Goal: Task Accomplishment & Management: Use online tool/utility

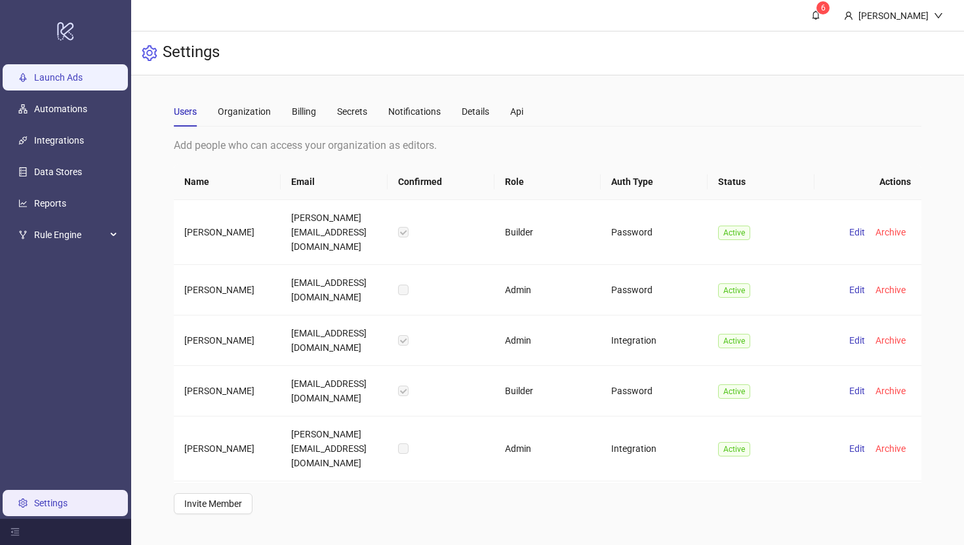
click at [43, 72] on link "Launch Ads" at bounding box center [58, 77] width 49 height 10
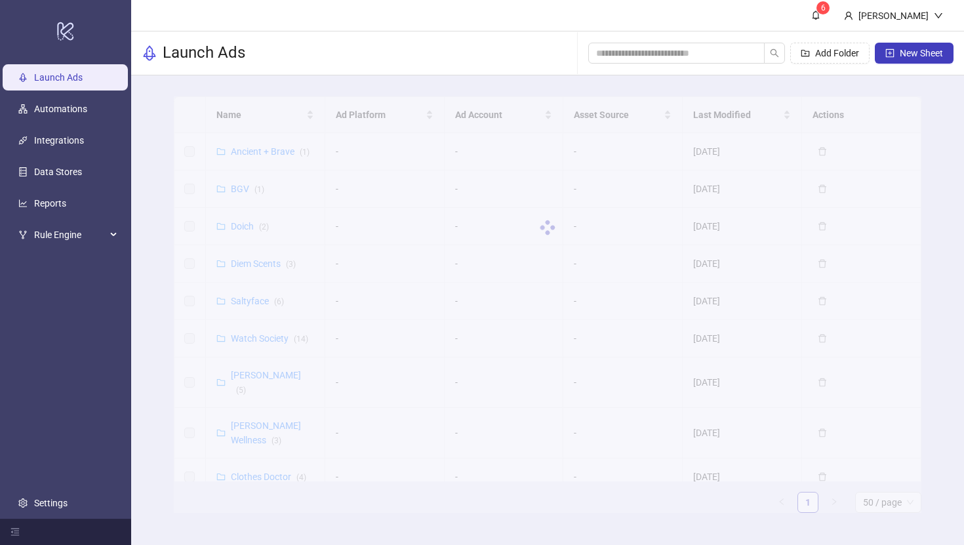
click at [268, 142] on div at bounding box center [548, 227] width 748 height 262
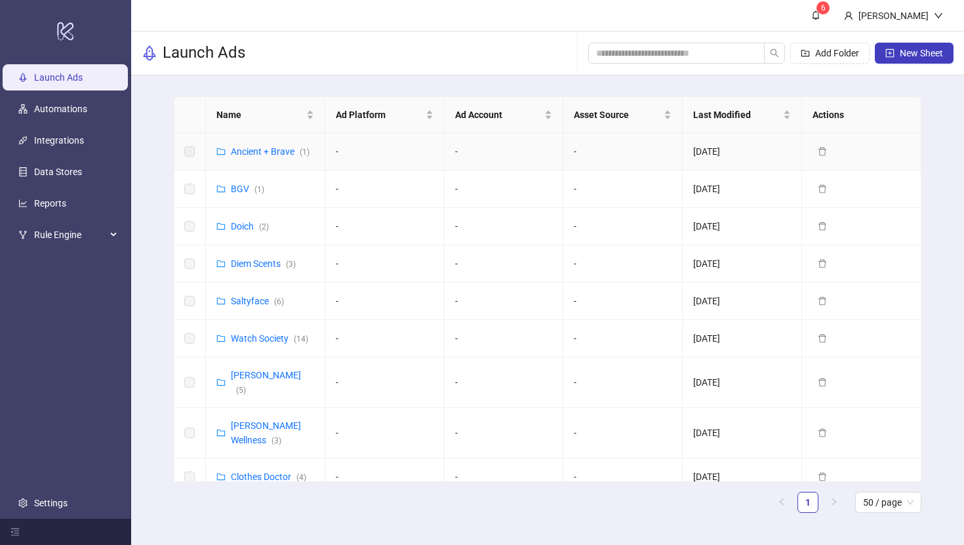
click at [262, 159] on td "Ancient + Brave ( 1 )" at bounding box center [265, 151] width 119 height 37
click at [263, 152] on link "Ancient + Brave ( 1 )" at bounding box center [270, 151] width 79 height 10
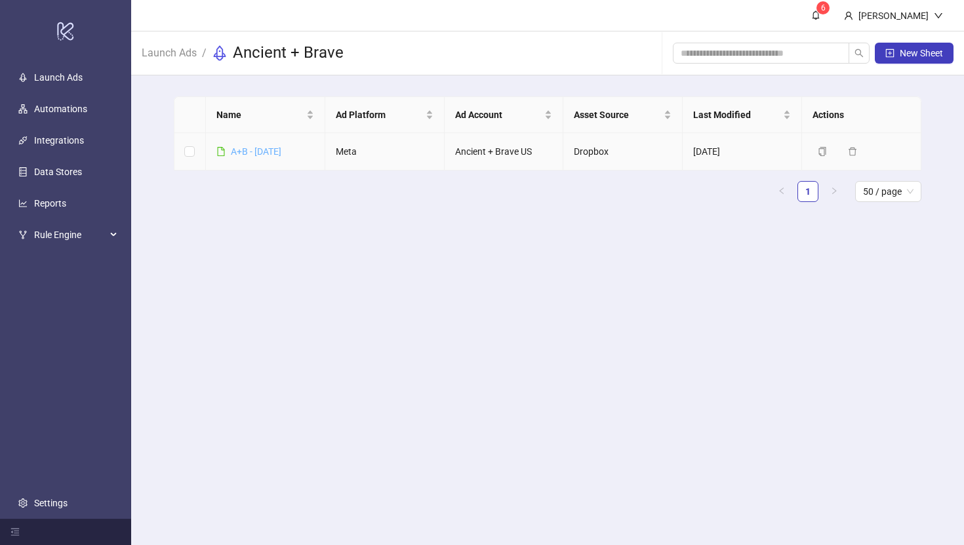
click at [266, 151] on link "A+B - [DATE]" at bounding box center [256, 151] width 50 height 10
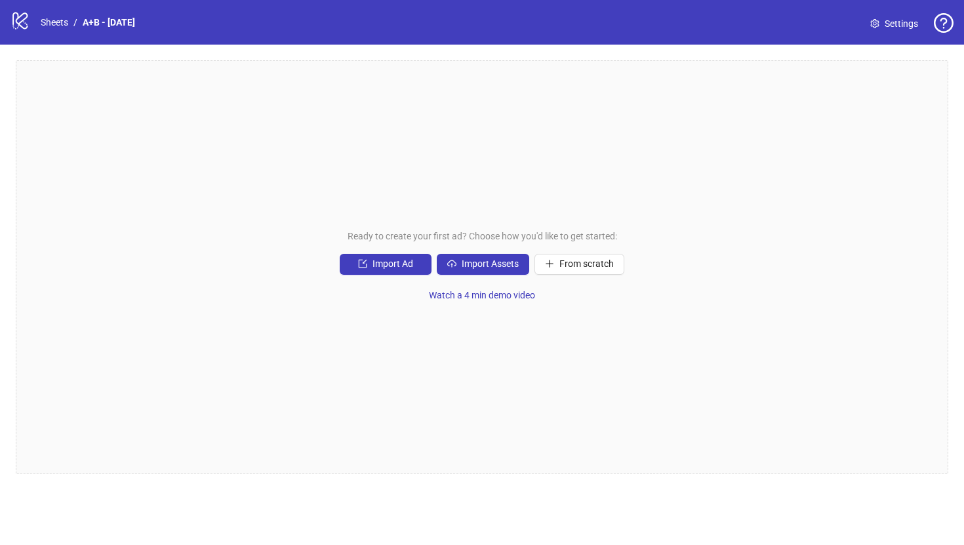
click at [470, 252] on div "Ready to create your first ad? Choose how you'd like to get started: Import Ad …" at bounding box center [482, 267] width 932 height 414
click at [470, 259] on span "Import Assets" at bounding box center [490, 263] width 57 height 10
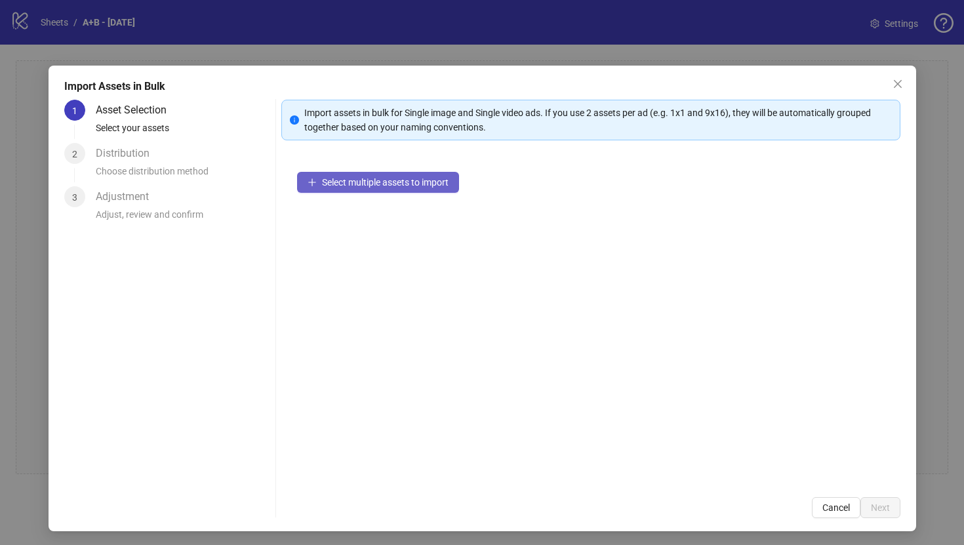
click at [350, 182] on span "Select multiple assets to import" at bounding box center [385, 182] width 127 height 10
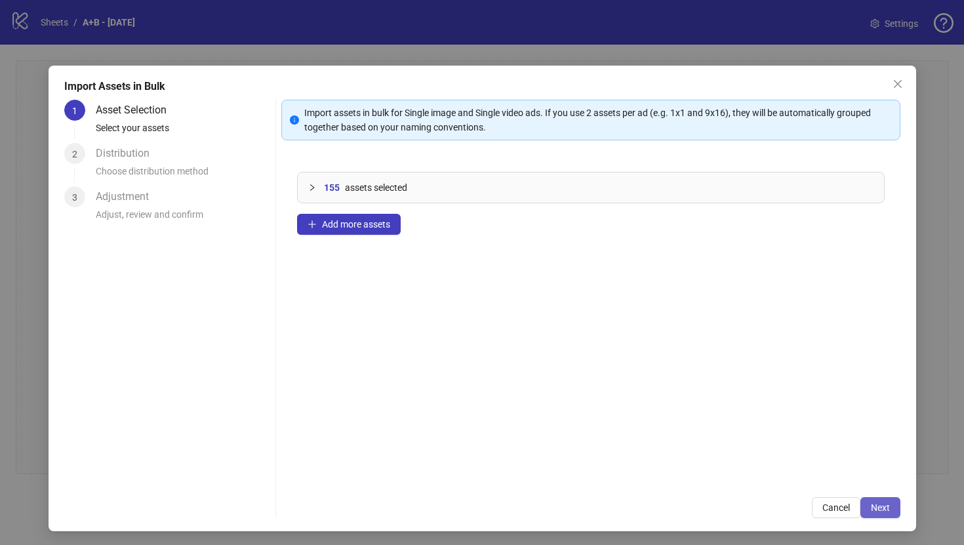
click at [883, 505] on span "Next" at bounding box center [880, 507] width 19 height 10
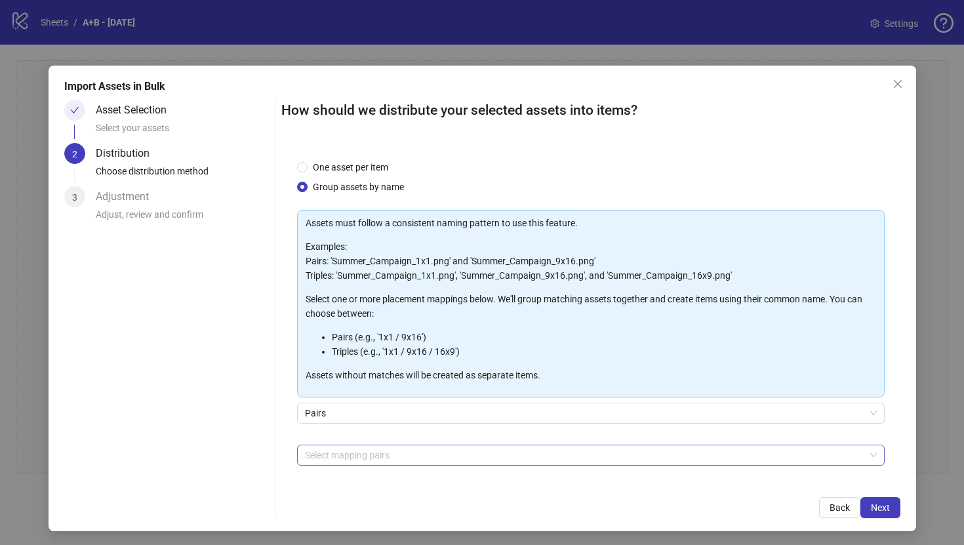
click at [358, 460] on div at bounding box center [584, 455] width 569 height 18
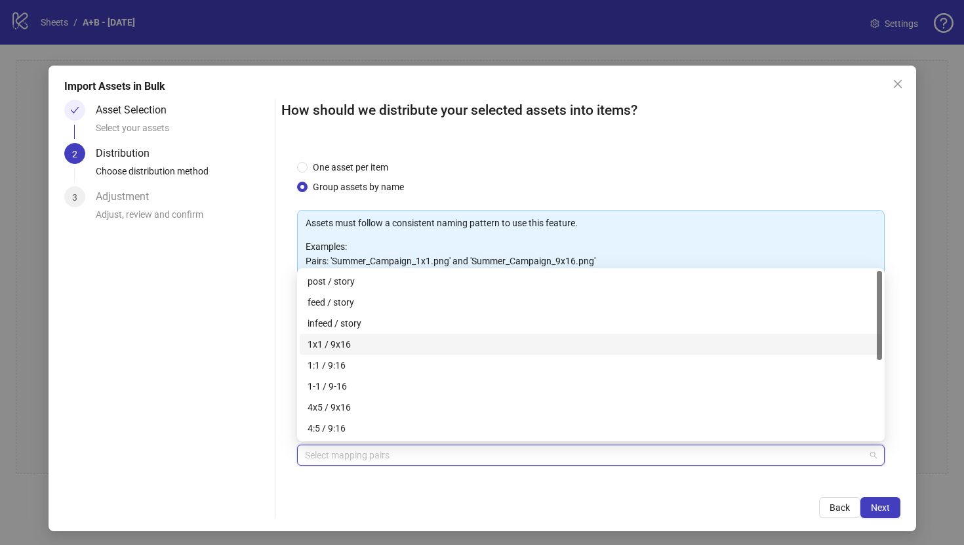
click at [355, 346] on div "1x1 / 9x16" at bounding box center [591, 344] width 567 height 14
click at [382, 405] on div "4x5 / 9x16" at bounding box center [591, 407] width 567 height 14
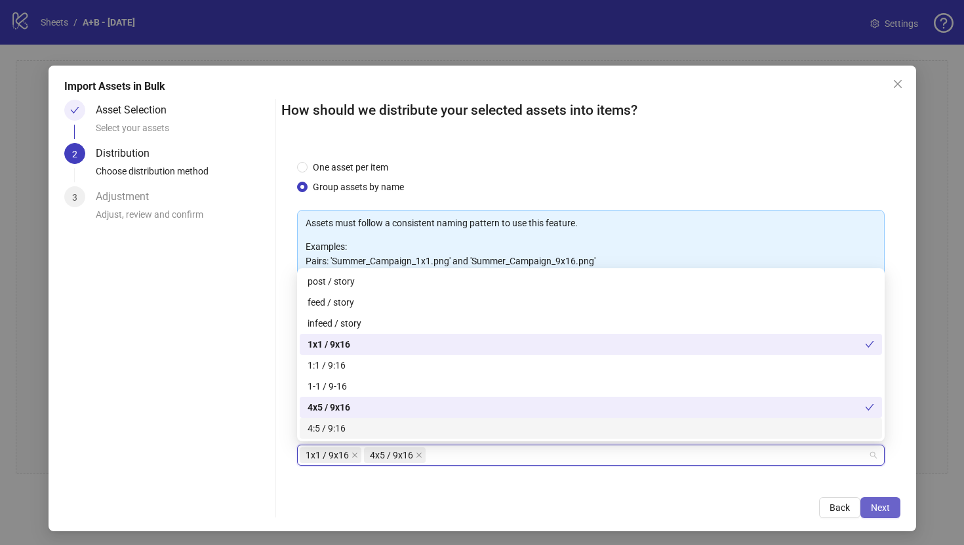
click at [883, 504] on span "Next" at bounding box center [880, 507] width 19 height 10
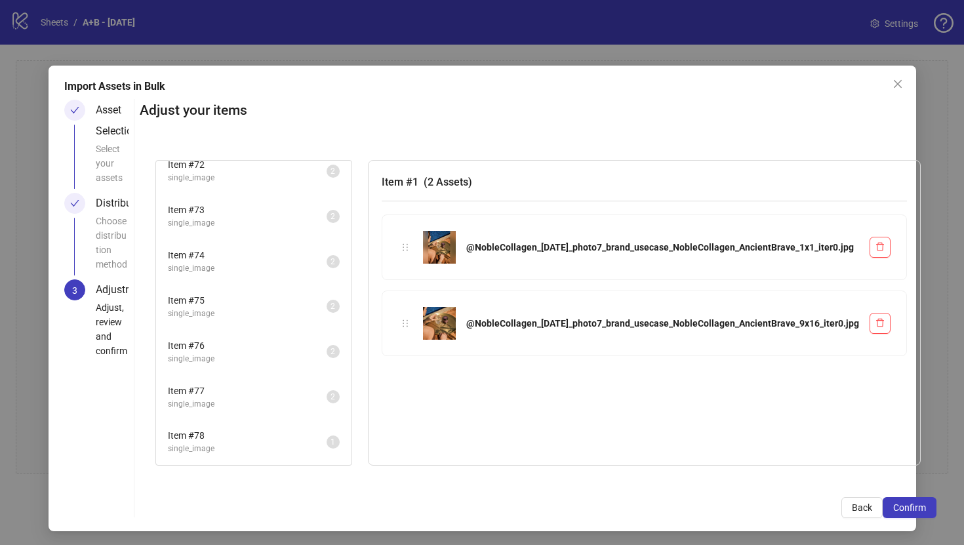
scroll to position [2, 0]
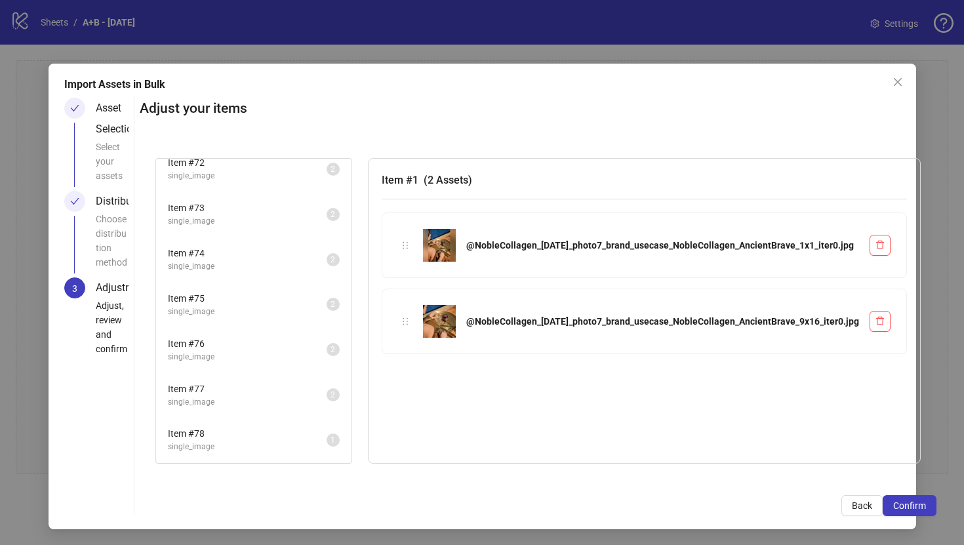
click at [327, 444] on span "single_image" at bounding box center [247, 447] width 159 height 12
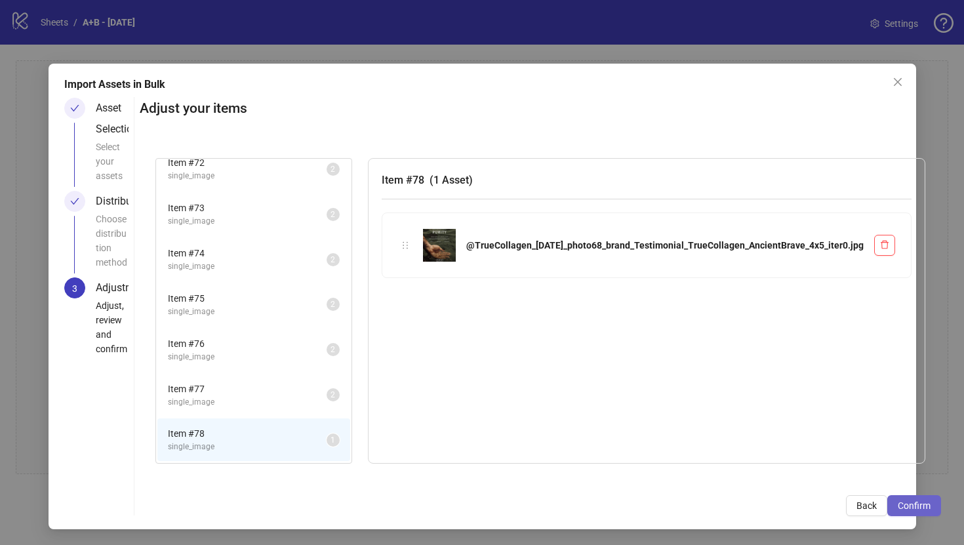
click at [898, 501] on span "Confirm" at bounding box center [914, 505] width 33 height 10
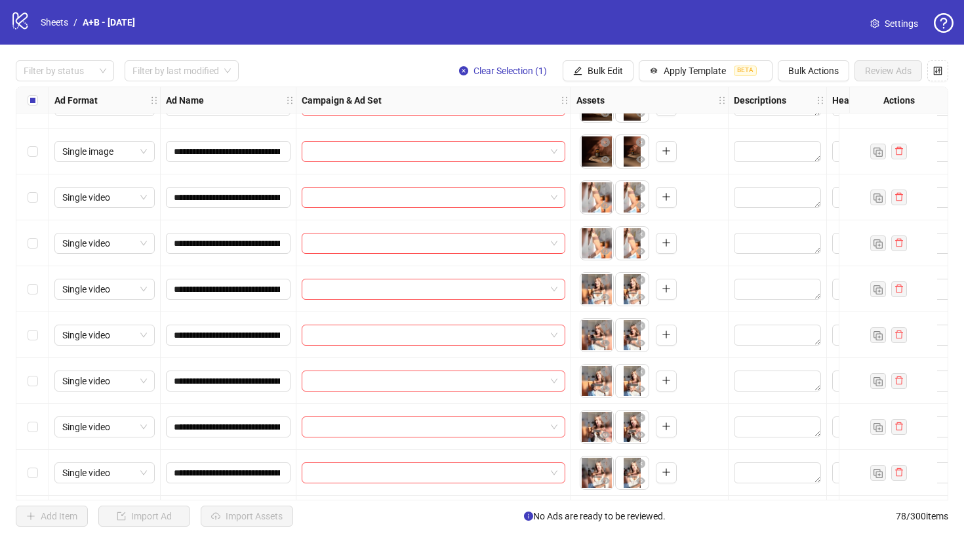
scroll to position [361, 0]
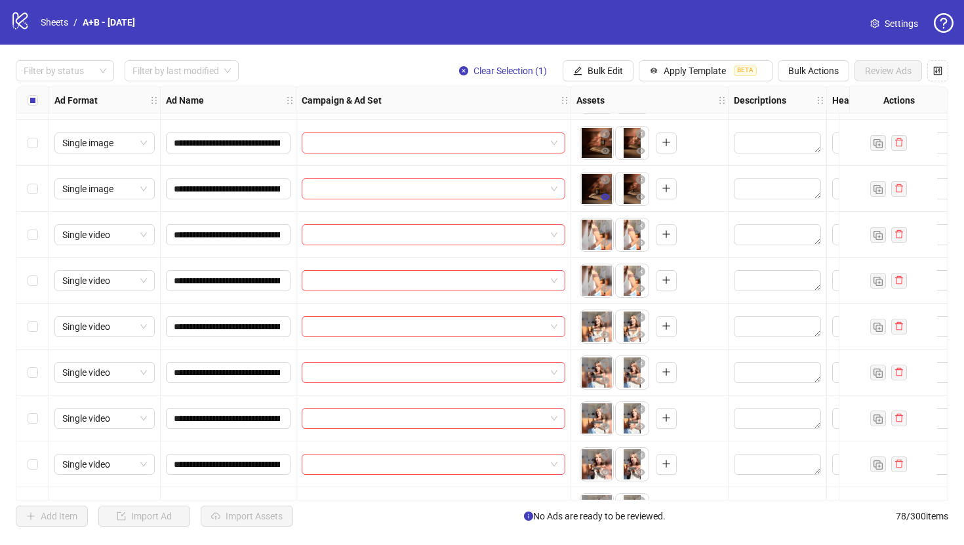
click at [610, 199] on button "button" at bounding box center [605, 198] width 16 height 16
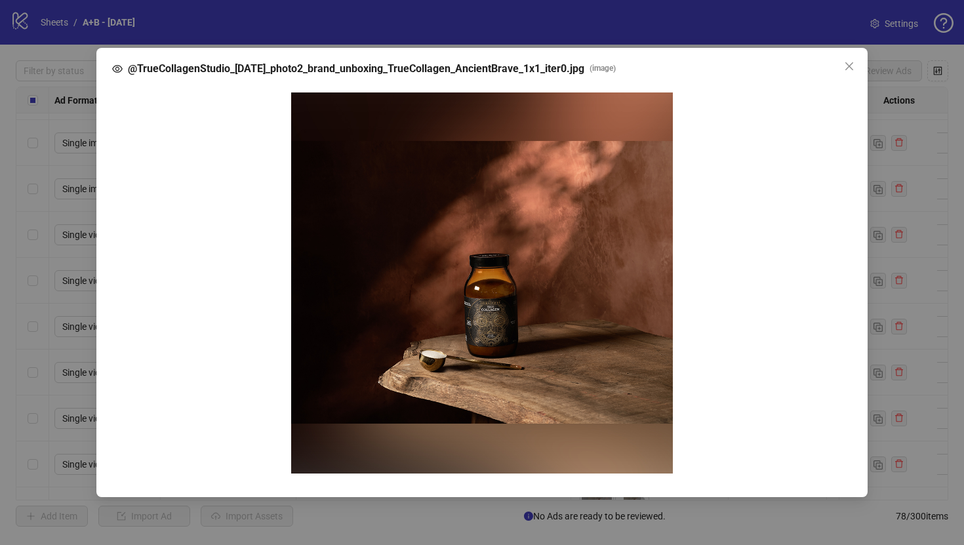
click at [641, 176] on img at bounding box center [482, 283] width 382 height 382
click at [839, 231] on div at bounding box center [482, 283] width 719 height 382
click at [945, 259] on div "@TrueCollagenStudio_[DATE]_photo2_brand_unboxing_TrueCollagen_AncientBrave_1x1_…" at bounding box center [482, 272] width 964 height 545
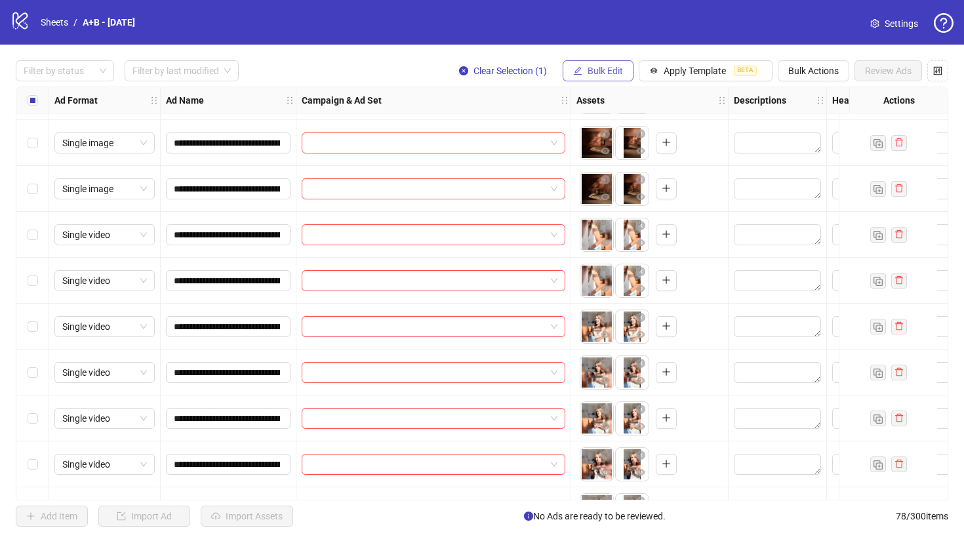
click at [599, 73] on span "Bulk Edit" at bounding box center [605, 71] width 35 height 10
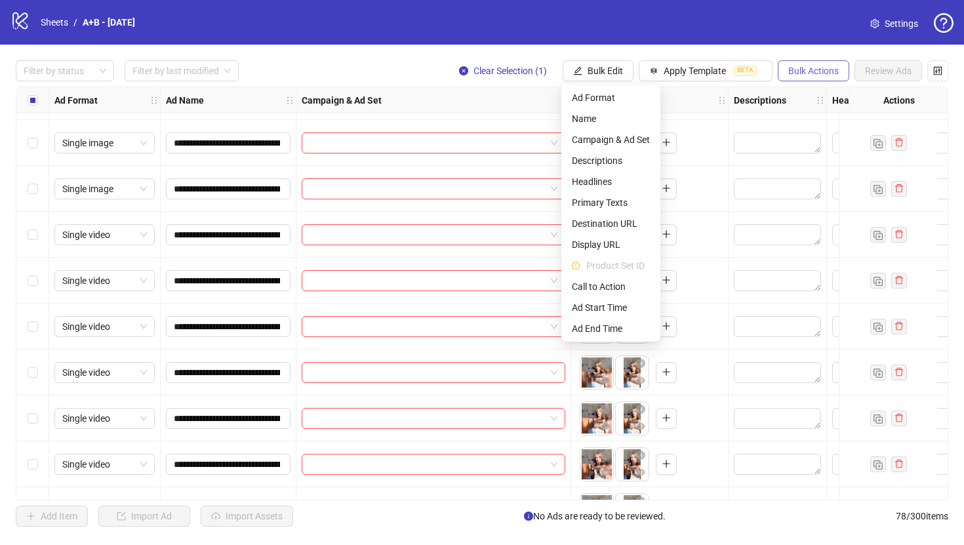
click at [808, 68] on span "Bulk Actions" at bounding box center [813, 71] width 50 height 10
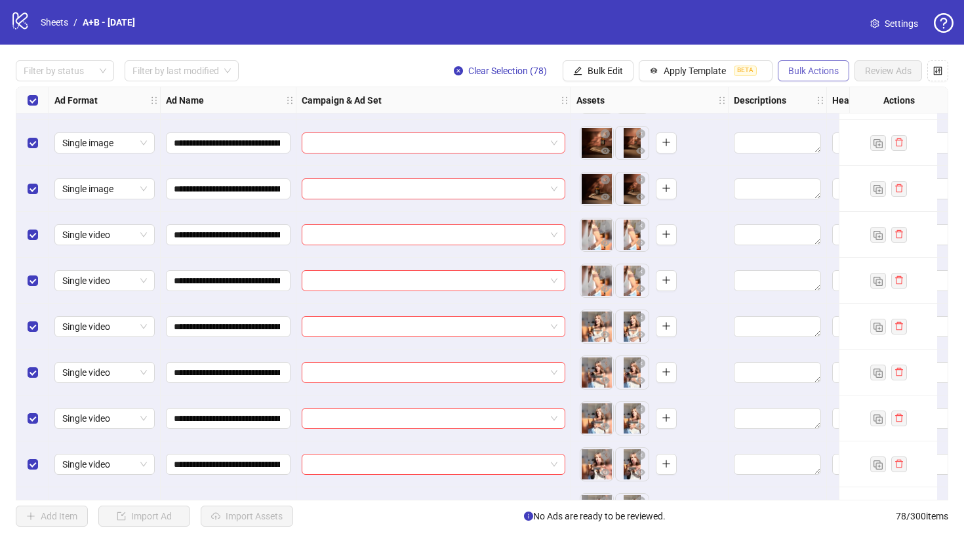
click at [826, 68] on span "Bulk Actions" at bounding box center [813, 71] width 50 height 10
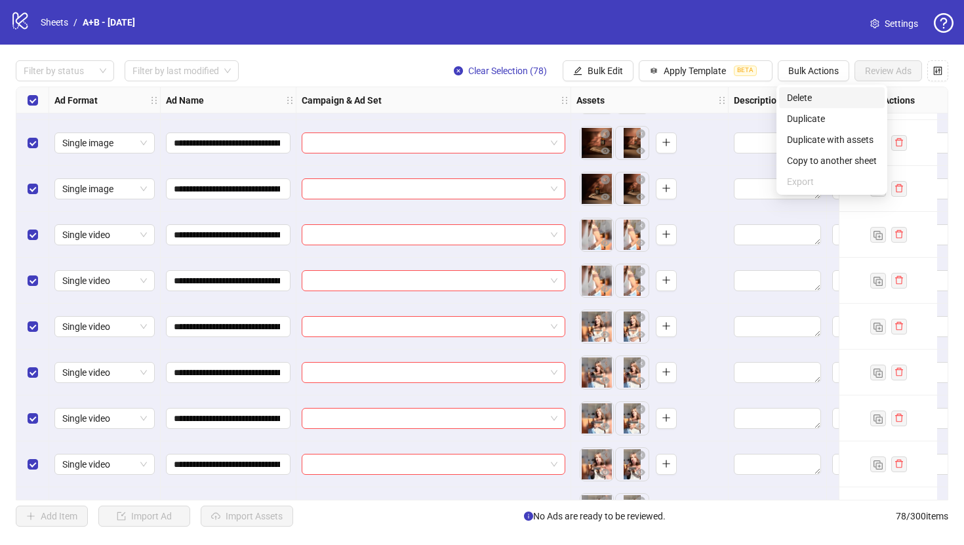
click at [826, 99] on span "Delete" at bounding box center [832, 97] width 90 height 14
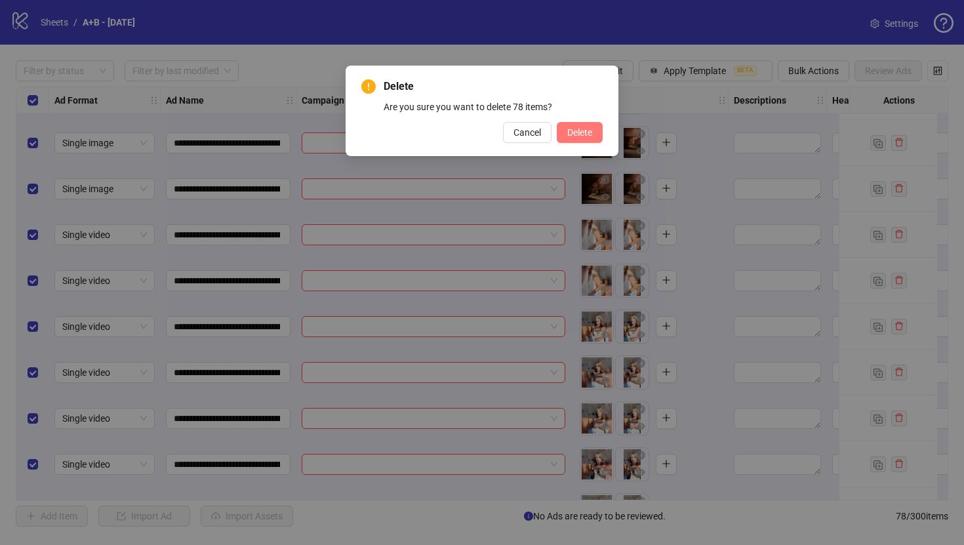
click at [583, 134] on span "Delete" at bounding box center [579, 132] width 25 height 10
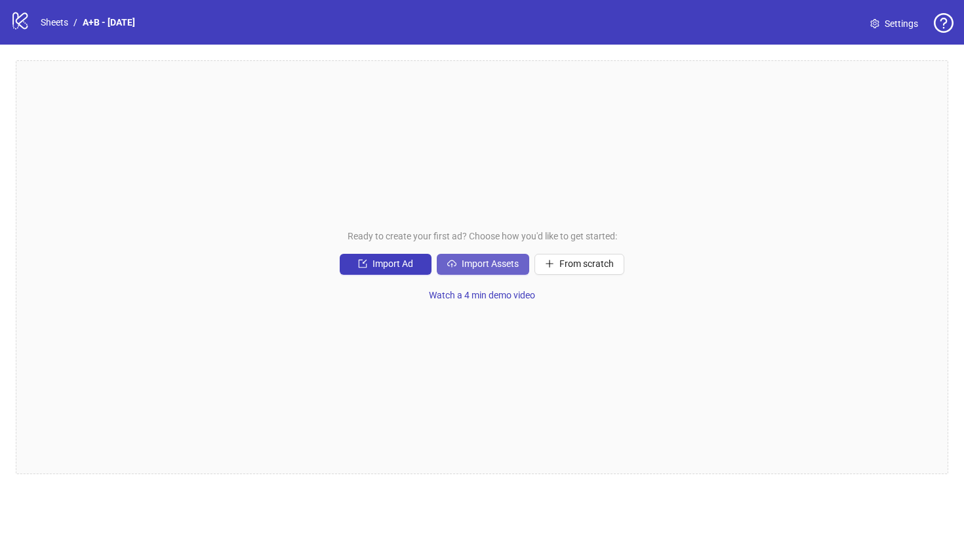
click at [502, 258] on span "Import Assets" at bounding box center [490, 263] width 57 height 10
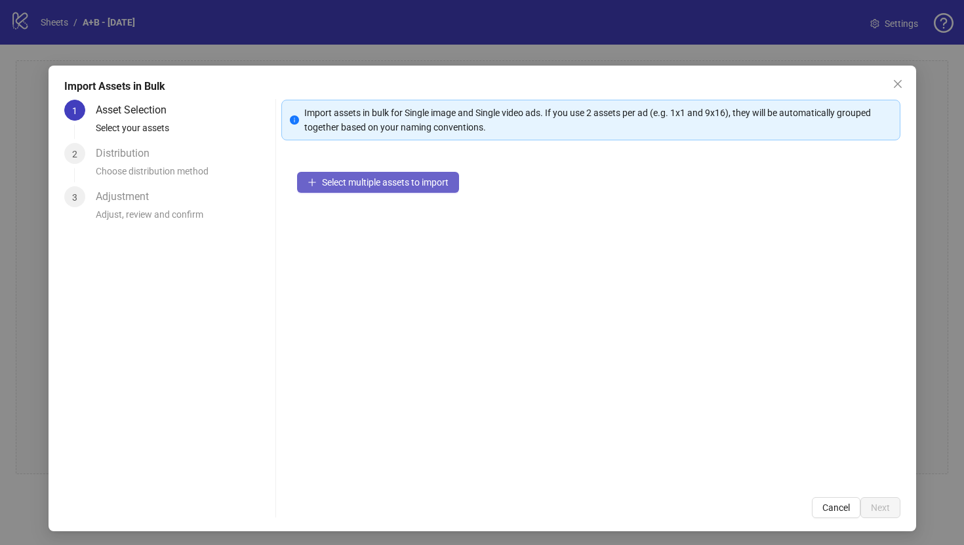
click at [393, 182] on span "Select multiple assets to import" at bounding box center [385, 182] width 127 height 10
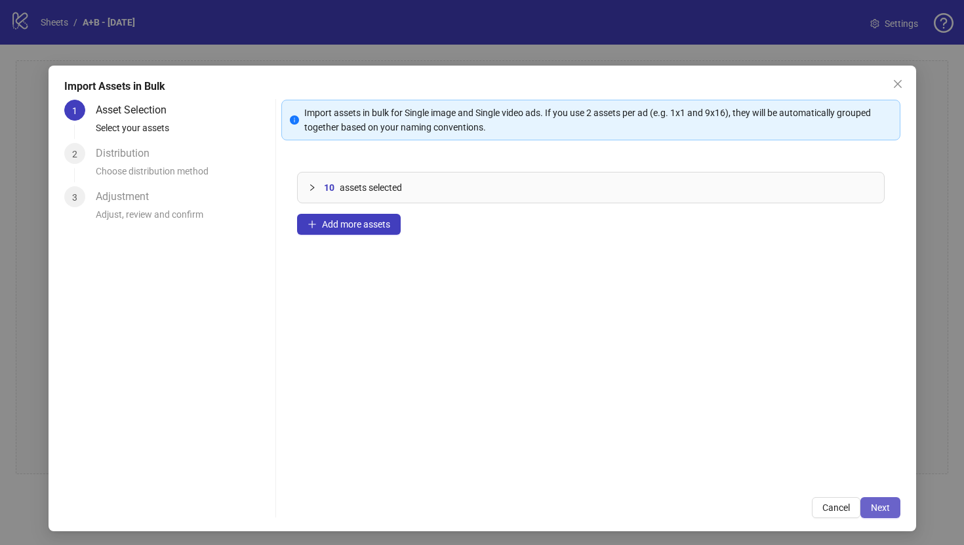
click at [889, 507] on span "Next" at bounding box center [880, 507] width 19 height 10
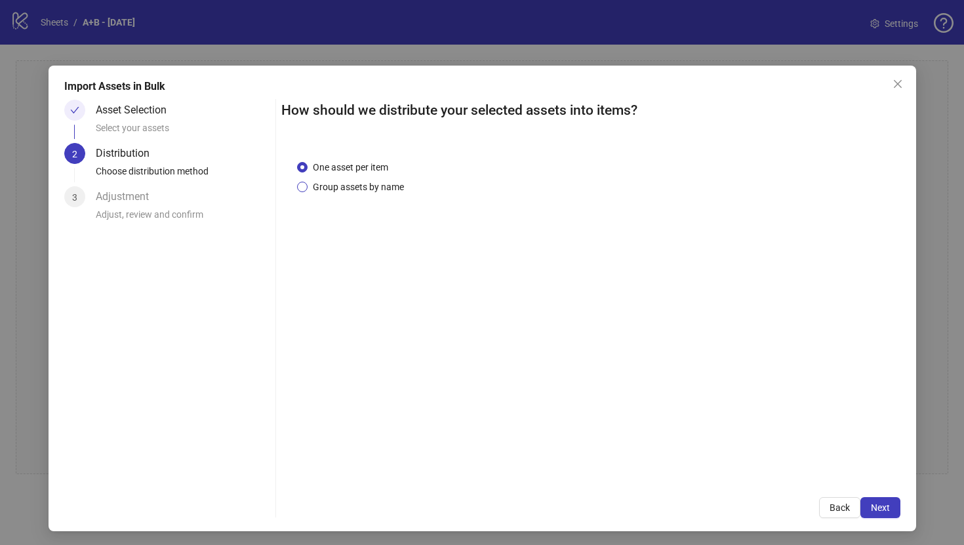
click at [369, 190] on span "Group assets by name" at bounding box center [359, 187] width 102 height 14
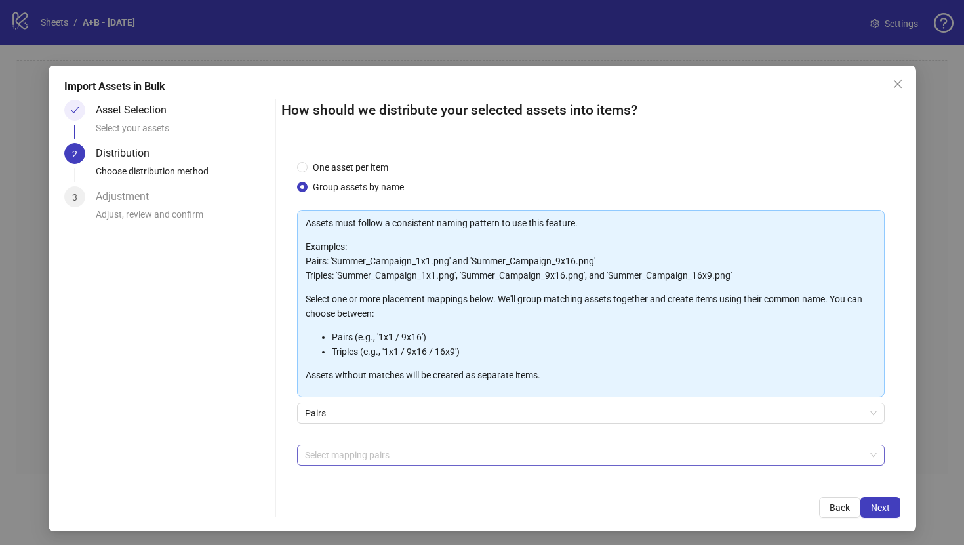
click at [372, 462] on div at bounding box center [584, 455] width 569 height 18
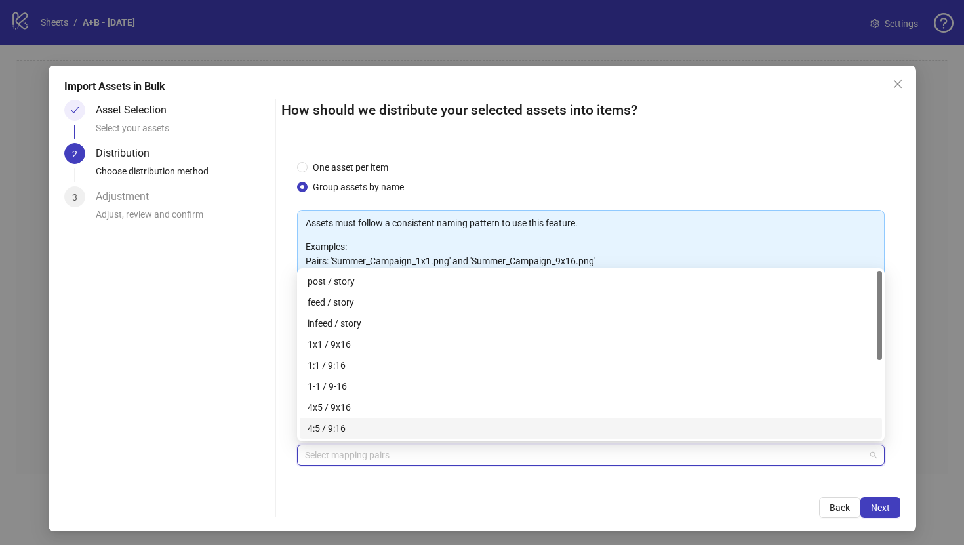
click at [357, 433] on div "4:5 / 9:16" at bounding box center [591, 428] width 567 height 14
click at [382, 342] on div "1x1 / 9x16" at bounding box center [591, 344] width 567 height 14
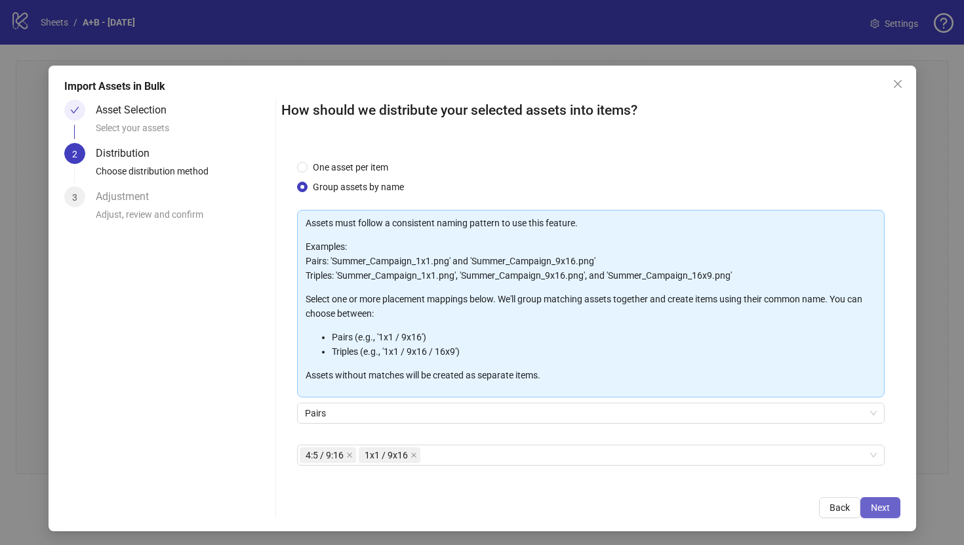
click at [871, 505] on span "Next" at bounding box center [880, 507] width 19 height 10
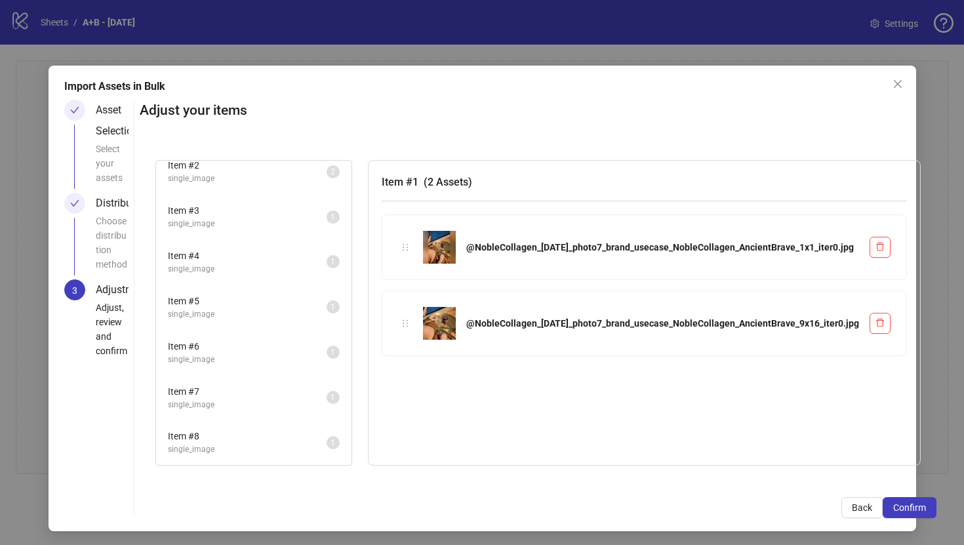
scroll to position [0, 0]
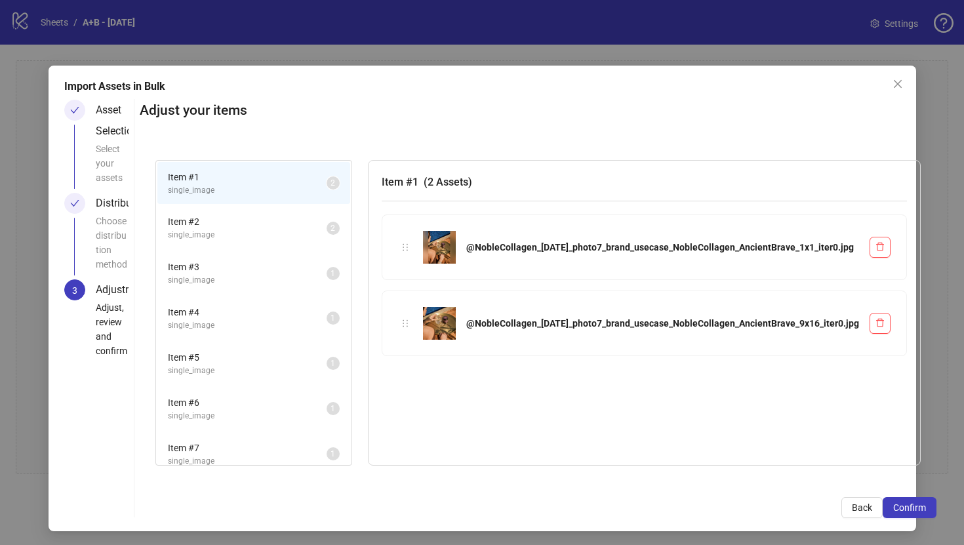
click at [286, 175] on span "Item # 1" at bounding box center [247, 177] width 159 height 14
click at [286, 230] on span "single_image" at bounding box center [247, 235] width 159 height 12
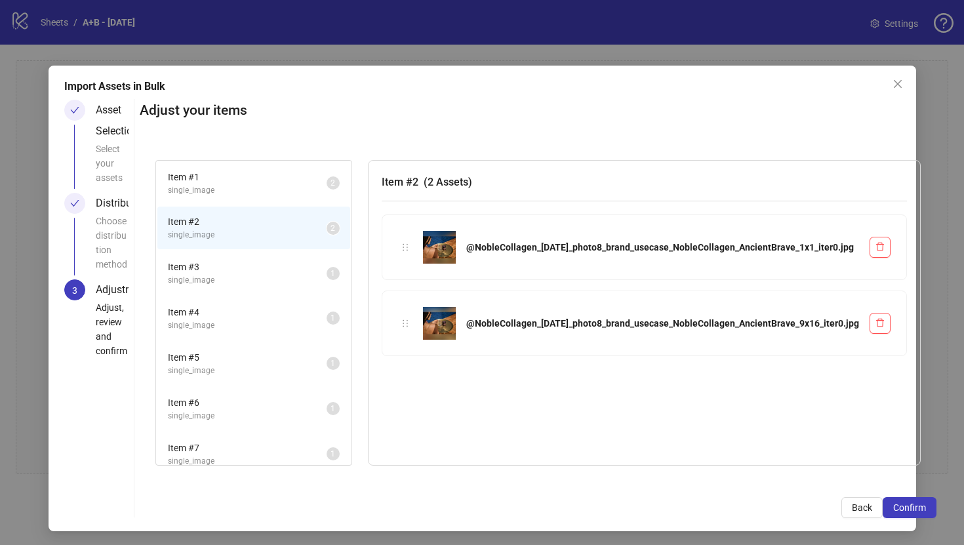
click at [286, 275] on span "single_image" at bounding box center [247, 280] width 159 height 12
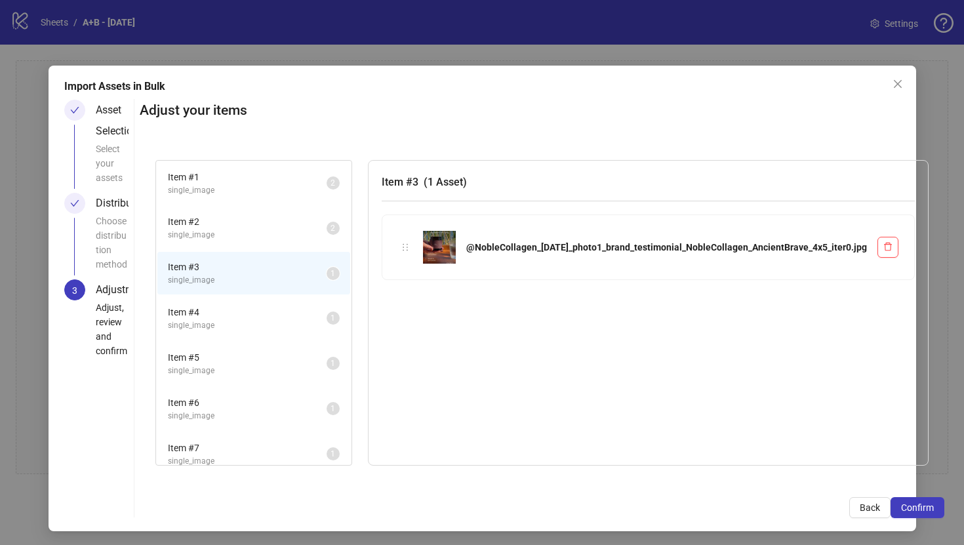
click at [285, 326] on span "single_image" at bounding box center [247, 325] width 159 height 12
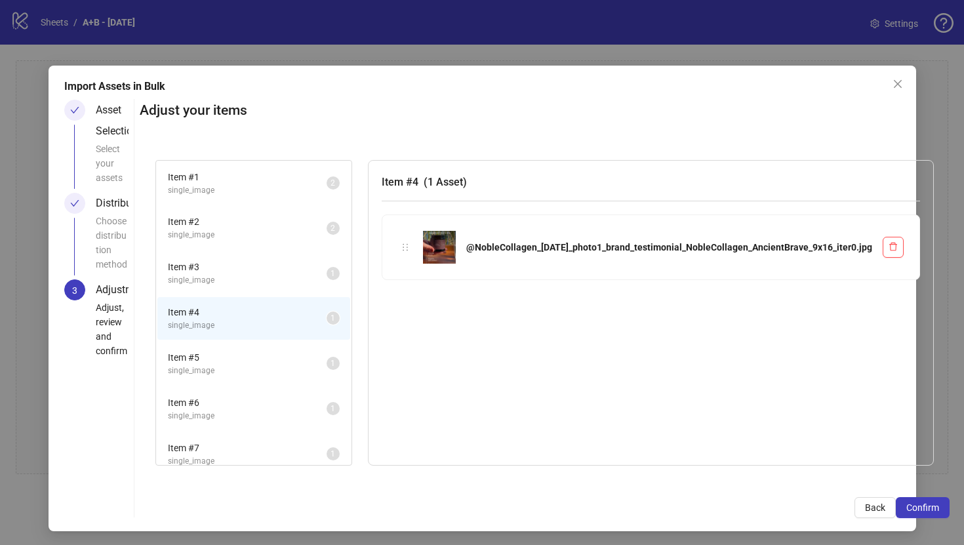
click at [285, 280] on span "single_image" at bounding box center [247, 280] width 159 height 12
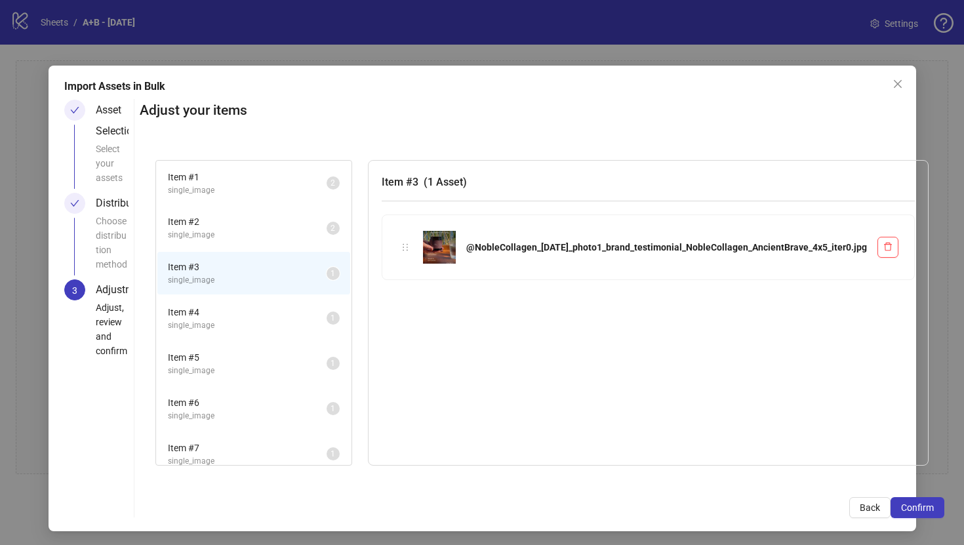
click at [285, 324] on span "single_image" at bounding box center [247, 325] width 159 height 12
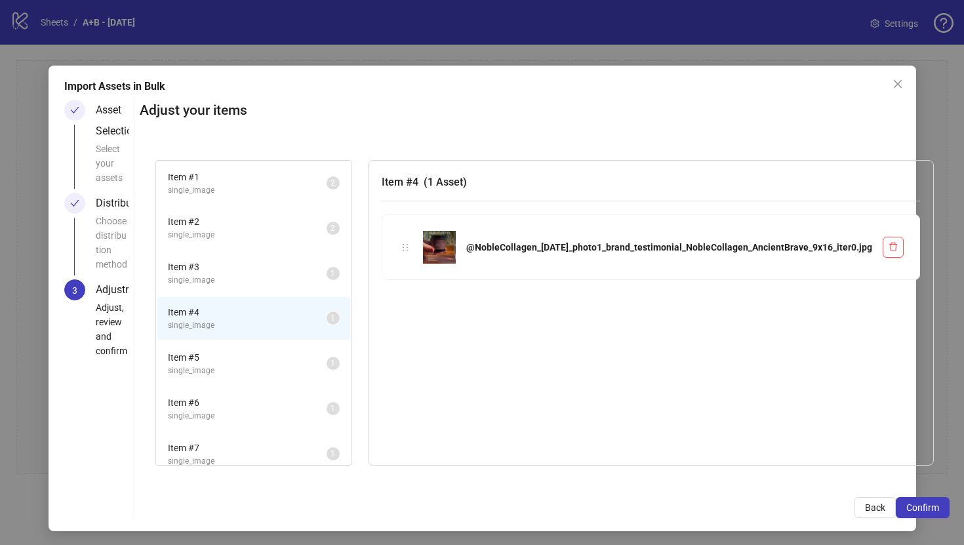
click at [284, 296] on div "Item # 4 single_image 1" at bounding box center [253, 318] width 195 height 45
click at [266, 275] on span "single_image" at bounding box center [247, 280] width 159 height 12
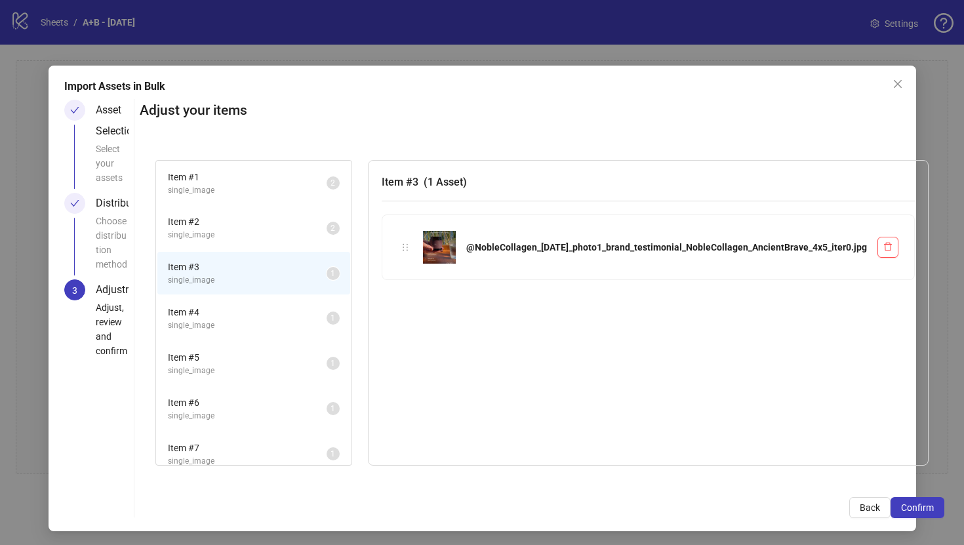
scroll to position [56, 0]
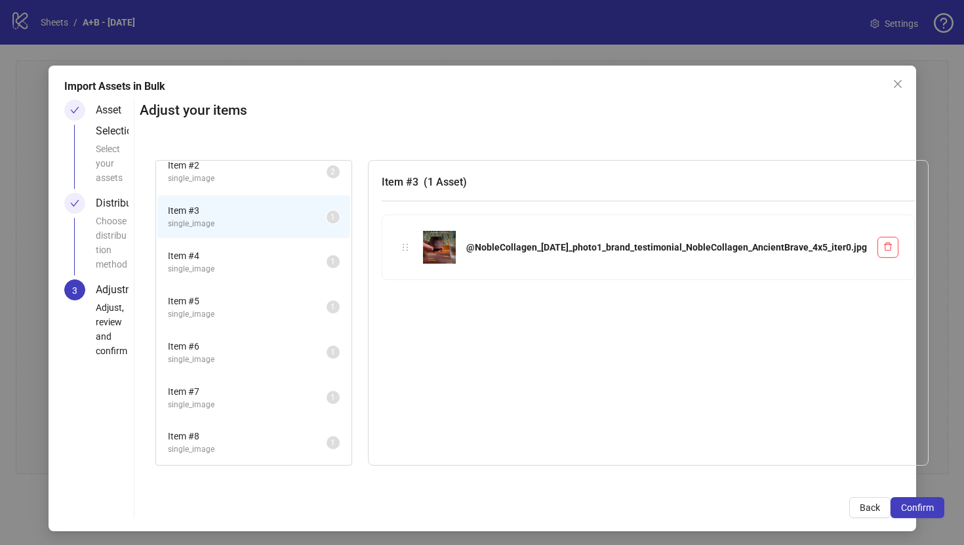
click at [285, 329] on div "Item # 5 single_image 1" at bounding box center [253, 307] width 195 height 45
click at [268, 316] on span "single_image" at bounding box center [247, 314] width 159 height 12
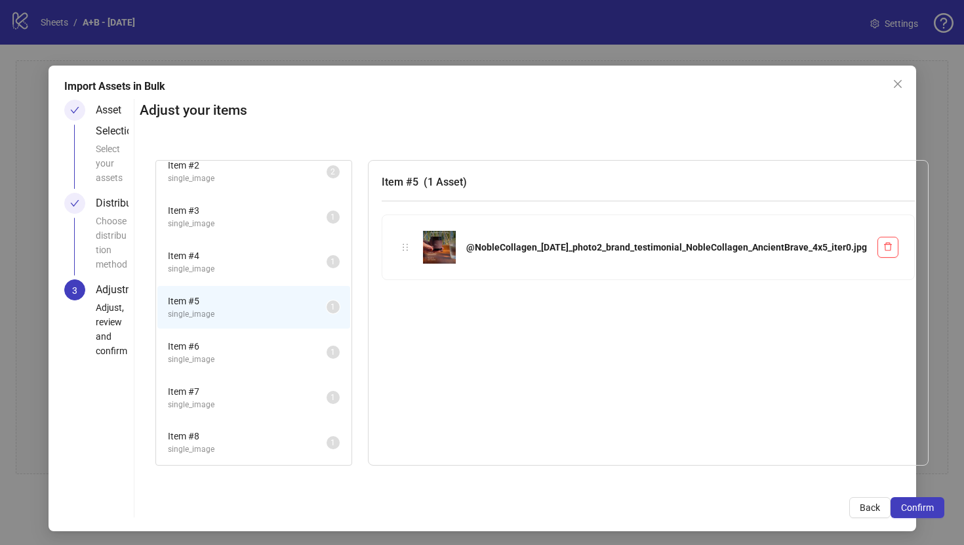
click at [259, 344] on span "Item # 6" at bounding box center [247, 346] width 159 height 14
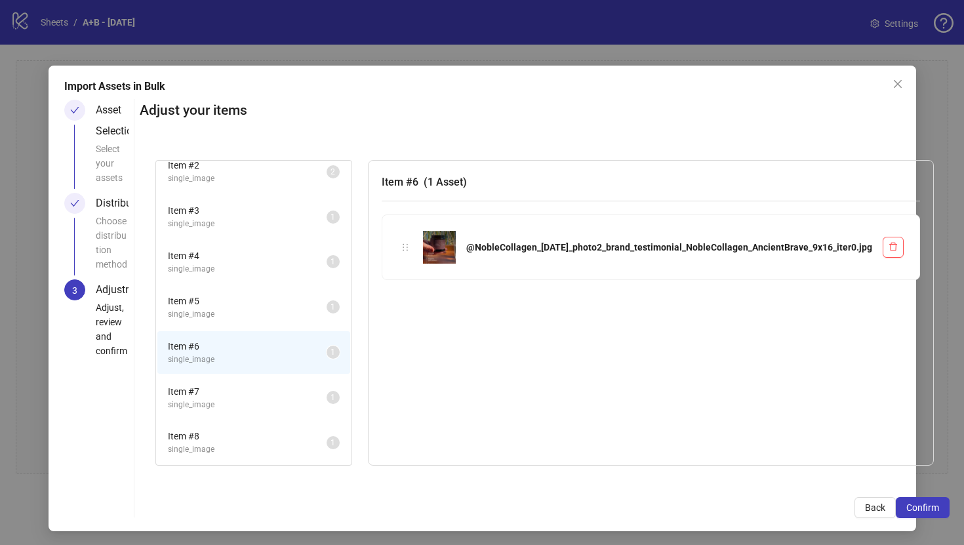
click at [259, 376] on li "Item # 7 single_image 1" at bounding box center [253, 397] width 193 height 43
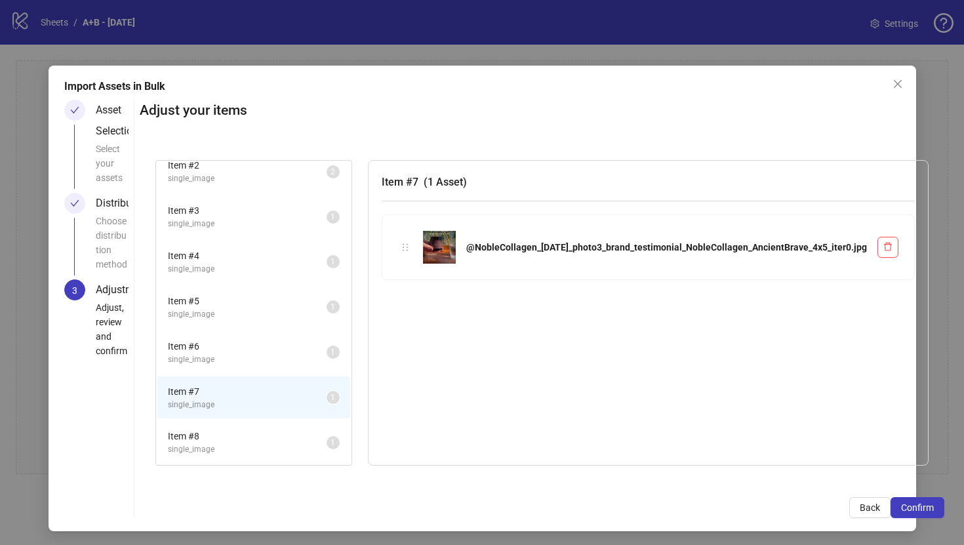
click at [129, 214] on div "Choose distribution method" at bounding box center [112, 247] width 33 height 66
click at [860, 508] on span "Back" at bounding box center [870, 507] width 20 height 10
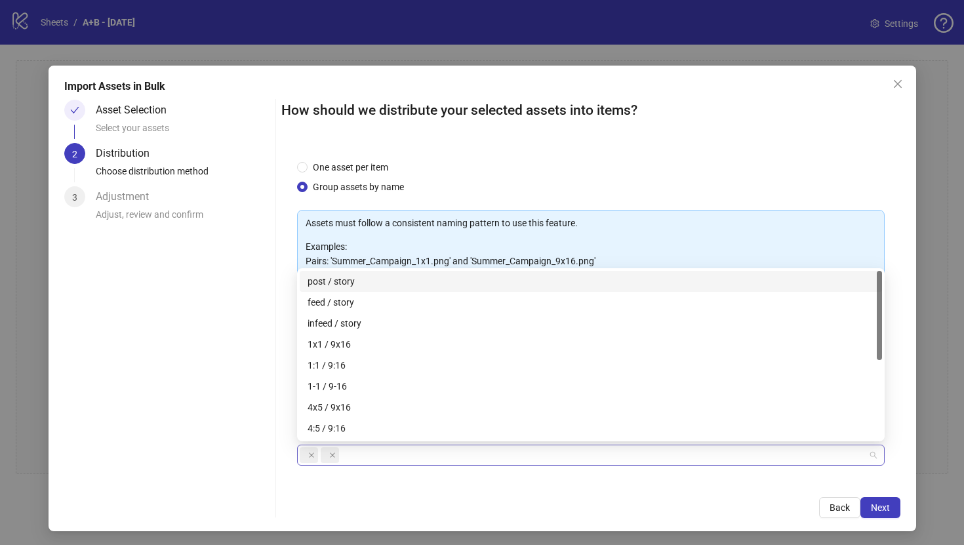
click at [365, 451] on div at bounding box center [584, 455] width 569 height 18
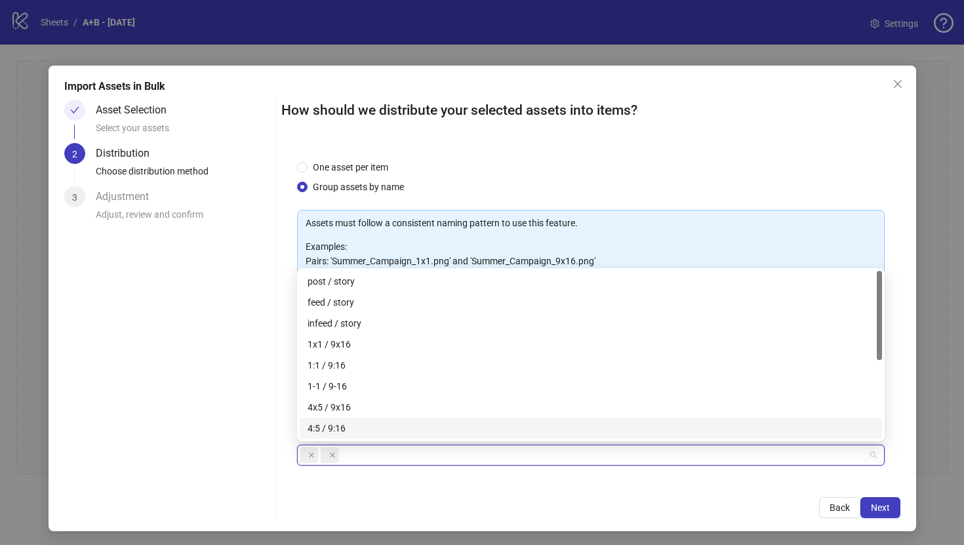
click at [369, 428] on div "4:5 / 9:16" at bounding box center [591, 428] width 567 height 14
click at [418, 342] on div "1x1 / 9x16" at bounding box center [591, 344] width 567 height 14
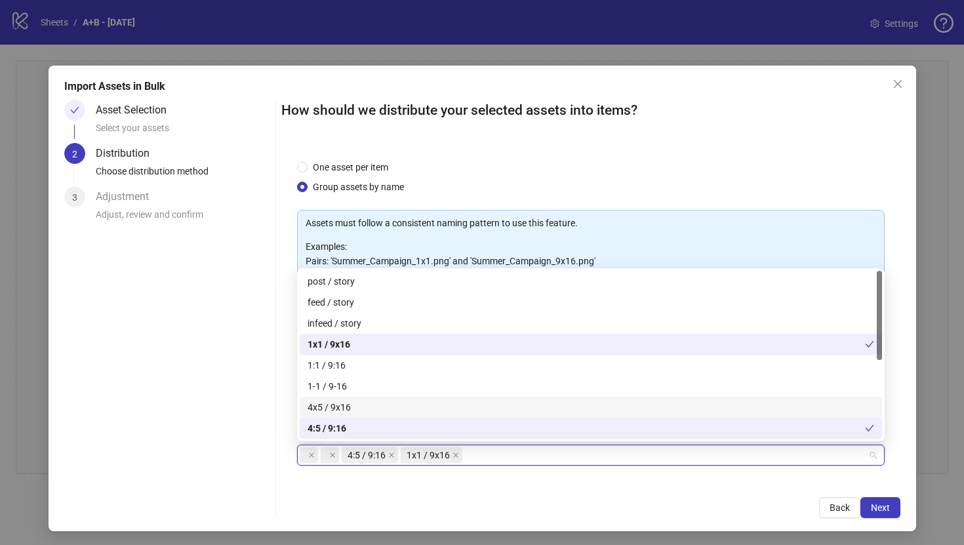
click at [413, 405] on div "4x5 / 9x16" at bounding box center [591, 407] width 567 height 14
click at [876, 502] on span "Next" at bounding box center [880, 507] width 19 height 10
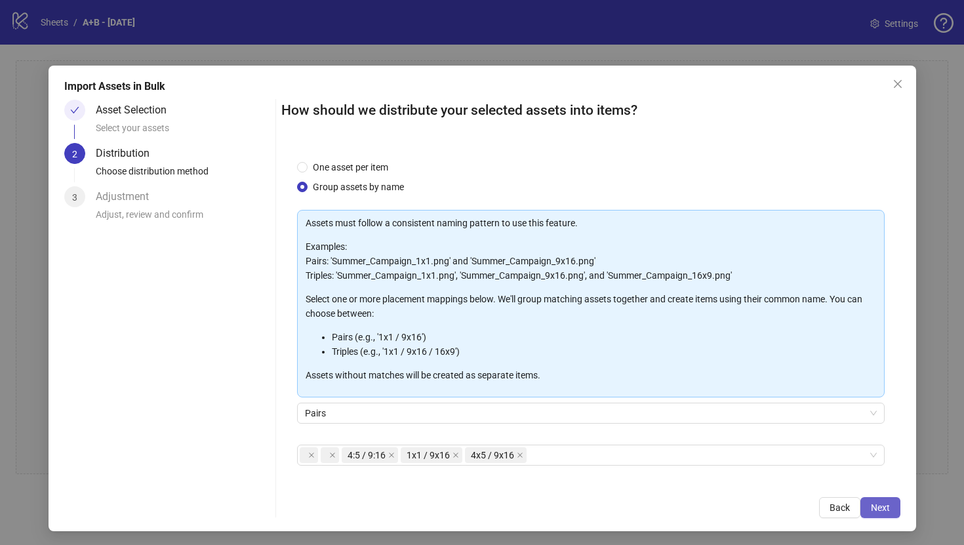
click at [877, 503] on span "Next" at bounding box center [880, 507] width 19 height 10
click at [331, 456] on icon "close" at bounding box center [332, 454] width 5 height 5
click at [308, 455] on icon "close" at bounding box center [311, 455] width 7 height 7
click at [350, 454] on icon "close" at bounding box center [349, 454] width 5 height 5
click at [884, 500] on button "Next" at bounding box center [880, 507] width 40 height 21
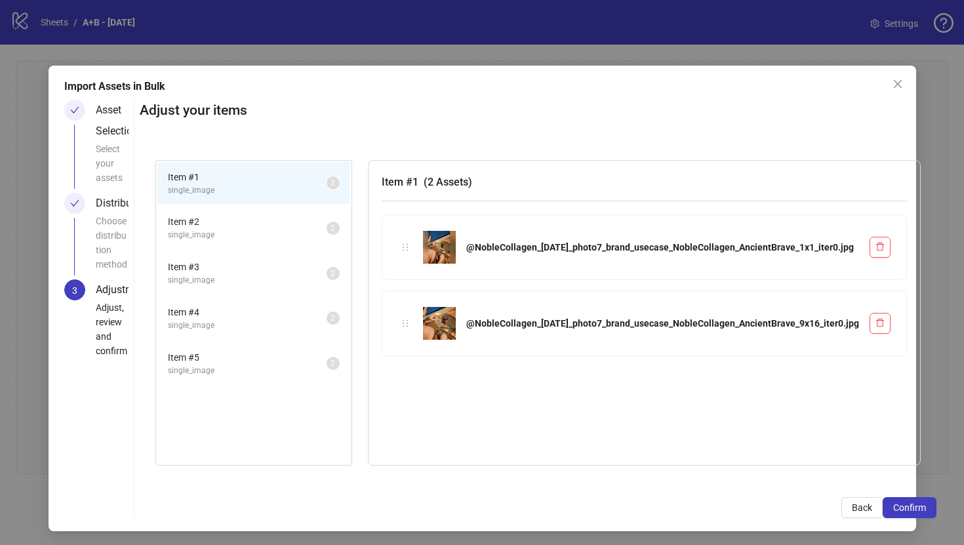
scroll to position [2, 0]
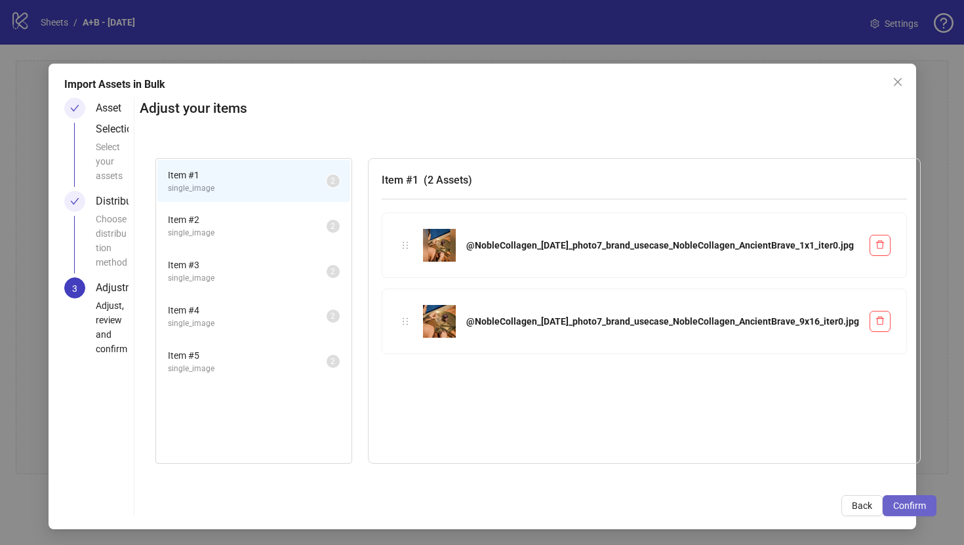
click at [893, 504] on span "Confirm" at bounding box center [909, 505] width 33 height 10
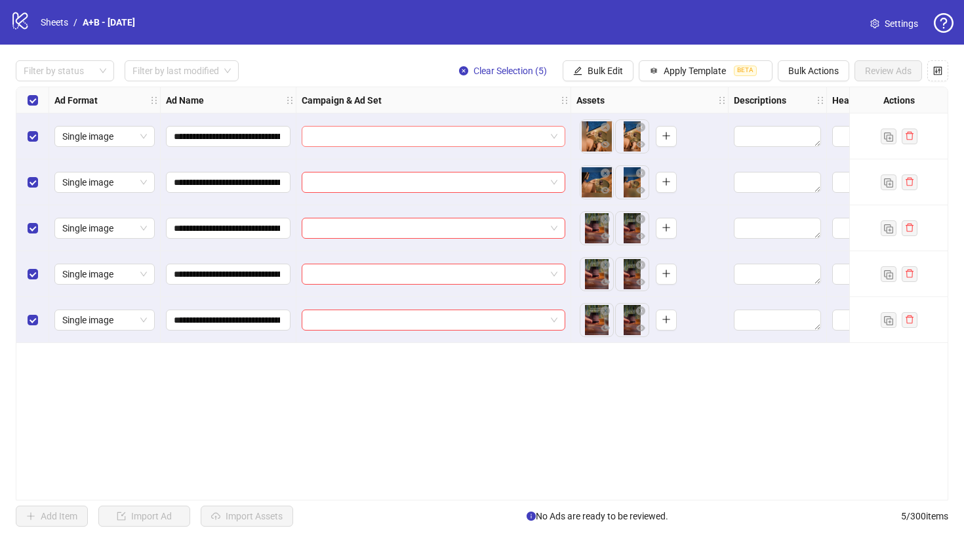
click at [471, 134] on input "search" at bounding box center [428, 137] width 236 height 20
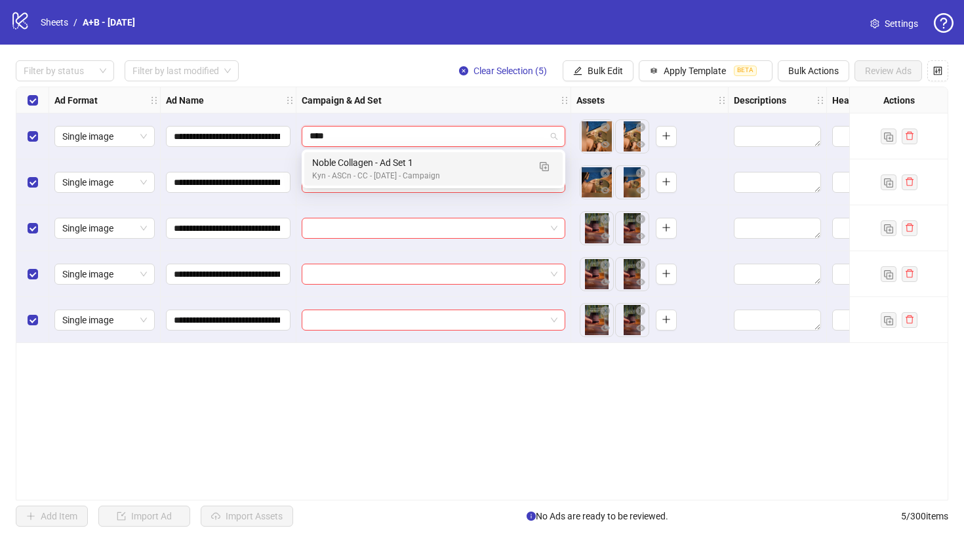
type input "*****"
click at [412, 161] on div "Noble Collagen - Ad Set 1" at bounding box center [420, 162] width 216 height 14
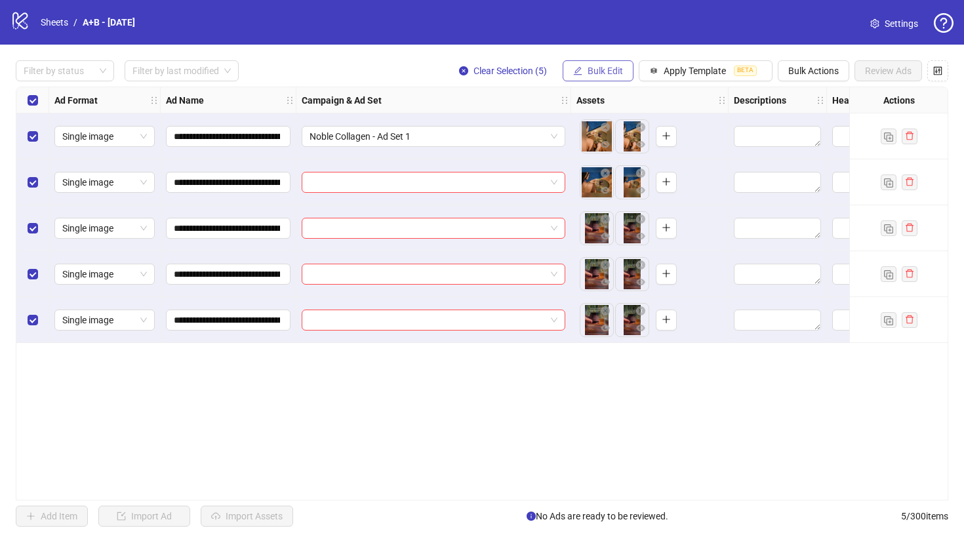
click at [597, 75] on span "Bulk Edit" at bounding box center [605, 71] width 35 height 10
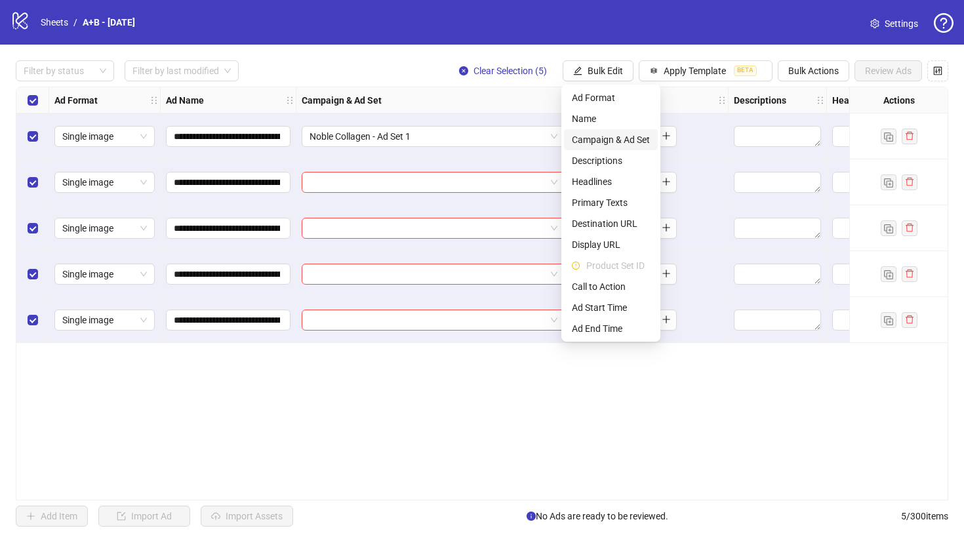
click at [594, 144] on span "Campaign & Ad Set" at bounding box center [611, 139] width 78 height 14
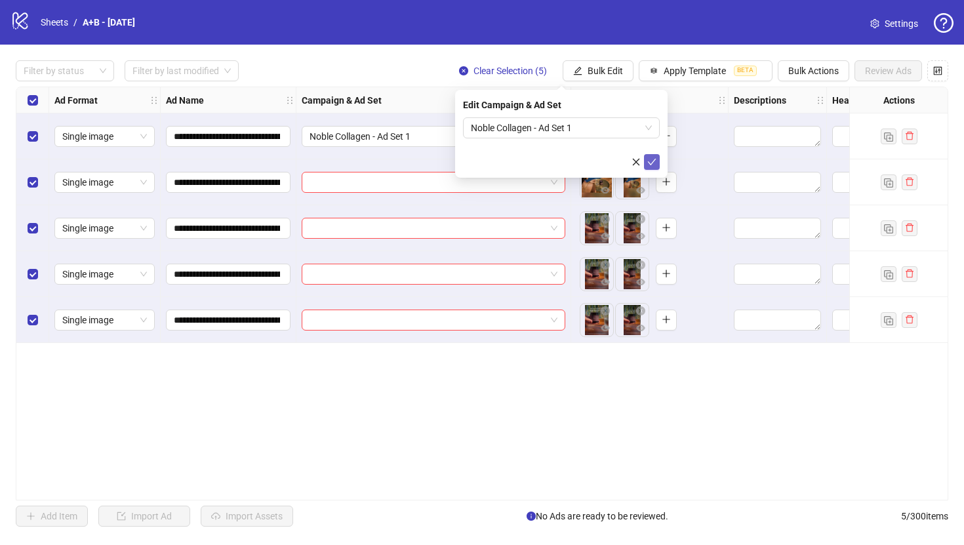
click at [652, 159] on icon "check" at bounding box center [651, 161] width 9 height 9
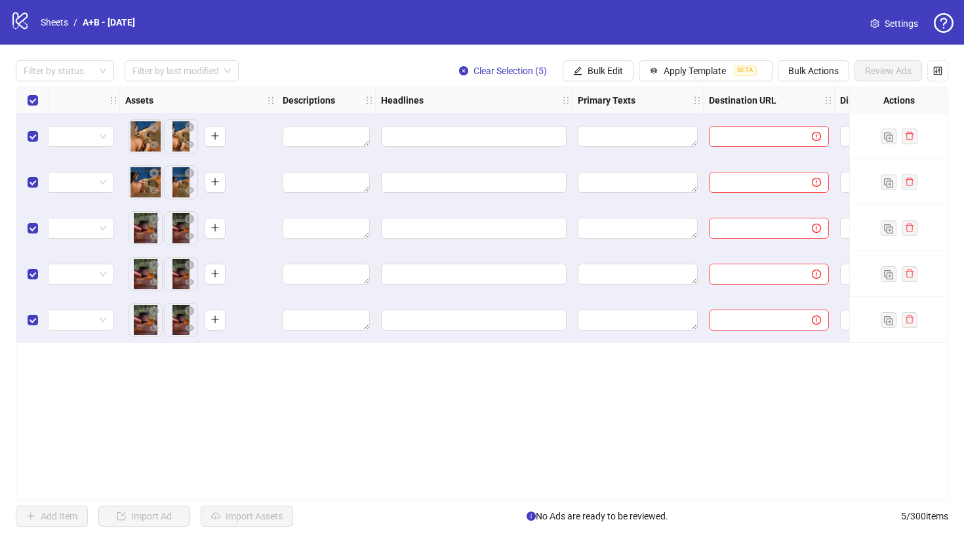
scroll to position [0, 477]
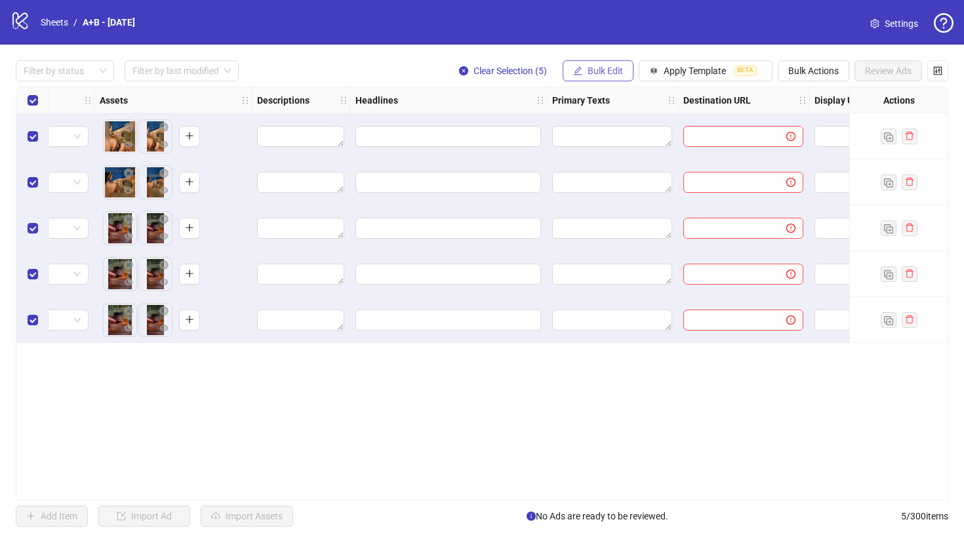
click at [602, 66] on span "Bulk Edit" at bounding box center [605, 71] width 35 height 10
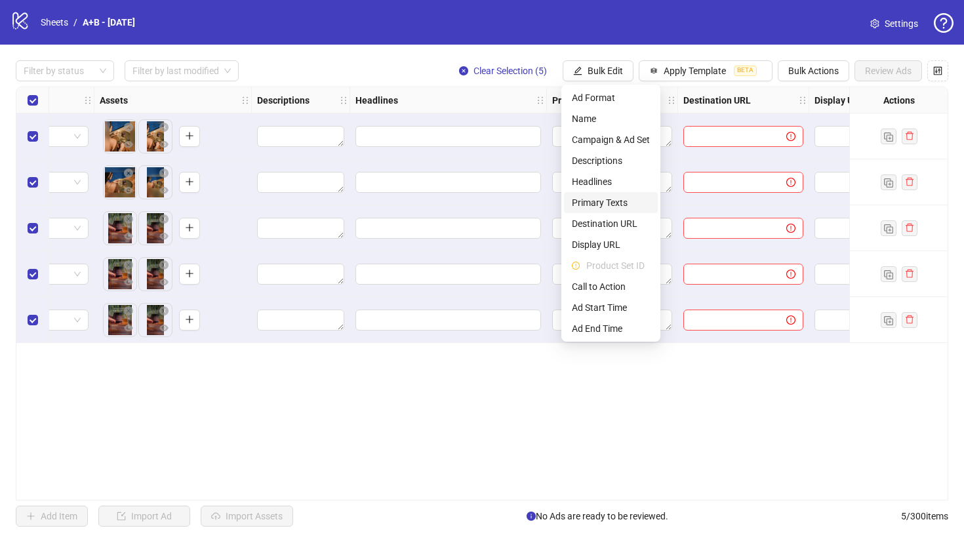
click at [601, 203] on span "Primary Texts" at bounding box center [611, 202] width 78 height 14
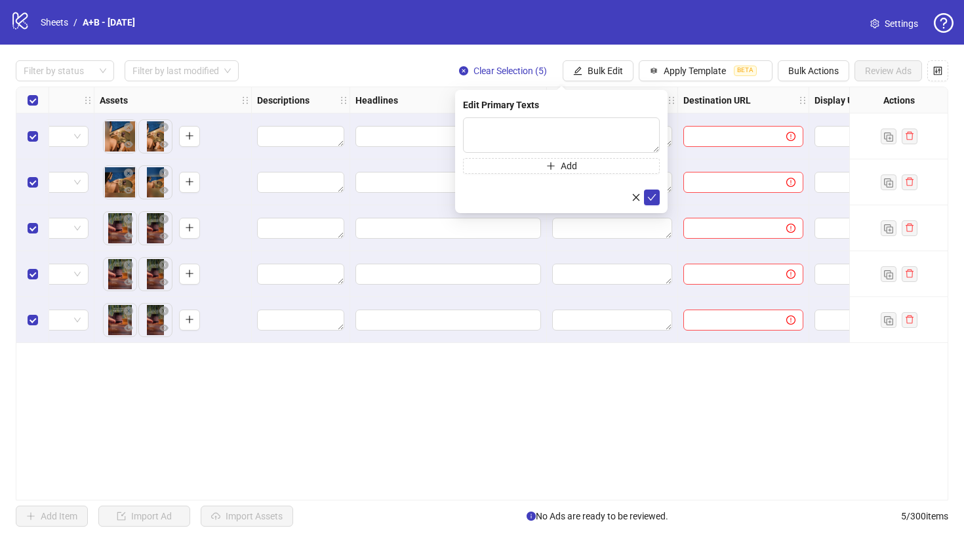
click at [536, 116] on div "Edit Primary Texts Add" at bounding box center [561, 151] width 212 height 123
click at [536, 132] on textarea at bounding box center [561, 134] width 197 height 35
paste textarea "**********"
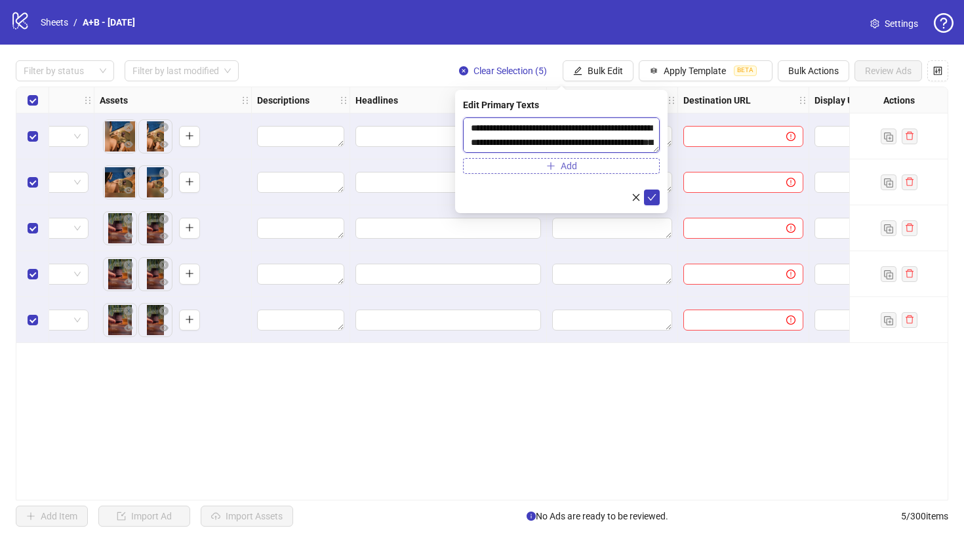
scroll to position [39, 0]
type textarea "**********"
click at [656, 197] on icon "check" at bounding box center [651, 197] width 9 height 9
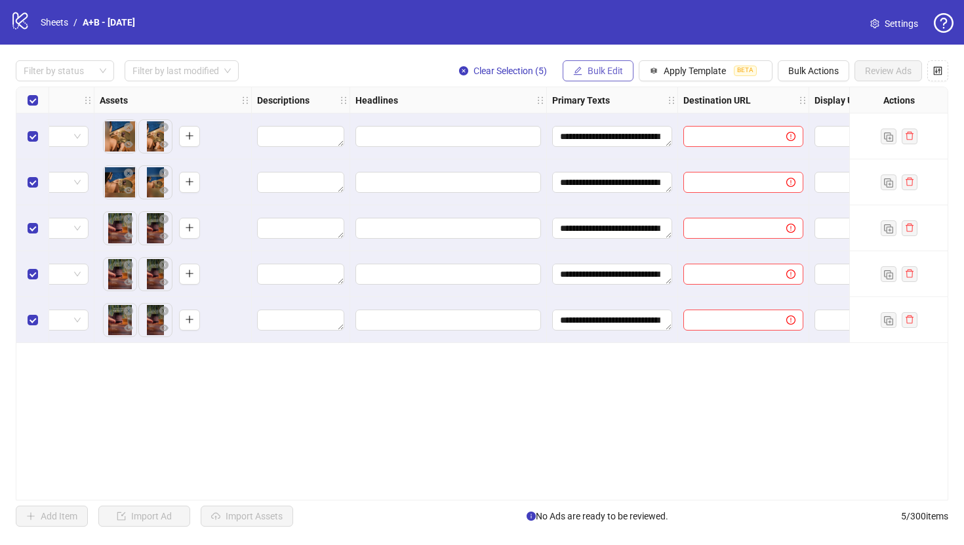
click at [610, 72] on span "Bulk Edit" at bounding box center [605, 71] width 35 height 10
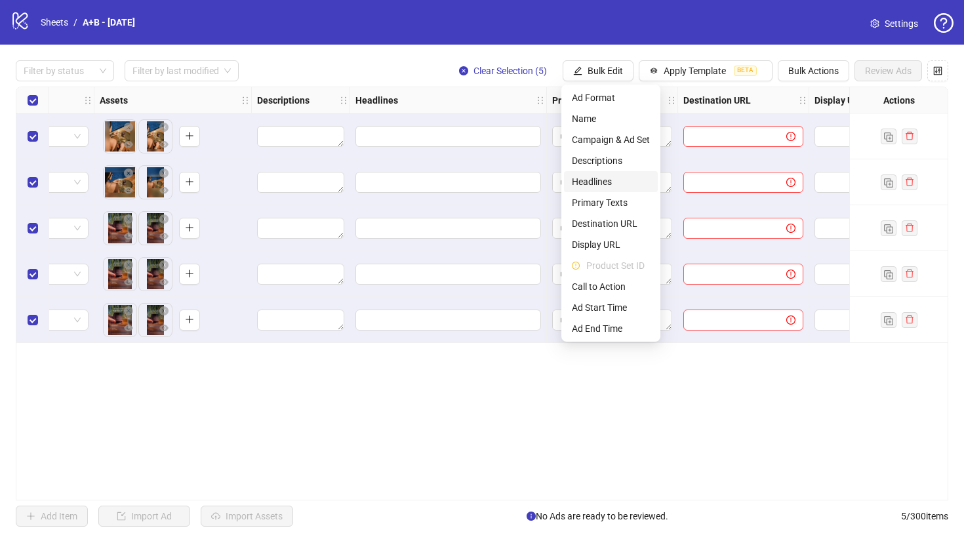
click at [604, 180] on span "Headlines" at bounding box center [611, 181] width 78 height 14
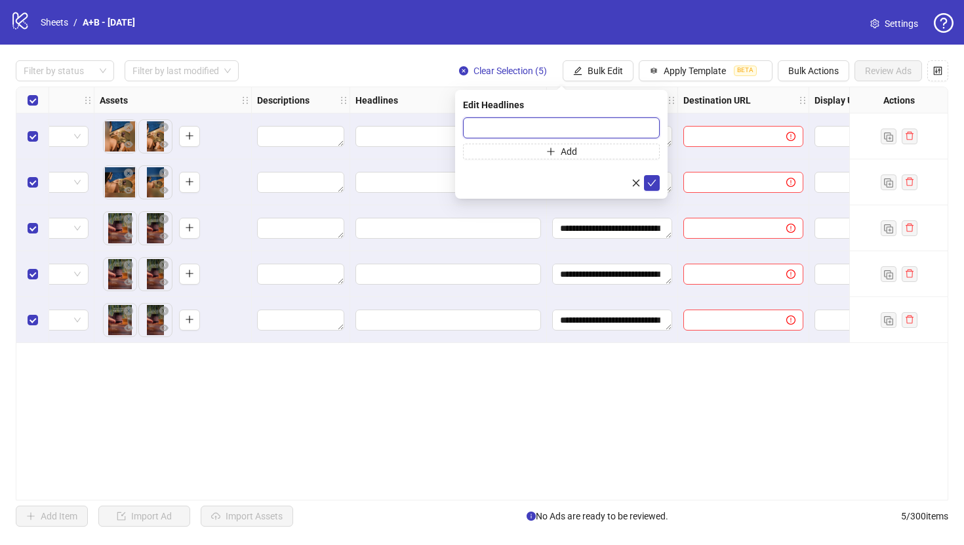
click at [655, 128] on input "text" at bounding box center [561, 127] width 197 height 21
paste input "**********"
type input "**********"
click at [655, 180] on icon "check" at bounding box center [651, 182] width 9 height 9
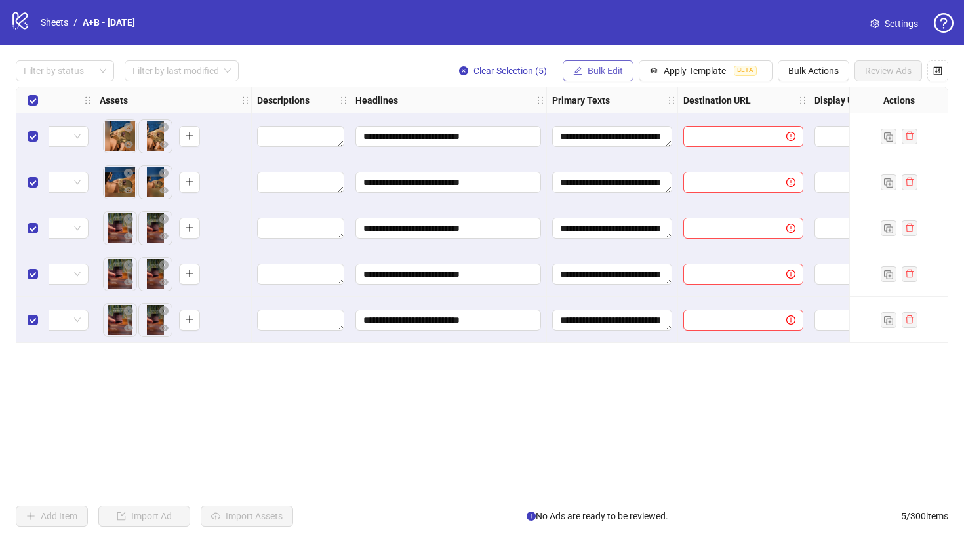
click at [603, 70] on span "Bulk Edit" at bounding box center [605, 71] width 35 height 10
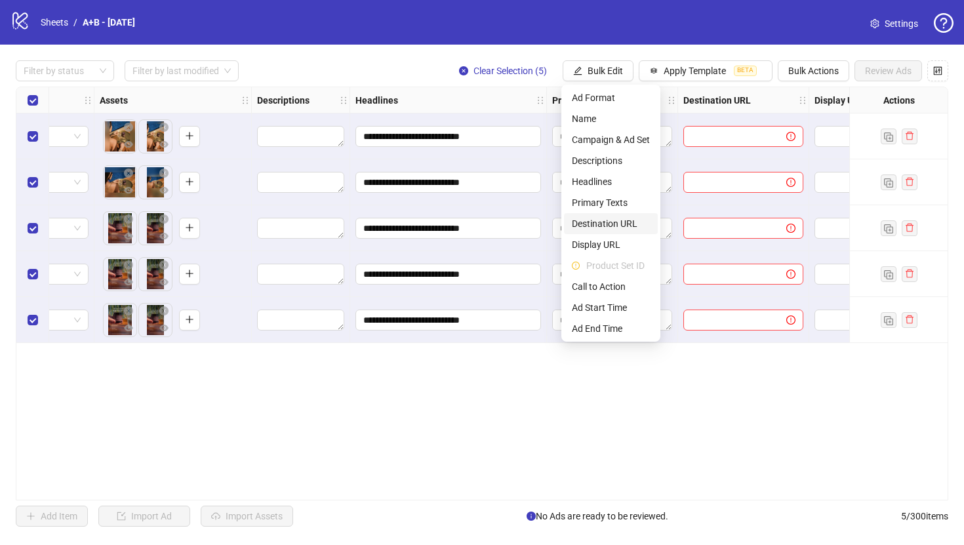
click at [614, 228] on span "Destination URL" at bounding box center [611, 223] width 78 height 14
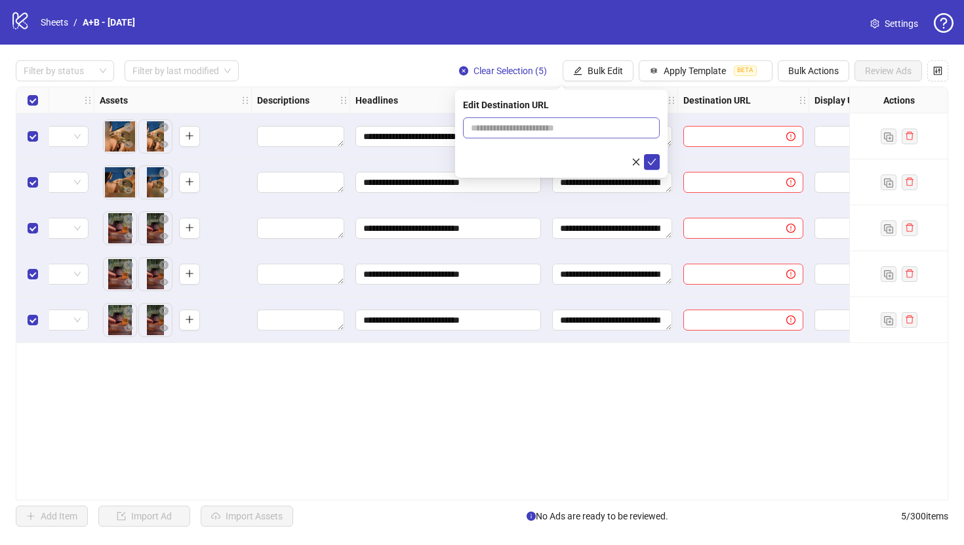
click at [593, 135] on span at bounding box center [561, 127] width 197 height 21
paste input "**********"
type input "**********"
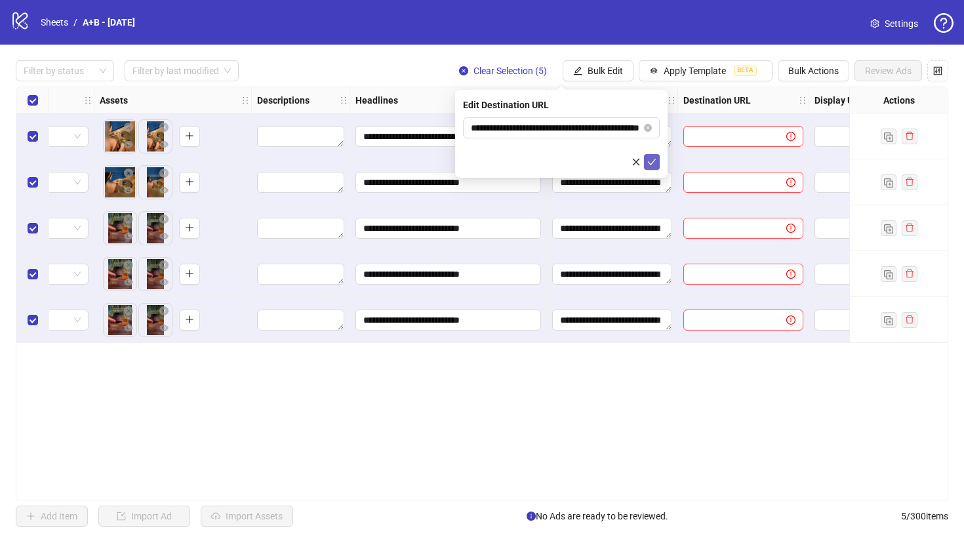
click at [654, 161] on icon "check" at bounding box center [651, 161] width 9 height 9
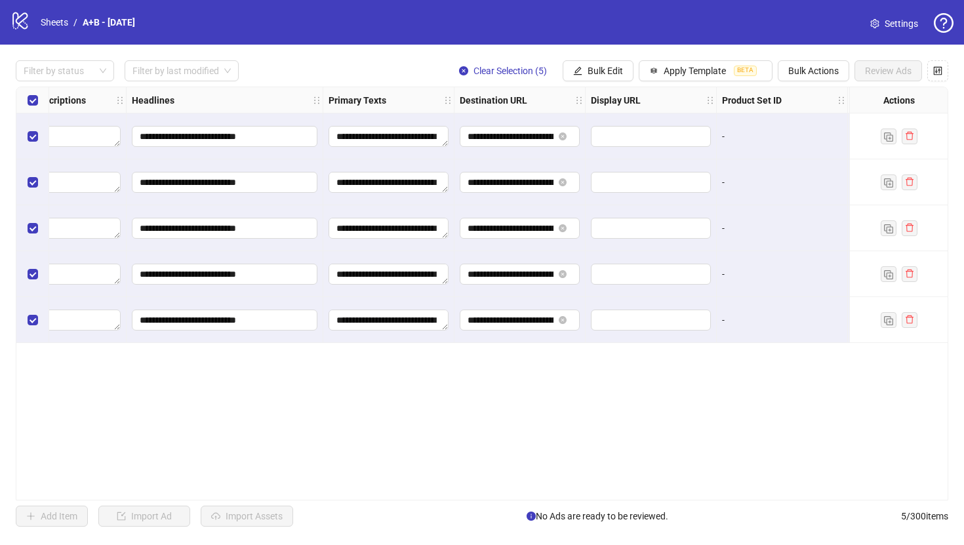
scroll to position [0, 721]
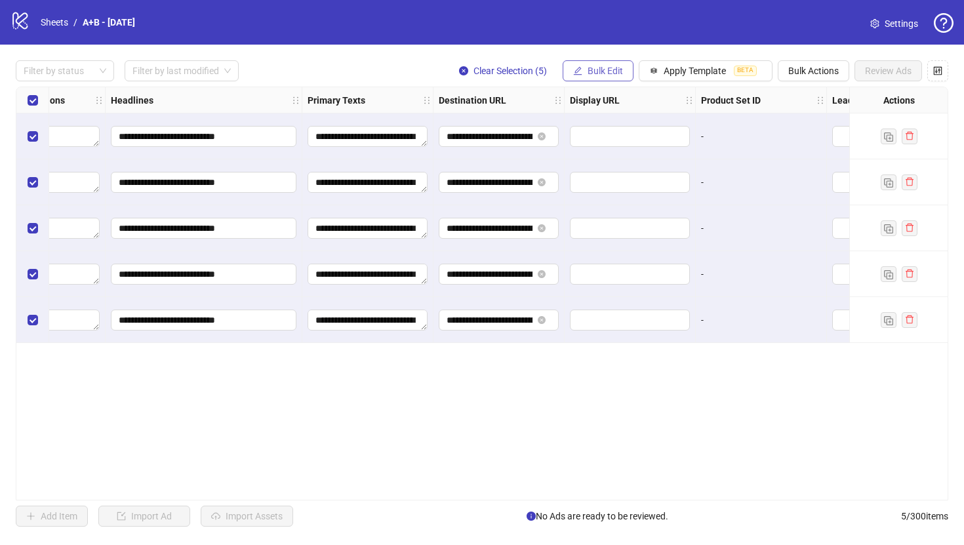
click at [588, 66] on span "Bulk Edit" at bounding box center [605, 71] width 35 height 10
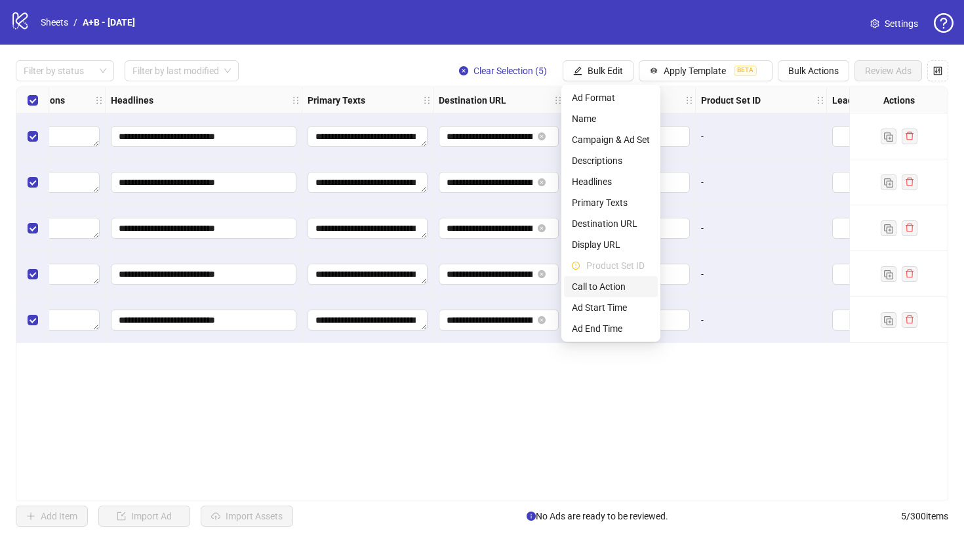
click at [618, 292] on span "Call to Action" at bounding box center [611, 286] width 78 height 14
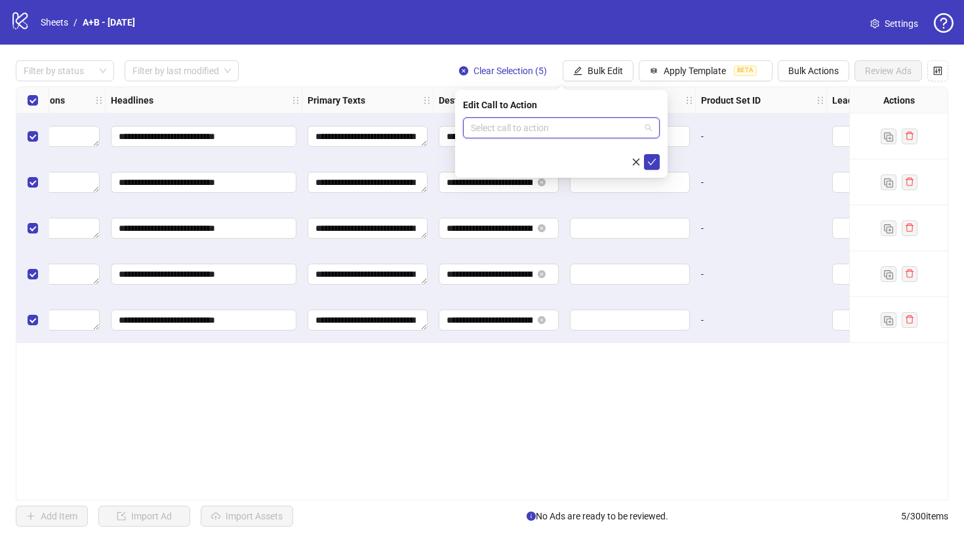
click at [568, 125] on input "search" at bounding box center [555, 128] width 169 height 20
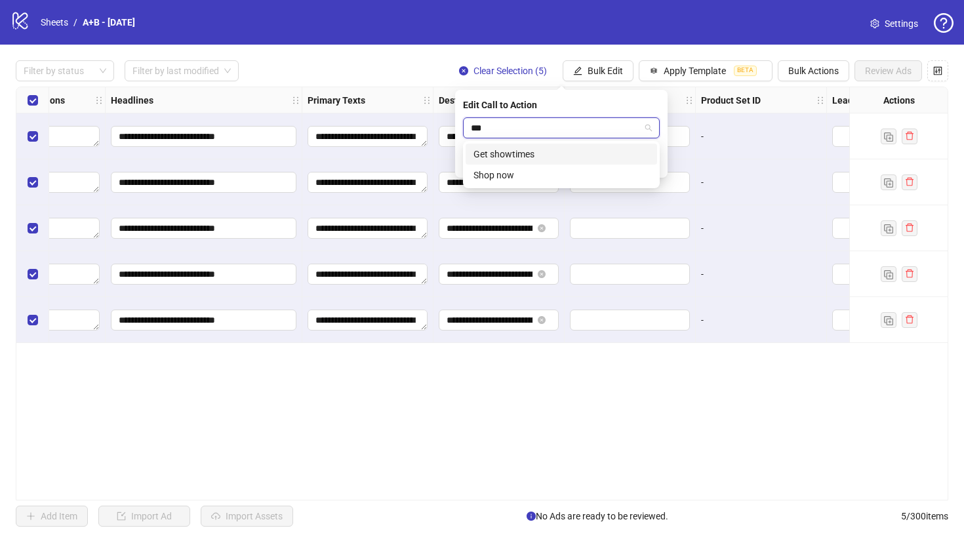
type input "****"
click at [576, 149] on div "Shop now" at bounding box center [561, 154] width 176 height 14
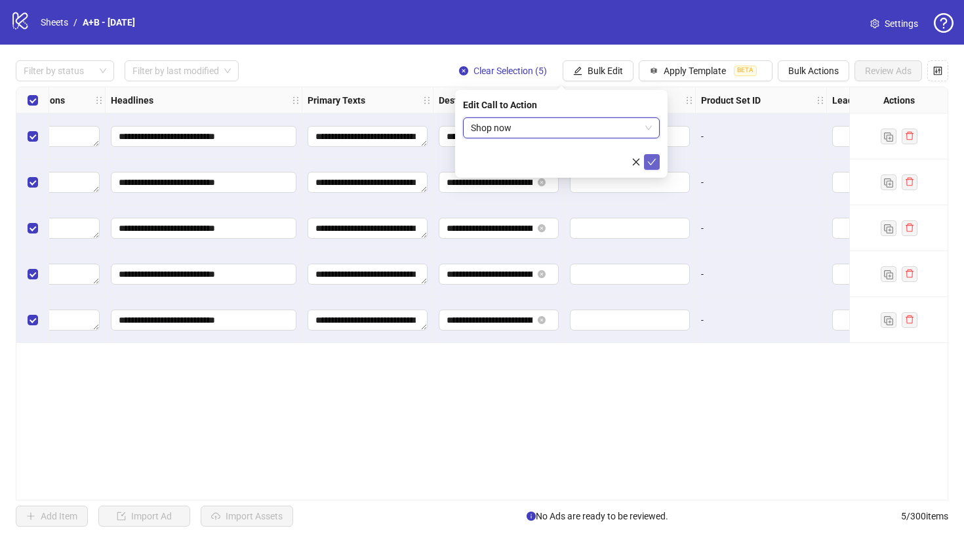
click at [659, 161] on button "submit" at bounding box center [652, 162] width 16 height 16
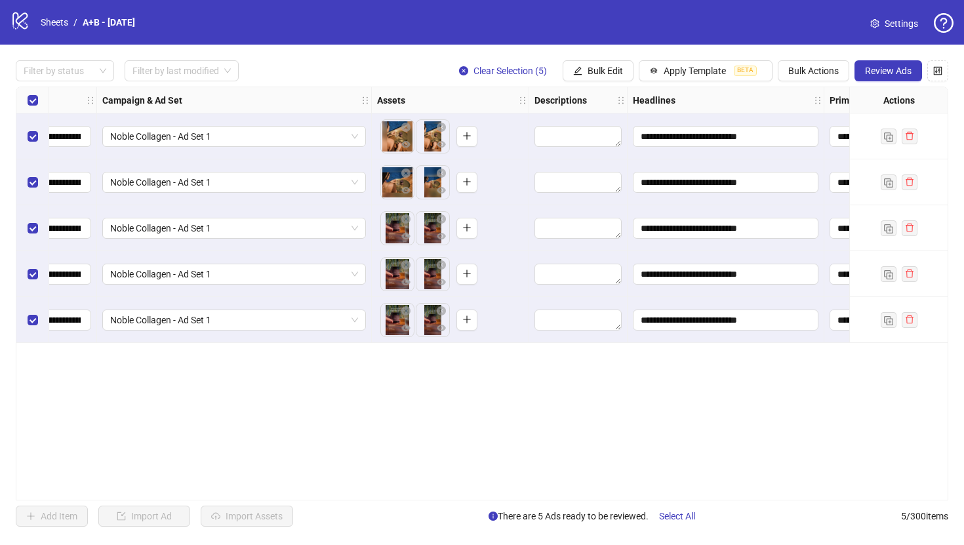
scroll to position [0, 0]
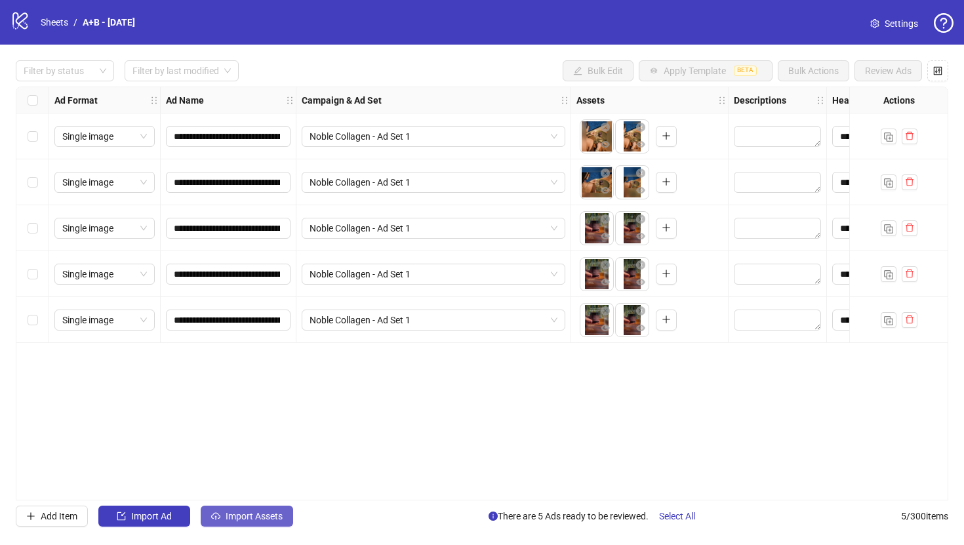
click at [254, 517] on span "Import Assets" at bounding box center [254, 516] width 57 height 10
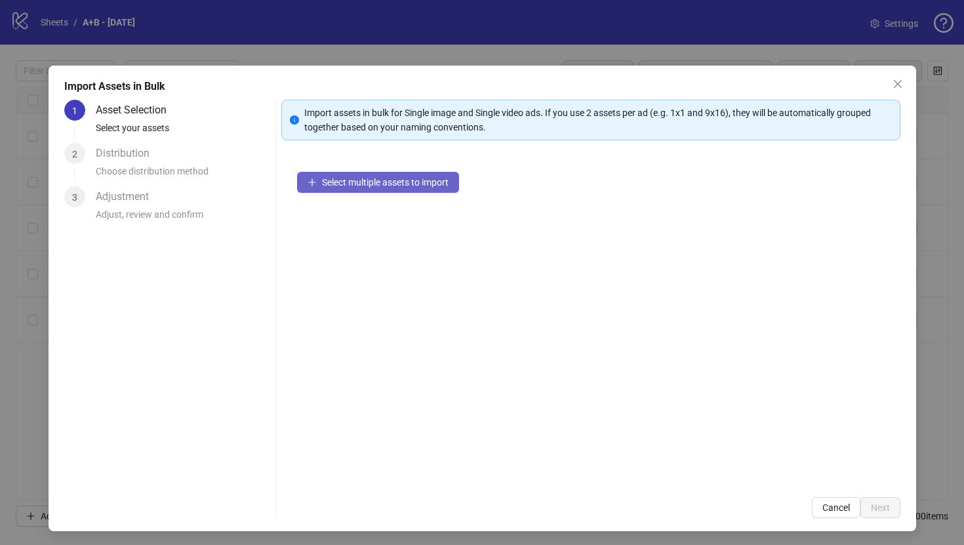
click at [438, 179] on span "Select multiple assets to import" at bounding box center [385, 182] width 127 height 10
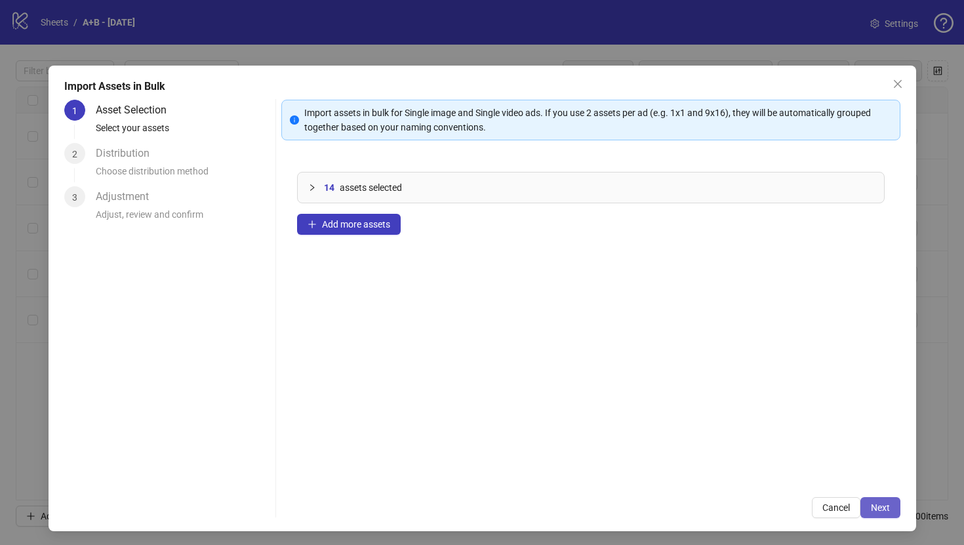
click at [881, 512] on span "Next" at bounding box center [880, 507] width 19 height 10
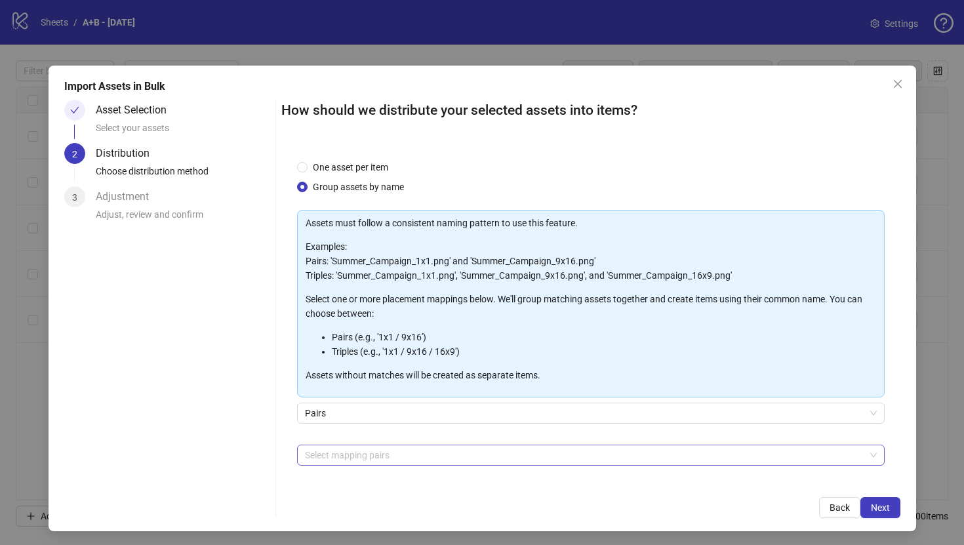
click at [402, 455] on div at bounding box center [584, 455] width 569 height 18
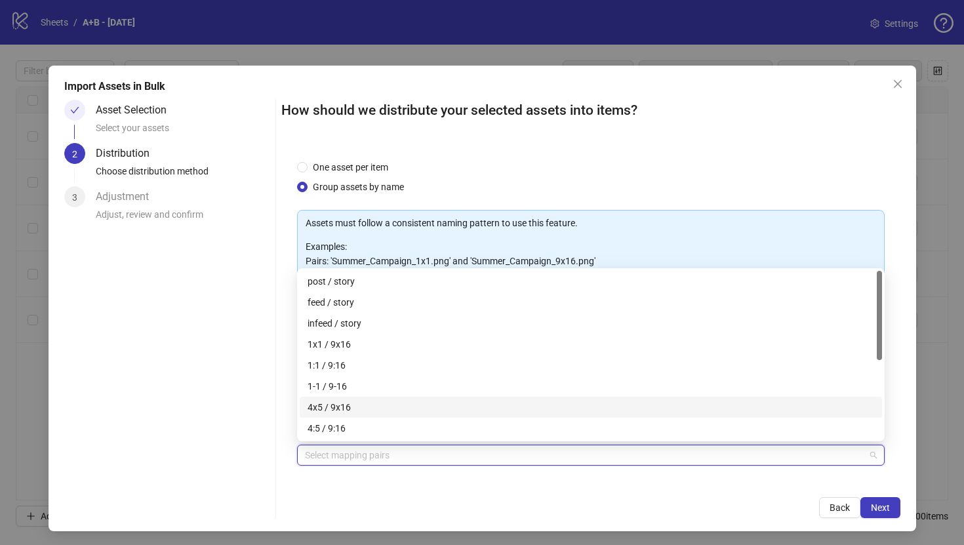
click at [351, 409] on div "4x5 / 9x16" at bounding box center [591, 407] width 567 height 14
click at [386, 340] on div "1x1 / 9x16" at bounding box center [591, 344] width 567 height 14
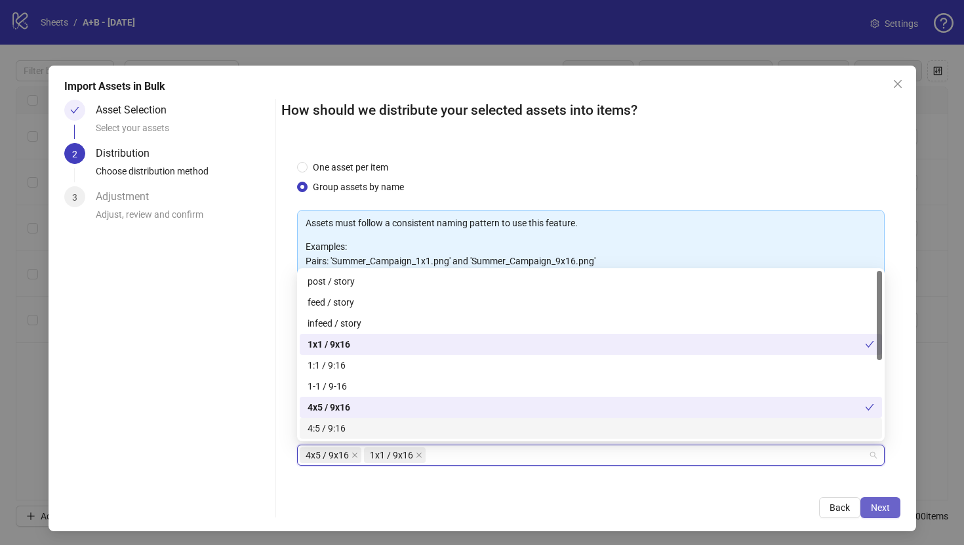
click at [889, 502] on span "Next" at bounding box center [880, 507] width 19 height 10
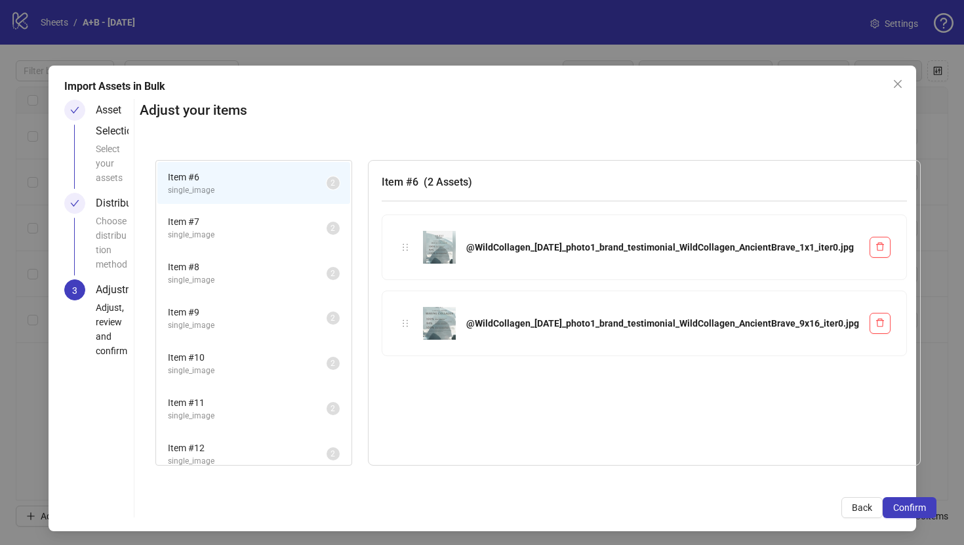
scroll to position [11, 0]
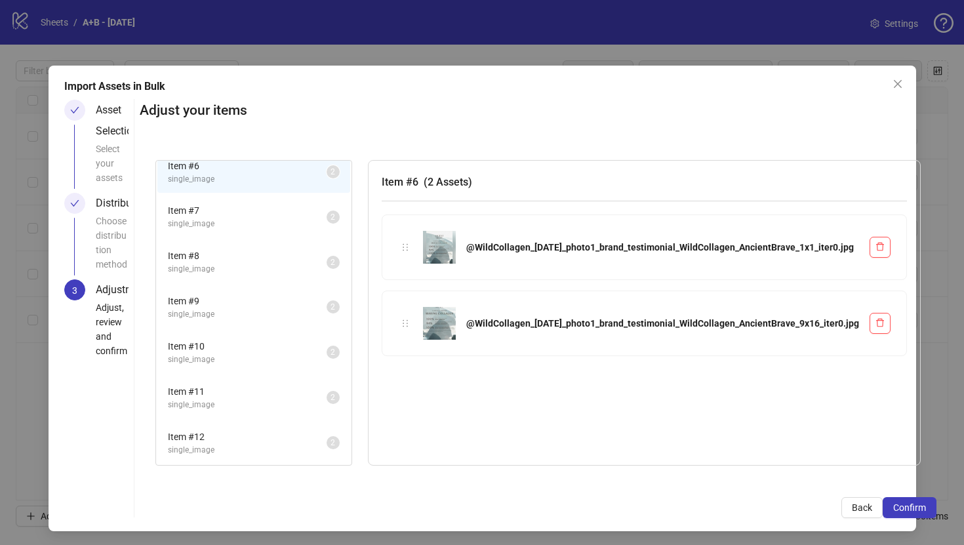
click at [256, 326] on li "Item # 9 single_image 2" at bounding box center [253, 307] width 193 height 43
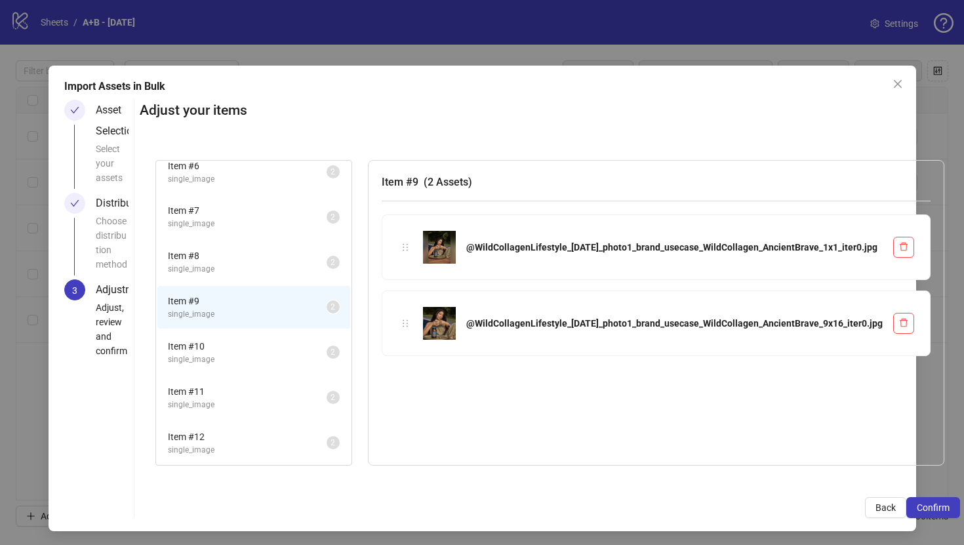
click at [258, 294] on span "Item # 9" at bounding box center [247, 301] width 159 height 14
click at [264, 241] on li "Item # 8 single_image 2" at bounding box center [253, 262] width 193 height 43
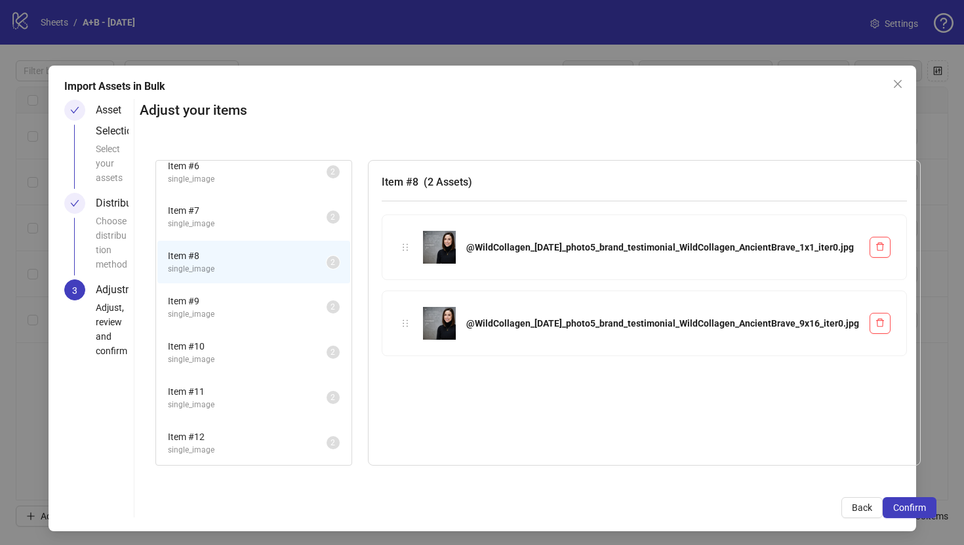
click at [268, 331] on li "Item # 10 single_image 2" at bounding box center [253, 352] width 193 height 43
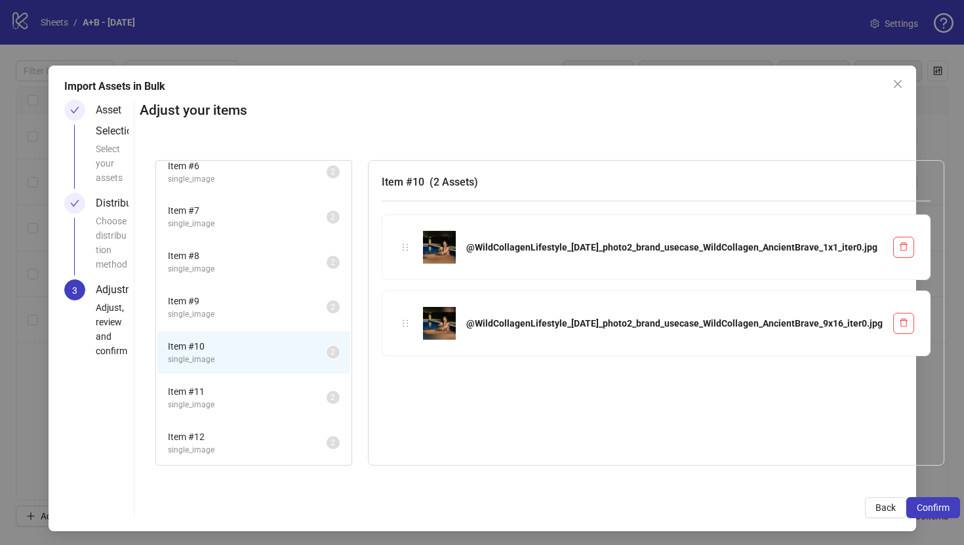
click at [270, 395] on span "Item # 11" at bounding box center [247, 391] width 159 height 14
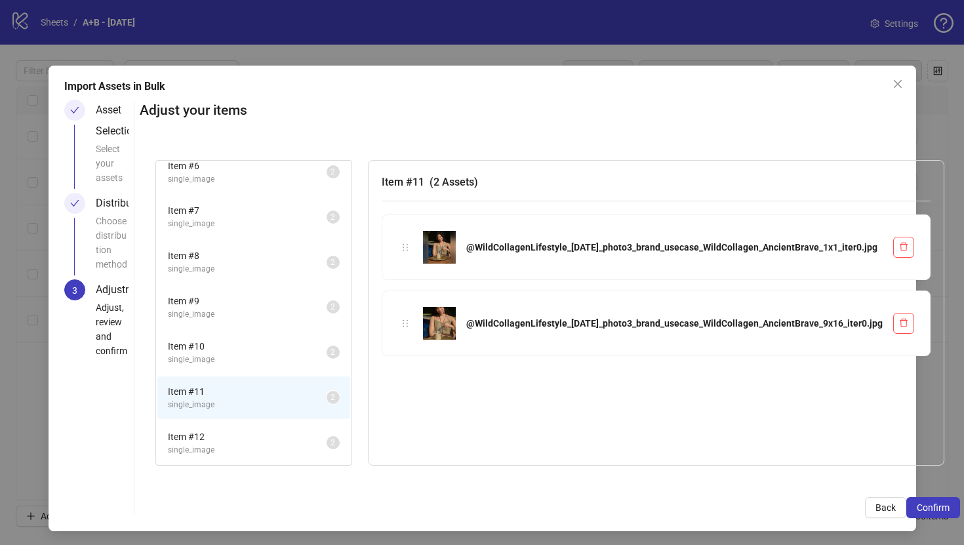
scroll to position [2, 0]
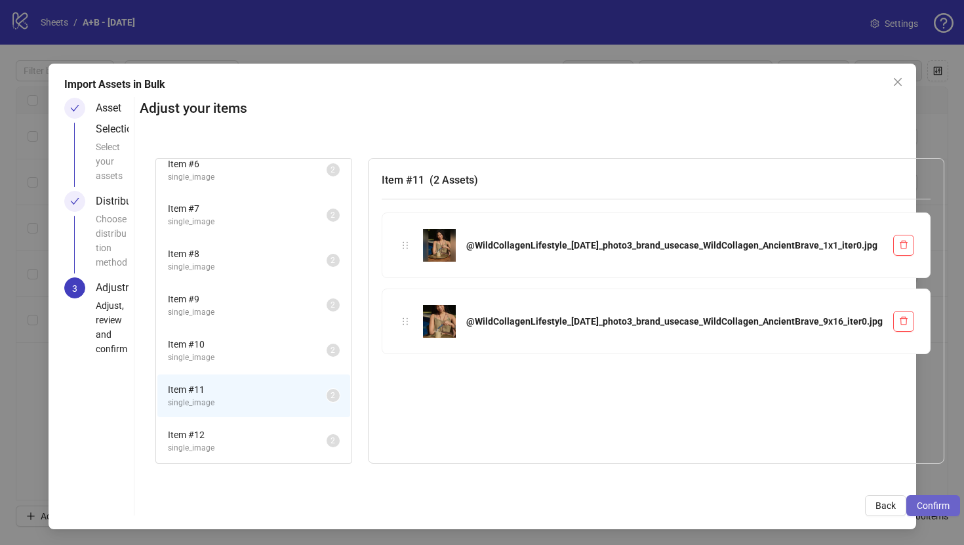
click at [917, 506] on span "Confirm" at bounding box center [933, 505] width 33 height 10
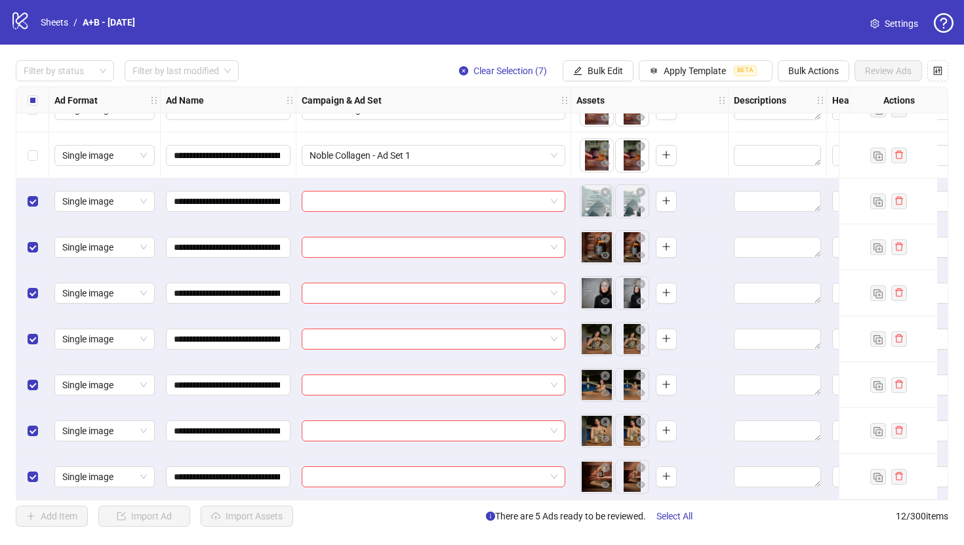
scroll to position [170, 0]
click at [578, 66] on icon "edit" at bounding box center [577, 70] width 9 height 9
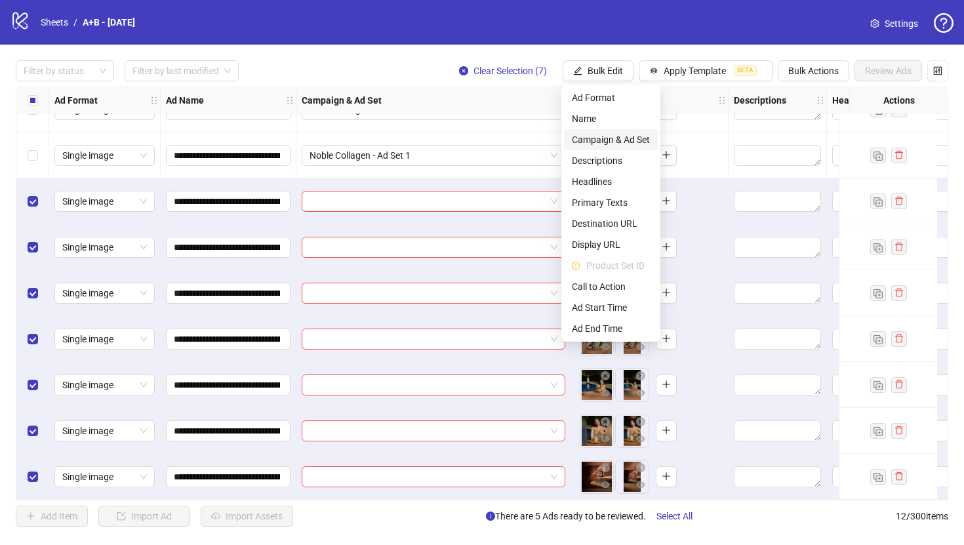
click at [600, 144] on span "Campaign & Ad Set" at bounding box center [611, 139] width 78 height 14
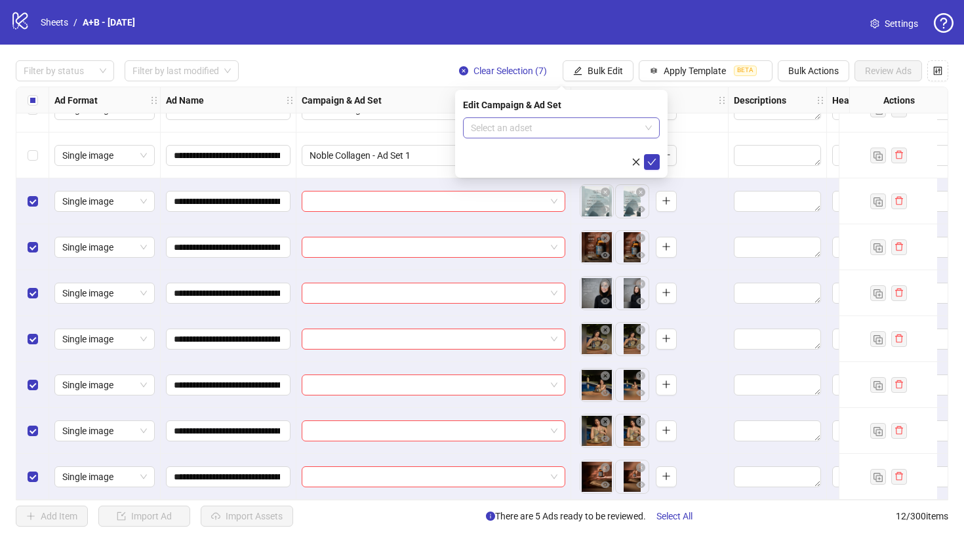
click at [608, 125] on input "search" at bounding box center [555, 128] width 169 height 20
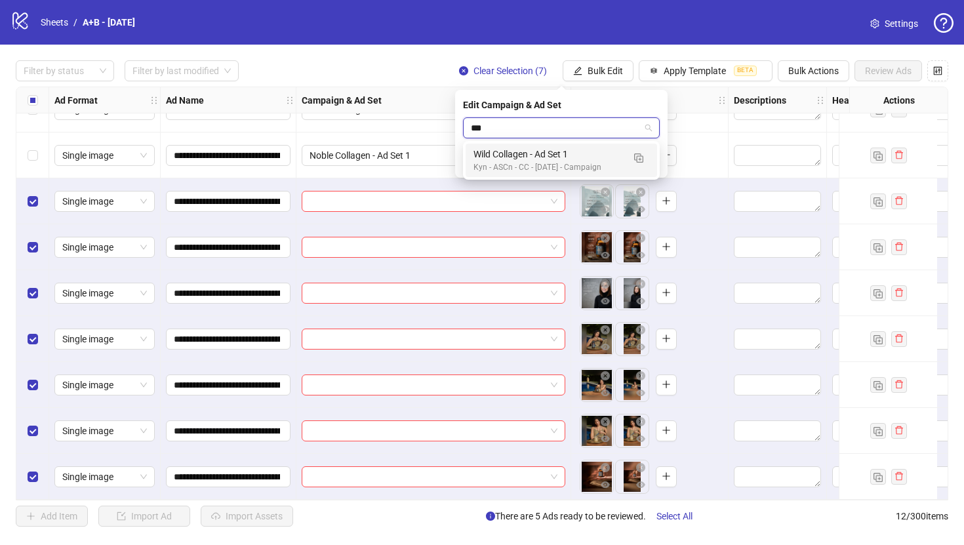
type input "****"
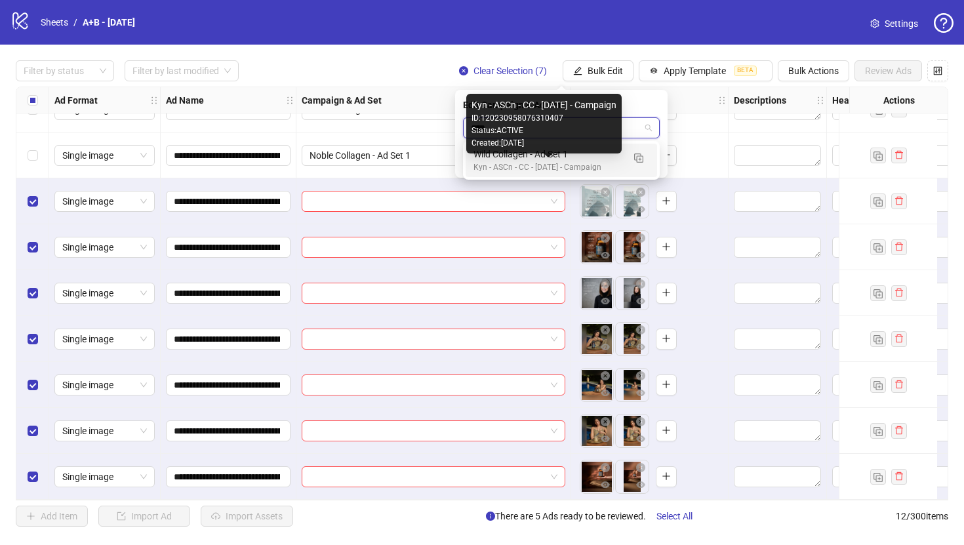
click at [607, 164] on div "Kyn - ASCn - CC - [DATE] - Campaign" at bounding box center [548, 167] width 150 height 12
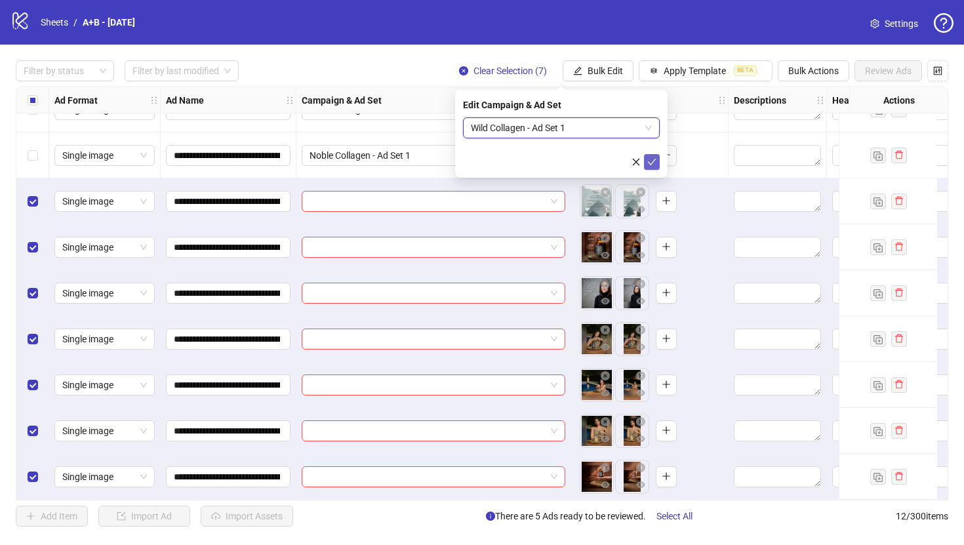
click at [649, 164] on icon "check" at bounding box center [651, 161] width 9 height 9
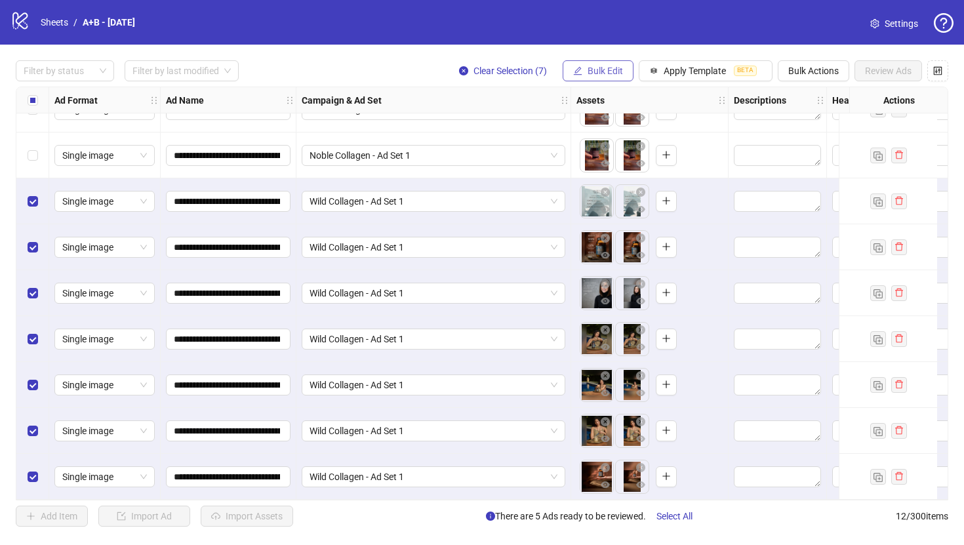
click at [619, 73] on span "Bulk Edit" at bounding box center [605, 71] width 35 height 10
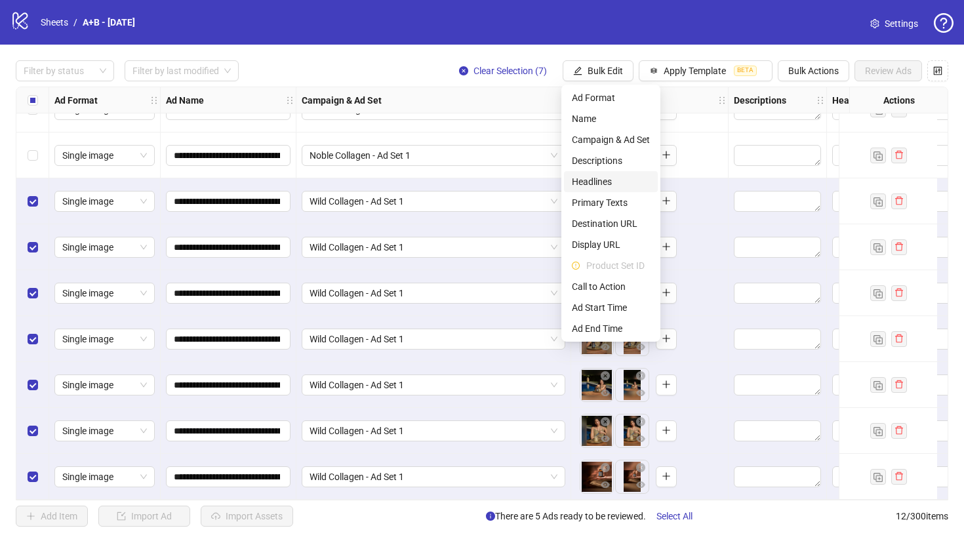
click at [618, 184] on span "Headlines" at bounding box center [611, 181] width 78 height 14
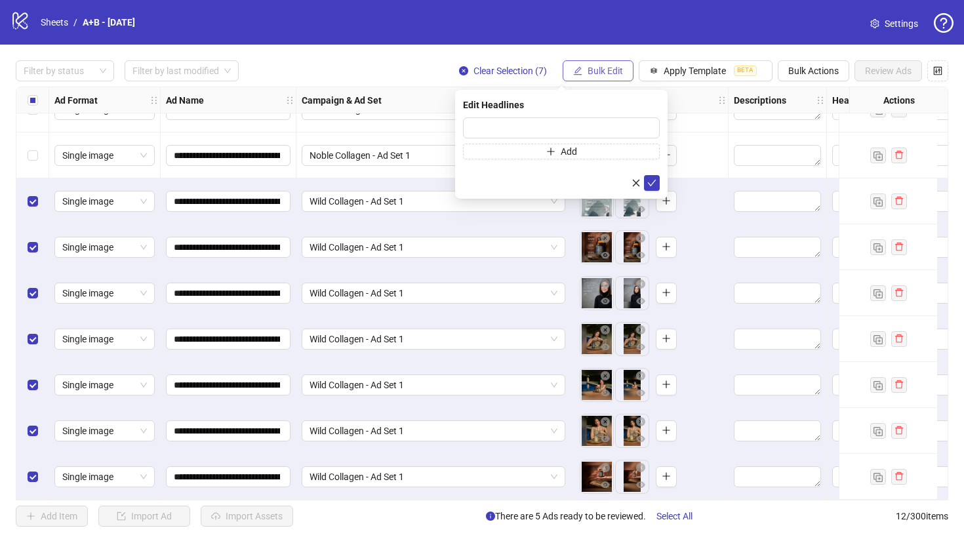
click at [592, 73] on span "Bulk Edit" at bounding box center [605, 71] width 35 height 10
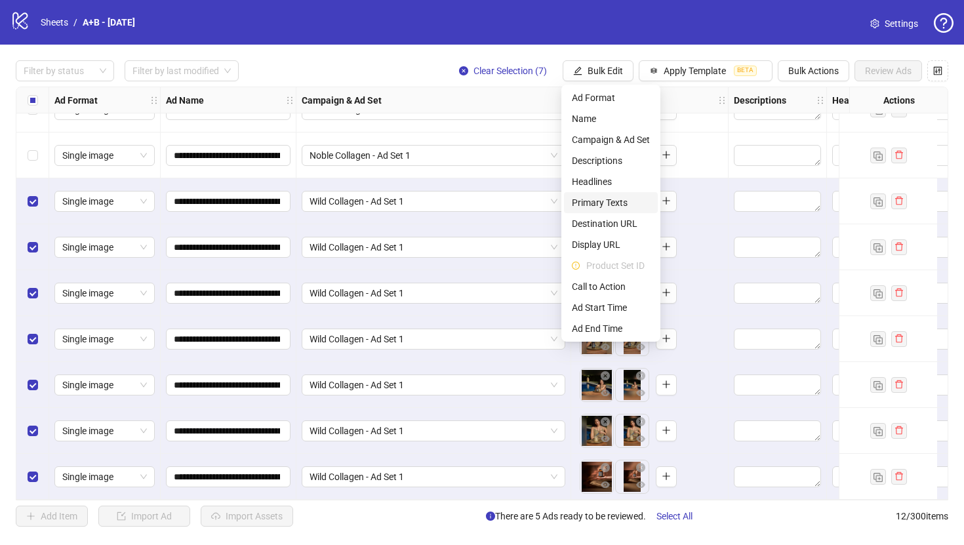
click at [609, 205] on span "Primary Texts" at bounding box center [611, 202] width 78 height 14
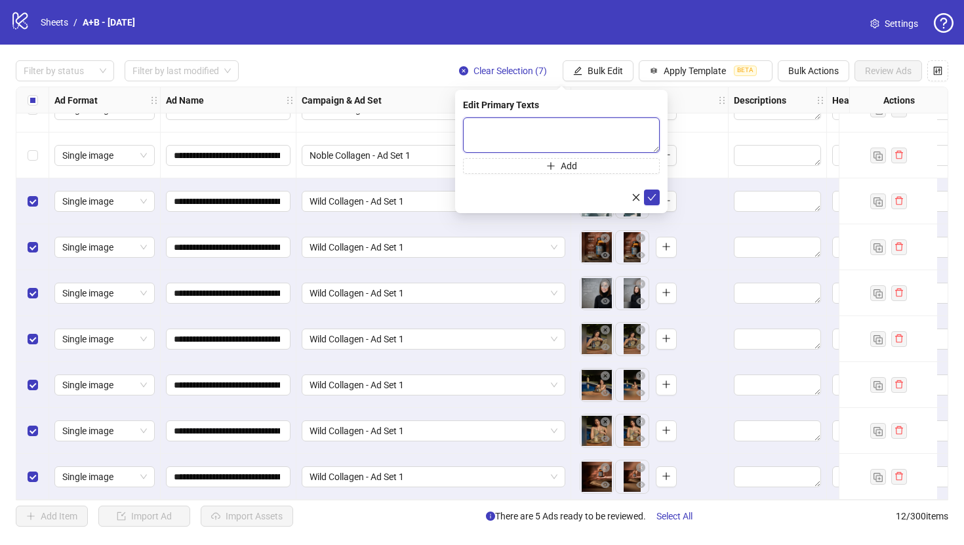
click at [605, 127] on textarea at bounding box center [561, 134] width 197 height 35
paste textarea "**********"
type textarea "**********"
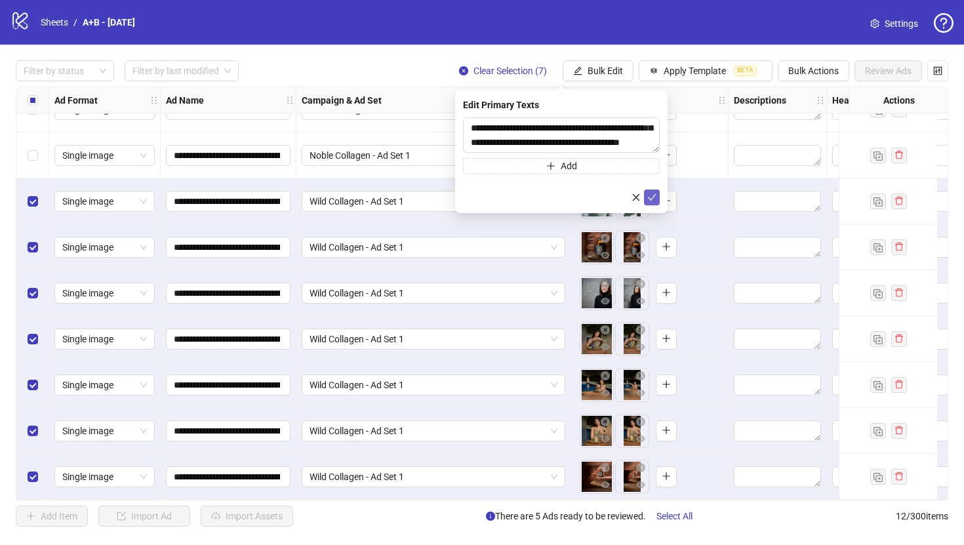
click at [656, 197] on icon "check" at bounding box center [651, 197] width 9 height 9
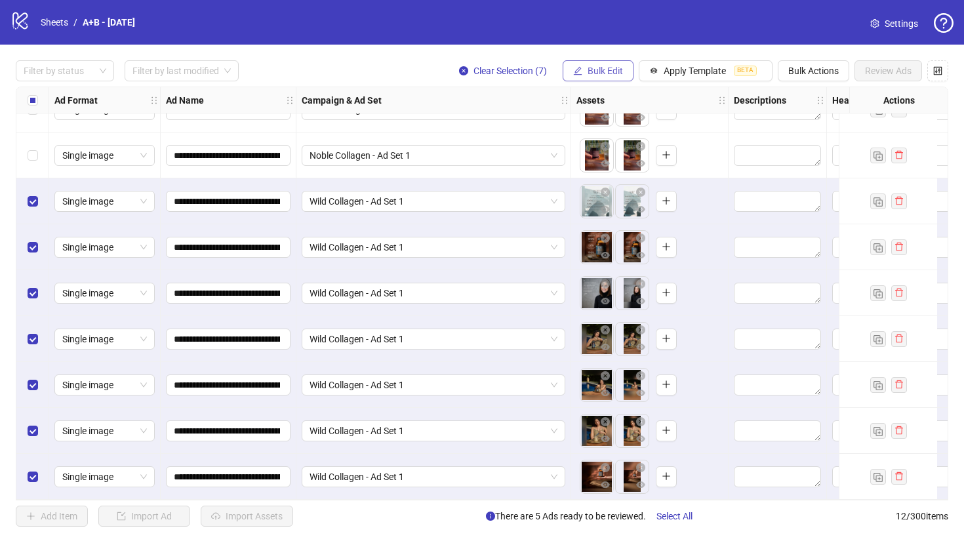
click at [615, 67] on span "Bulk Edit" at bounding box center [605, 71] width 35 height 10
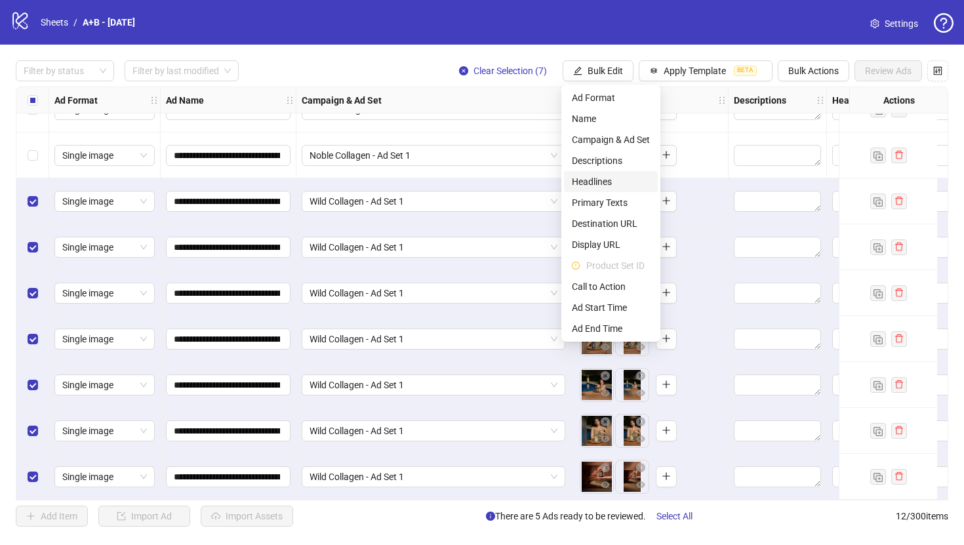
click at [620, 181] on span "Headlines" at bounding box center [611, 181] width 78 height 14
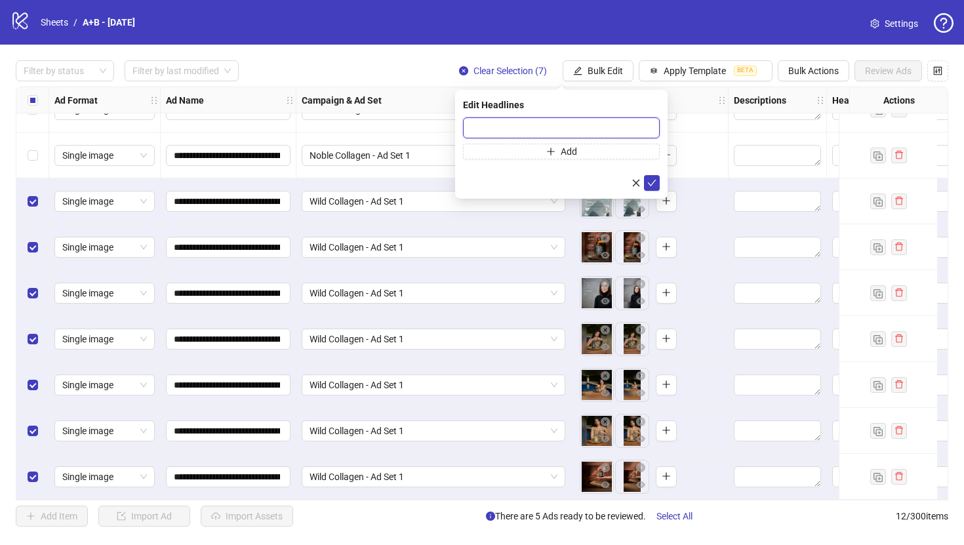
click at [616, 134] on input "text" at bounding box center [561, 127] width 197 height 21
paste input "**********"
type input "**********"
click at [649, 183] on icon "check" at bounding box center [652, 183] width 9 height 7
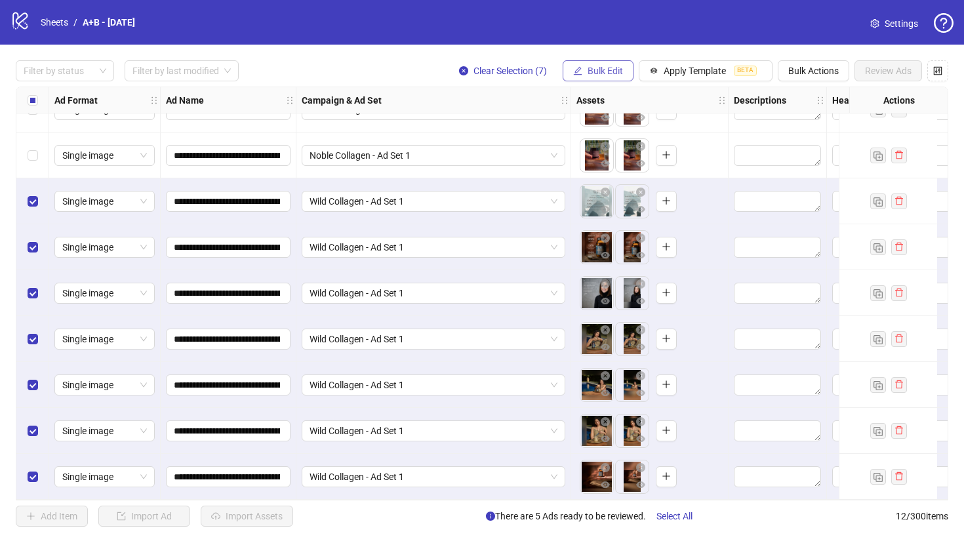
click at [588, 71] on span "Bulk Edit" at bounding box center [605, 71] width 35 height 10
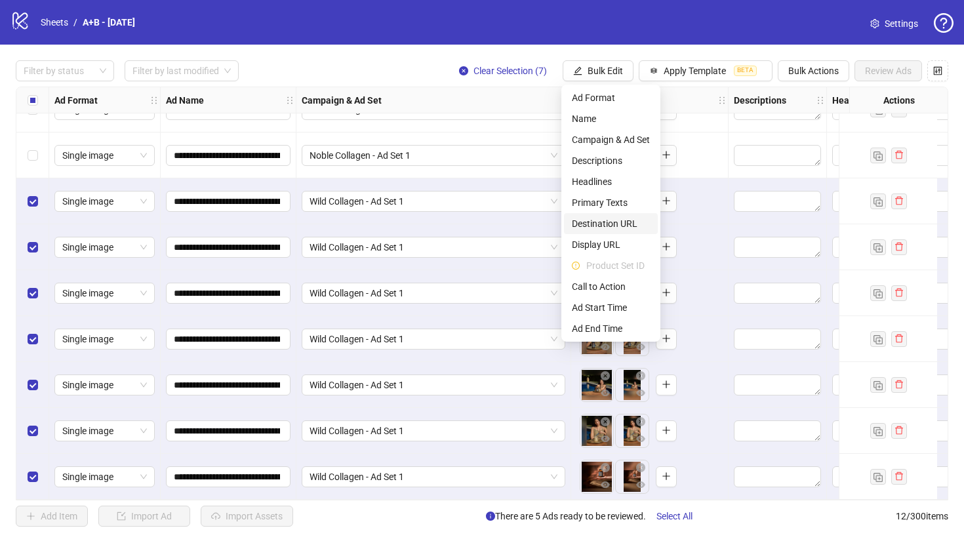
click at [617, 227] on span "Destination URL" at bounding box center [611, 223] width 78 height 14
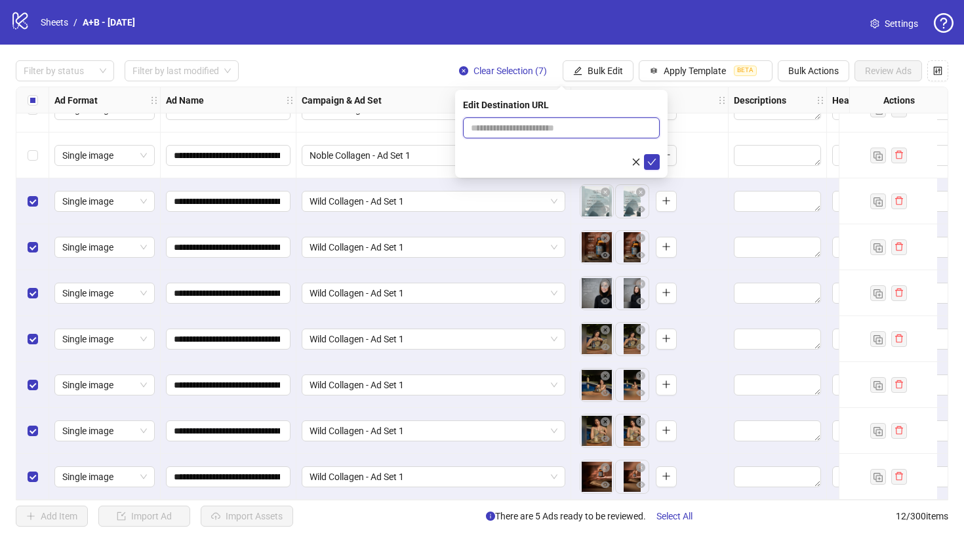
click at [607, 127] on input "text" at bounding box center [556, 128] width 170 height 14
paste input "**********"
type input "**********"
click at [647, 162] on icon "check" at bounding box center [651, 161] width 9 height 9
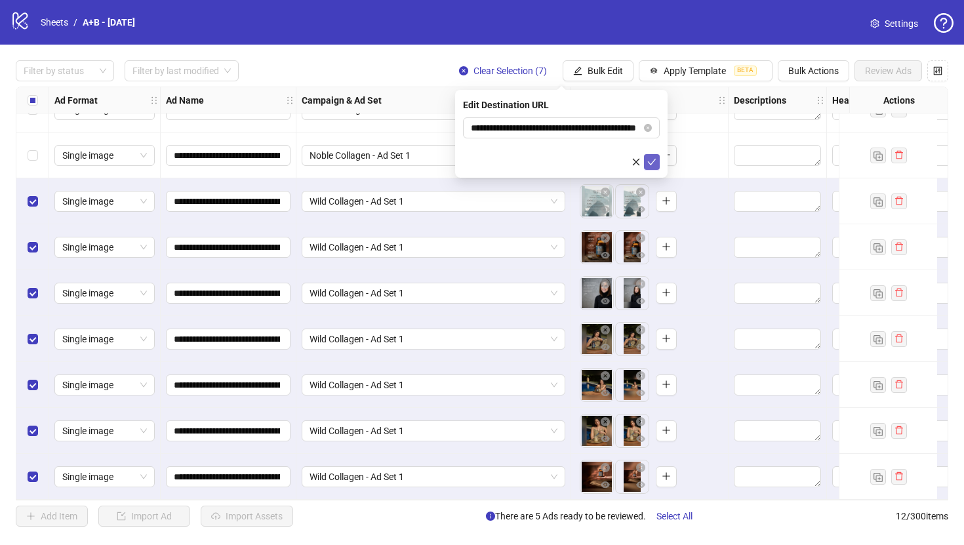
scroll to position [0, 0]
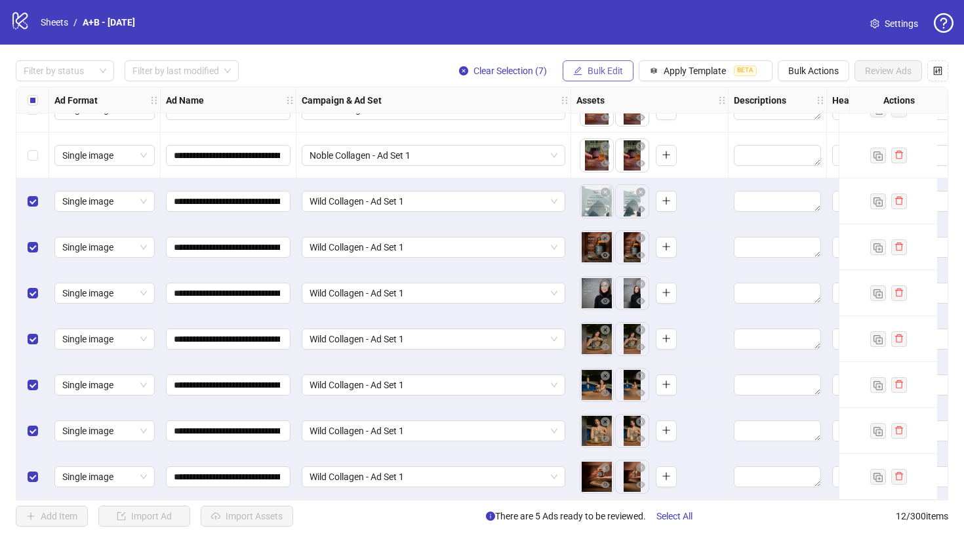
click at [613, 74] on span "Bulk Edit" at bounding box center [605, 71] width 35 height 10
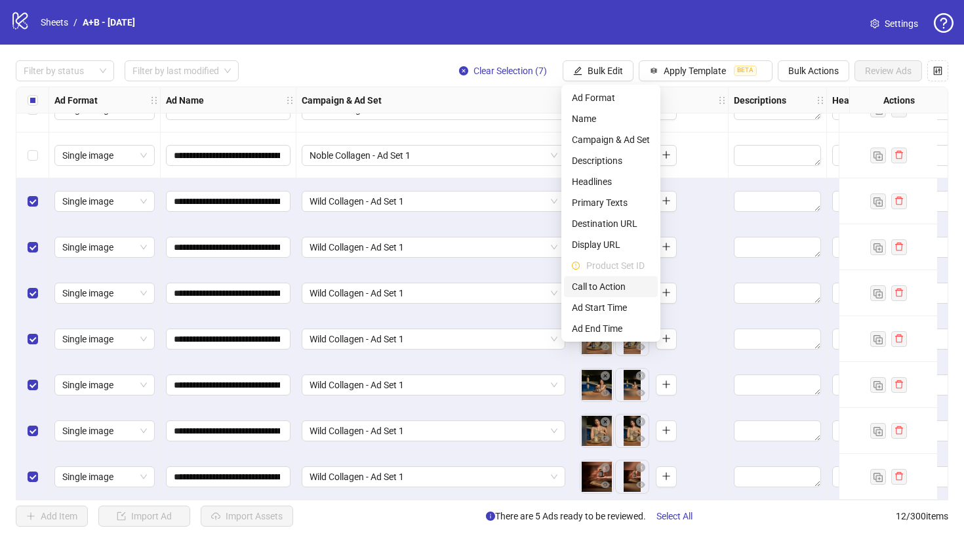
click at [611, 294] on li "Call to Action" at bounding box center [611, 286] width 94 height 21
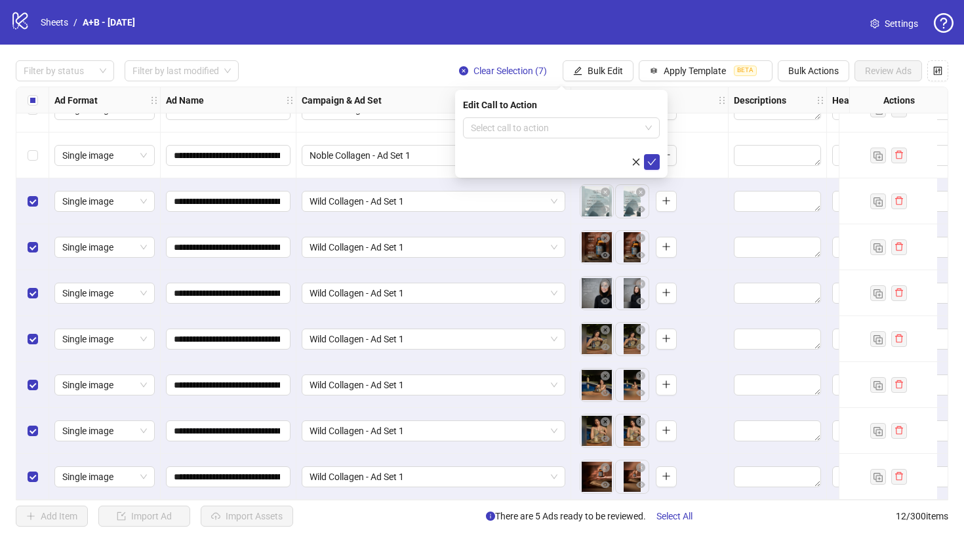
click at [622, 116] on div "Edit Call to Action Select call to action" at bounding box center [561, 134] width 212 height 88
click at [619, 129] on input "search" at bounding box center [555, 128] width 169 height 20
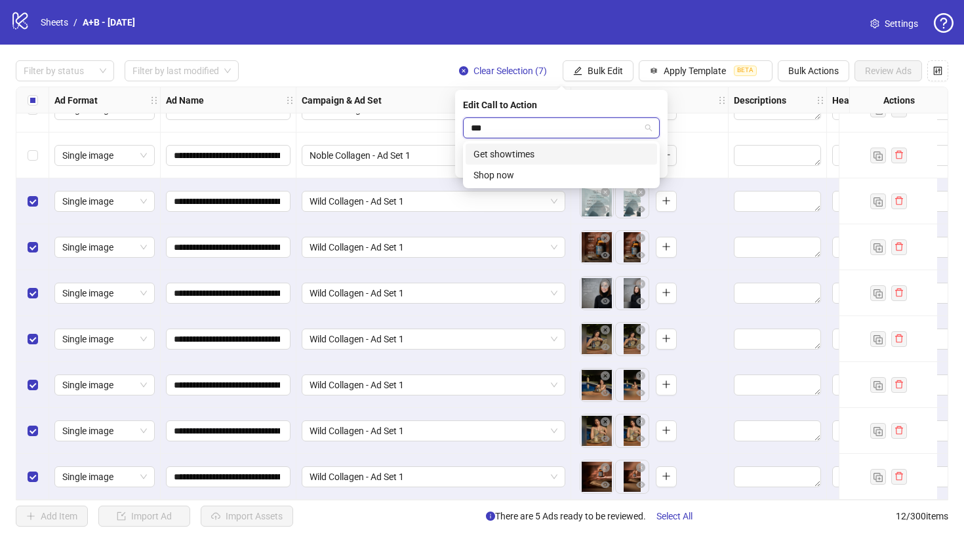
type input "****"
click at [603, 157] on div "Shop now" at bounding box center [561, 154] width 176 height 14
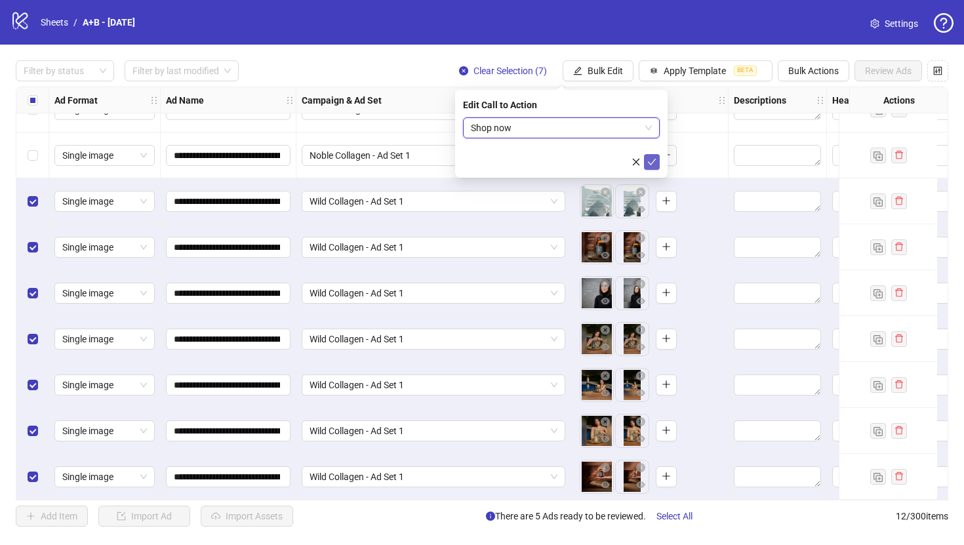
click at [659, 159] on button "submit" at bounding box center [652, 162] width 16 height 16
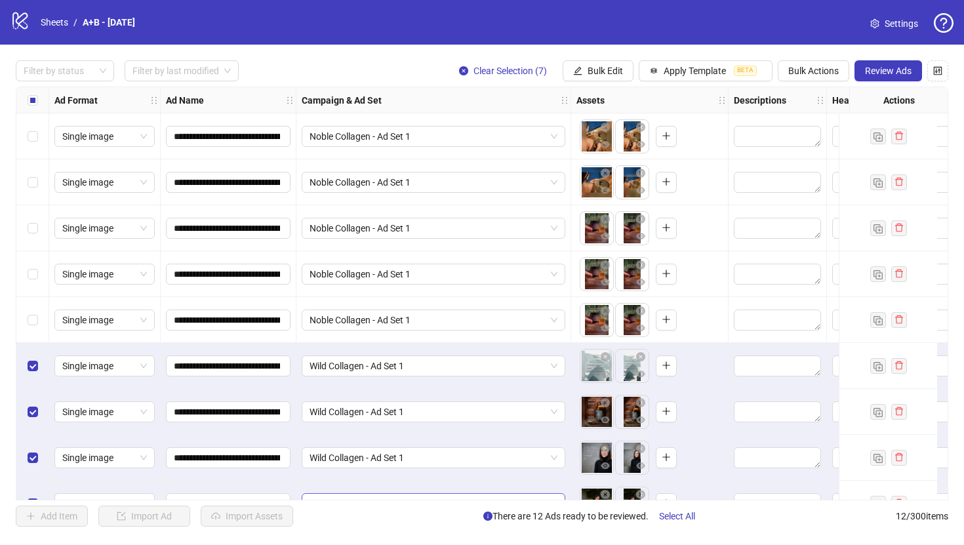
scroll to position [170, 0]
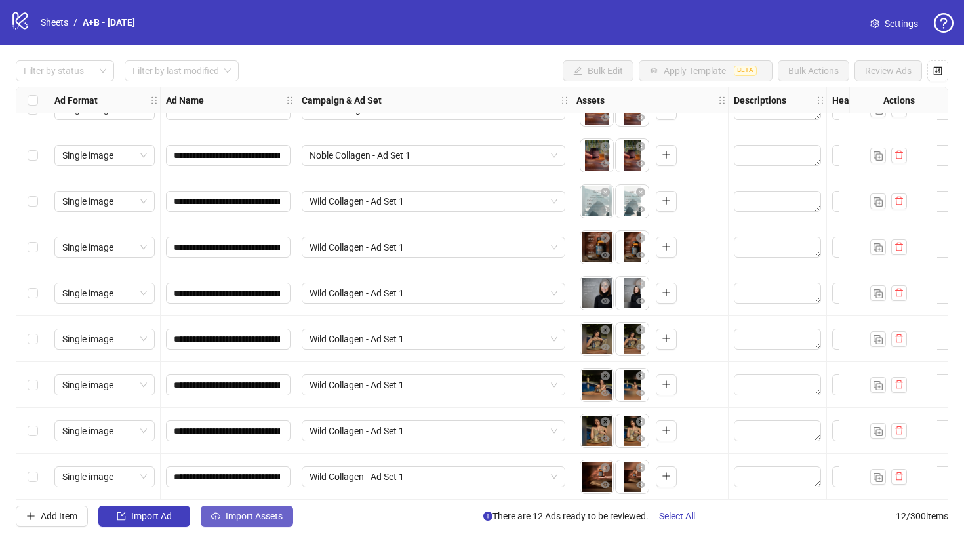
click at [239, 517] on span "Import Assets" at bounding box center [254, 516] width 57 height 10
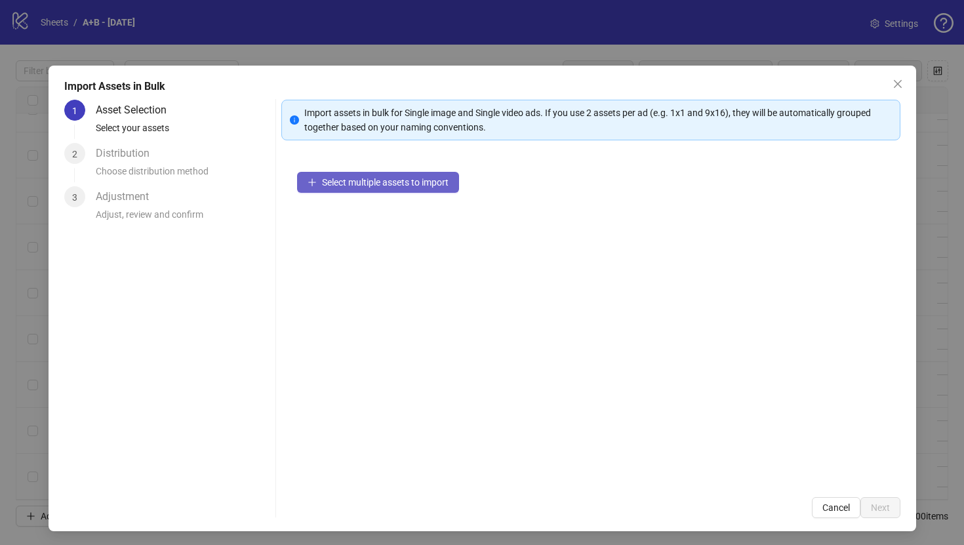
click at [431, 190] on button "Select multiple assets to import" at bounding box center [378, 182] width 162 height 21
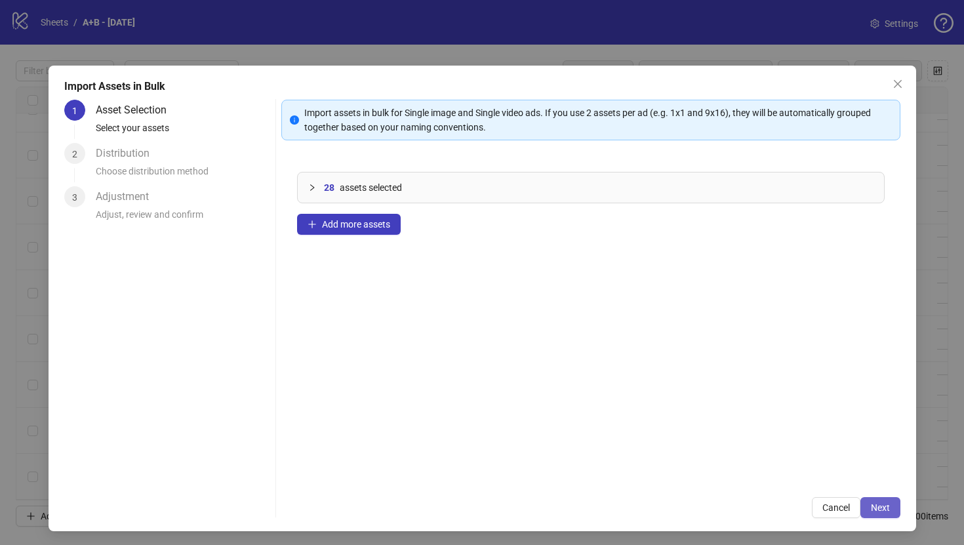
click at [882, 512] on span "Next" at bounding box center [880, 507] width 19 height 10
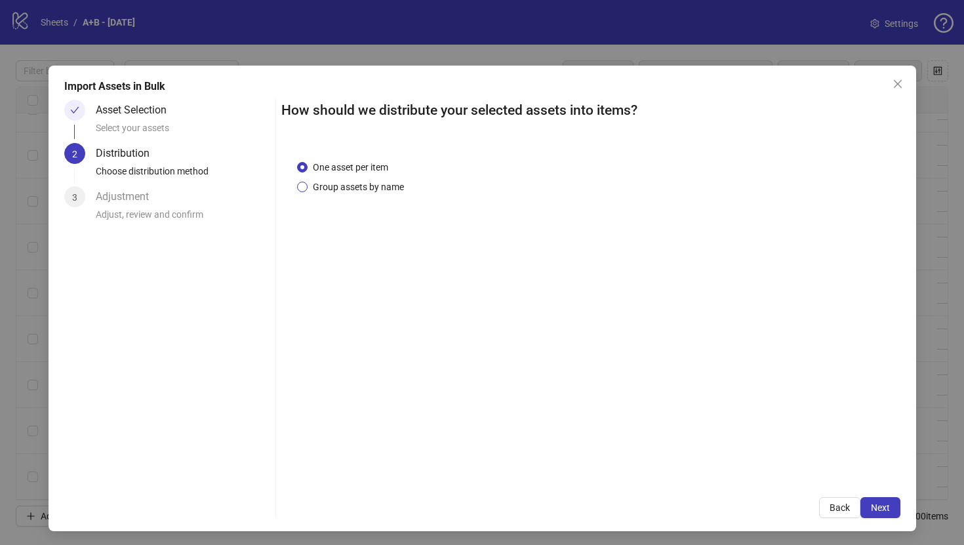
click at [353, 188] on span "Group assets by name" at bounding box center [359, 187] width 102 height 14
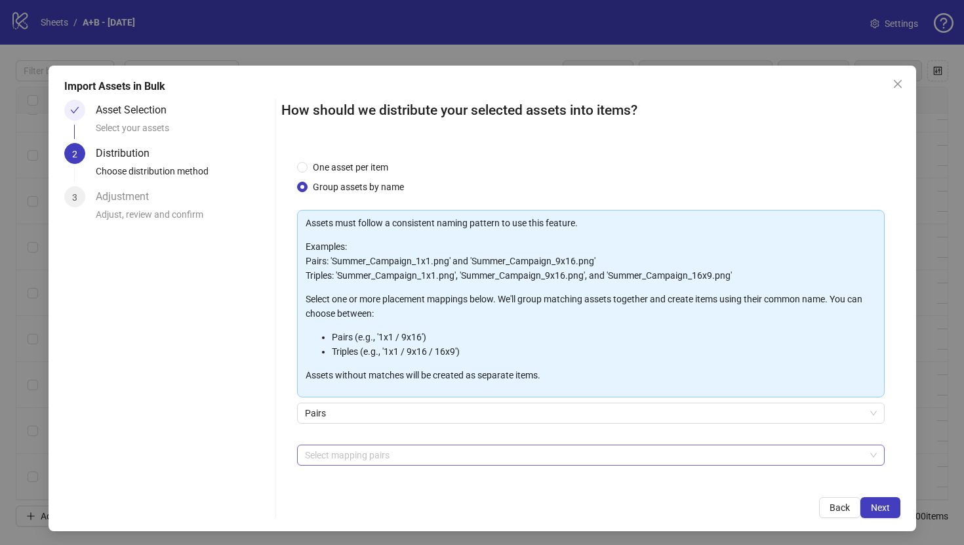
click at [420, 459] on div at bounding box center [584, 455] width 569 height 18
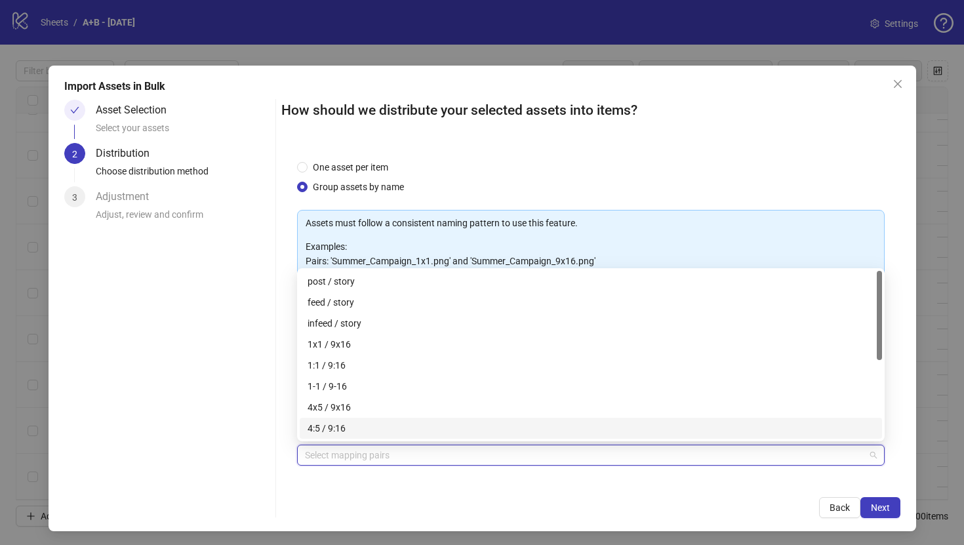
click at [376, 429] on div "4:5 / 9:16" at bounding box center [591, 428] width 567 height 14
click at [347, 454] on icon "close" at bounding box center [349, 455] width 7 height 7
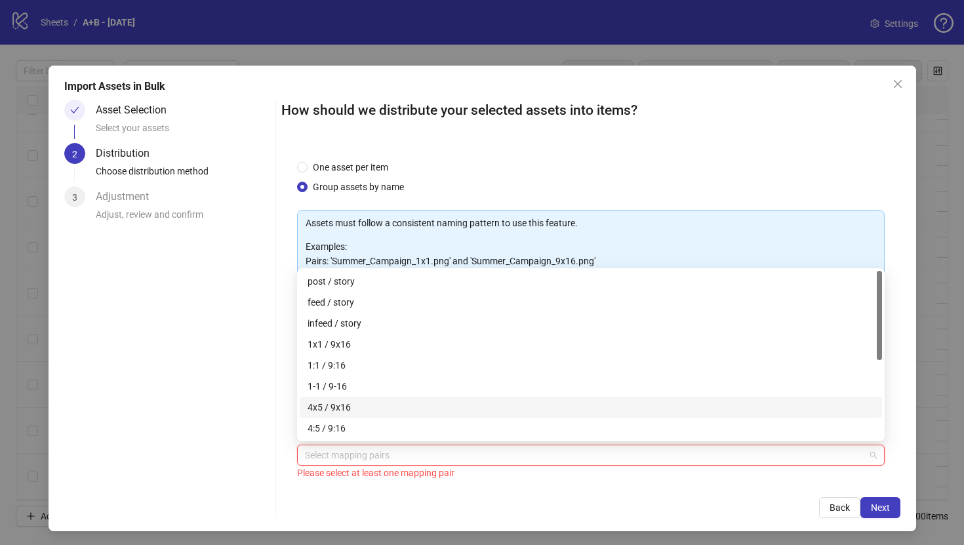
click at [348, 408] on div "4x5 / 9x16" at bounding box center [591, 407] width 567 height 14
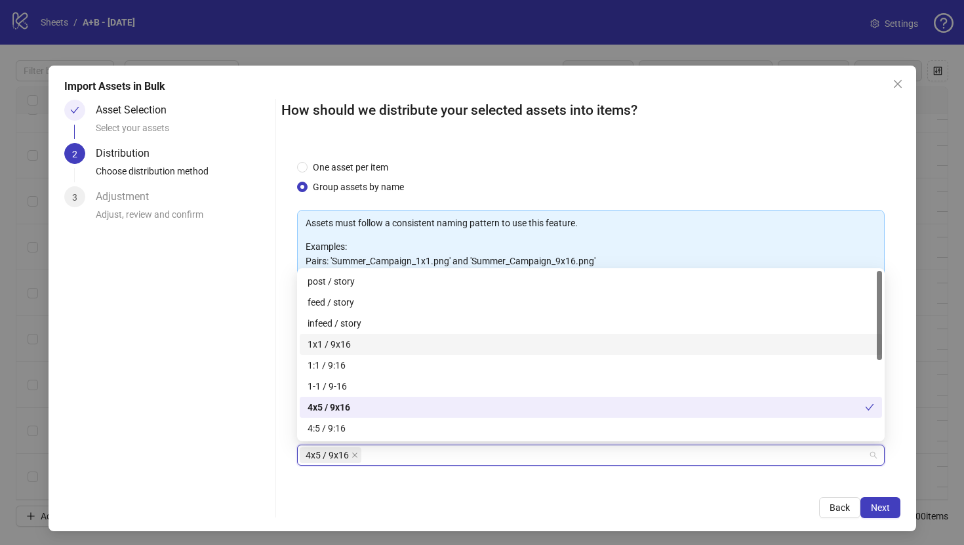
click at [349, 340] on div "1x1 / 9x16" at bounding box center [591, 344] width 567 height 14
click at [891, 506] on button "Next" at bounding box center [880, 507] width 40 height 21
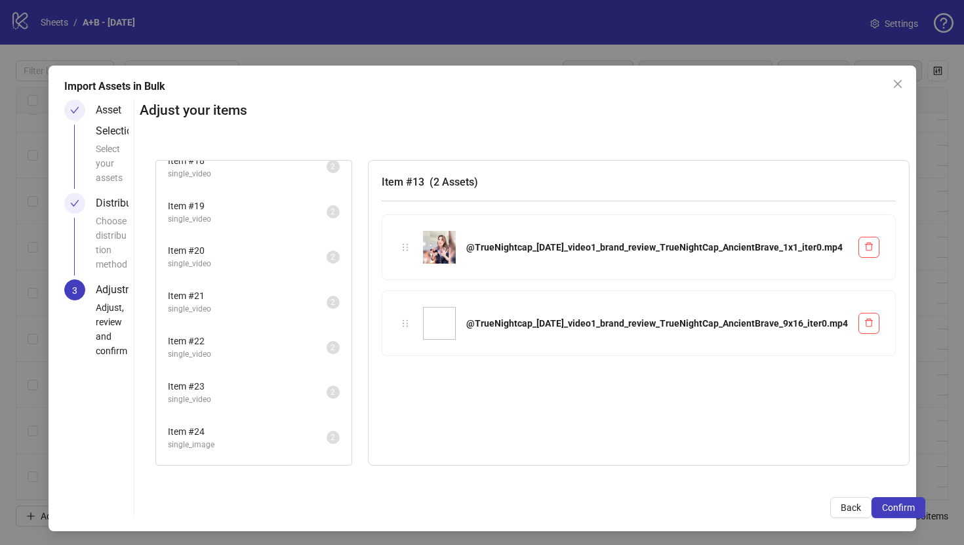
scroll to position [327, 0]
click at [296, 346] on span "Item # 24" at bounding box center [247, 346] width 159 height 14
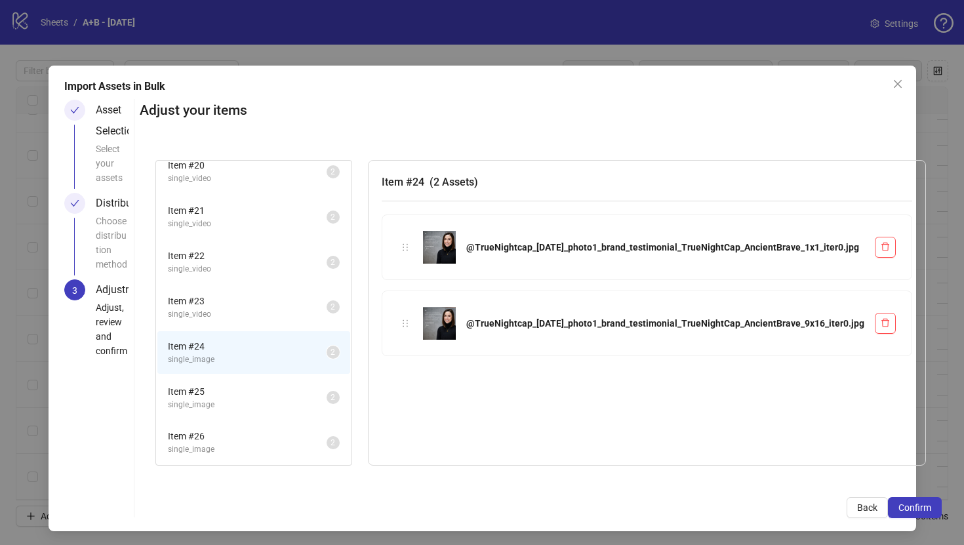
click at [294, 273] on span "single_video" at bounding box center [247, 269] width 159 height 12
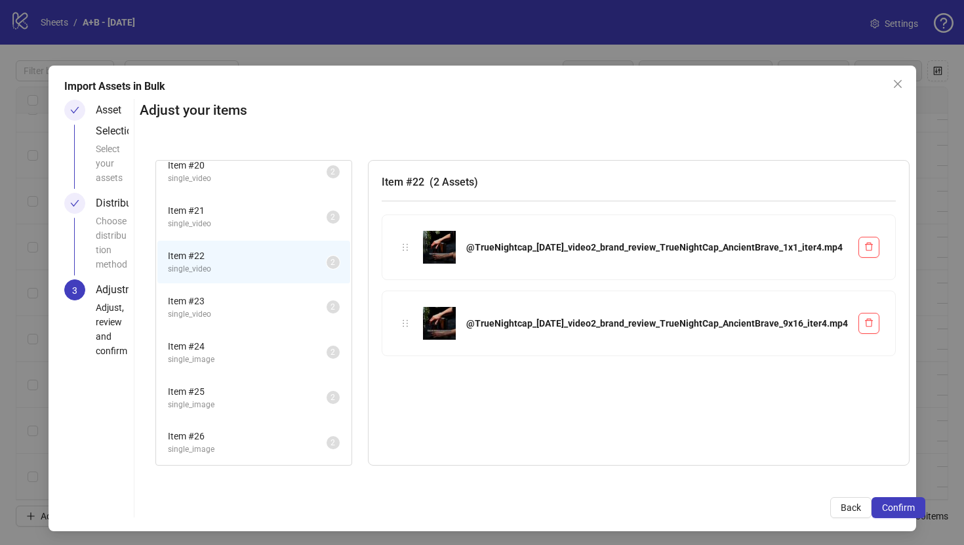
click at [294, 203] on span "Item # 21" at bounding box center [247, 210] width 159 height 14
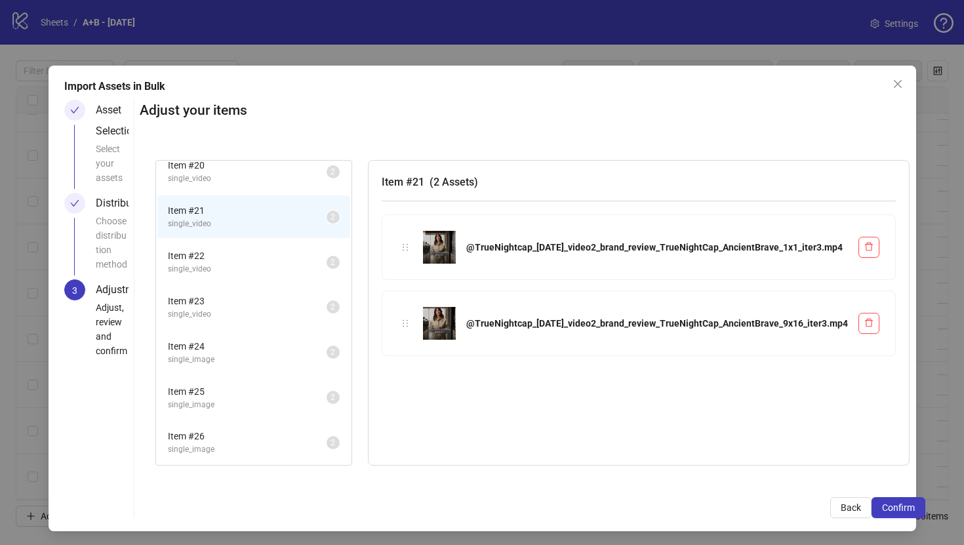
click at [293, 412] on li "Item # 25 single_image 2" at bounding box center [253, 397] width 193 height 43
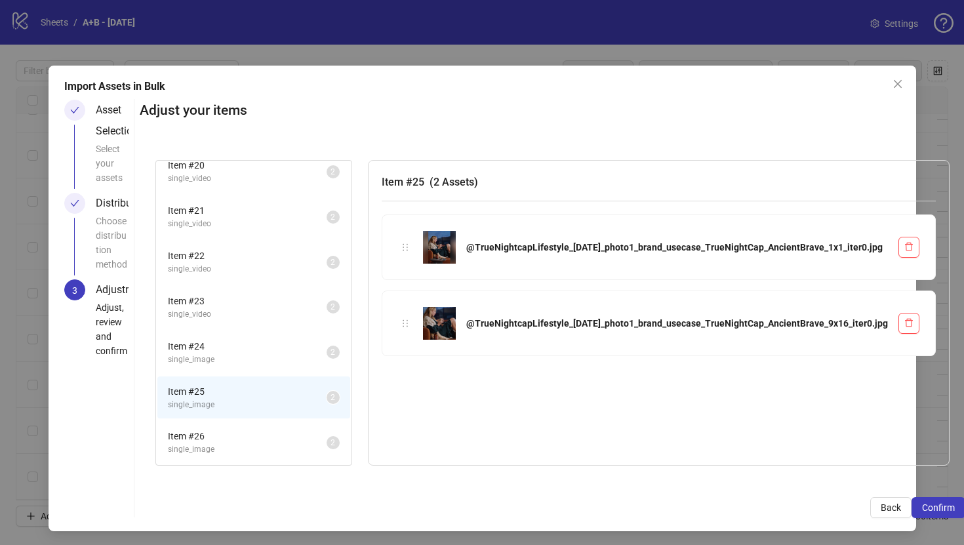
click at [294, 464] on div "Item # 26 single_image 2" at bounding box center [253, 442] width 195 height 45
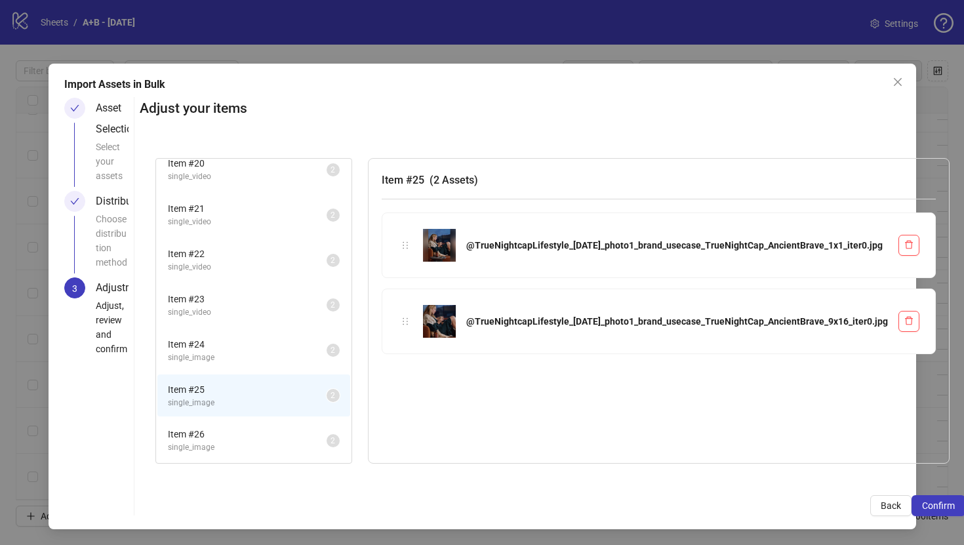
click at [293, 444] on span "single_image" at bounding box center [247, 447] width 159 height 12
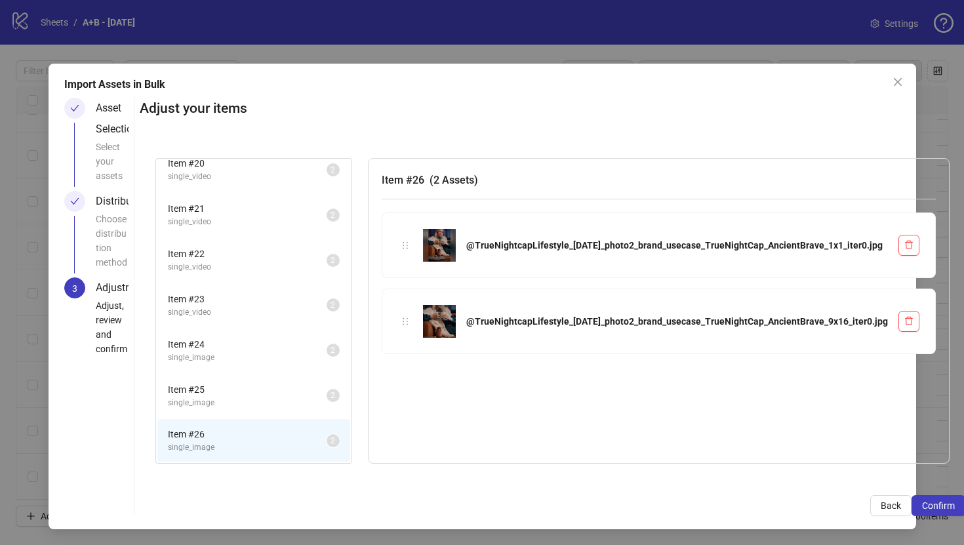
click at [294, 379] on li "Item # 25 single_image 2" at bounding box center [253, 395] width 193 height 43
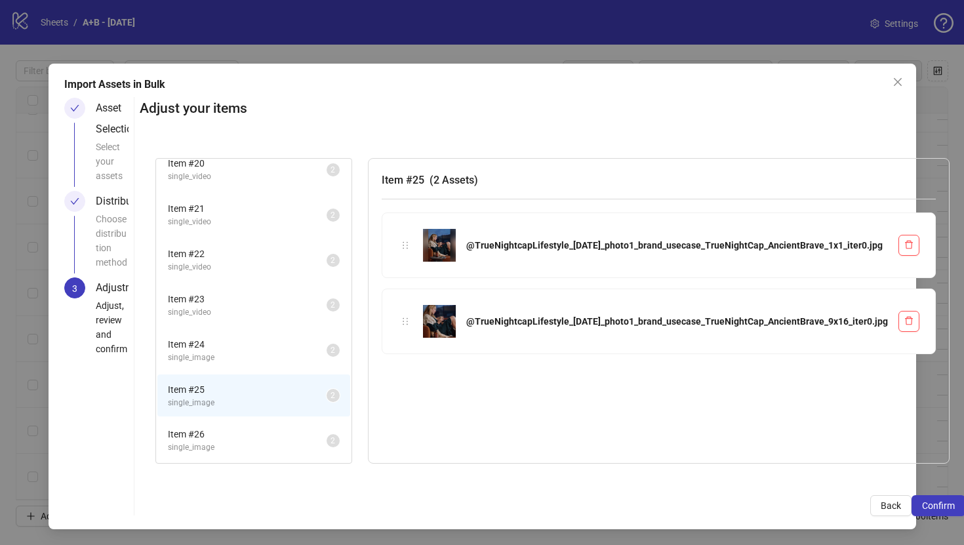
click at [294, 277] on li "Item # 22 single_video 2" at bounding box center [253, 260] width 193 height 43
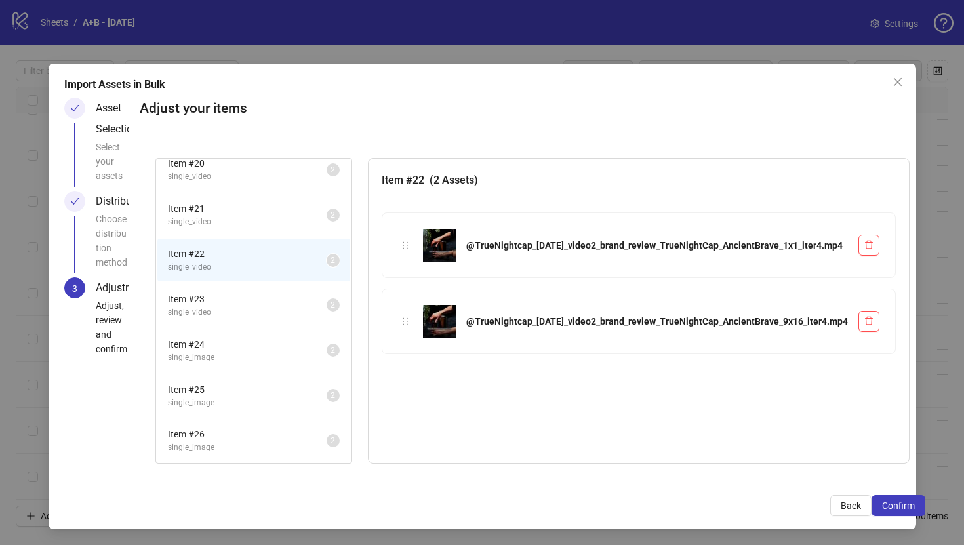
click at [297, 216] on span "single_video" at bounding box center [247, 222] width 159 height 12
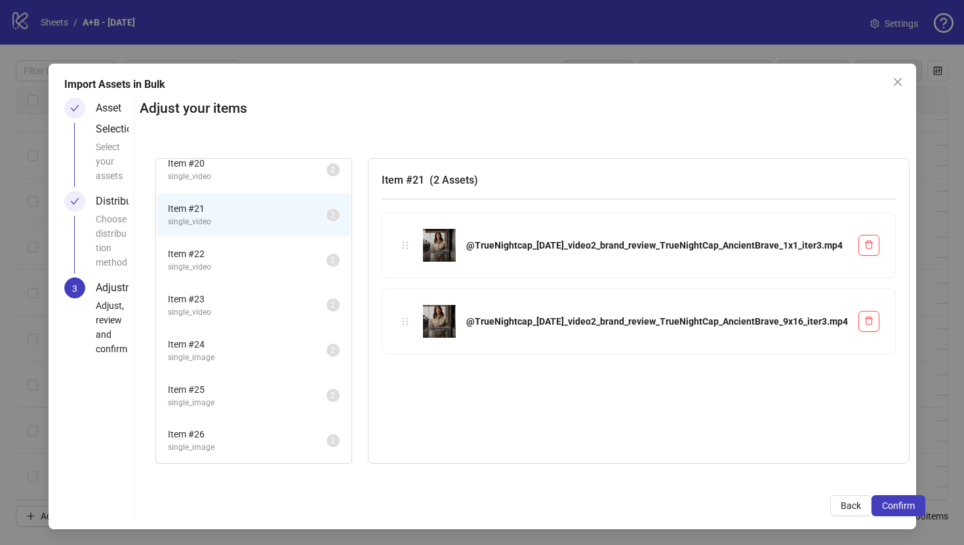
click at [290, 319] on li "Item # 23 single_video 2" at bounding box center [253, 305] width 193 height 43
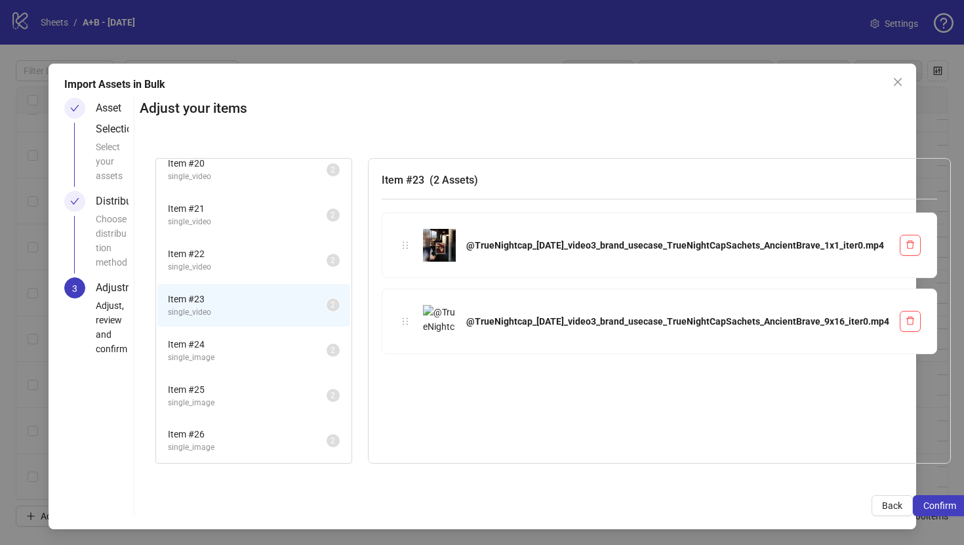
click at [280, 270] on span "single_video" at bounding box center [247, 267] width 159 height 12
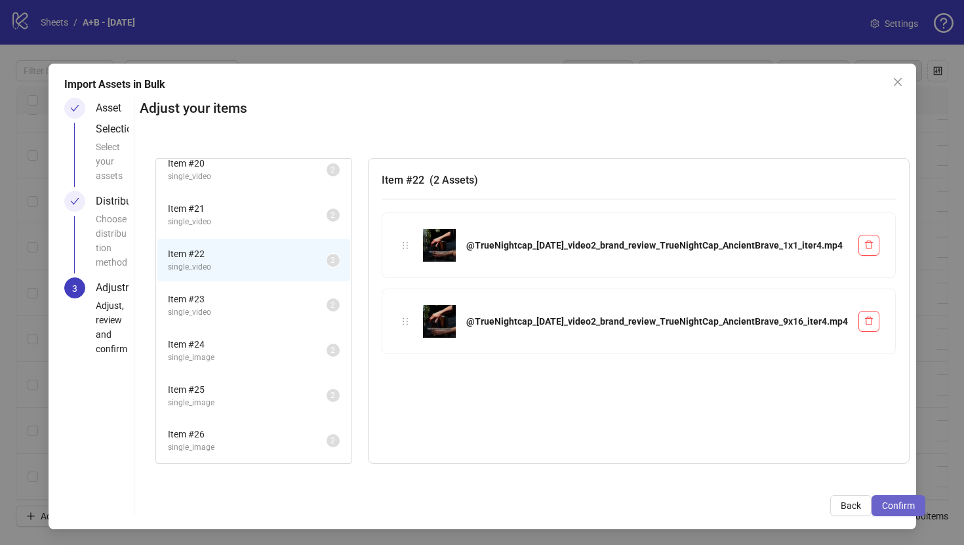
click at [871, 499] on button "Confirm" at bounding box center [898, 505] width 54 height 21
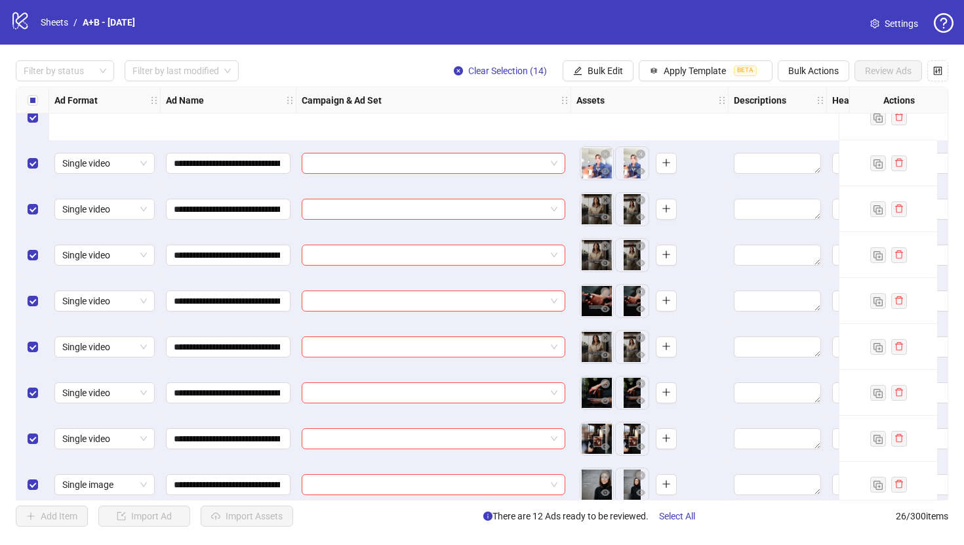
scroll to position [812, 0]
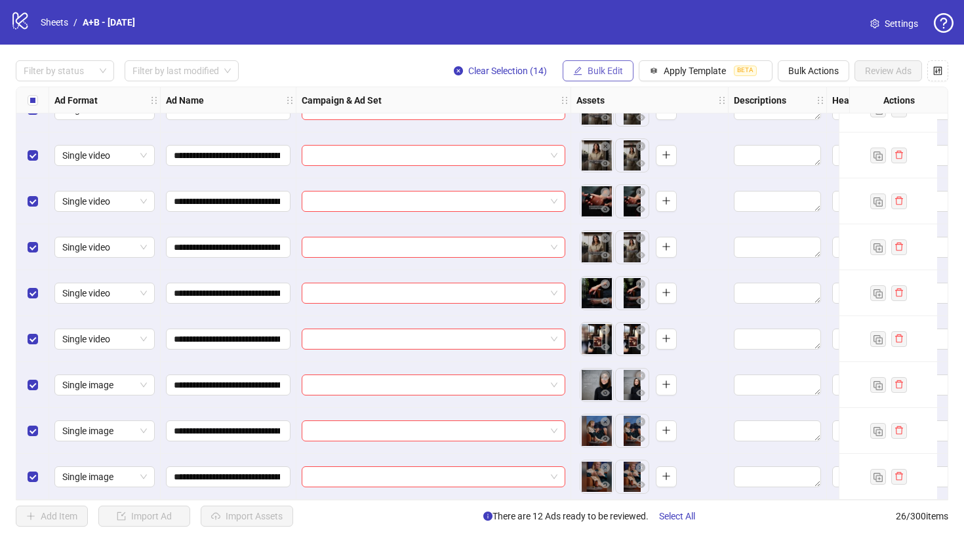
click at [607, 70] on span "Bulk Edit" at bounding box center [605, 71] width 35 height 10
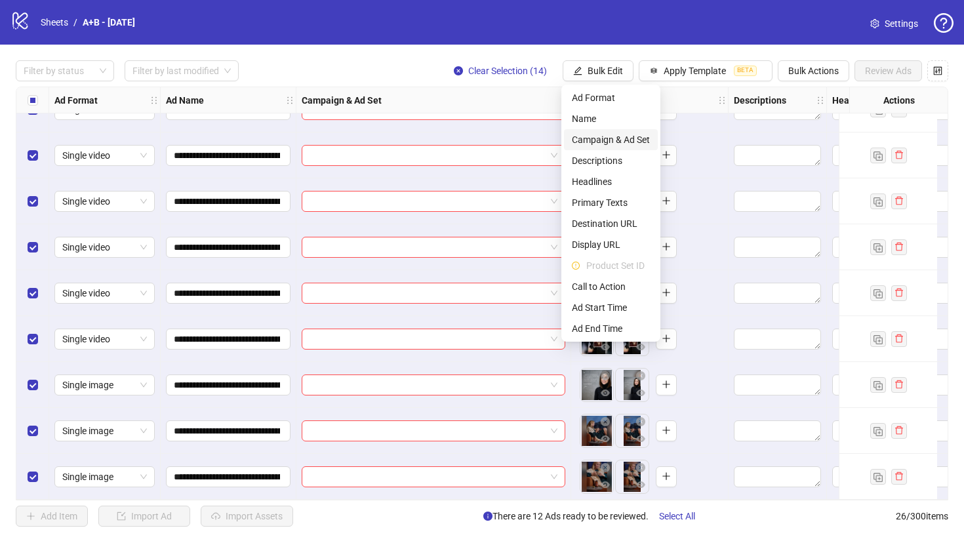
click at [603, 142] on span "Campaign & Ad Set" at bounding box center [611, 139] width 78 height 14
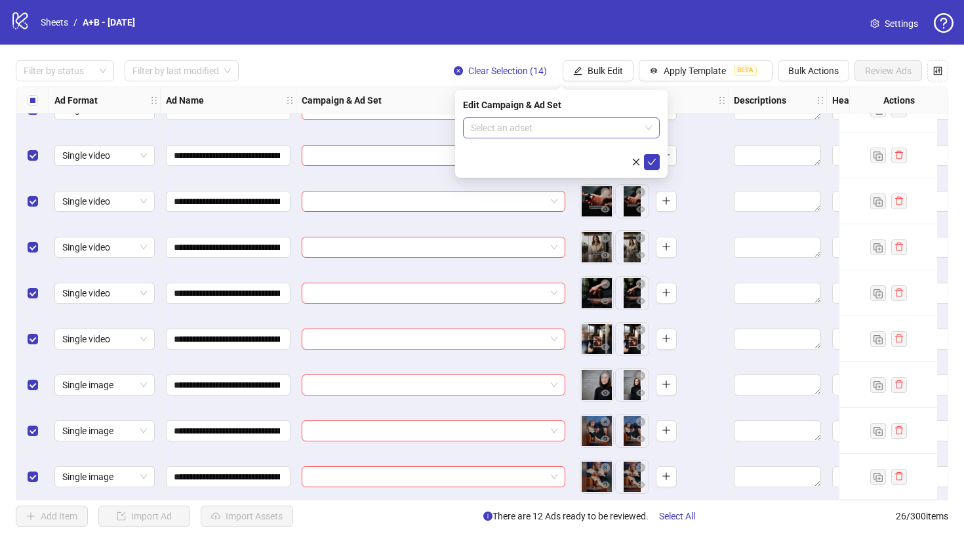
click at [610, 125] on input "search" at bounding box center [555, 128] width 169 height 20
type input "****"
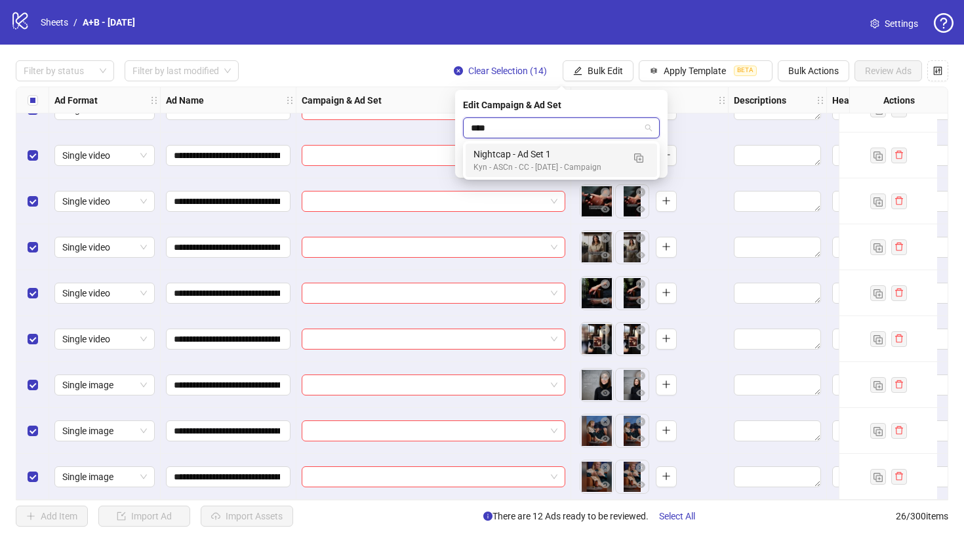
click at [592, 150] on div "Nightcap - Ad Set 1" at bounding box center [548, 154] width 150 height 14
click at [650, 167] on span "submit" at bounding box center [651, 162] width 9 height 10
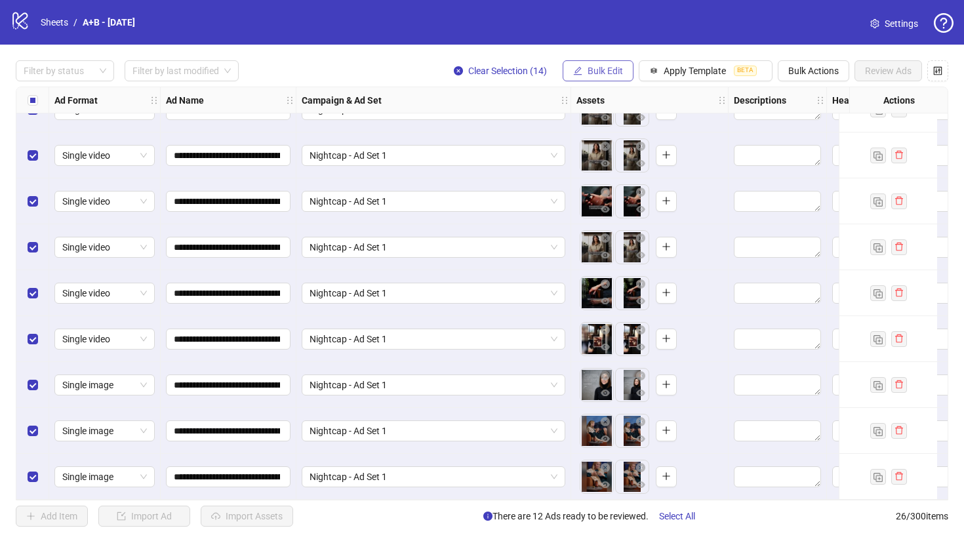
click at [610, 69] on span "Bulk Edit" at bounding box center [605, 71] width 35 height 10
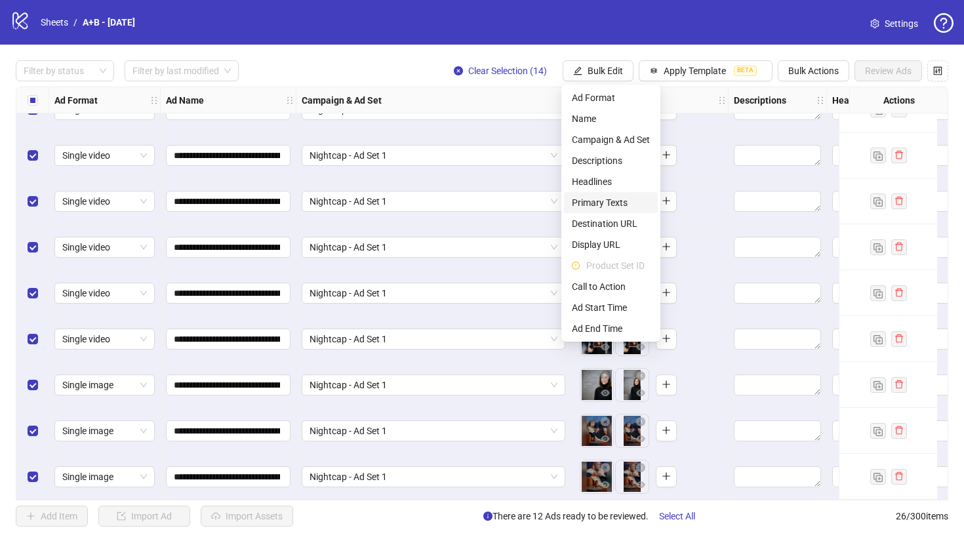
click at [593, 209] on span "Primary Texts" at bounding box center [611, 202] width 78 height 14
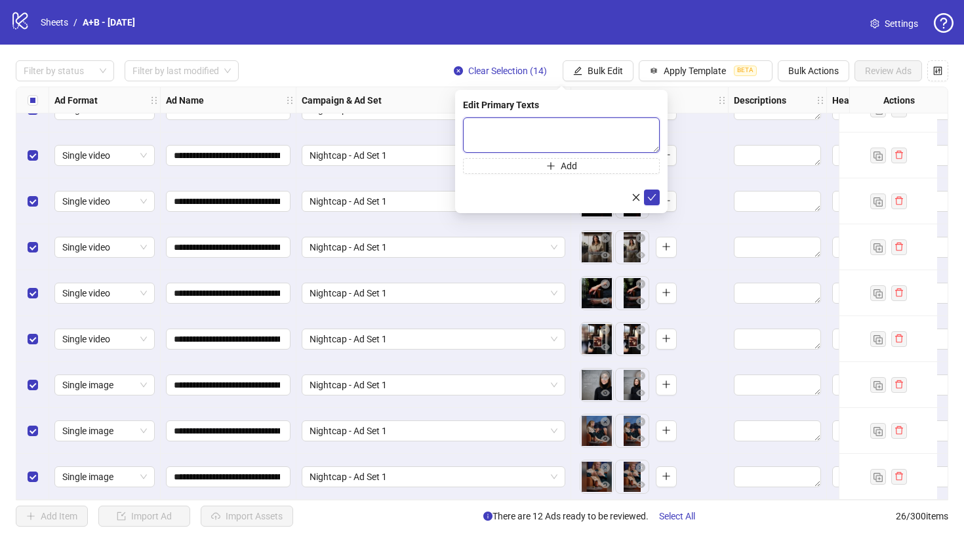
click at [577, 138] on textarea at bounding box center [561, 134] width 197 height 35
paste textarea "**********"
type textarea "**********"
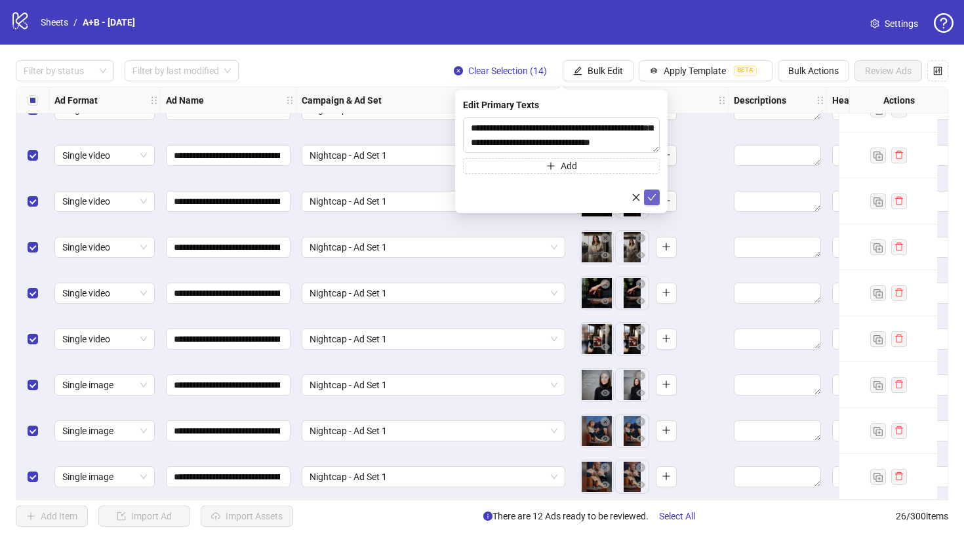
click at [656, 198] on icon "check" at bounding box center [651, 197] width 9 height 9
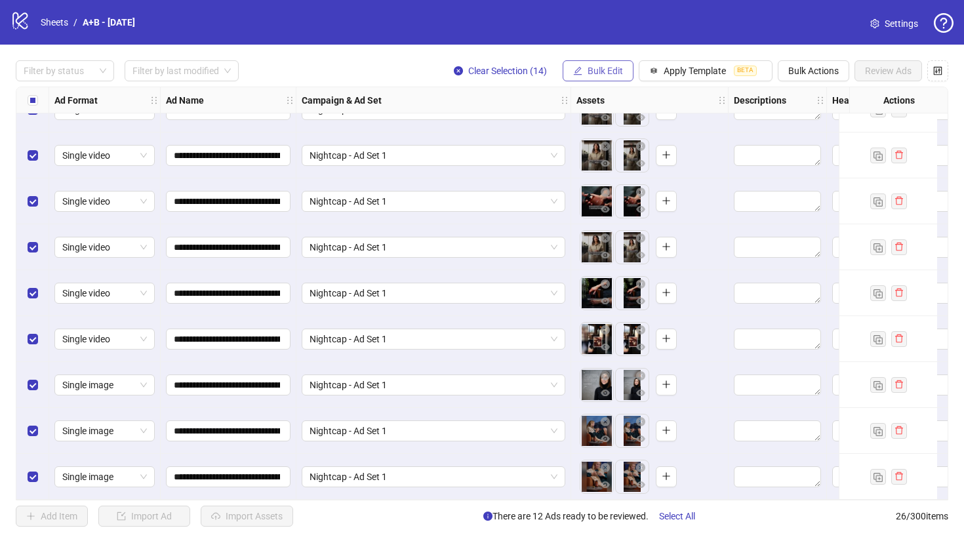
click at [586, 64] on button "Bulk Edit" at bounding box center [598, 70] width 71 height 21
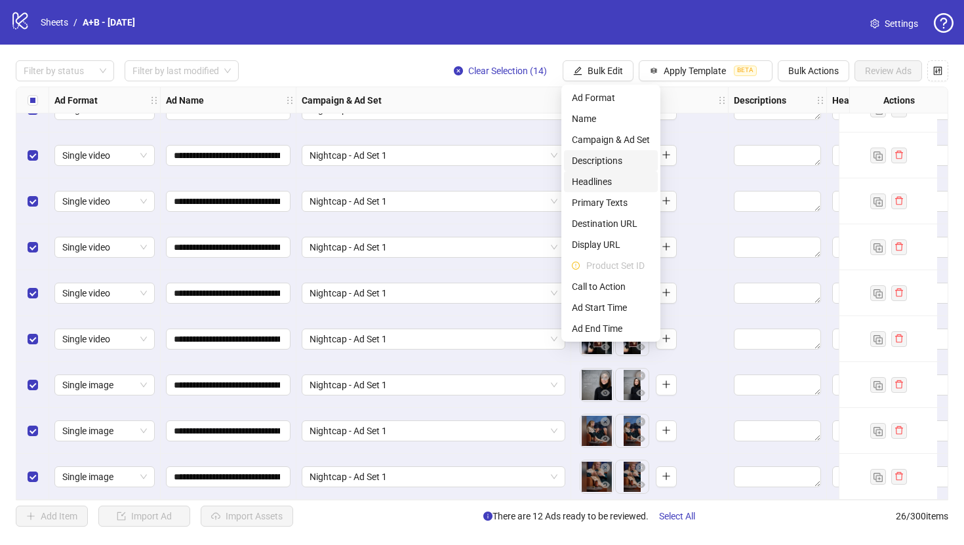
click at [610, 178] on span "Headlines" at bounding box center [611, 181] width 78 height 14
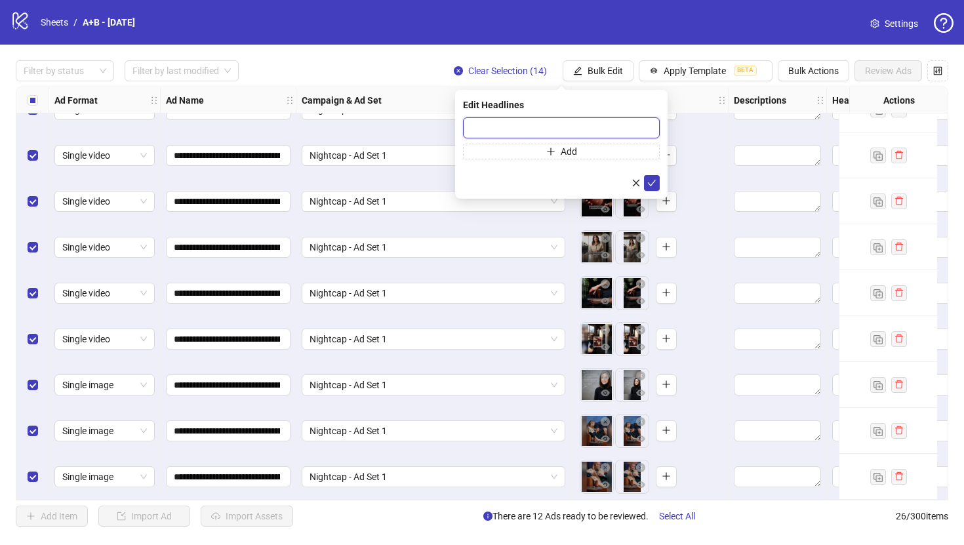
click at [591, 123] on input "text" at bounding box center [561, 127] width 197 height 21
paste input "**********"
type input "**********"
click at [655, 189] on button "submit" at bounding box center [652, 183] width 16 height 16
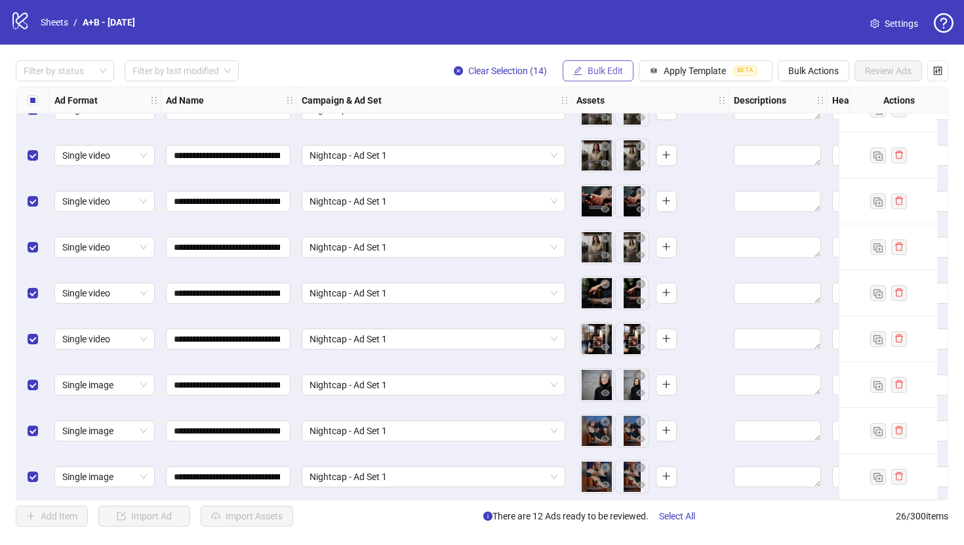
click at [594, 62] on button "Bulk Edit" at bounding box center [598, 70] width 71 height 21
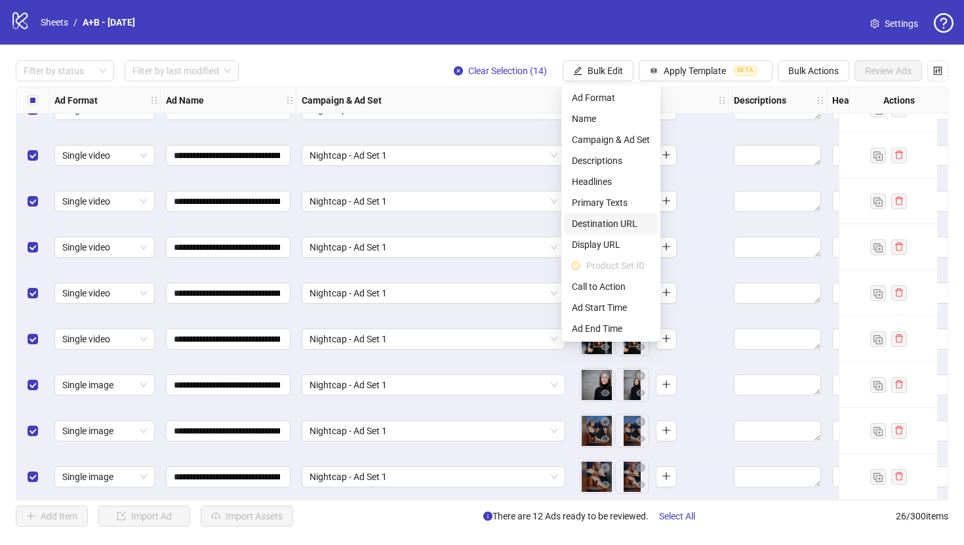
click at [609, 221] on span "Destination URL" at bounding box center [611, 223] width 78 height 14
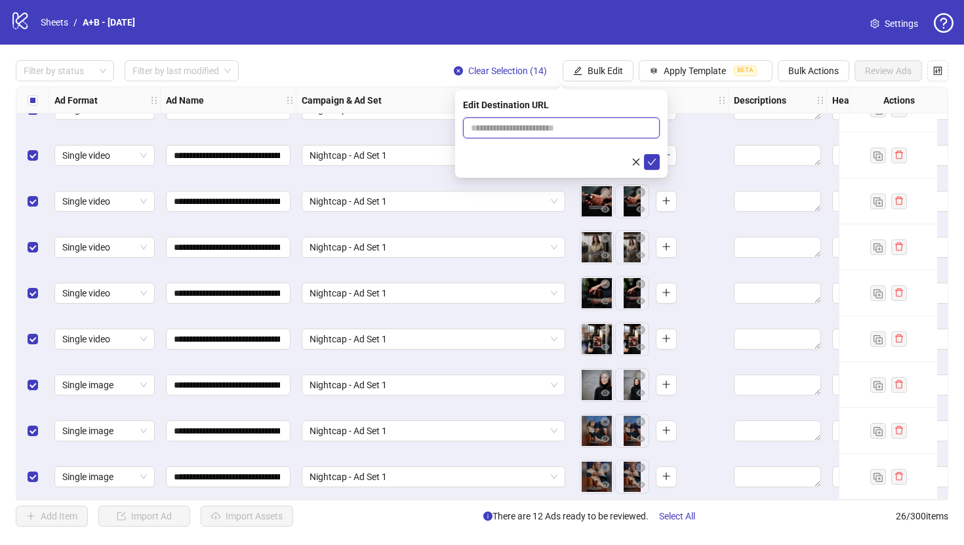
click at [525, 130] on input "text" at bounding box center [556, 128] width 170 height 14
paste input "**********"
type input "**********"
click at [653, 159] on icon "check" at bounding box center [652, 162] width 9 height 7
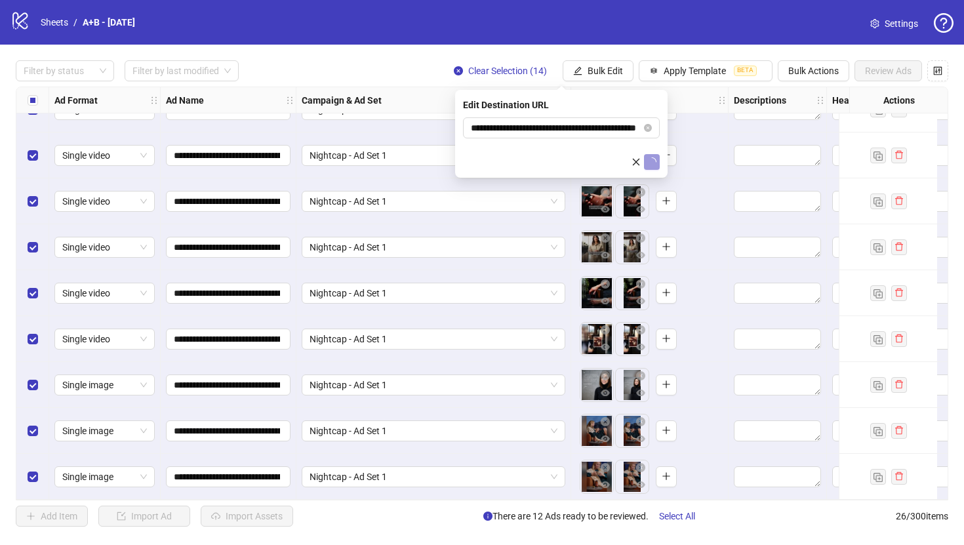
scroll to position [0, 0]
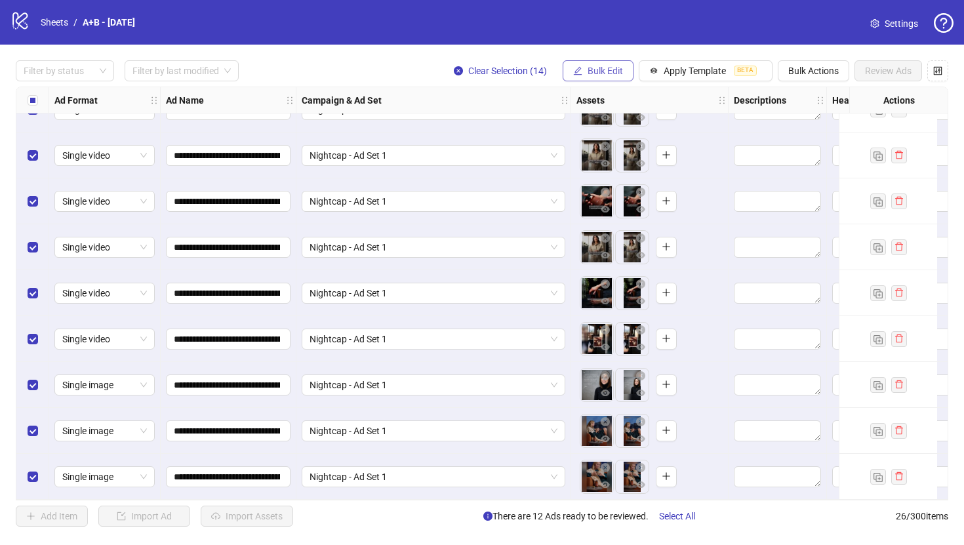
click at [611, 74] on span "Bulk Edit" at bounding box center [605, 71] width 35 height 10
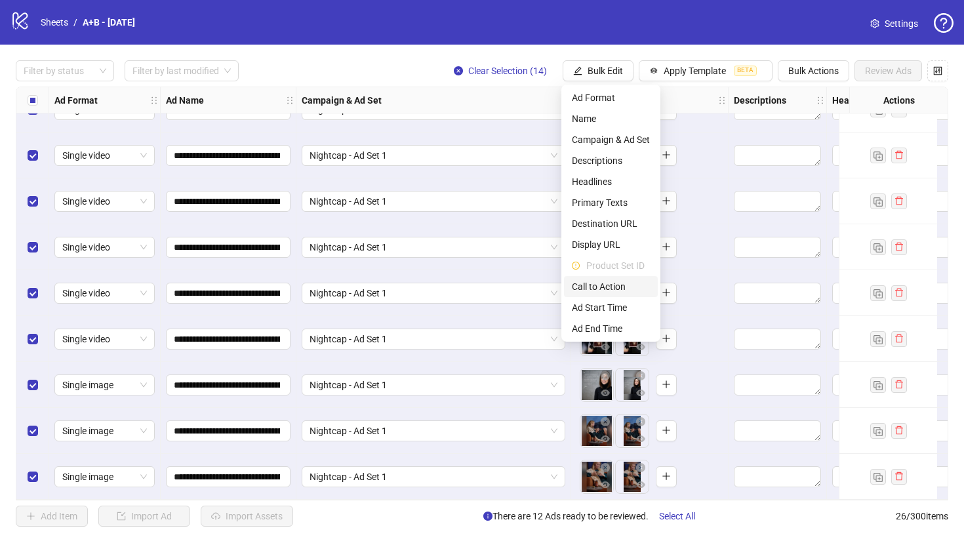
click at [609, 283] on span "Call to Action" at bounding box center [611, 286] width 78 height 14
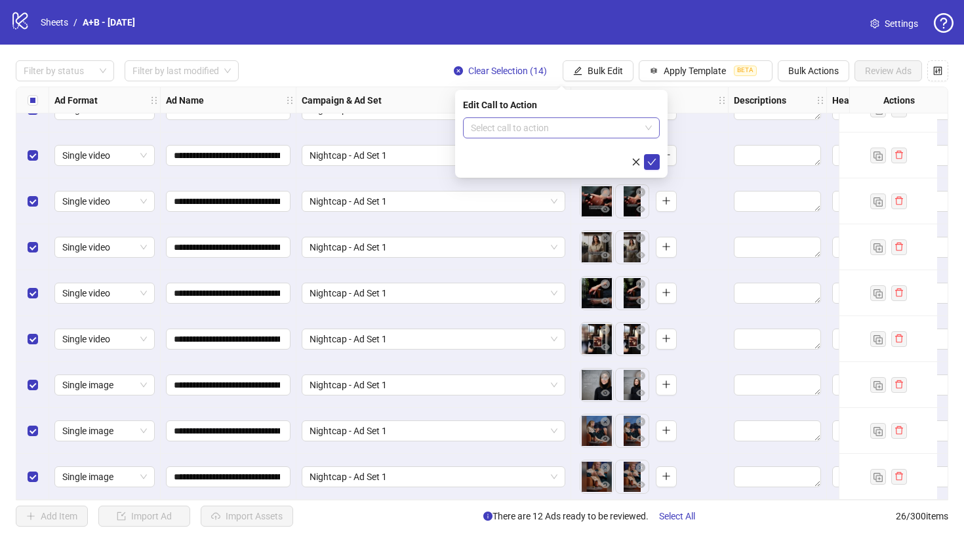
click at [578, 130] on input "search" at bounding box center [555, 128] width 169 height 20
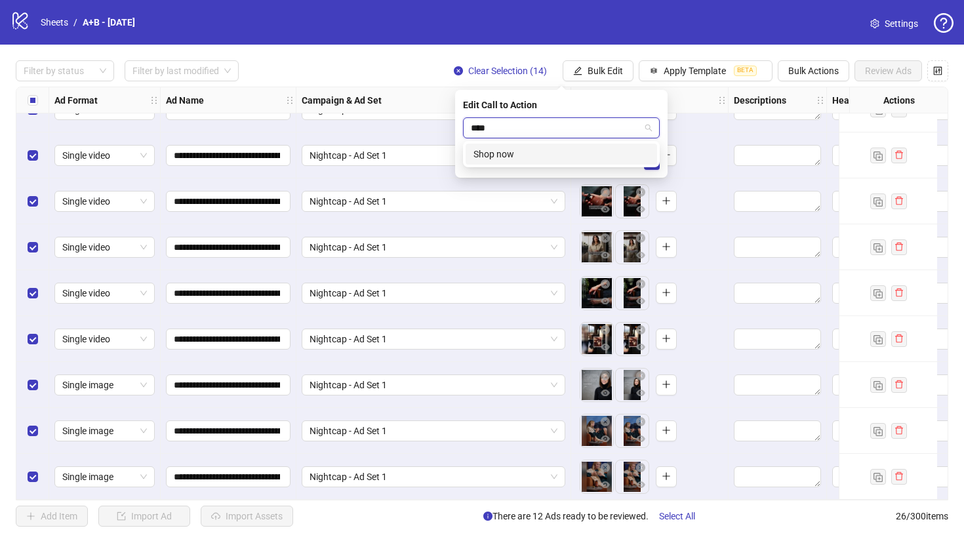
type input "***"
click at [550, 170] on div "Shop now" at bounding box center [561, 175] width 176 height 14
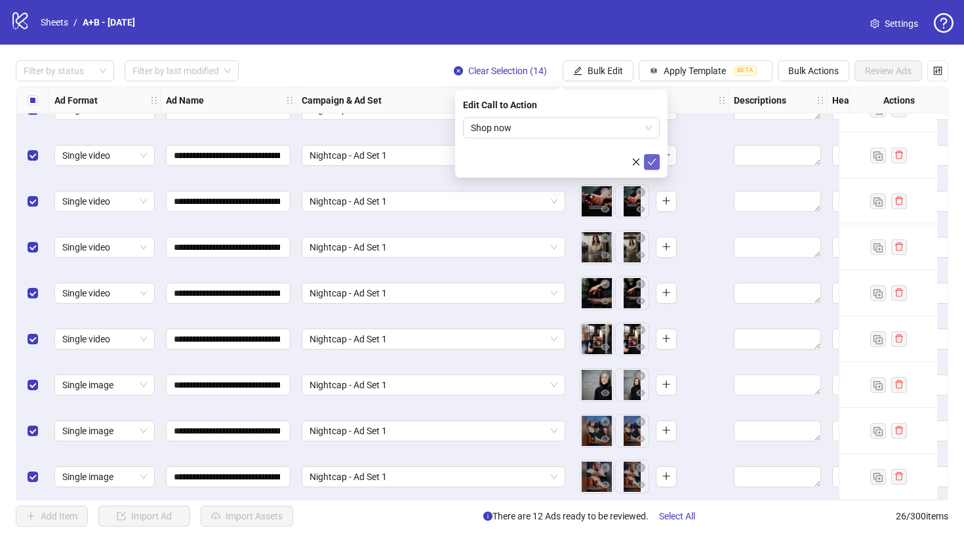
click at [658, 161] on button "submit" at bounding box center [652, 162] width 16 height 16
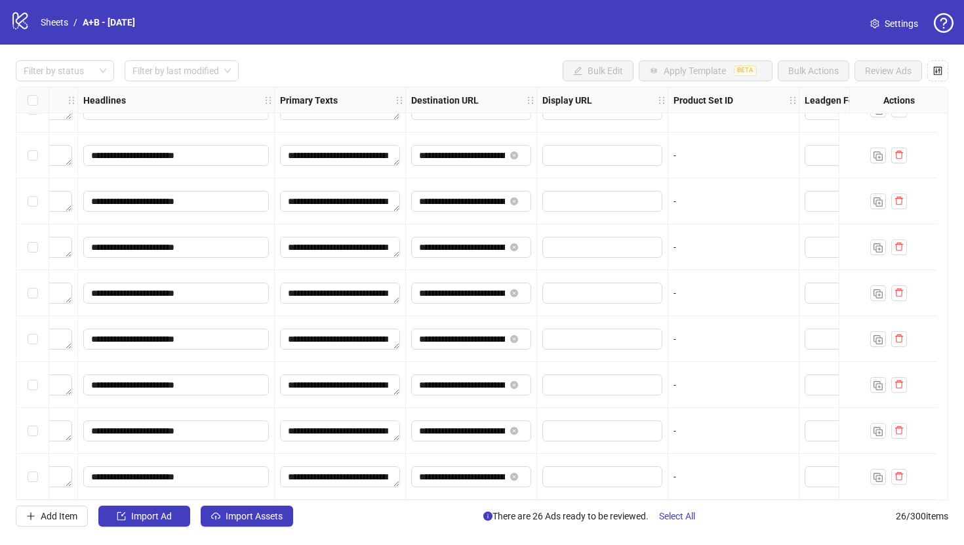
scroll to position [812, 0]
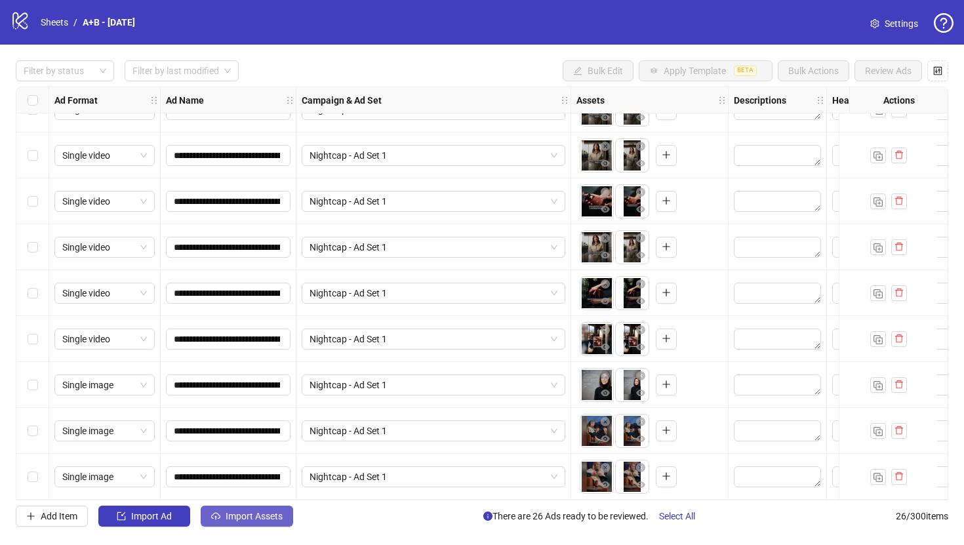
click at [261, 517] on span "Import Assets" at bounding box center [254, 516] width 57 height 10
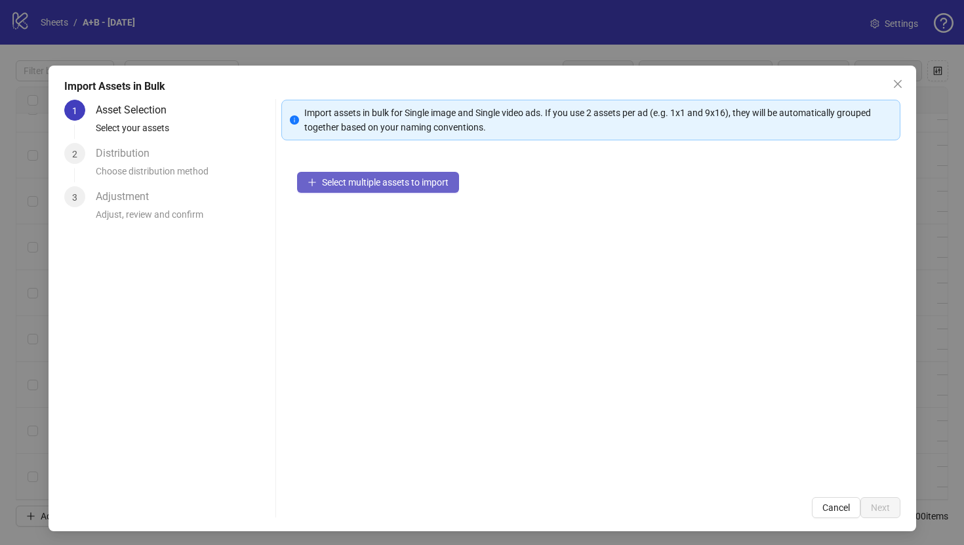
click at [378, 189] on button "Select multiple assets to import" at bounding box center [378, 182] width 162 height 21
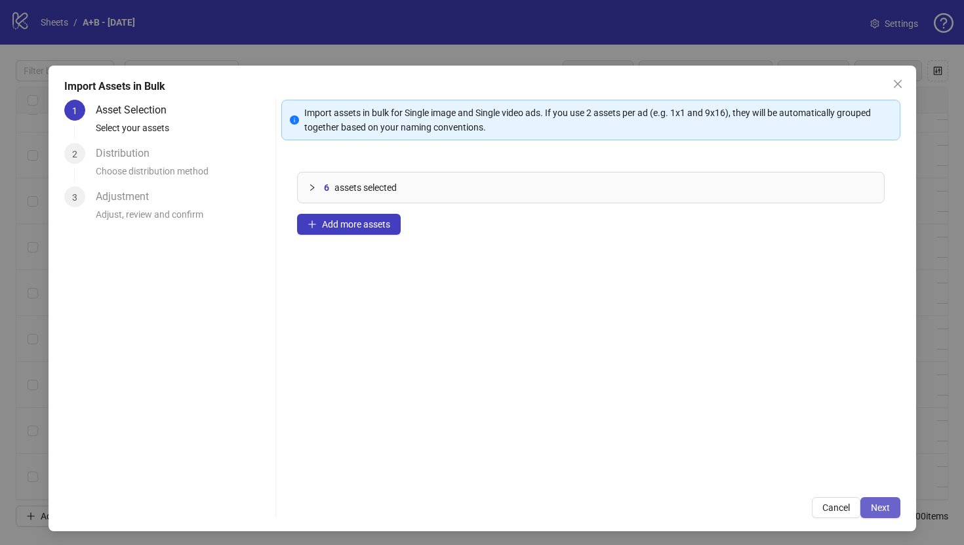
click at [887, 499] on button "Next" at bounding box center [880, 507] width 40 height 21
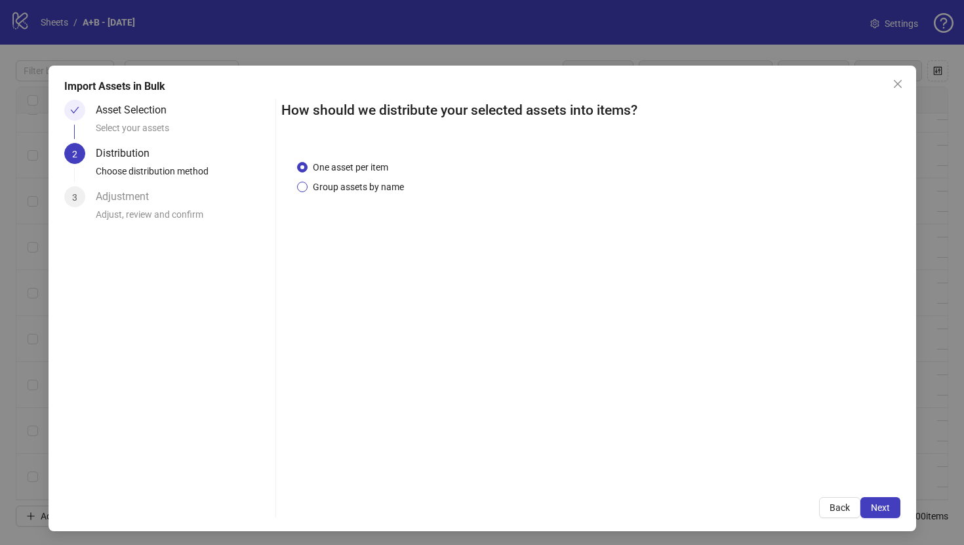
click at [356, 185] on span "Group assets by name" at bounding box center [359, 187] width 102 height 14
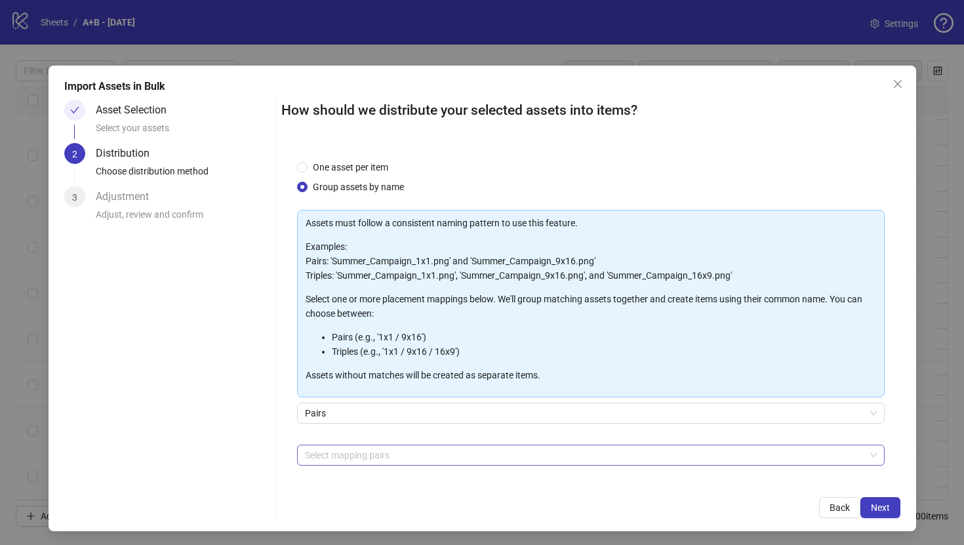
click at [492, 461] on div at bounding box center [584, 455] width 569 height 18
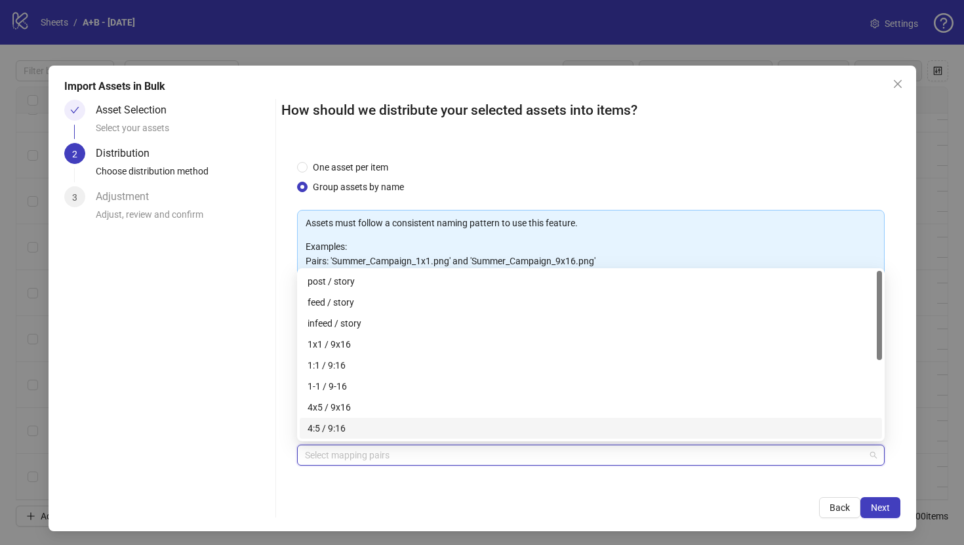
click at [353, 425] on div "4:5 / 9:16" at bounding box center [591, 428] width 567 height 14
click at [346, 452] on icon "close" at bounding box center [349, 455] width 7 height 7
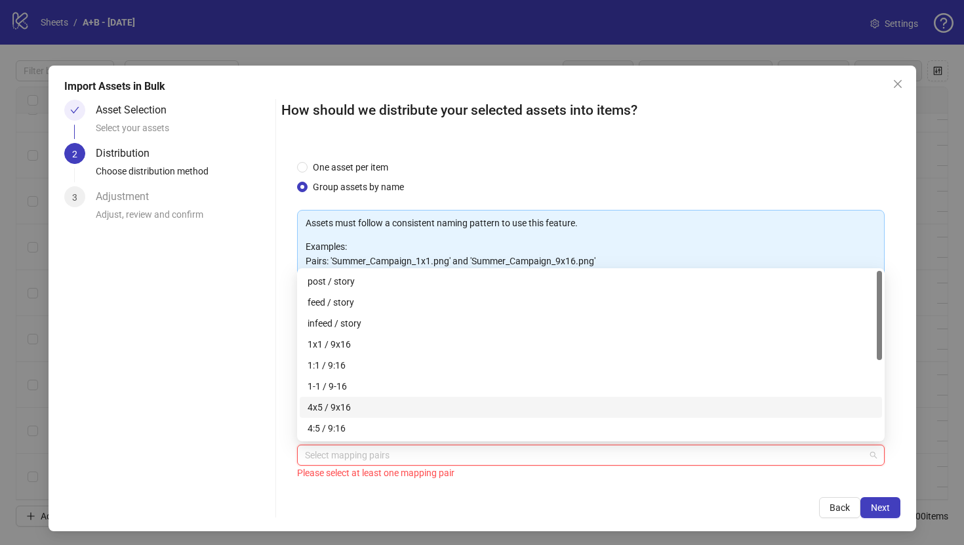
click at [349, 413] on div "4x5 / 9x16" at bounding box center [591, 407] width 567 height 14
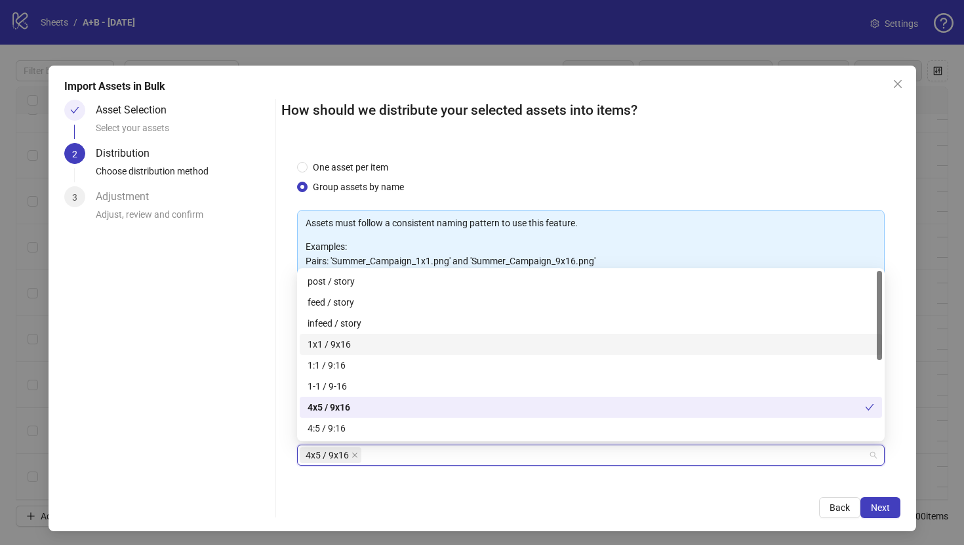
click at [365, 350] on div "1x1 / 9x16" at bounding box center [591, 344] width 567 height 14
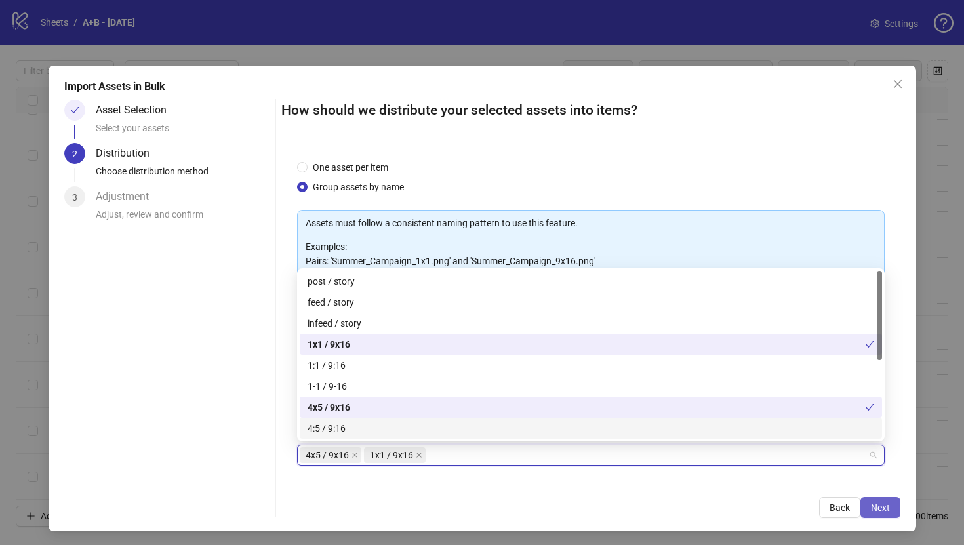
click at [879, 499] on button "Next" at bounding box center [880, 507] width 40 height 21
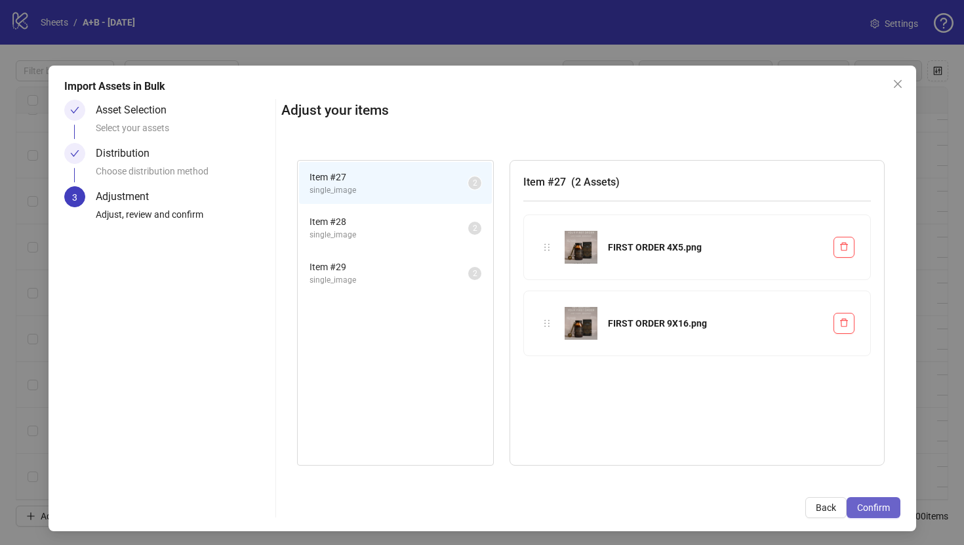
click at [883, 508] on span "Confirm" at bounding box center [873, 507] width 33 height 10
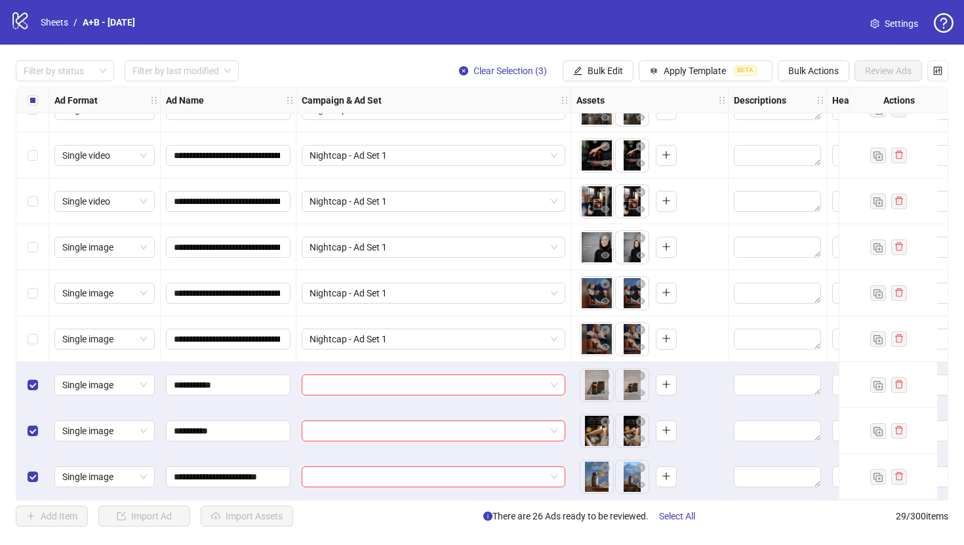
scroll to position [950, 0]
click at [591, 61] on button "Bulk Edit" at bounding box center [598, 70] width 71 height 21
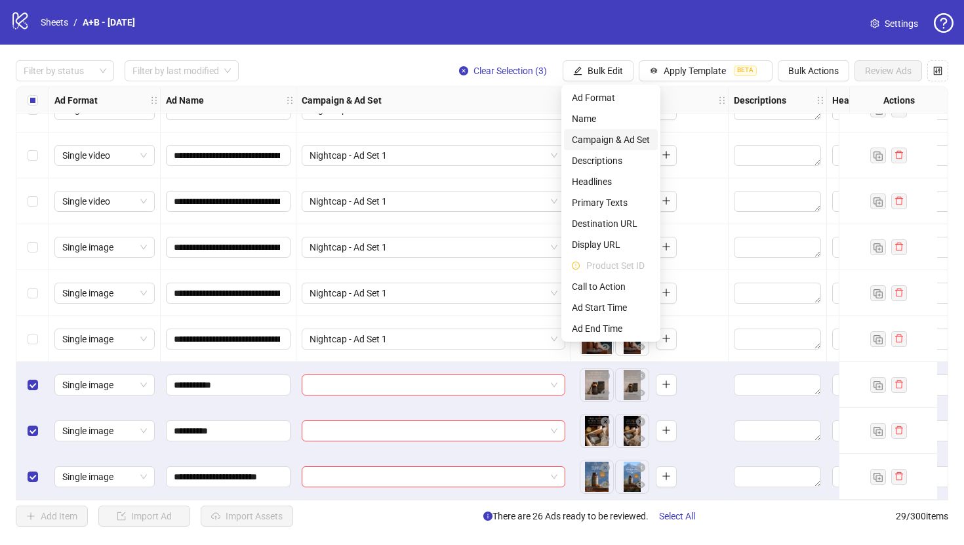
click at [607, 140] on span "Campaign & Ad Set" at bounding box center [611, 139] width 78 height 14
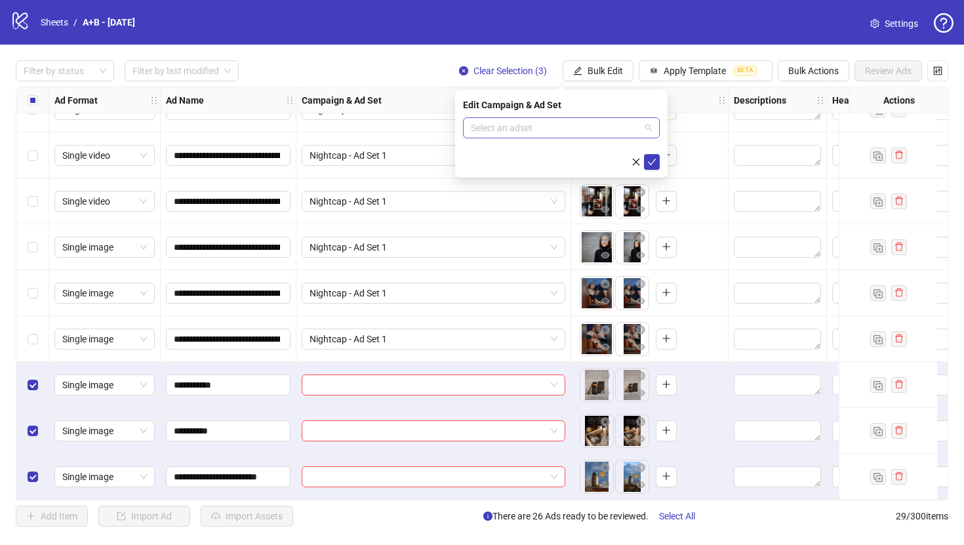
click at [541, 124] on input "search" at bounding box center [555, 128] width 169 height 20
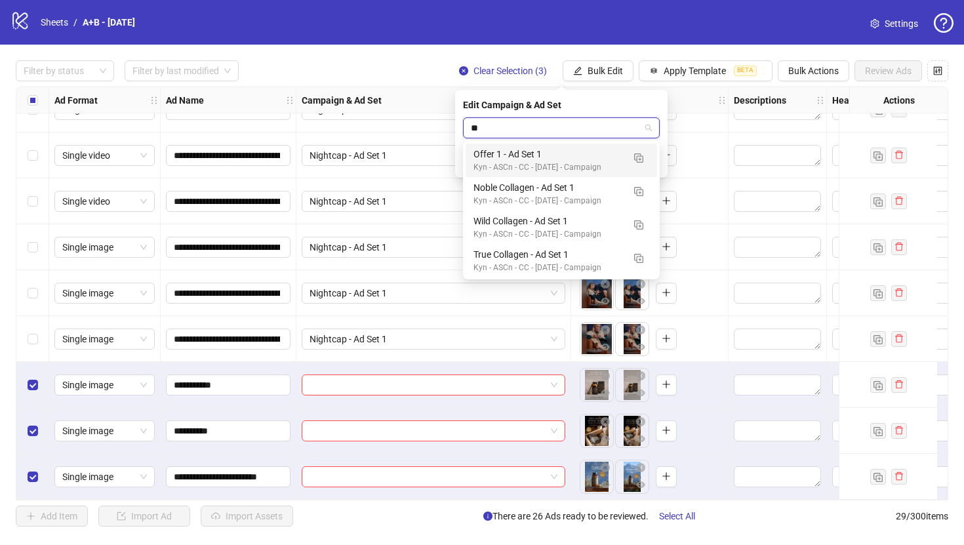
type input "***"
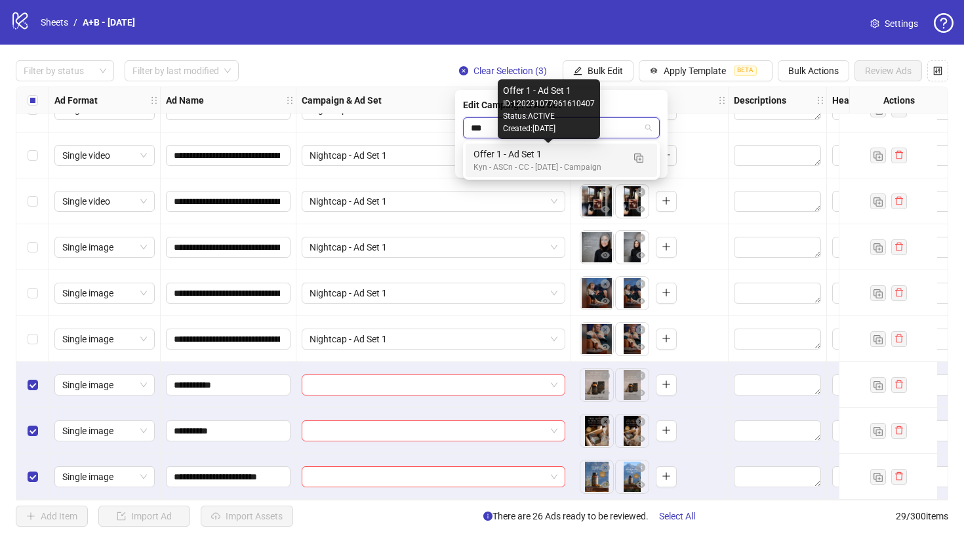
click at [527, 148] on div "Offer 1 - Ad Set 1" at bounding box center [548, 154] width 150 height 14
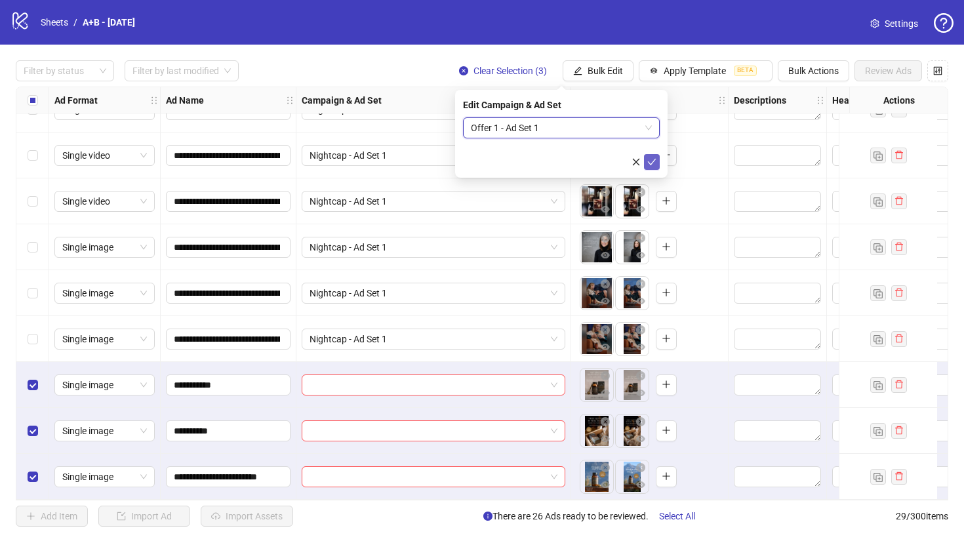
click at [651, 162] on icon "check" at bounding box center [651, 161] width 9 height 9
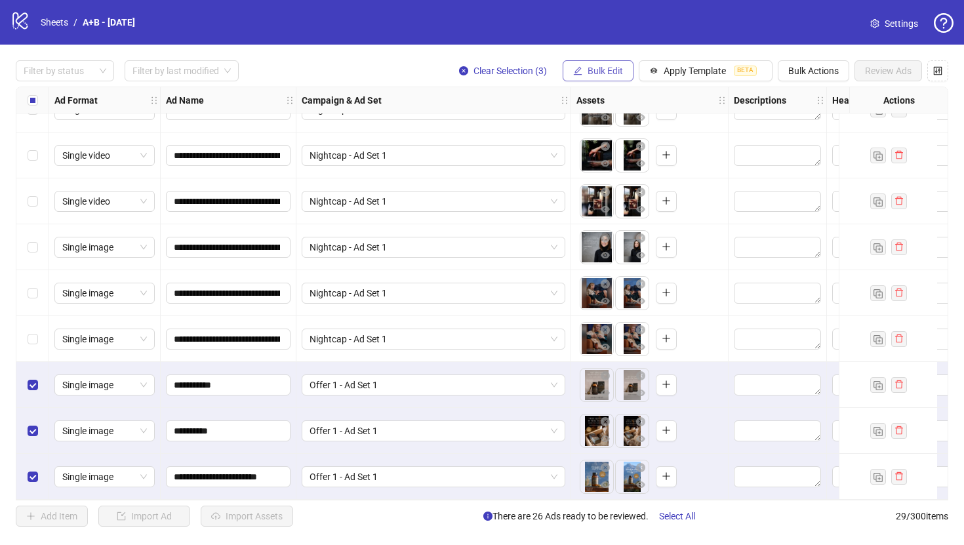
click at [613, 72] on span "Bulk Edit" at bounding box center [605, 71] width 35 height 10
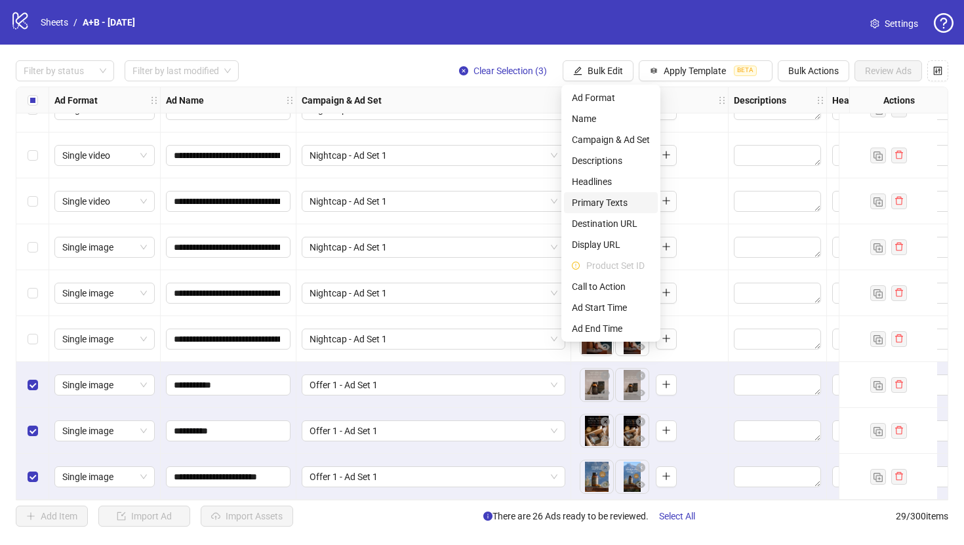
click at [626, 203] on span "Primary Texts" at bounding box center [611, 202] width 78 height 14
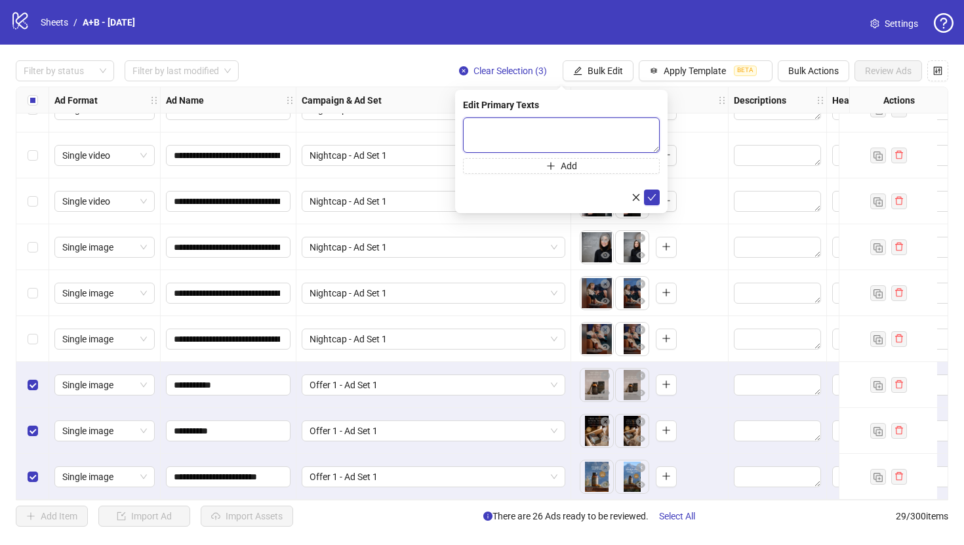
click at [580, 140] on textarea at bounding box center [561, 134] width 197 height 35
paste textarea "**********"
type textarea "**********"
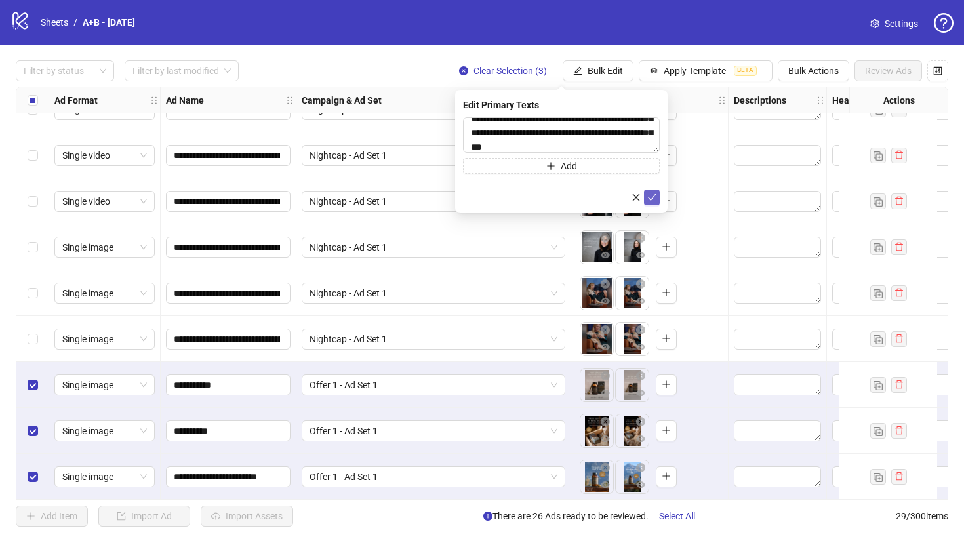
click at [652, 197] on icon "check" at bounding box center [652, 197] width 9 height 7
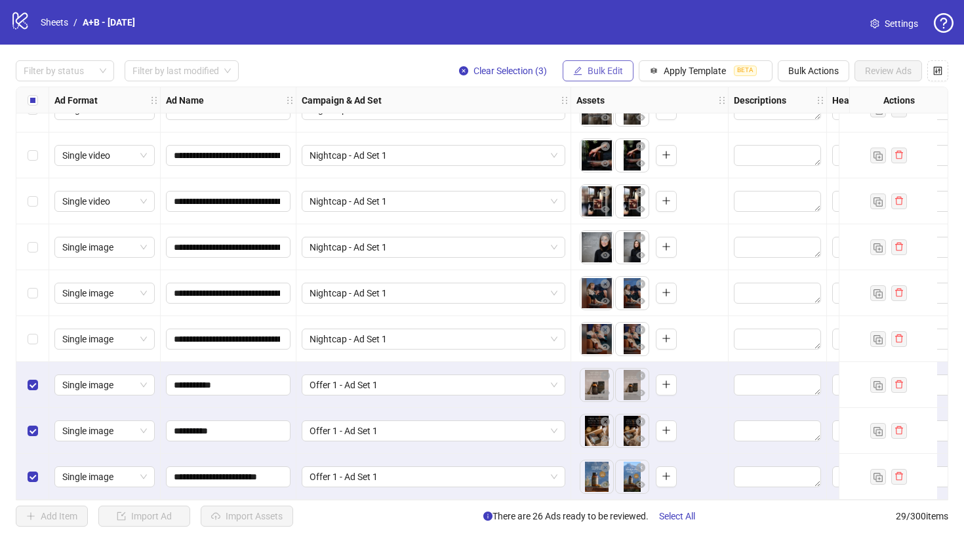
click at [599, 68] on span "Bulk Edit" at bounding box center [605, 71] width 35 height 10
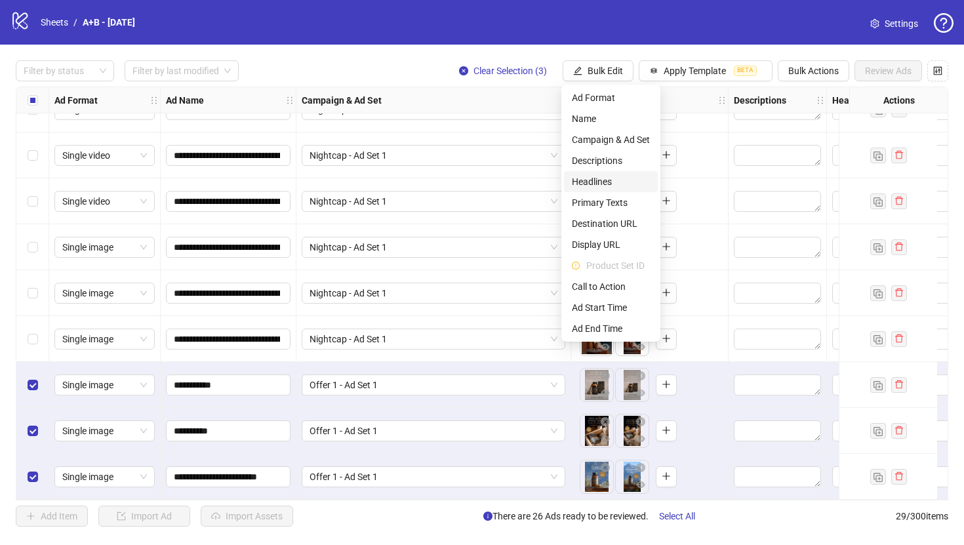
click at [618, 187] on span "Headlines" at bounding box center [611, 181] width 78 height 14
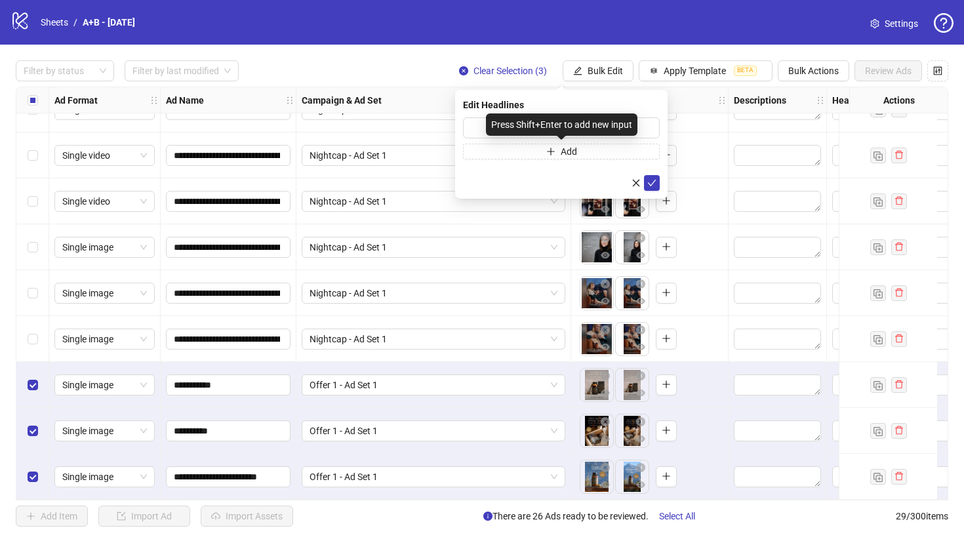
click at [607, 127] on div "Press Shift+Enter to add new input" at bounding box center [561, 124] width 151 height 22
click at [648, 127] on input "text" at bounding box center [561, 127] width 197 height 21
paste input "**********"
type input "**********"
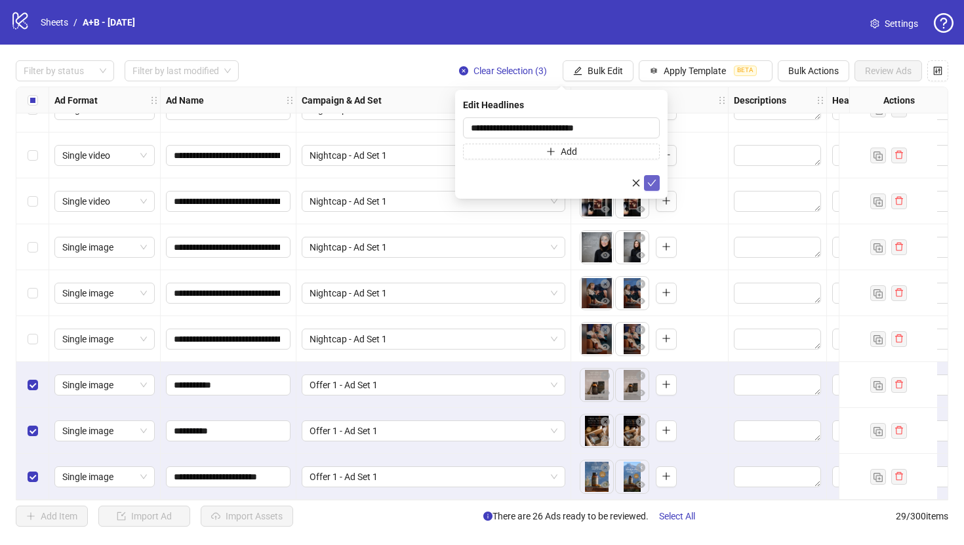
click at [656, 180] on button "submit" at bounding box center [652, 183] width 16 height 16
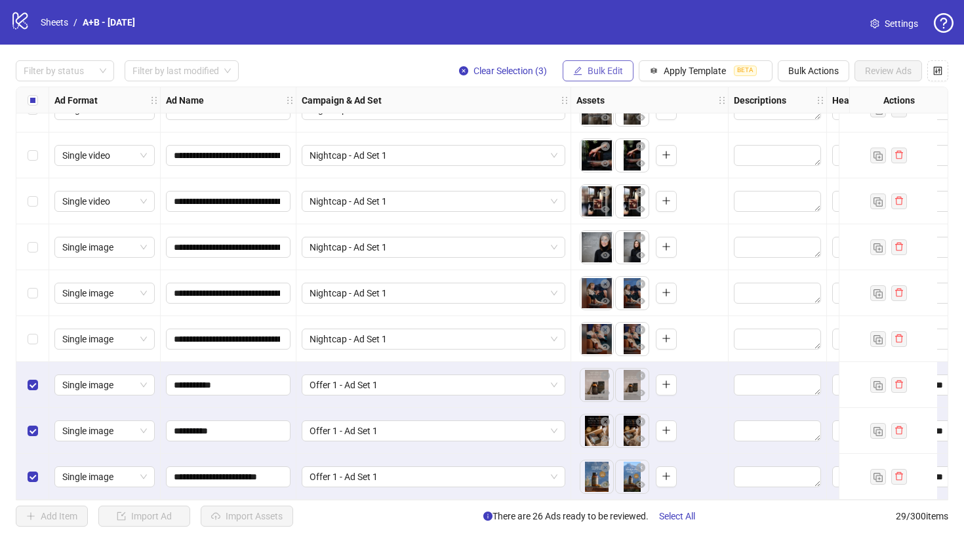
click at [606, 76] on button "Bulk Edit" at bounding box center [598, 70] width 71 height 21
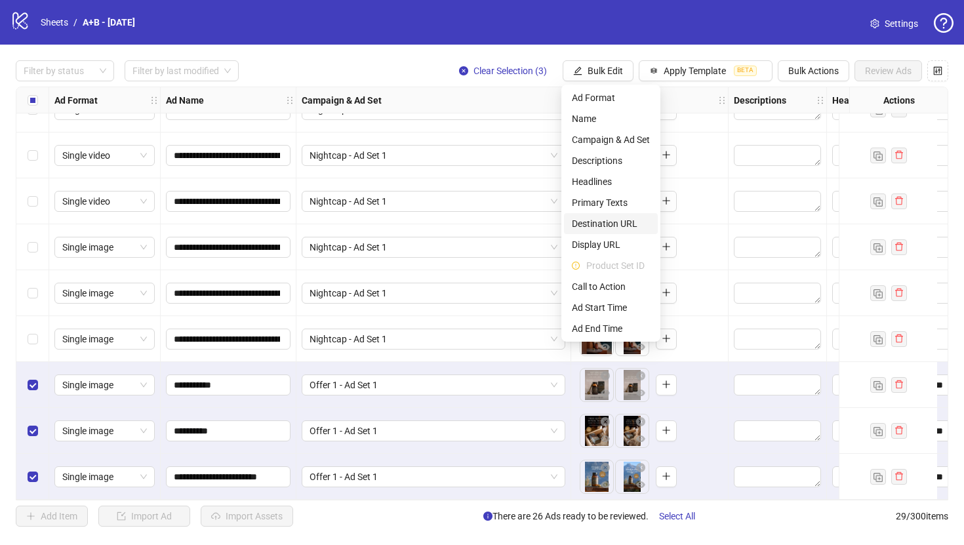
click at [624, 229] on span "Destination URL" at bounding box center [611, 223] width 78 height 14
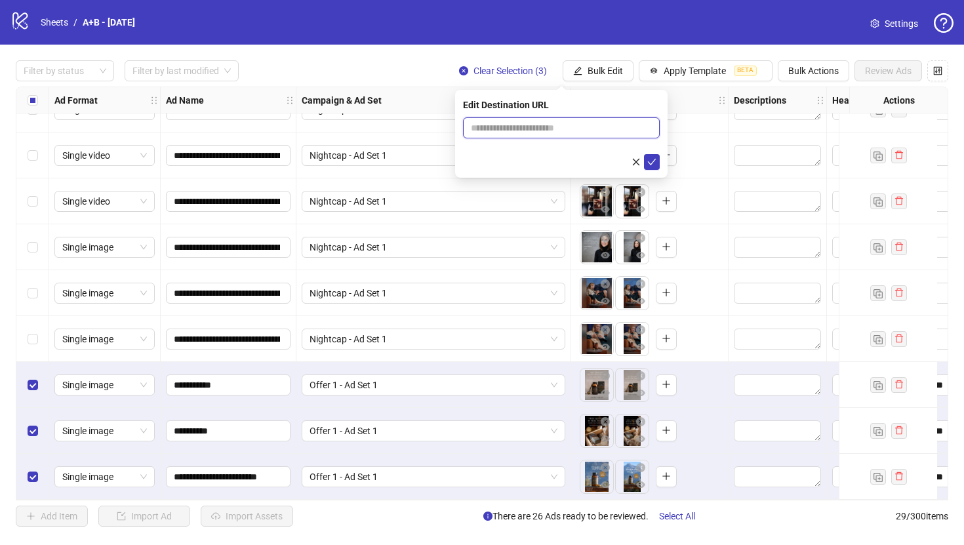
click at [562, 125] on input "text" at bounding box center [556, 128] width 170 height 14
paste input "**********"
type input "**********"
click at [651, 161] on icon "check" at bounding box center [651, 161] width 9 height 9
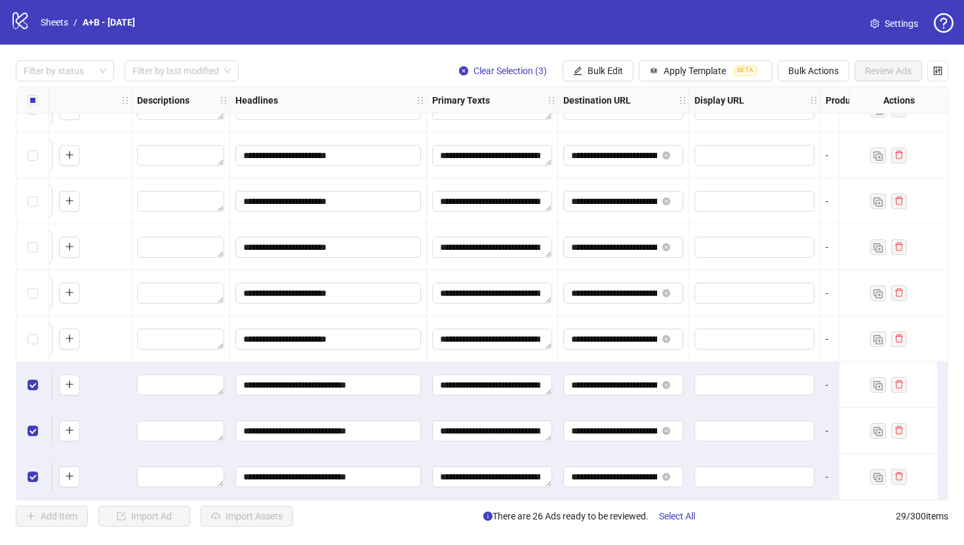
scroll to position [950, 609]
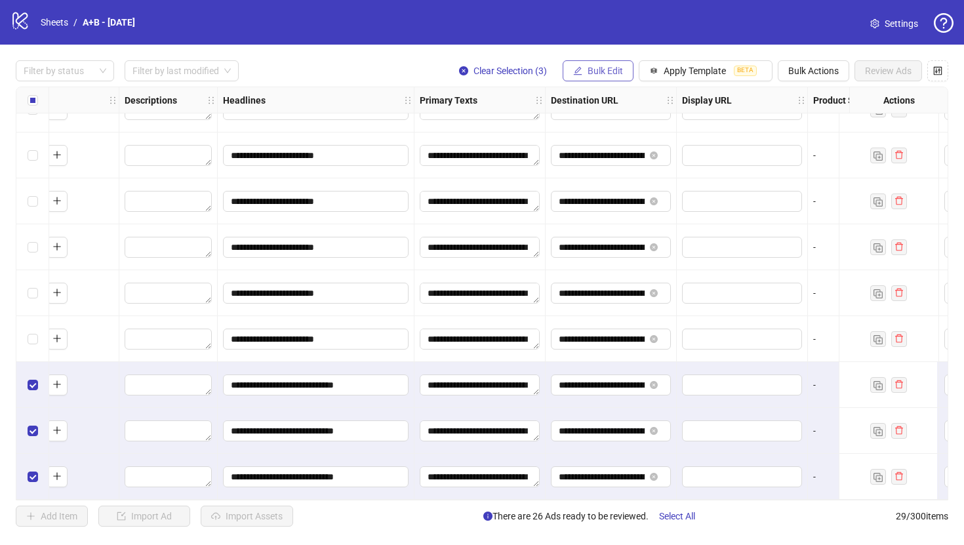
click at [573, 67] on icon "edit" at bounding box center [577, 70] width 9 height 9
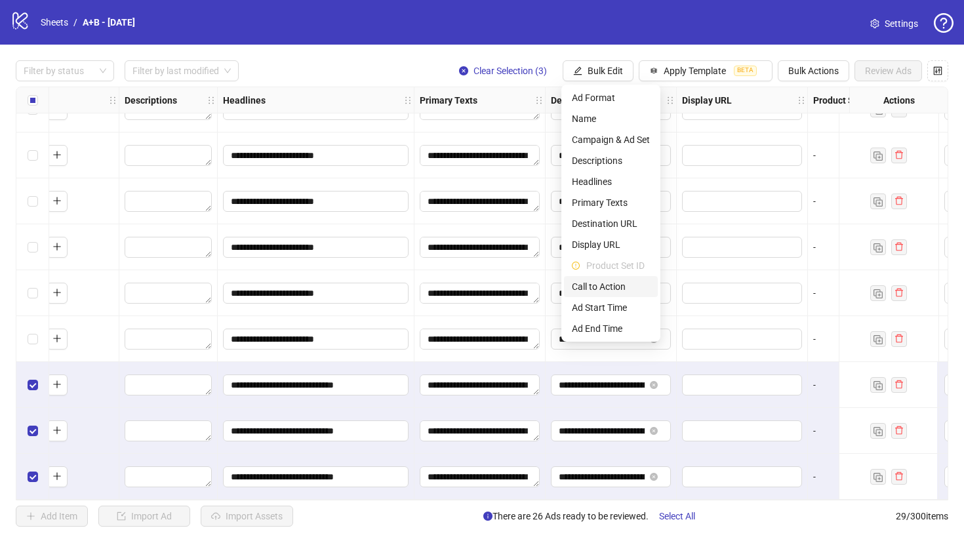
click at [599, 289] on span "Call to Action" at bounding box center [611, 286] width 78 height 14
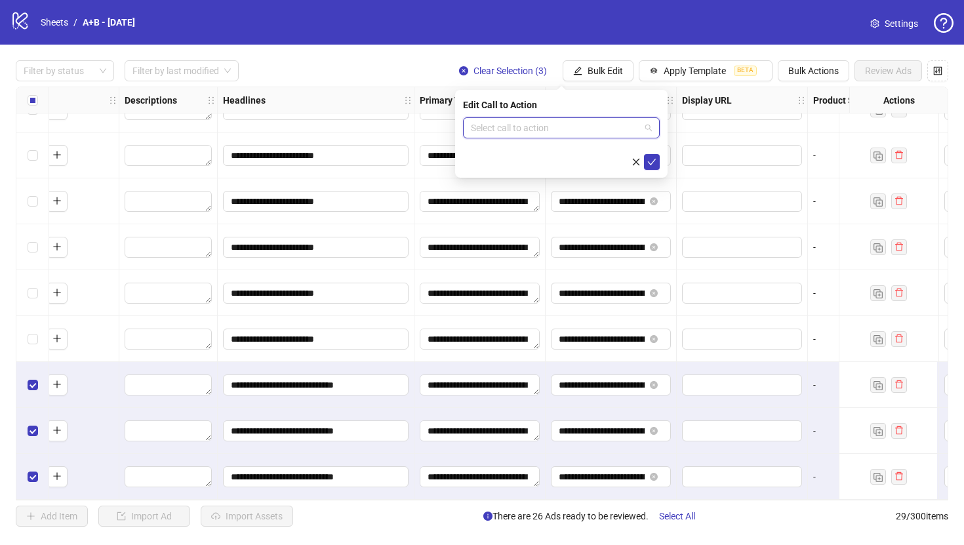
click at [537, 134] on input "search" at bounding box center [555, 128] width 169 height 20
type input "****"
click at [543, 153] on div "Shop now" at bounding box center [561, 154] width 176 height 14
click at [650, 160] on icon "check" at bounding box center [651, 161] width 9 height 9
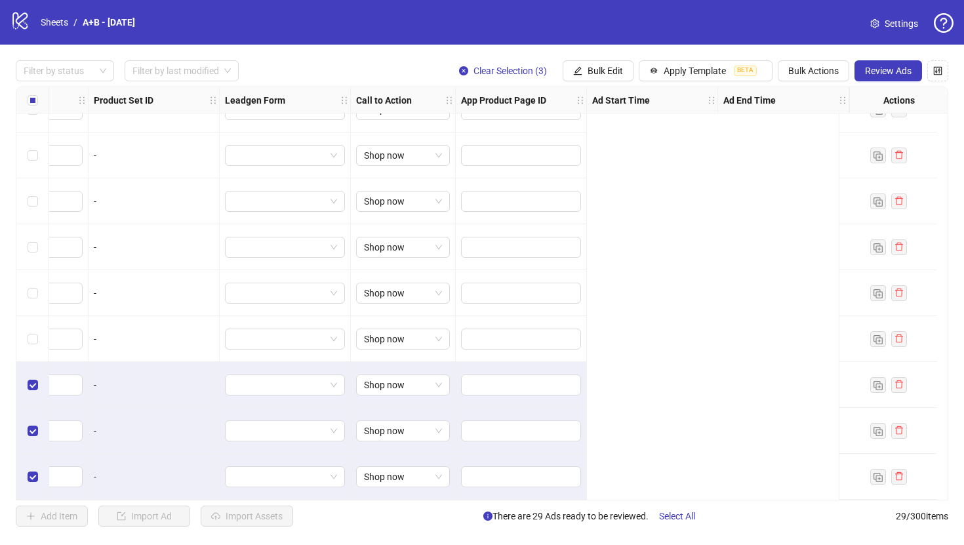
scroll to position [950, 0]
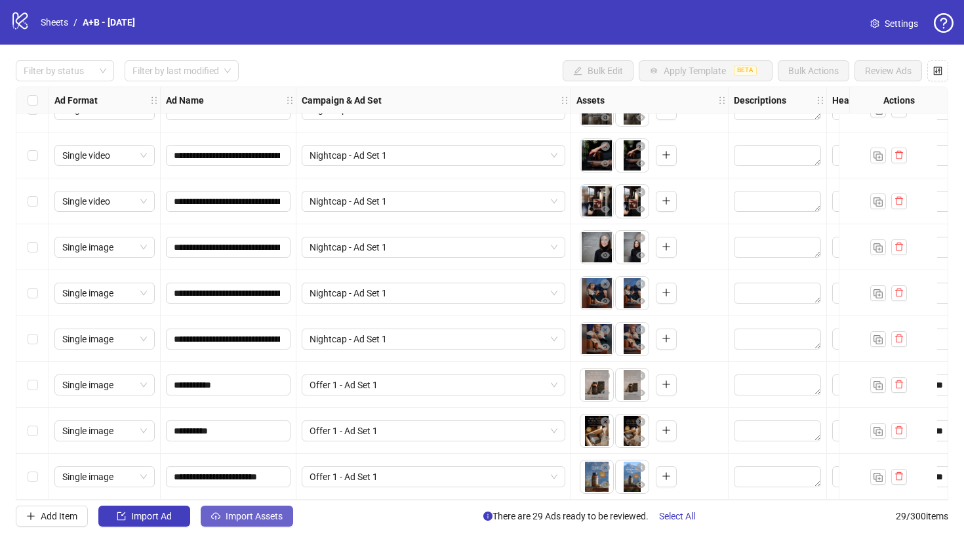
click at [236, 516] on span "Import Assets" at bounding box center [254, 516] width 57 height 10
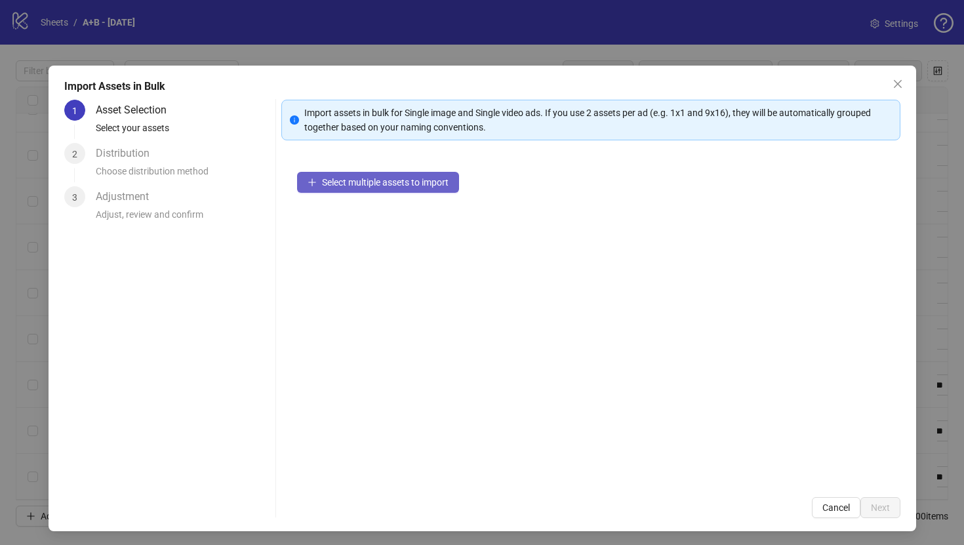
click at [439, 181] on span "Select multiple assets to import" at bounding box center [385, 182] width 127 height 10
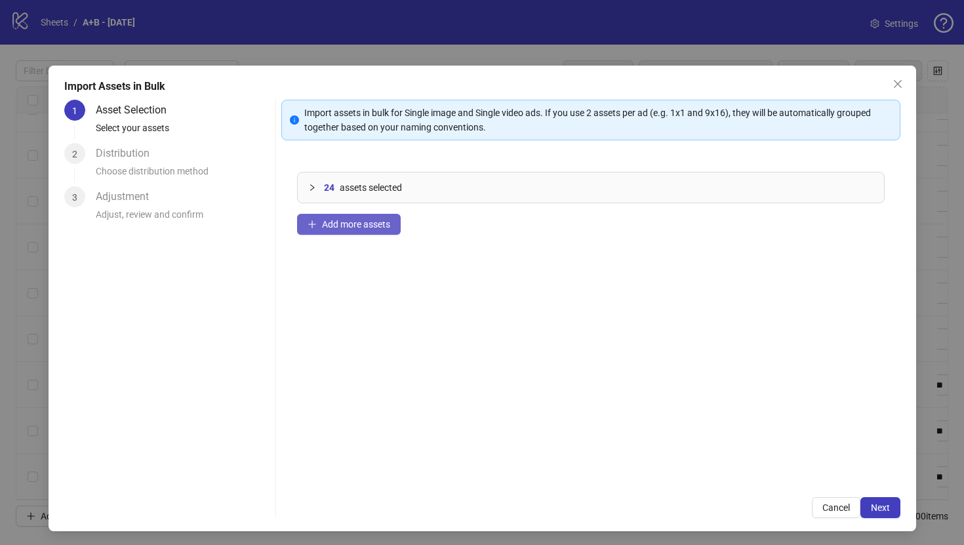
click at [371, 224] on span "Add more assets" at bounding box center [356, 224] width 68 height 10
click at [876, 512] on span "Next" at bounding box center [880, 507] width 19 height 10
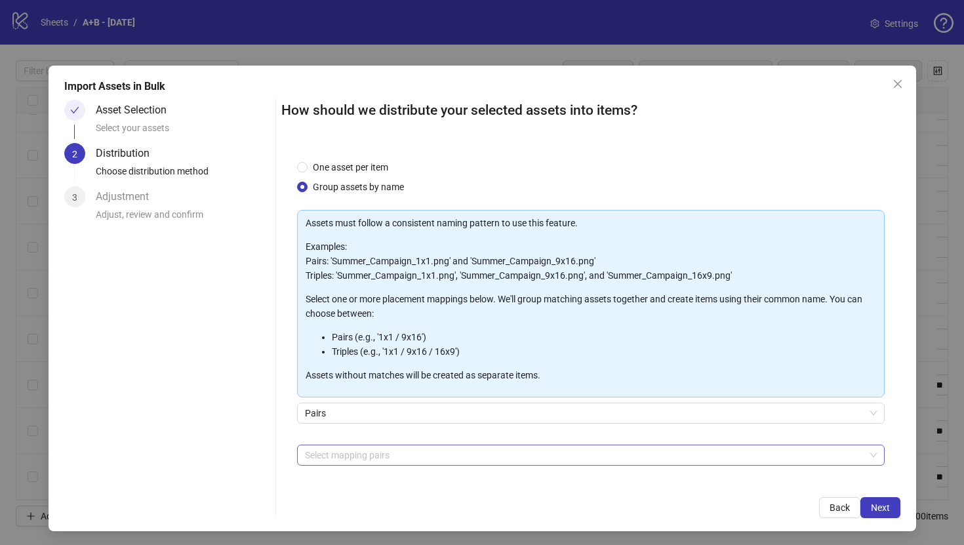
click at [379, 452] on div at bounding box center [584, 455] width 569 height 18
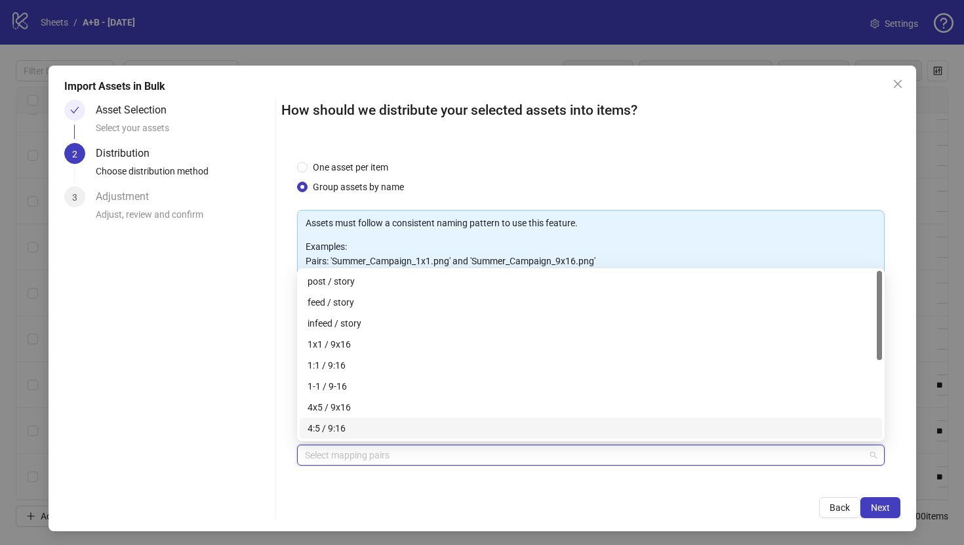
click at [356, 428] on div "4:5 / 9:16" at bounding box center [591, 428] width 567 height 14
click at [350, 449] on span at bounding box center [349, 455] width 7 height 14
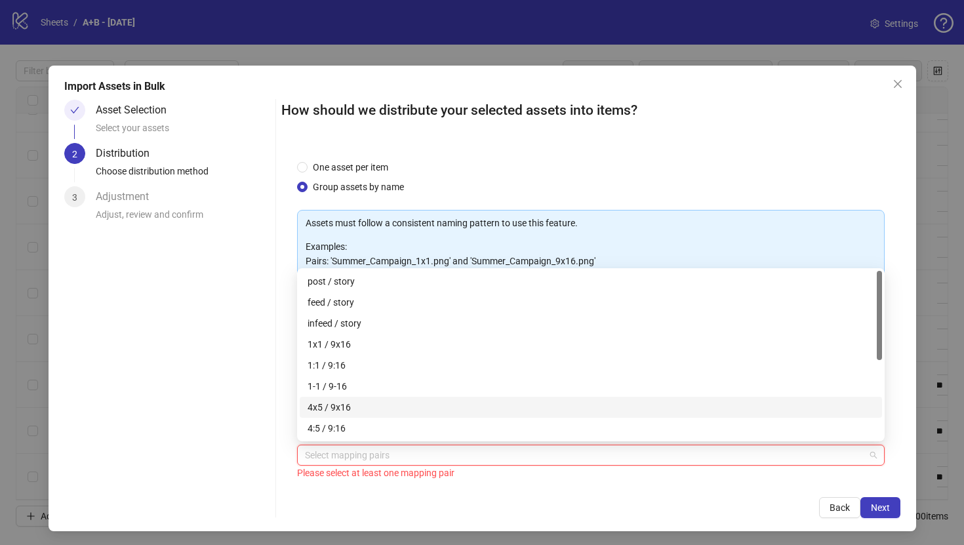
click at [350, 413] on div "4x5 / 9x16" at bounding box center [591, 407] width 567 height 14
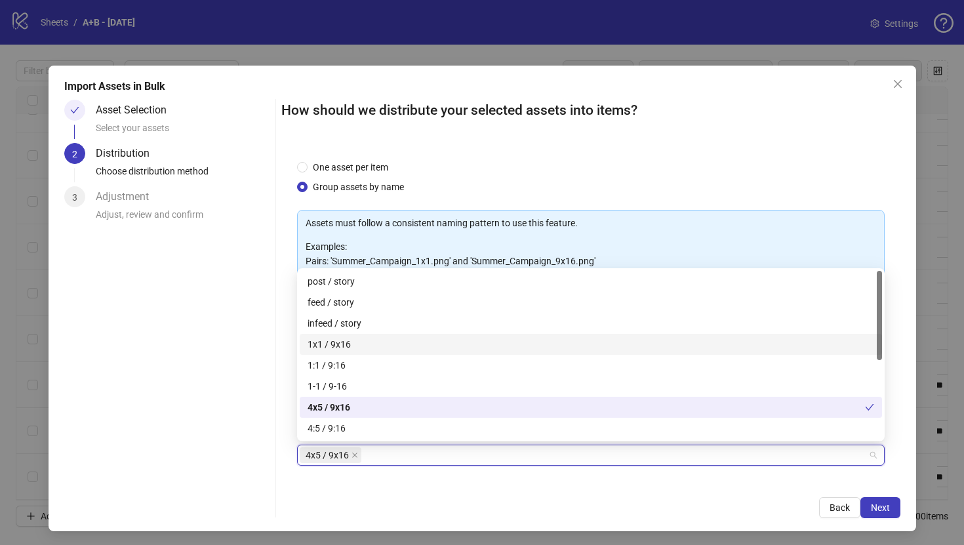
click at [360, 342] on div "1x1 / 9x16" at bounding box center [591, 344] width 567 height 14
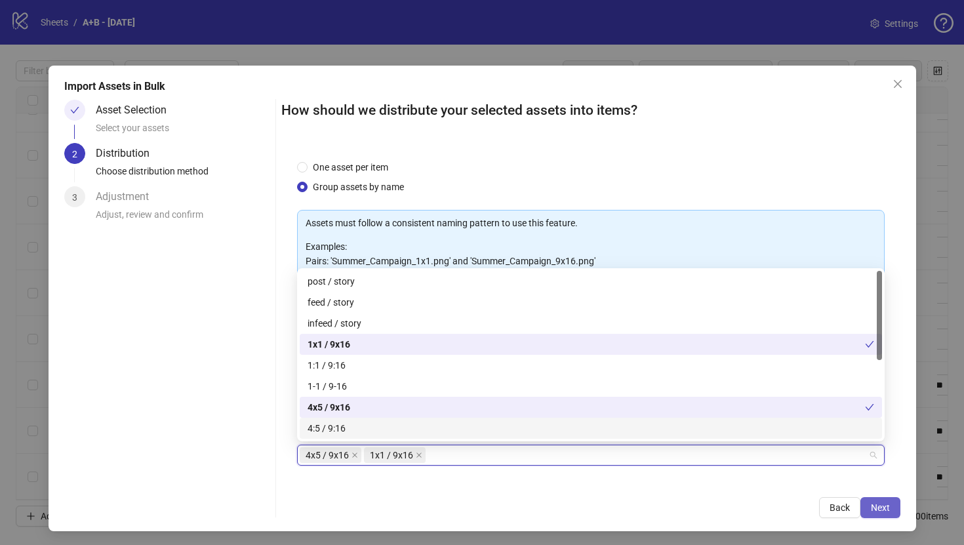
click at [883, 511] on span "Next" at bounding box center [880, 507] width 19 height 10
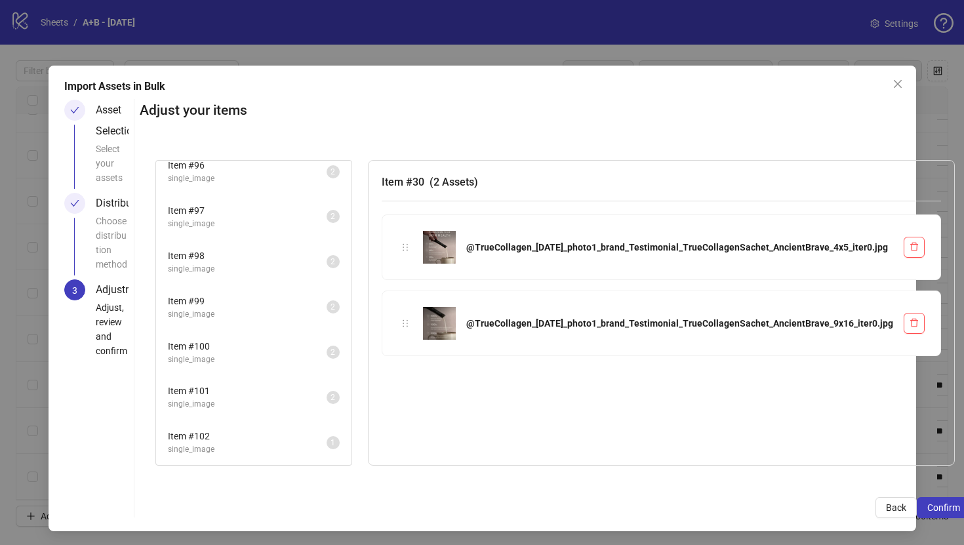
scroll to position [2, 0]
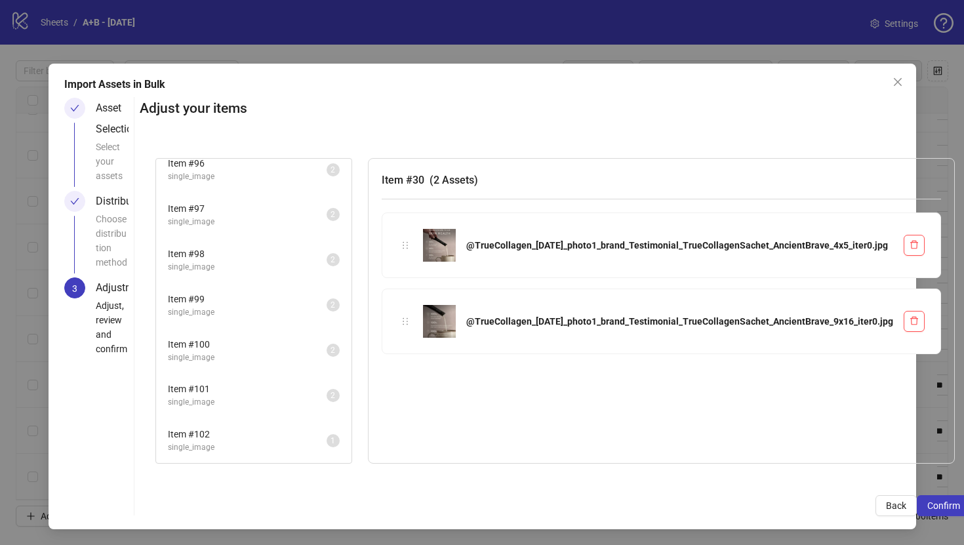
click at [275, 448] on span "single_image" at bounding box center [247, 447] width 159 height 12
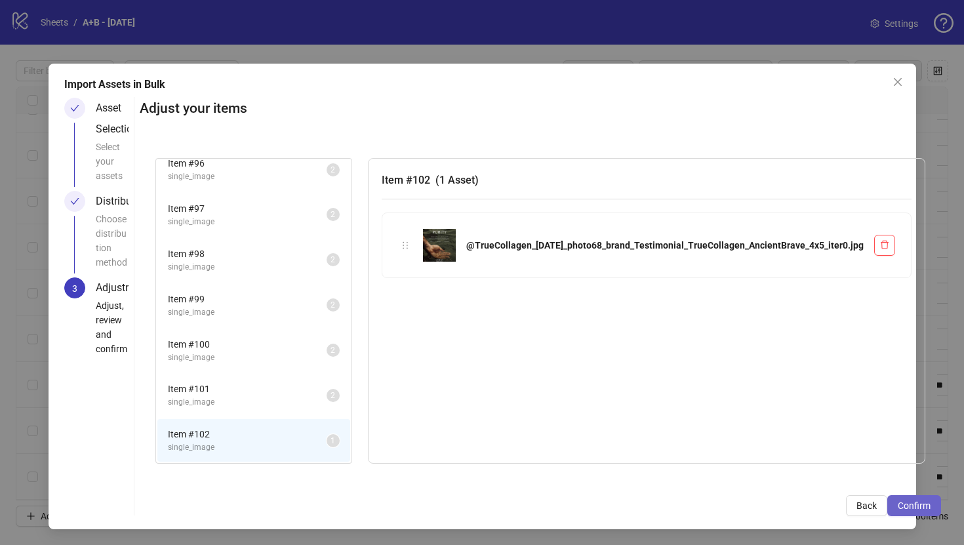
click at [898, 509] on span "Confirm" at bounding box center [914, 505] width 33 height 10
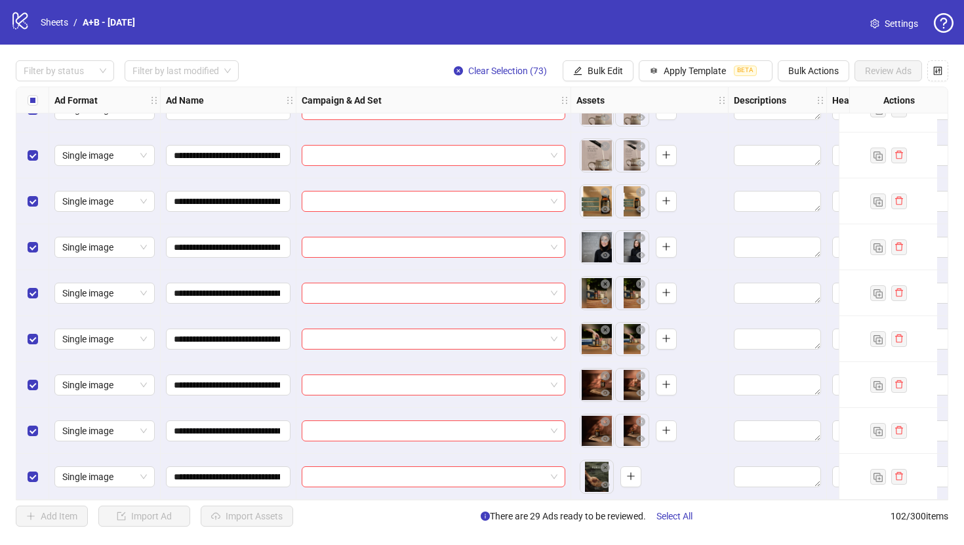
scroll to position [4301, 0]
click at [613, 73] on span "Bulk Edit" at bounding box center [605, 71] width 35 height 10
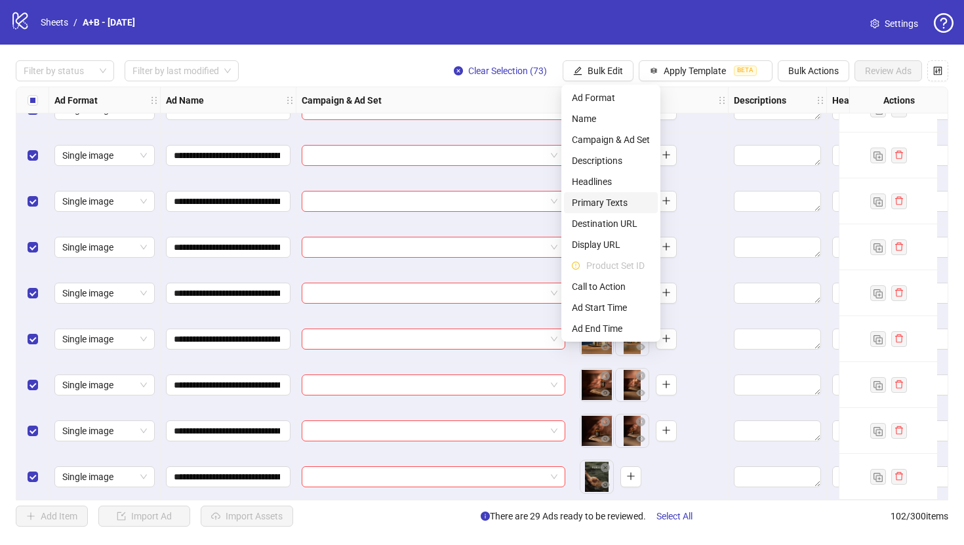
click at [599, 203] on span "Primary Texts" at bounding box center [611, 202] width 78 height 14
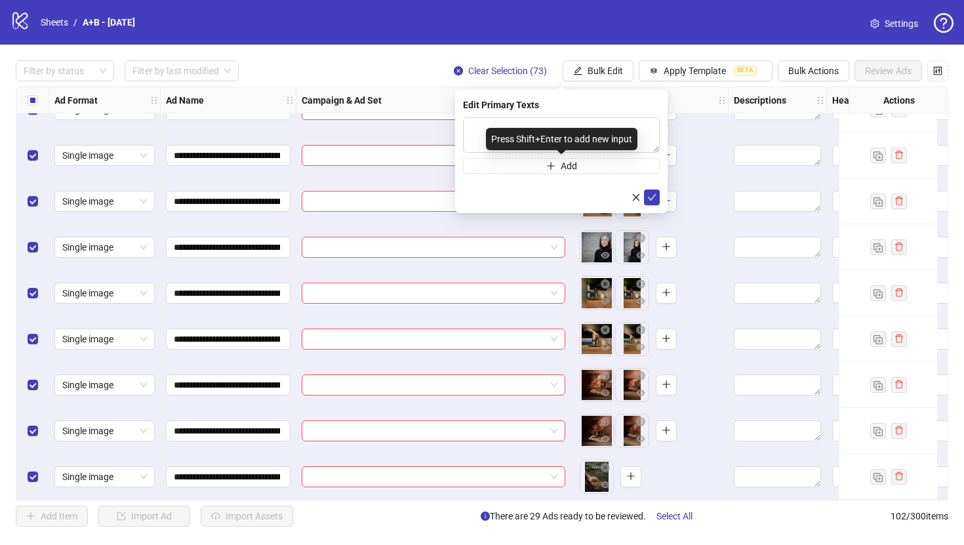
click at [513, 130] on div "Press Shift+Enter to add new input" at bounding box center [561, 139] width 151 height 22
click at [484, 125] on textarea at bounding box center [561, 134] width 197 height 35
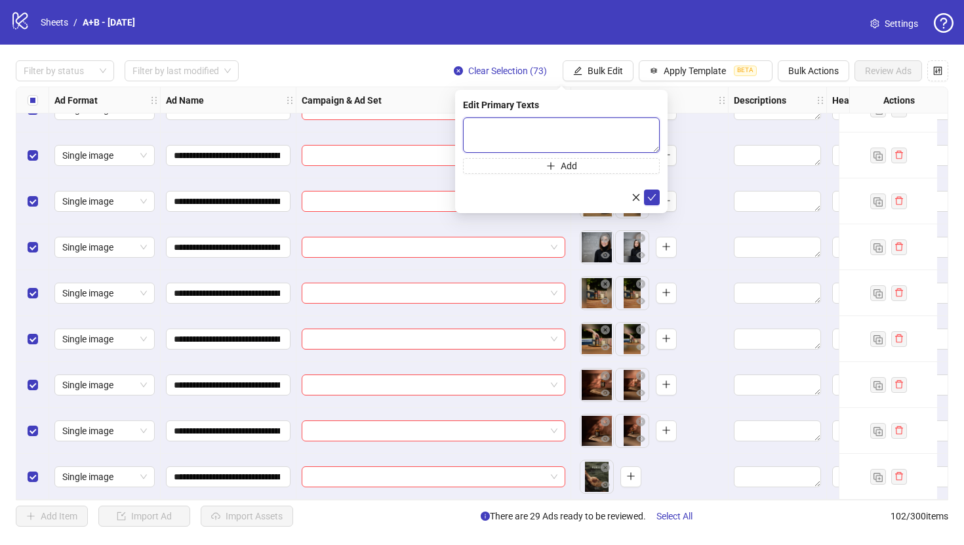
paste textarea "**********"
type textarea "**********"
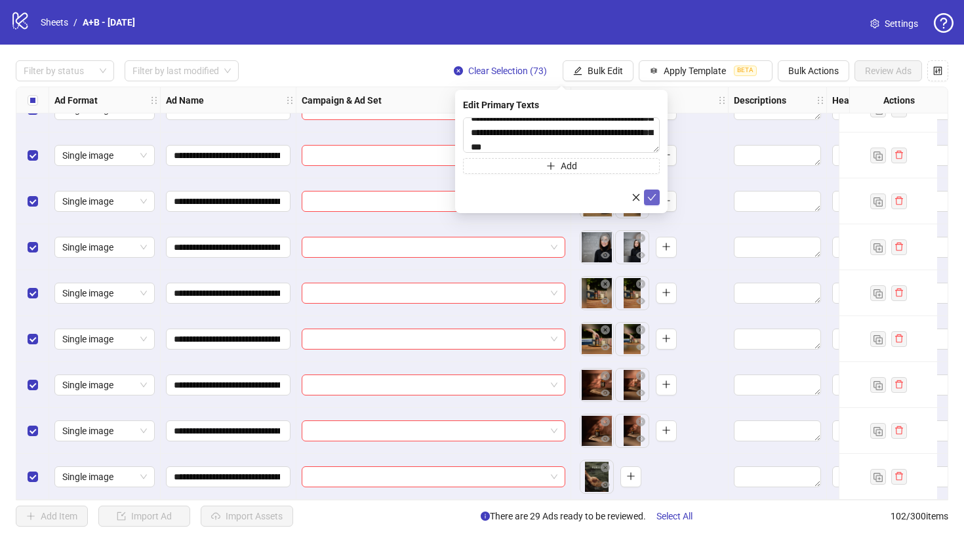
click at [655, 199] on icon "check" at bounding box center [651, 197] width 9 height 9
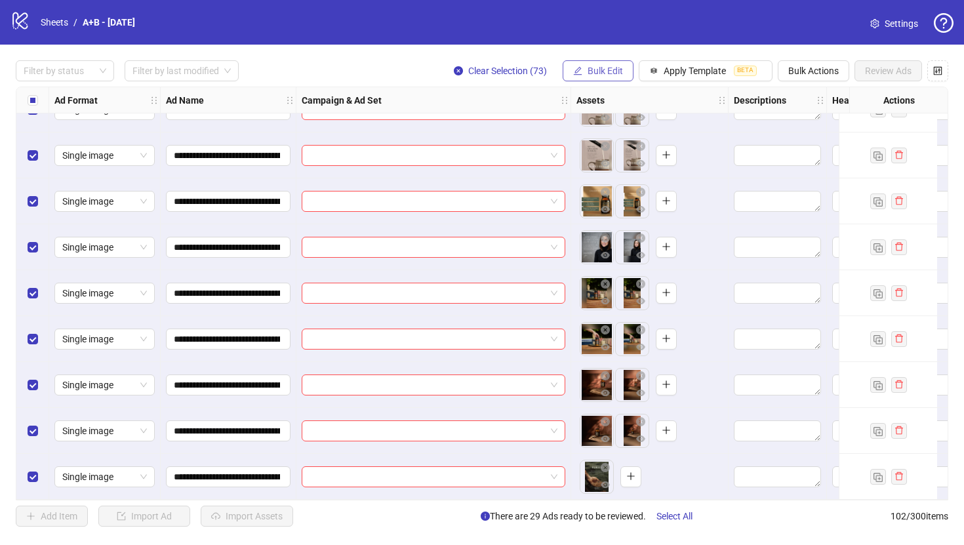
click at [578, 65] on button "Bulk Edit" at bounding box center [598, 70] width 71 height 21
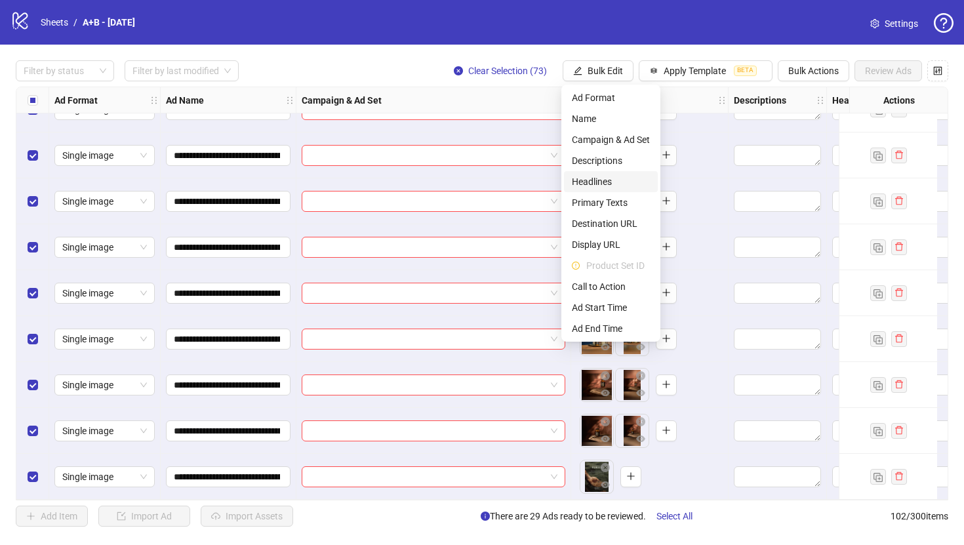
click at [610, 175] on span "Headlines" at bounding box center [611, 181] width 78 height 14
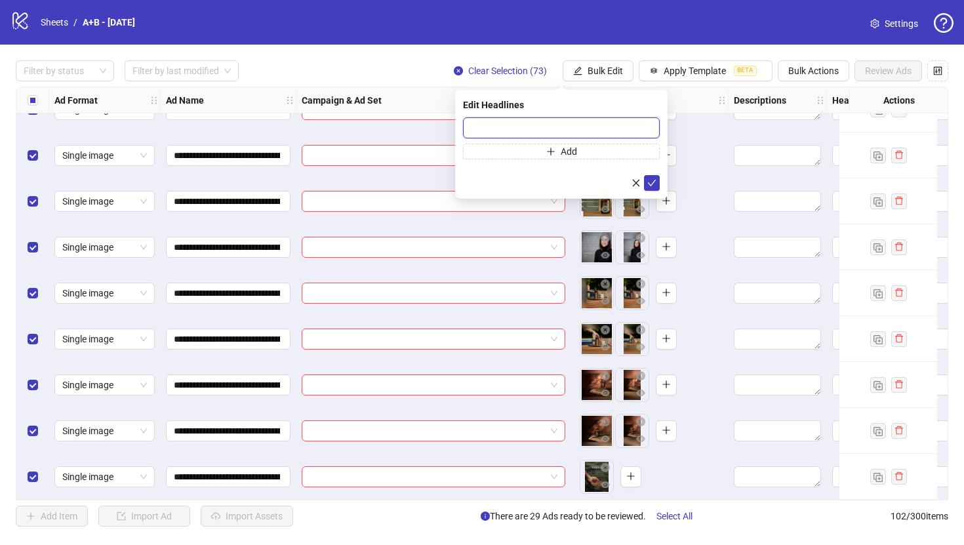
click at [563, 123] on input "text" at bounding box center [561, 127] width 197 height 21
paste input "**********"
type input "**********"
click at [652, 182] on icon "check" at bounding box center [651, 182] width 9 height 9
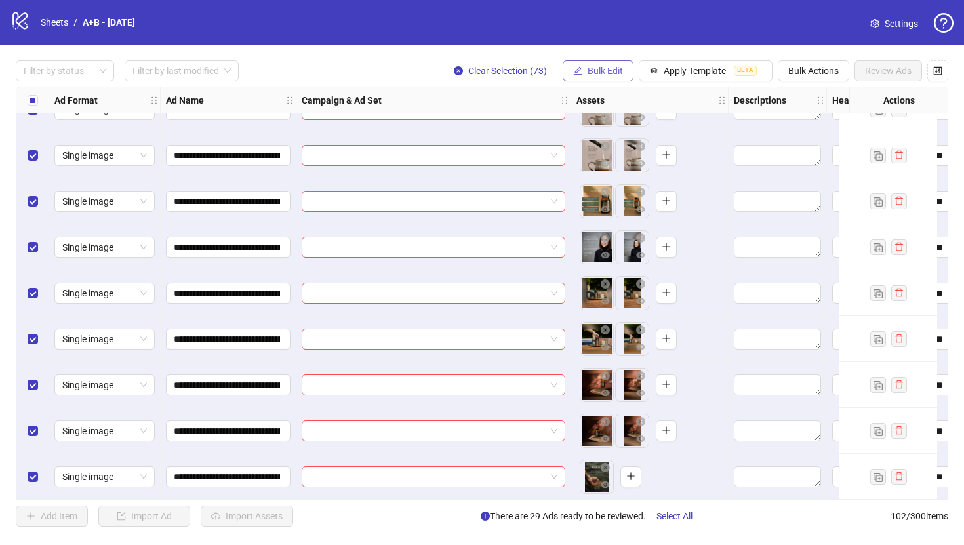
click at [612, 72] on span "Bulk Edit" at bounding box center [605, 71] width 35 height 10
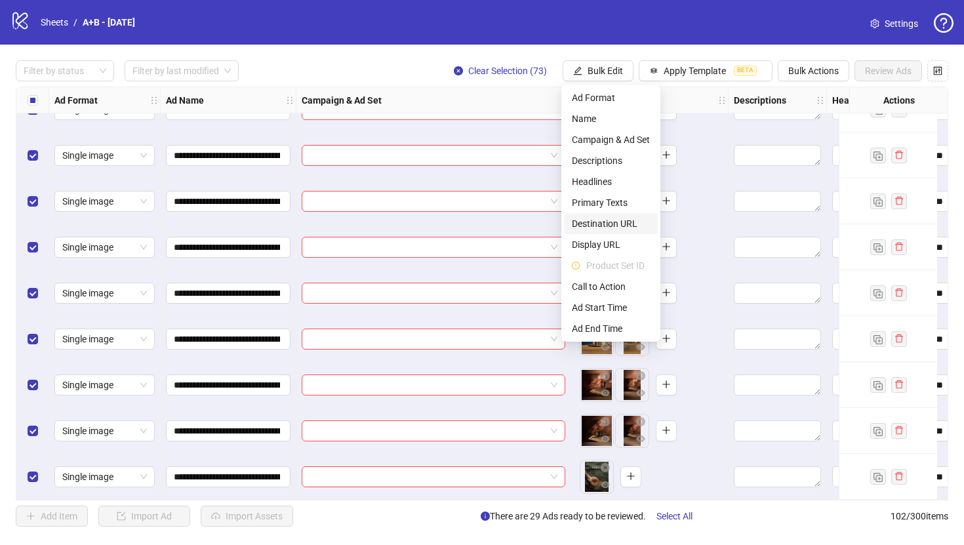
click at [612, 224] on span "Destination URL" at bounding box center [611, 223] width 78 height 14
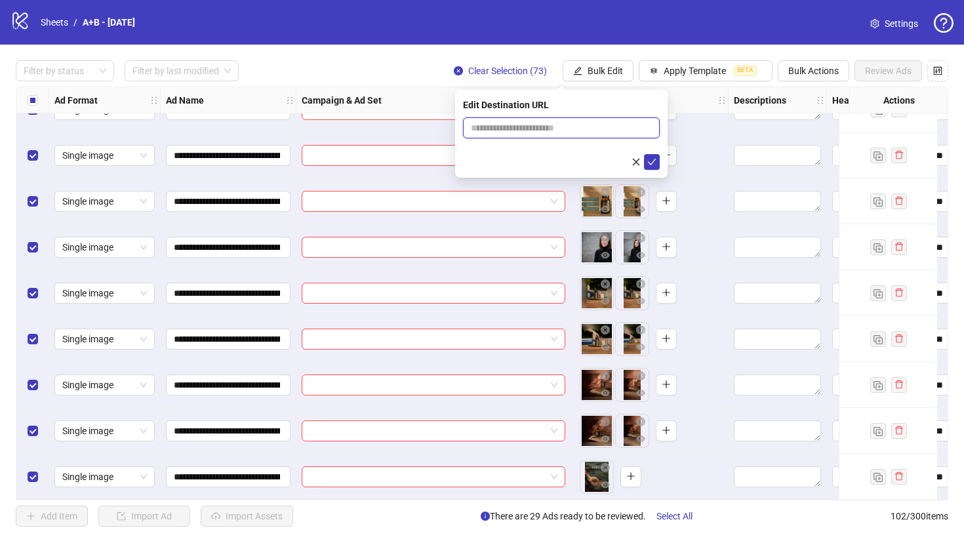
click at [538, 129] on input "text" at bounding box center [556, 128] width 170 height 14
paste input "**********"
type input "**********"
click at [651, 165] on icon "check" at bounding box center [651, 161] width 9 height 9
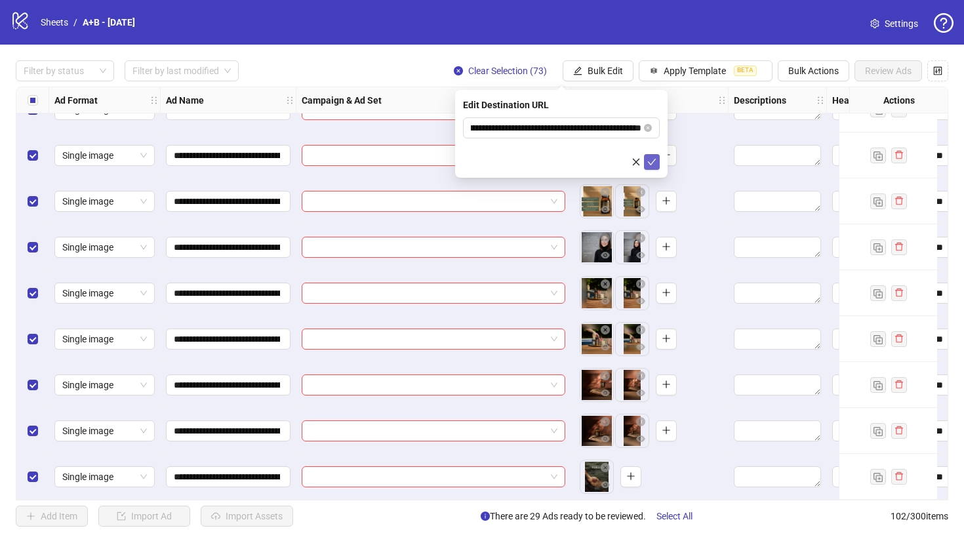
scroll to position [0, 0]
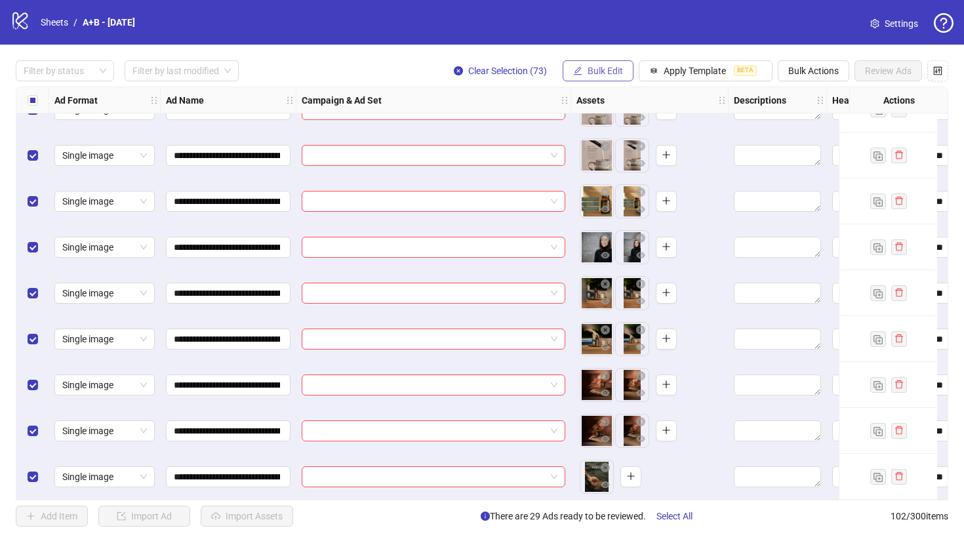
click at [615, 75] on span "Bulk Edit" at bounding box center [605, 71] width 35 height 10
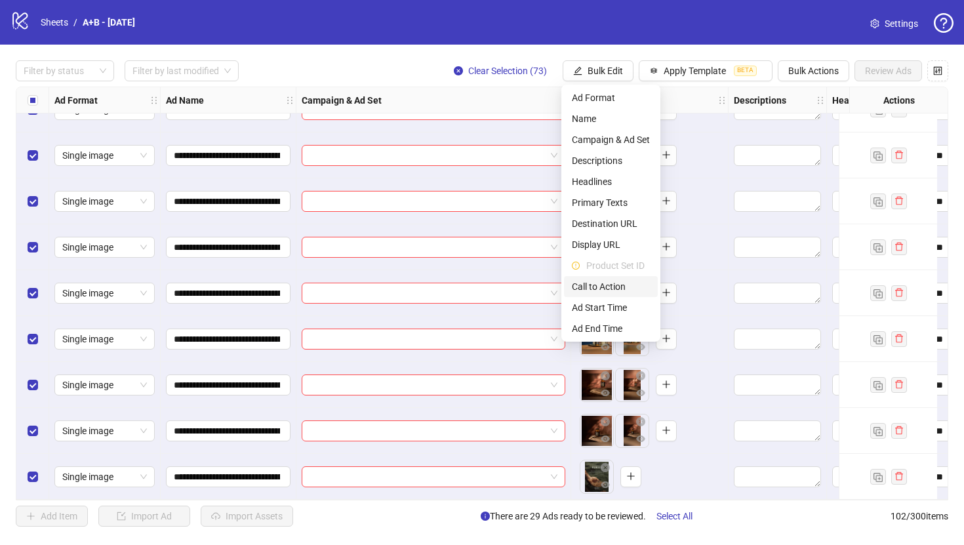
click at [607, 289] on span "Call to Action" at bounding box center [611, 286] width 78 height 14
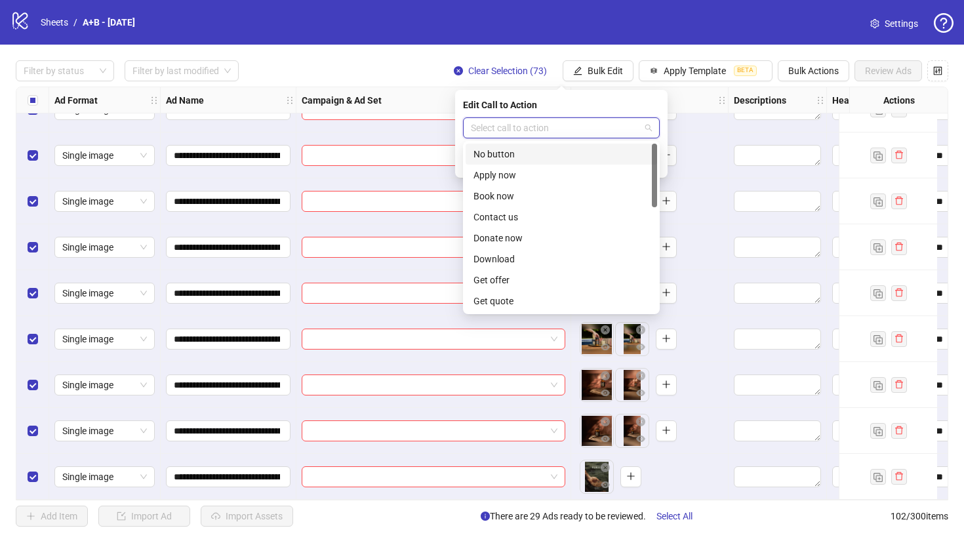
click at [526, 133] on input "search" at bounding box center [555, 128] width 169 height 20
click at [517, 203] on div "Shop now" at bounding box center [561, 196] width 191 height 21
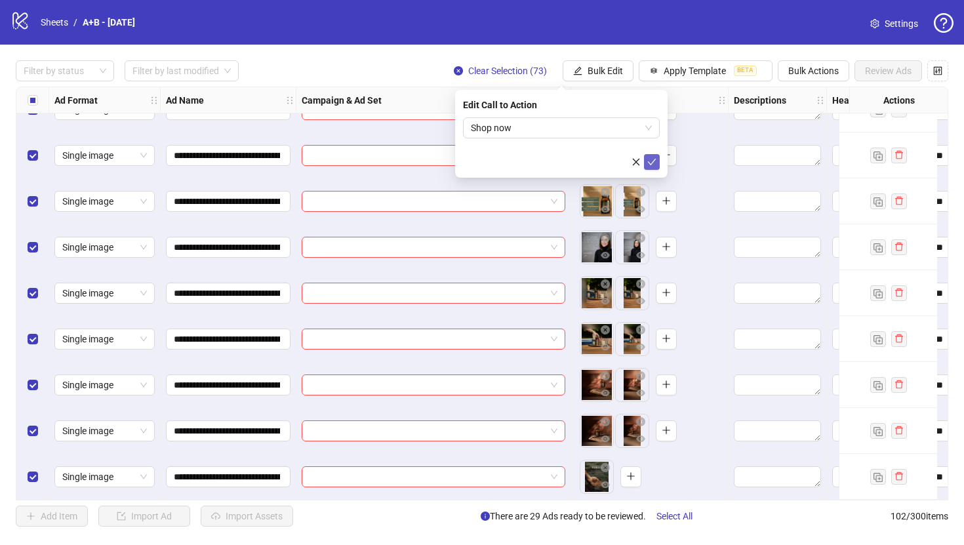
click at [654, 163] on icon "check" at bounding box center [651, 161] width 9 height 9
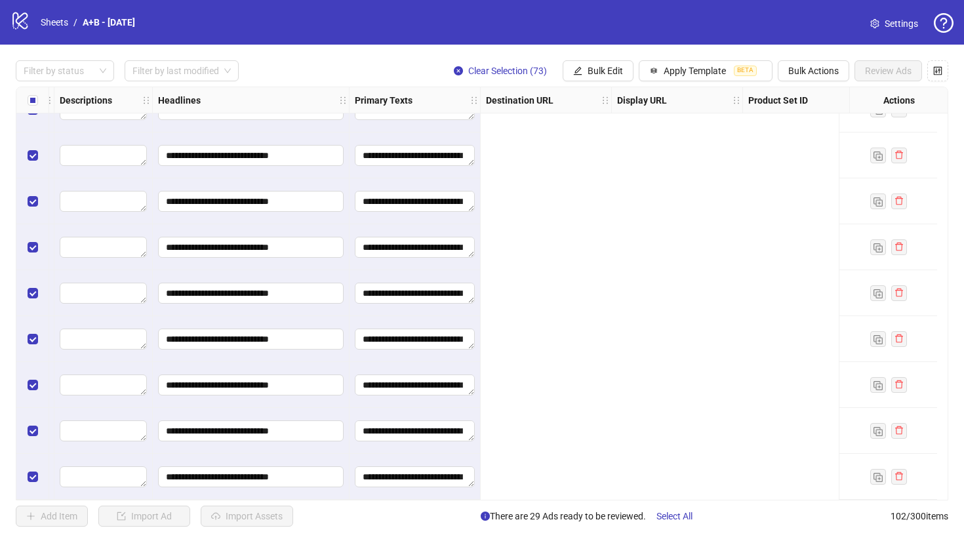
scroll to position [4301, 0]
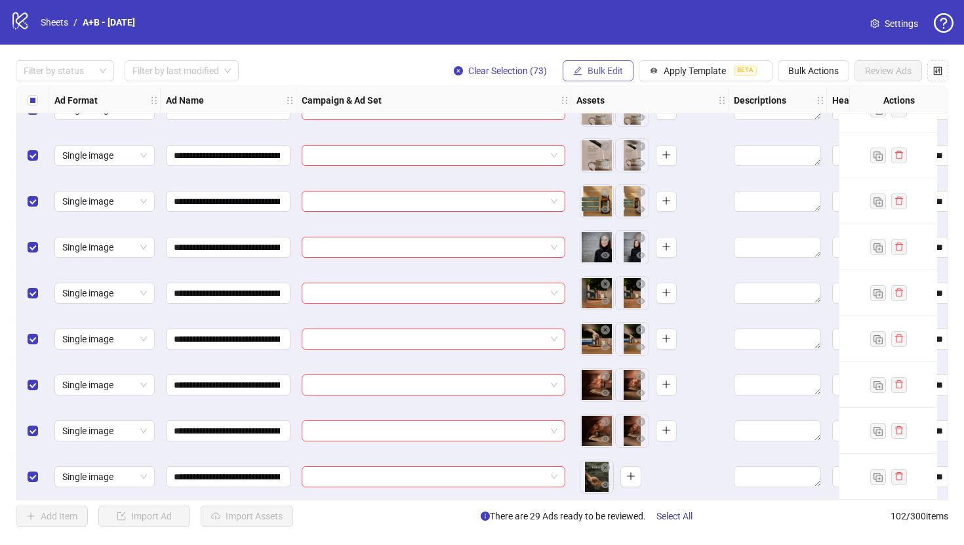
click at [609, 66] on span "Bulk Edit" at bounding box center [605, 71] width 35 height 10
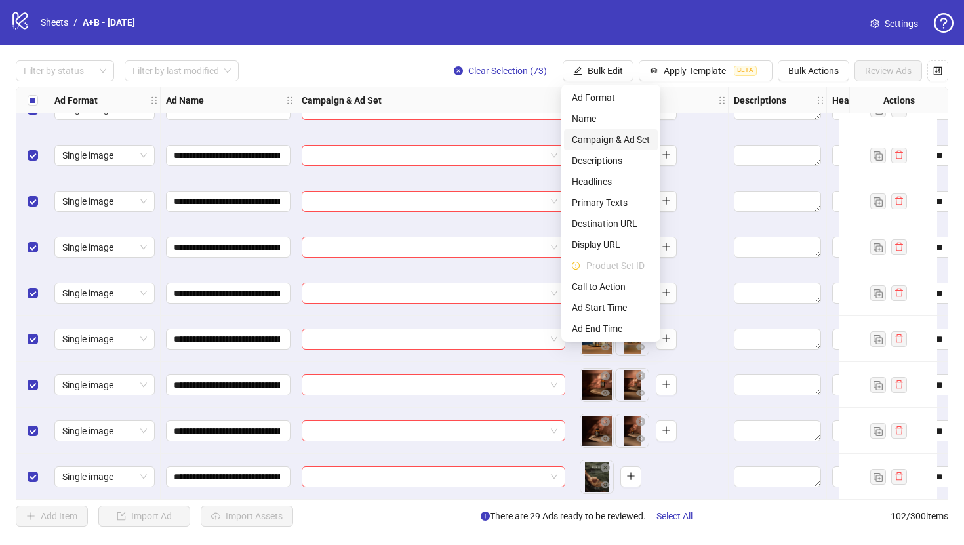
click at [595, 140] on span "Campaign & Ad Set" at bounding box center [611, 139] width 78 height 14
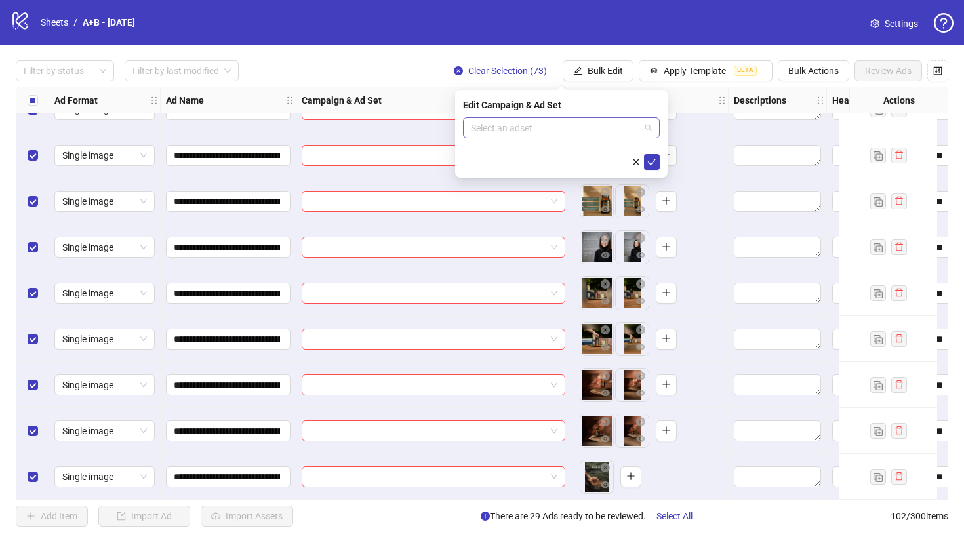
click at [591, 132] on input "search" at bounding box center [555, 128] width 169 height 20
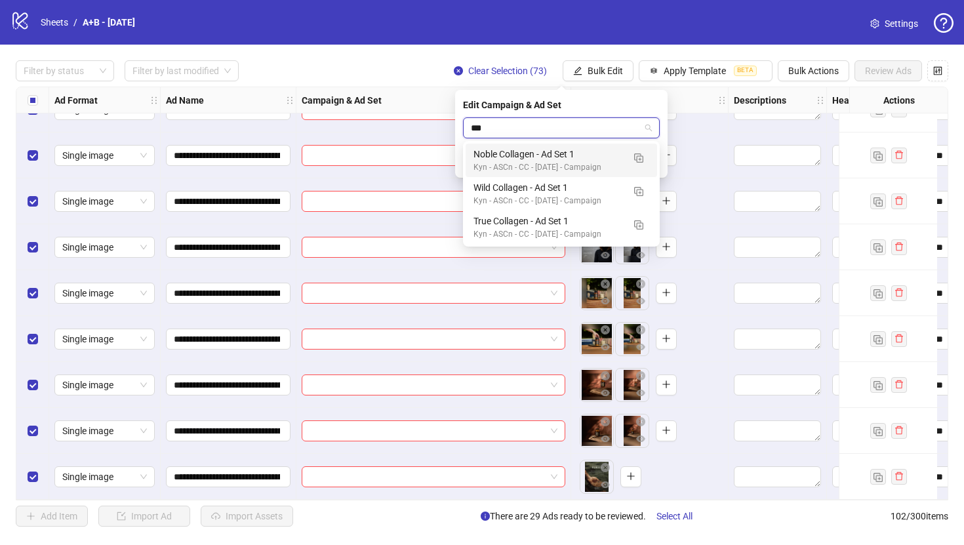
type input "****"
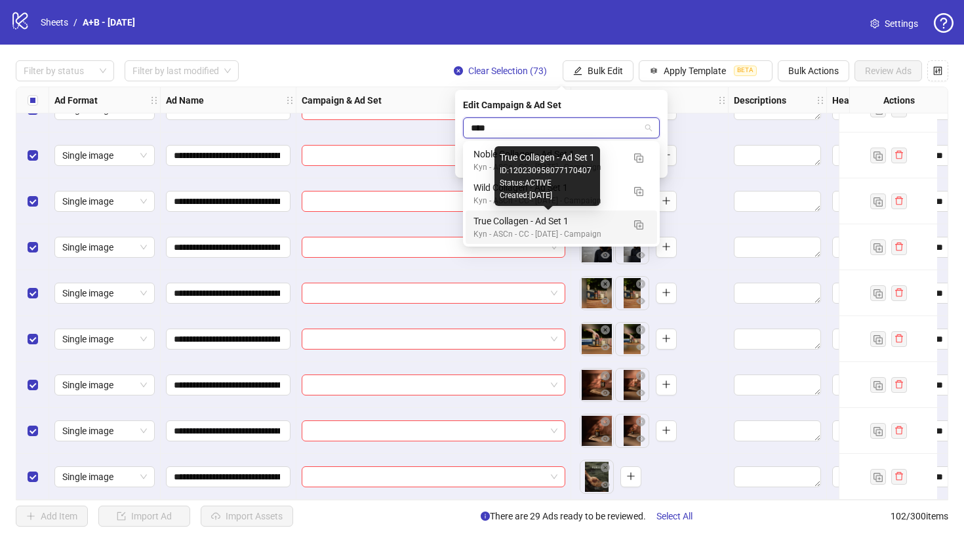
click at [548, 215] on div "True Collagen - Ad Set 1" at bounding box center [548, 221] width 150 height 14
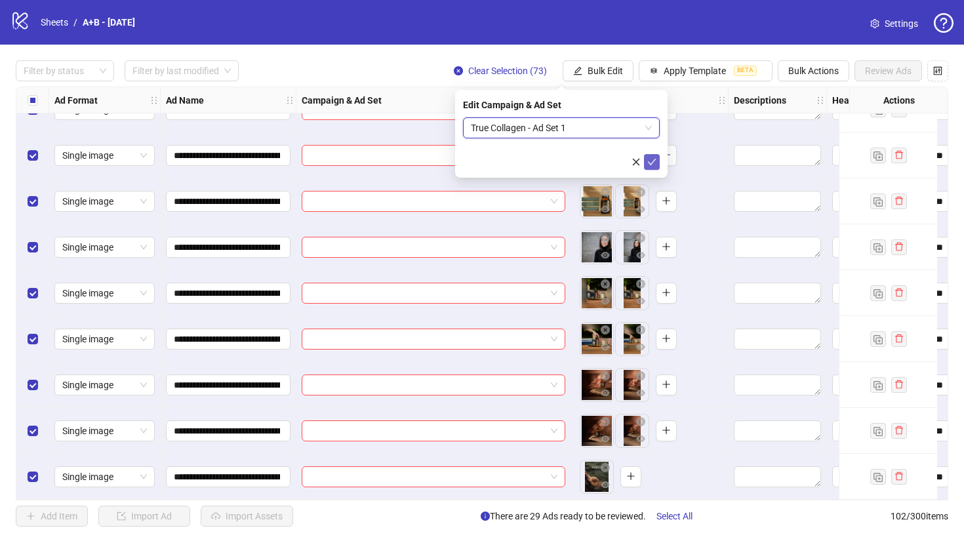
click at [652, 161] on icon "check" at bounding box center [652, 162] width 9 height 7
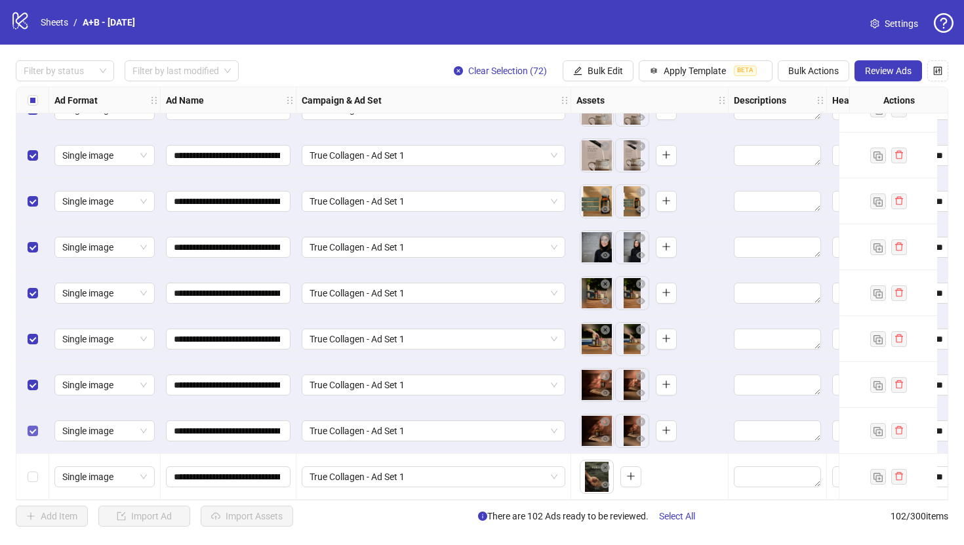
click at [36, 424] on label "Select row 101" at bounding box center [33, 431] width 10 height 14
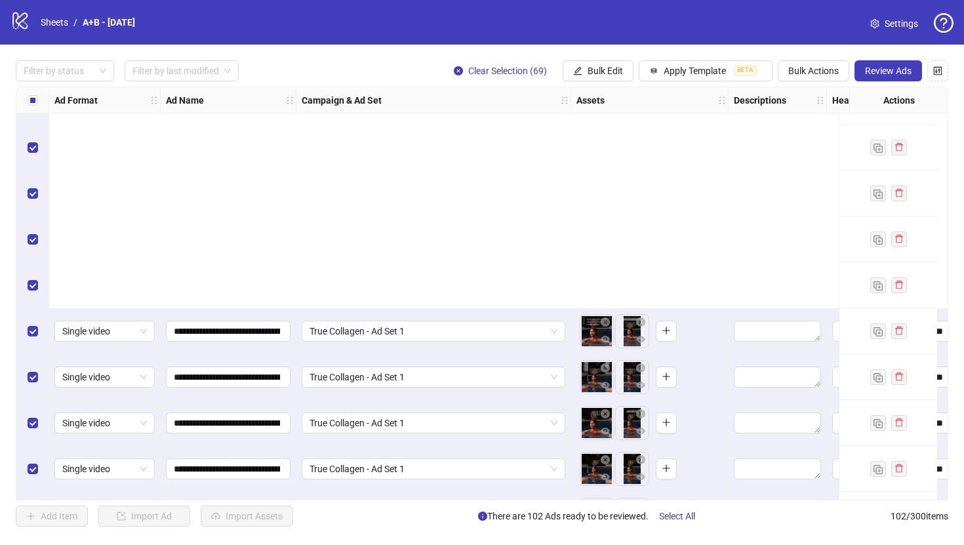
scroll to position [4151, 0]
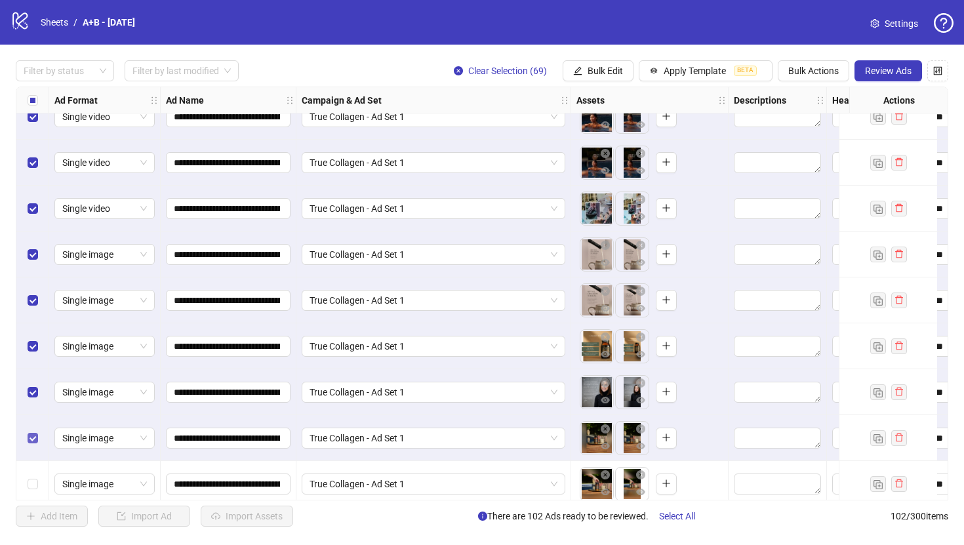
click at [33, 431] on label "Select row 98" at bounding box center [33, 438] width 10 height 14
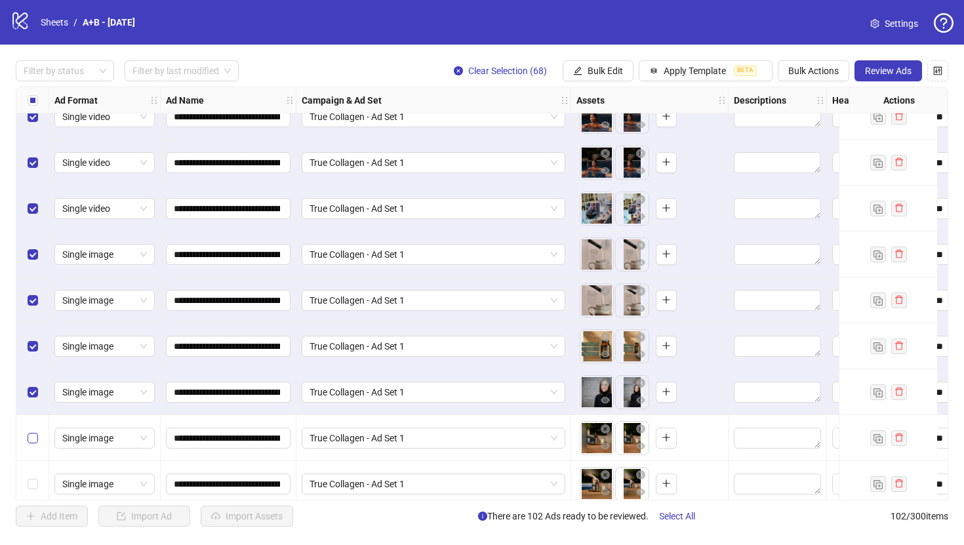
click at [33, 431] on label "Select row 98" at bounding box center [33, 438] width 10 height 14
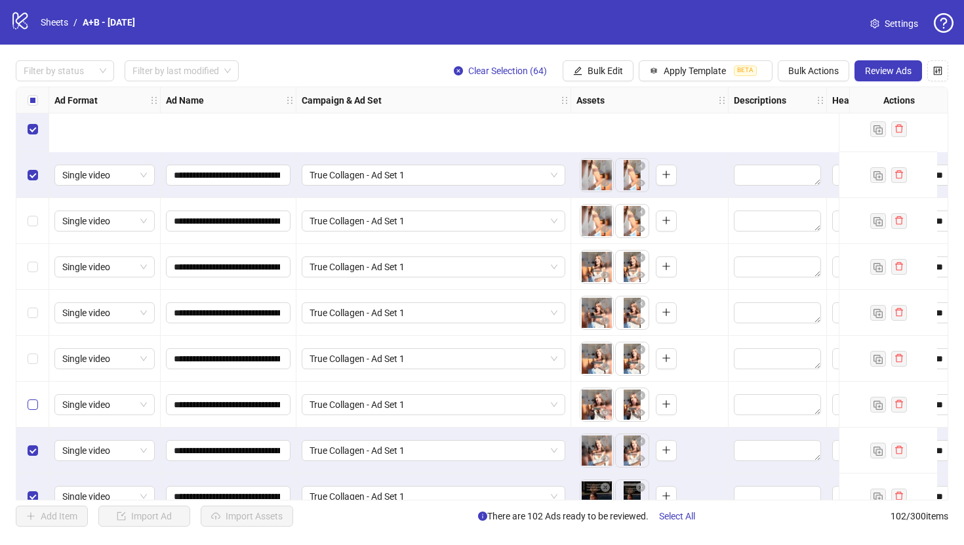
scroll to position [3855, 0]
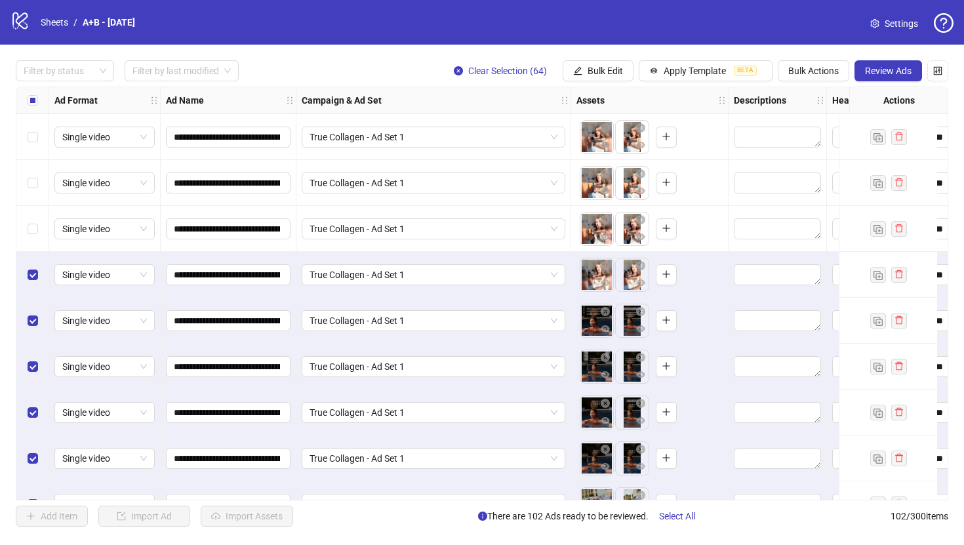
click at [31, 356] on div "Select row 90" at bounding box center [32, 367] width 33 height 46
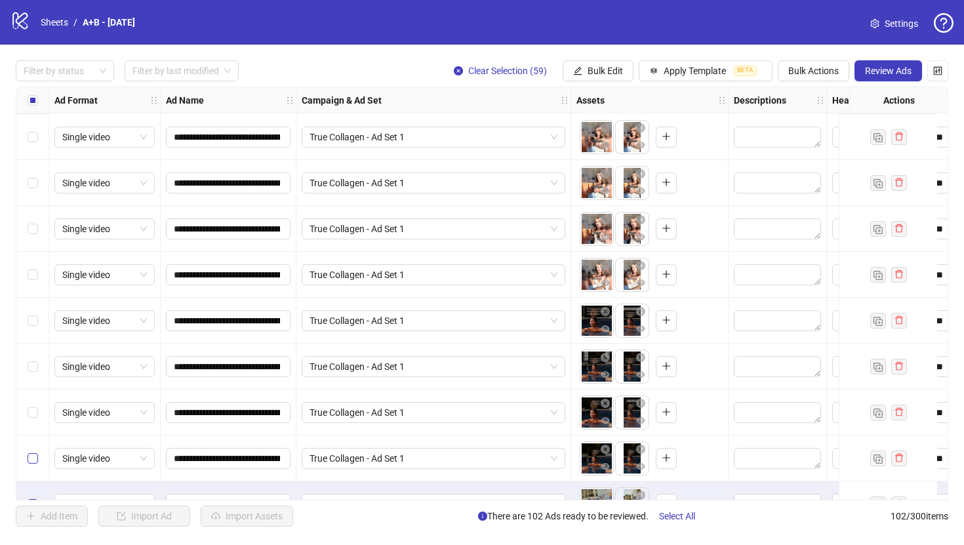
scroll to position [3957, 0]
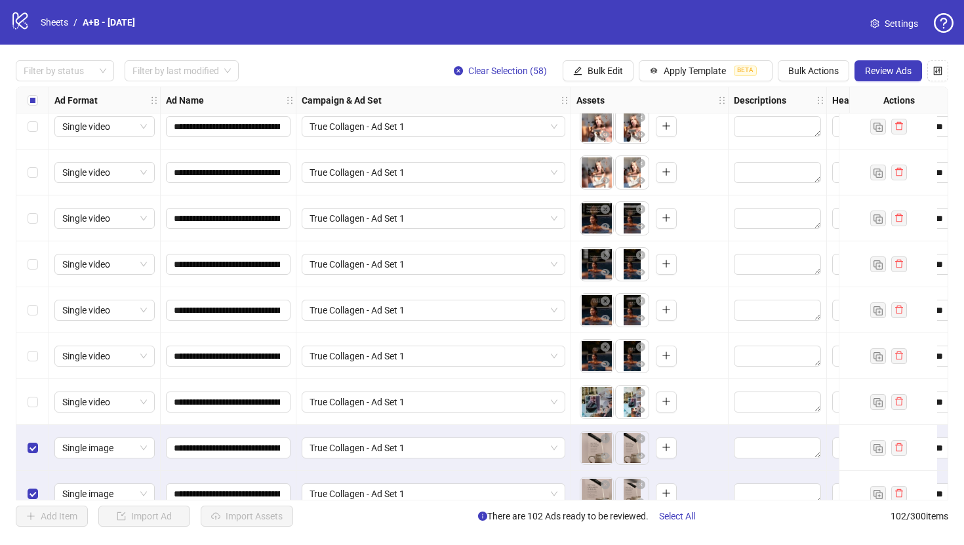
click at [33, 435] on div "Select row 94" at bounding box center [32, 448] width 33 height 46
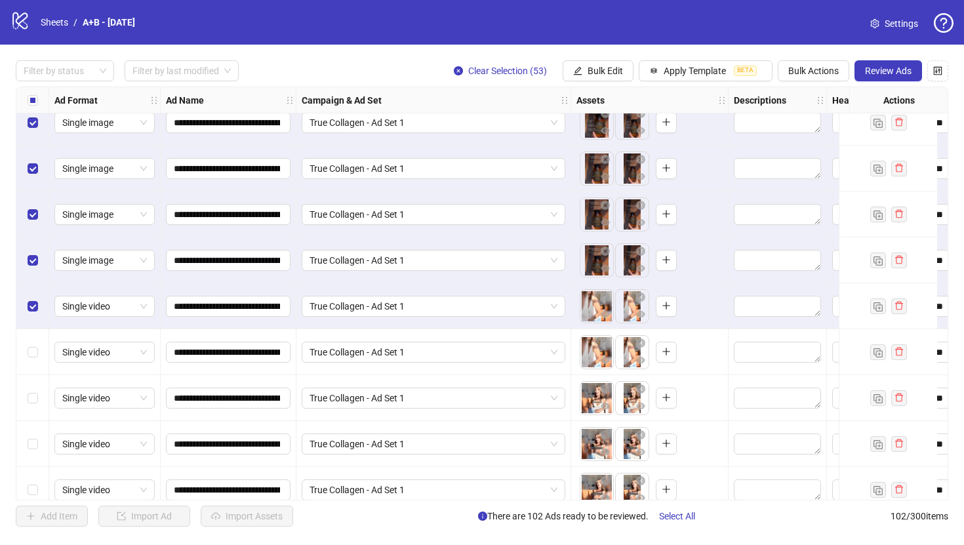
scroll to position [3534, 0]
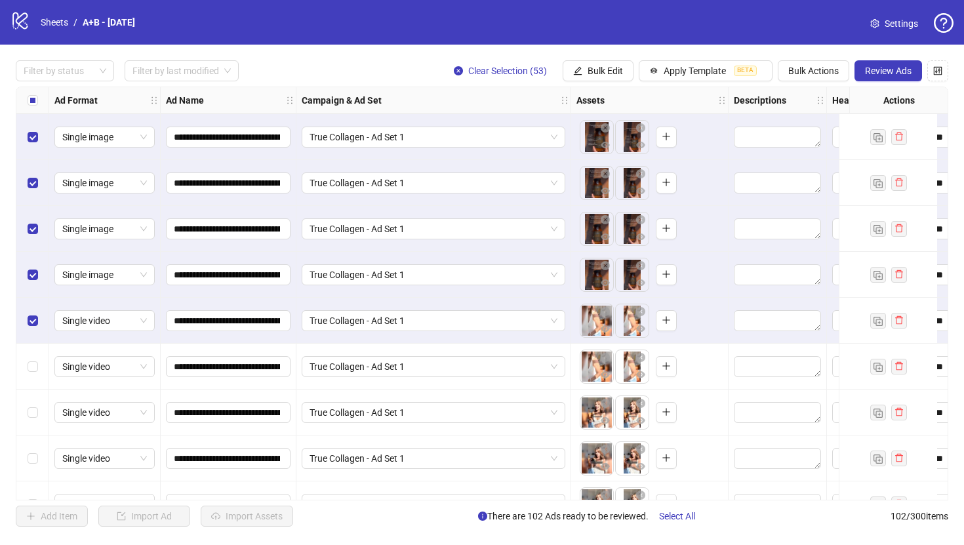
click at [31, 310] on div "Select row 82" at bounding box center [32, 321] width 33 height 46
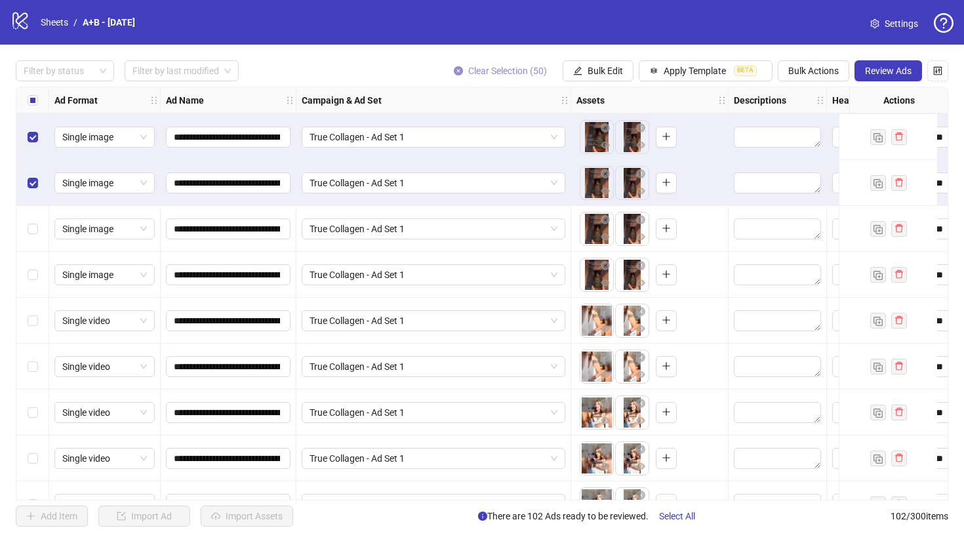
click at [454, 67] on icon "close-circle" at bounding box center [458, 70] width 9 height 9
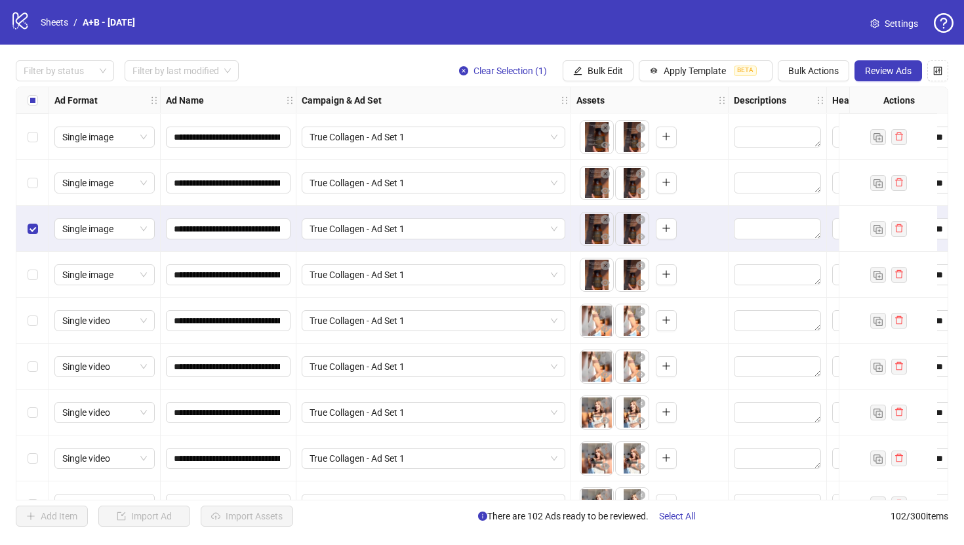
scroll to position [4301, 0]
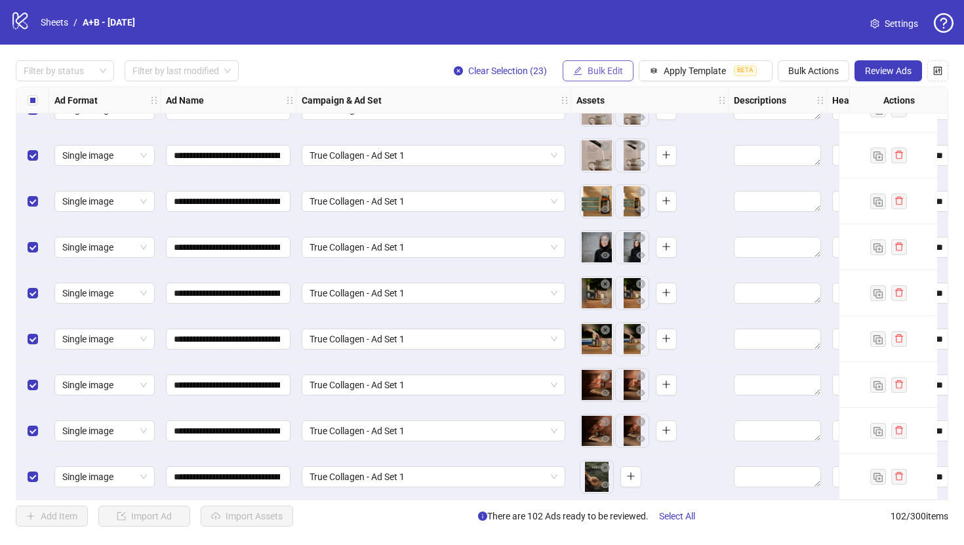
click at [596, 71] on span "Bulk Edit" at bounding box center [605, 71] width 35 height 10
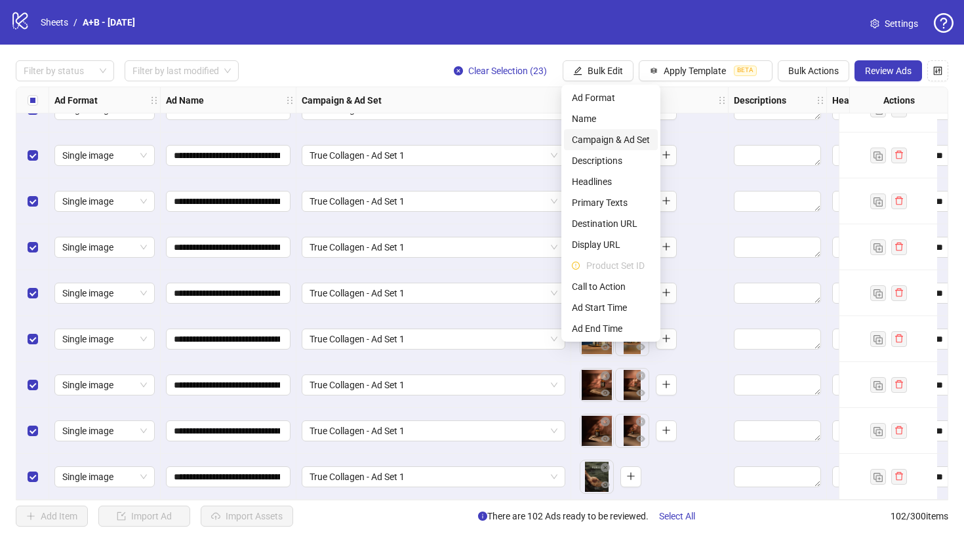
click at [623, 143] on span "Campaign & Ad Set" at bounding box center [611, 139] width 78 height 14
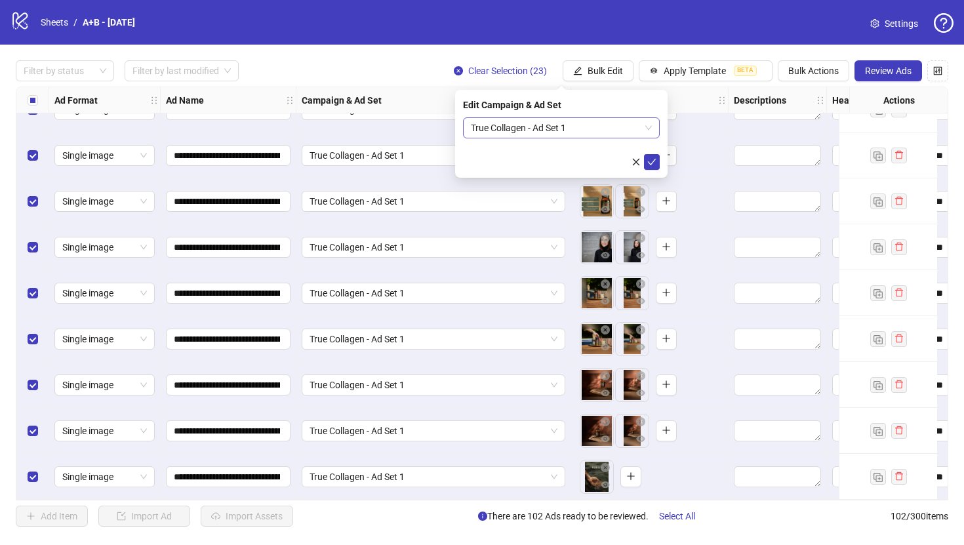
click at [612, 130] on span "True Collagen - Ad Set 1" at bounding box center [561, 128] width 181 height 20
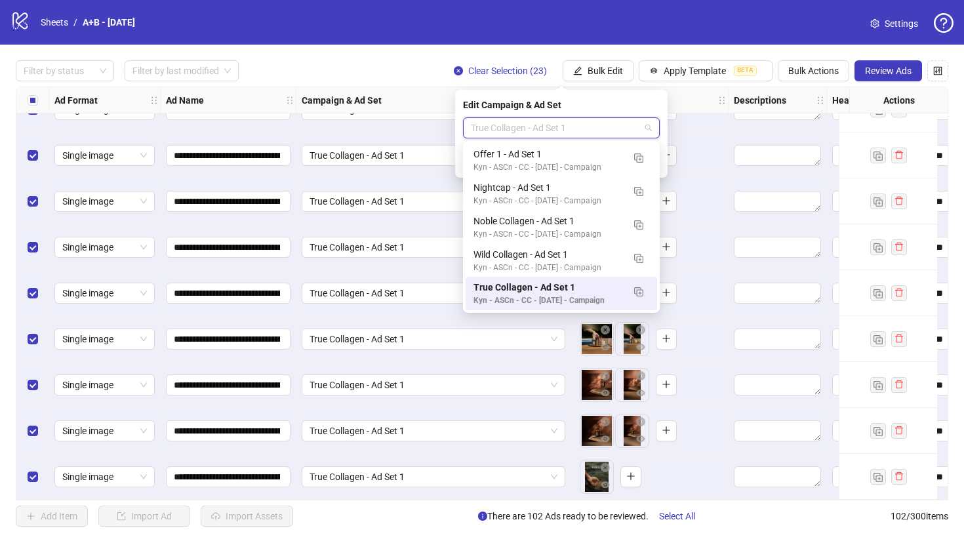
click at [612, 130] on span "True Collagen - Ad Set 1" at bounding box center [561, 128] width 181 height 20
click at [659, 105] on div "Edit Campaign & Ad Set" at bounding box center [561, 105] width 197 height 14
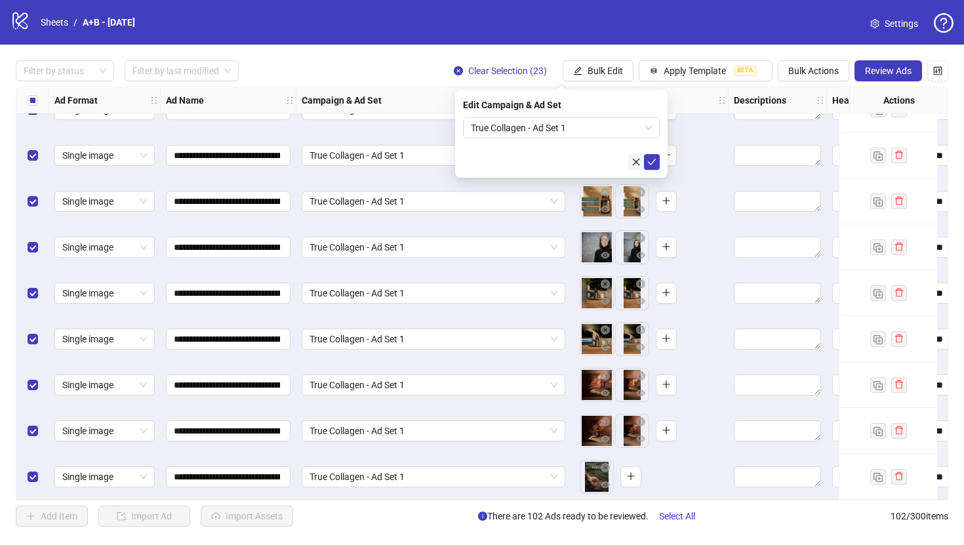
click at [637, 165] on icon "close" at bounding box center [635, 161] width 9 height 9
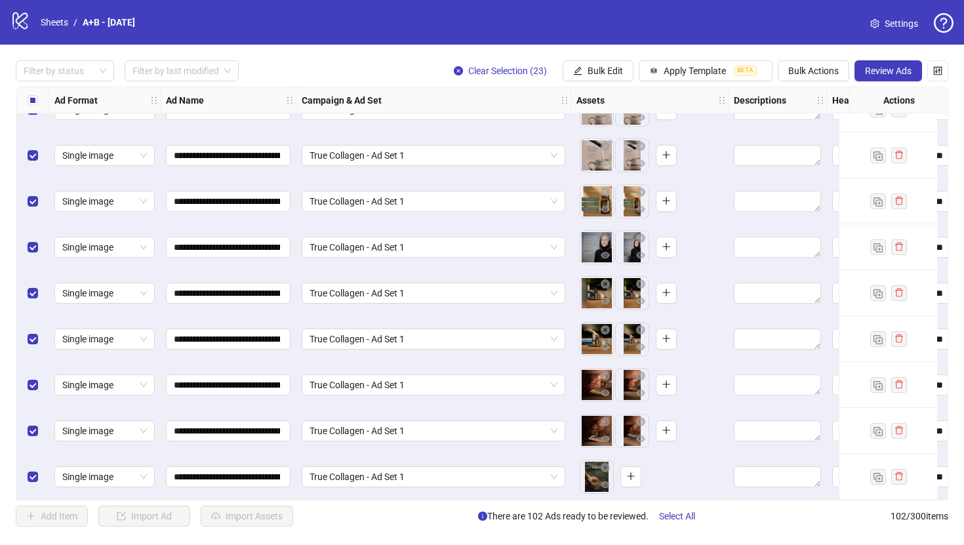
click at [307, 530] on div "**********" at bounding box center [482, 294] width 964 height 498
click at [458, 64] on button "Clear Selection (23)" at bounding box center [500, 70] width 114 height 21
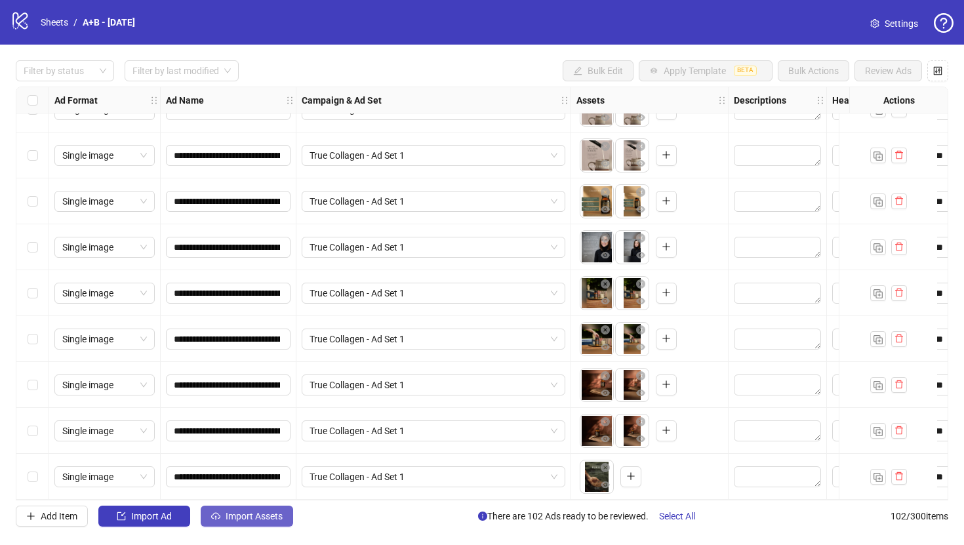
click at [272, 512] on span "Import Assets" at bounding box center [254, 516] width 57 height 10
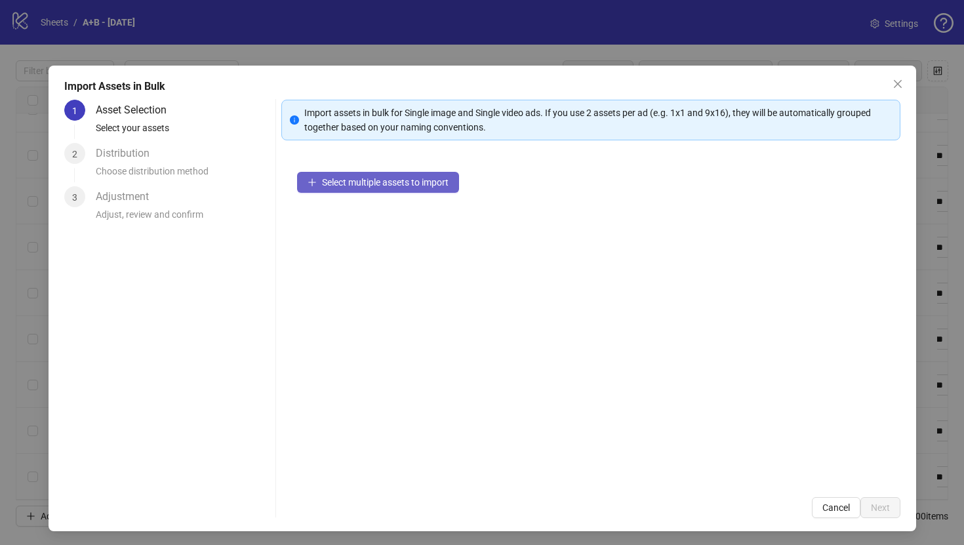
click at [338, 187] on span "Select multiple assets to import" at bounding box center [385, 182] width 127 height 10
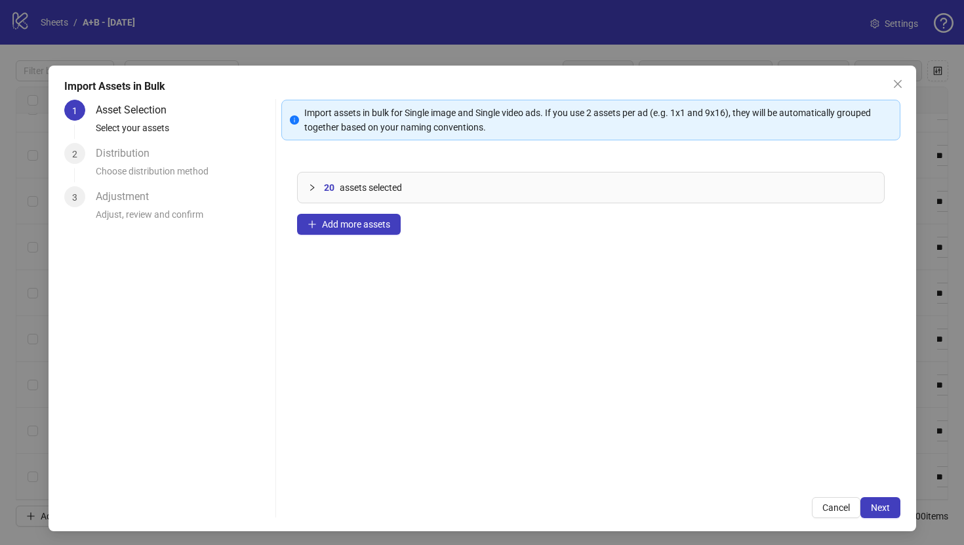
click at [311, 181] on div at bounding box center [316, 187] width 16 height 14
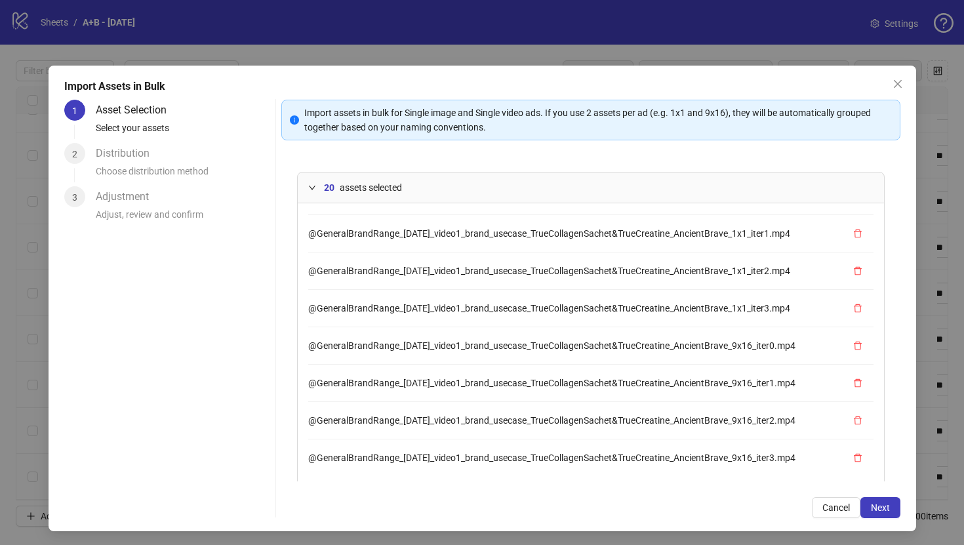
scroll to position [53, 0]
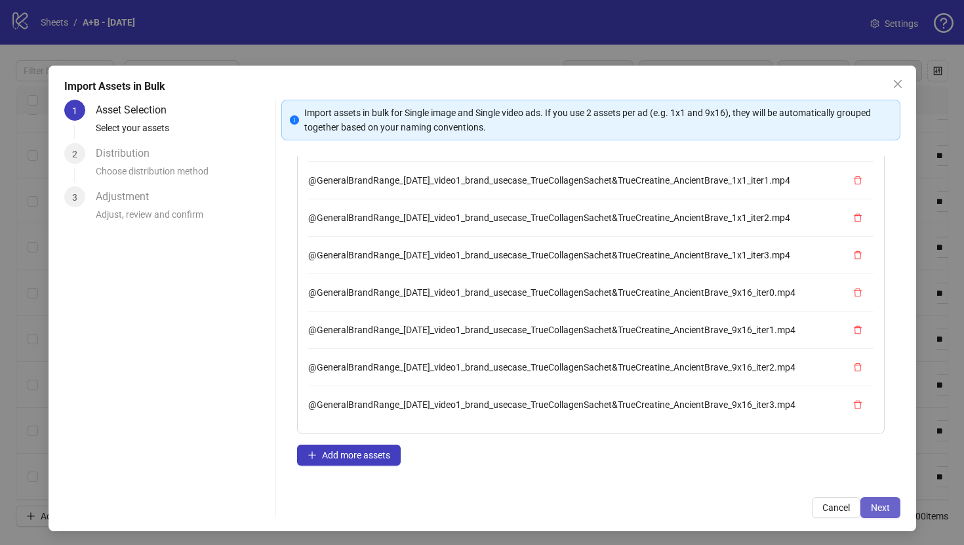
click at [887, 502] on span "Next" at bounding box center [880, 507] width 19 height 10
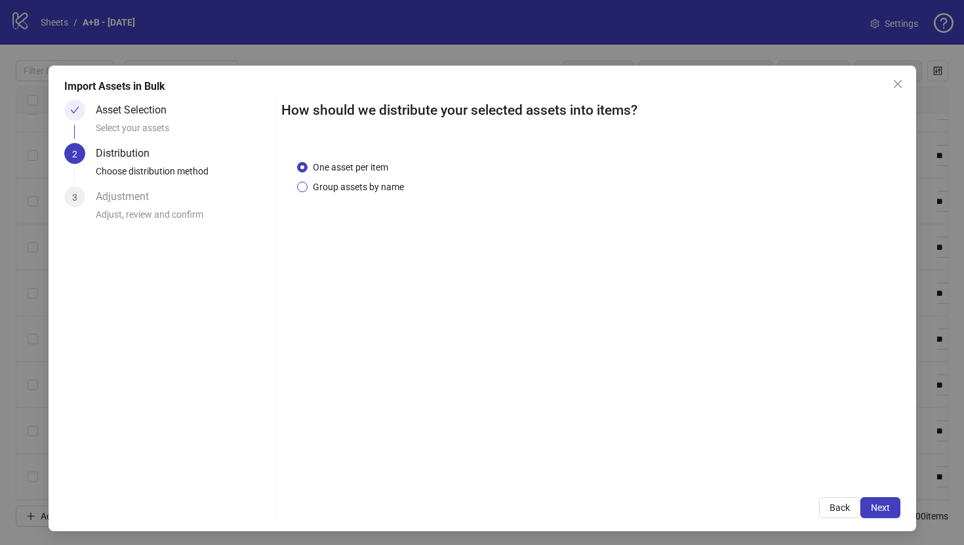
click at [340, 184] on span "Group assets by name" at bounding box center [359, 187] width 102 height 14
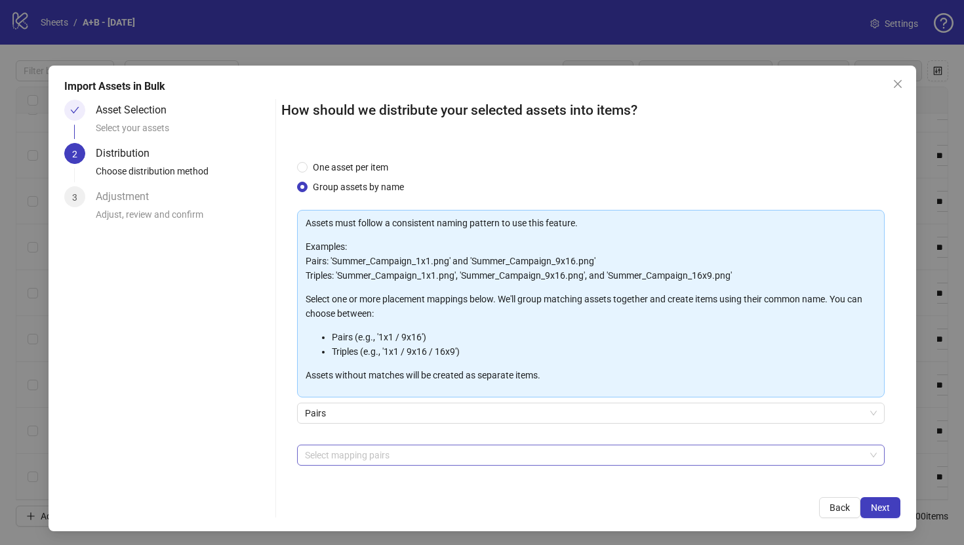
click at [339, 463] on div at bounding box center [584, 455] width 569 height 18
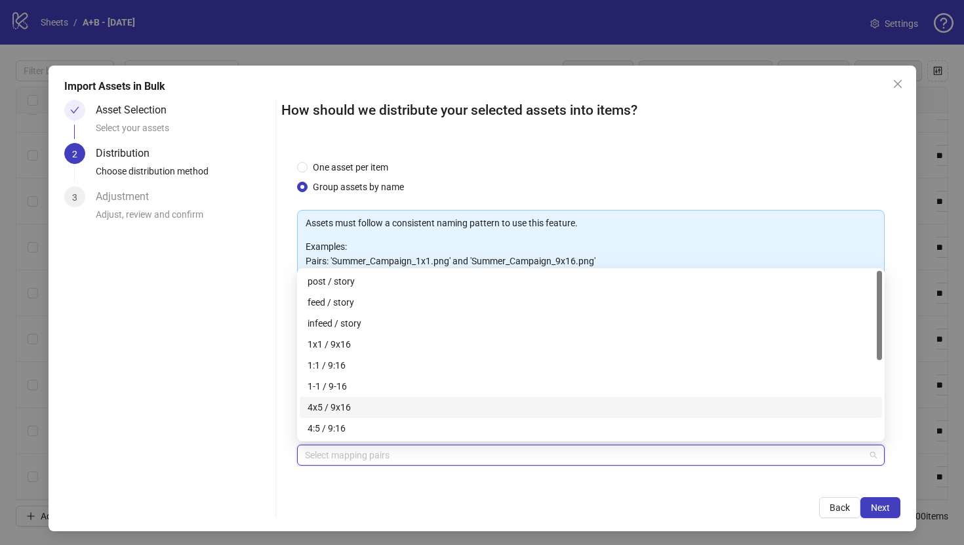
click at [351, 406] on div "4x5 / 9x16" at bounding box center [591, 407] width 567 height 14
click at [372, 341] on div "1x1 / 9x16" at bounding box center [591, 344] width 567 height 14
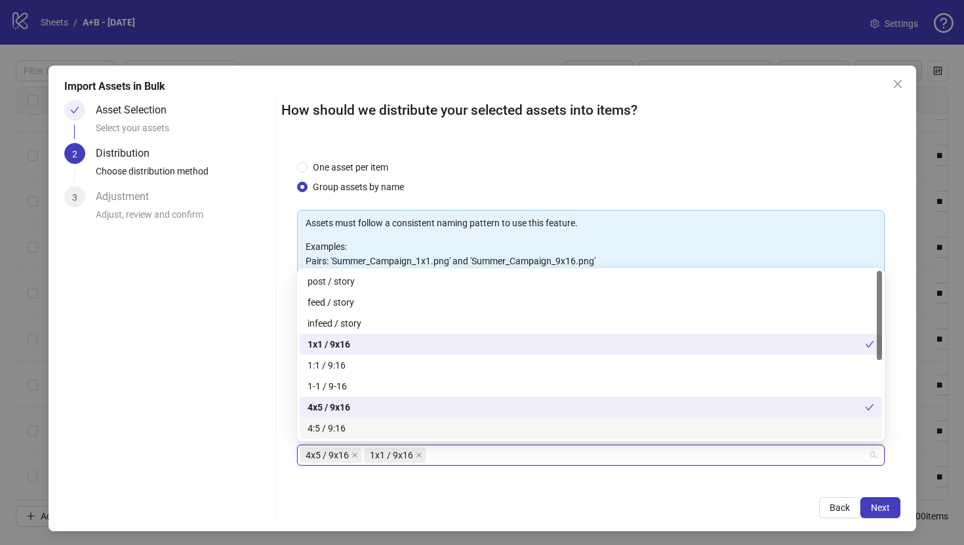
click at [876, 496] on div "How should we distribute your selected assets into items? One asset per item Gr…" at bounding box center [590, 309] width 619 height 418
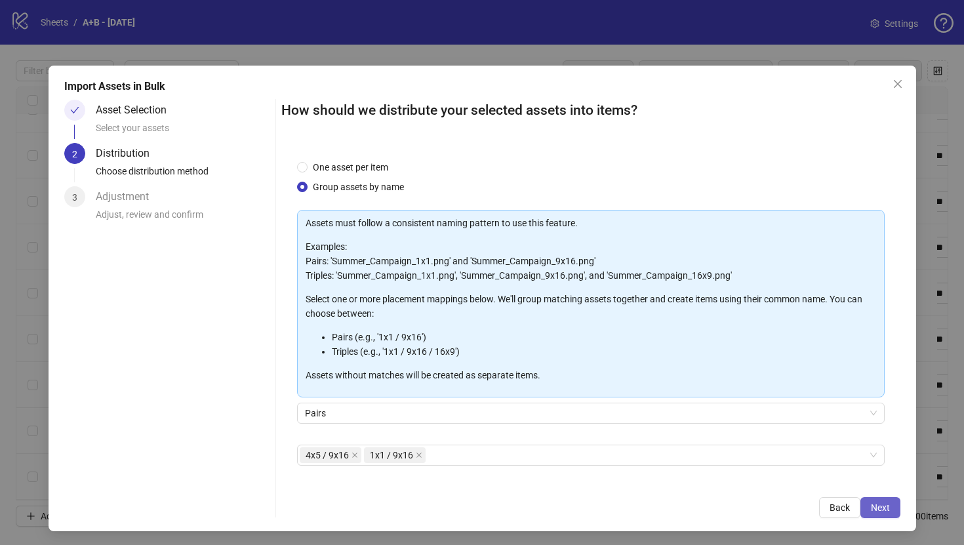
click at [878, 502] on span "Next" at bounding box center [880, 507] width 19 height 10
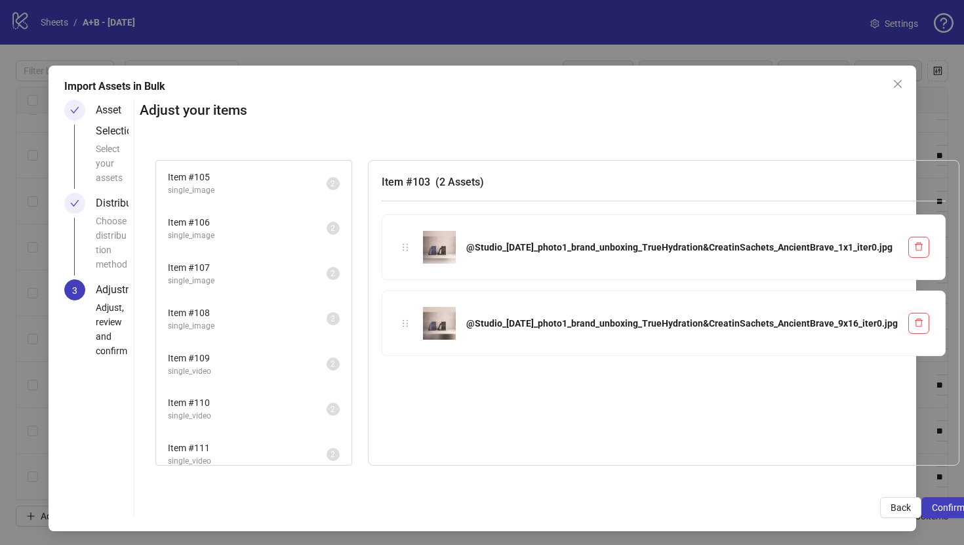
scroll to position [83, 0]
click at [932, 507] on span "Confirm" at bounding box center [948, 507] width 33 height 10
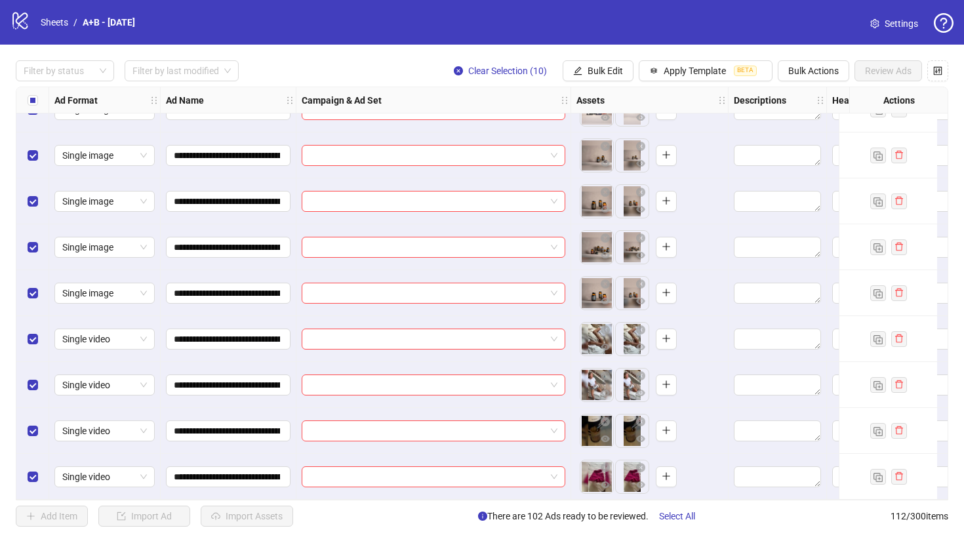
scroll to position [4760, 0]
click at [603, 483] on icon "eye" at bounding box center [605, 484] width 9 height 9
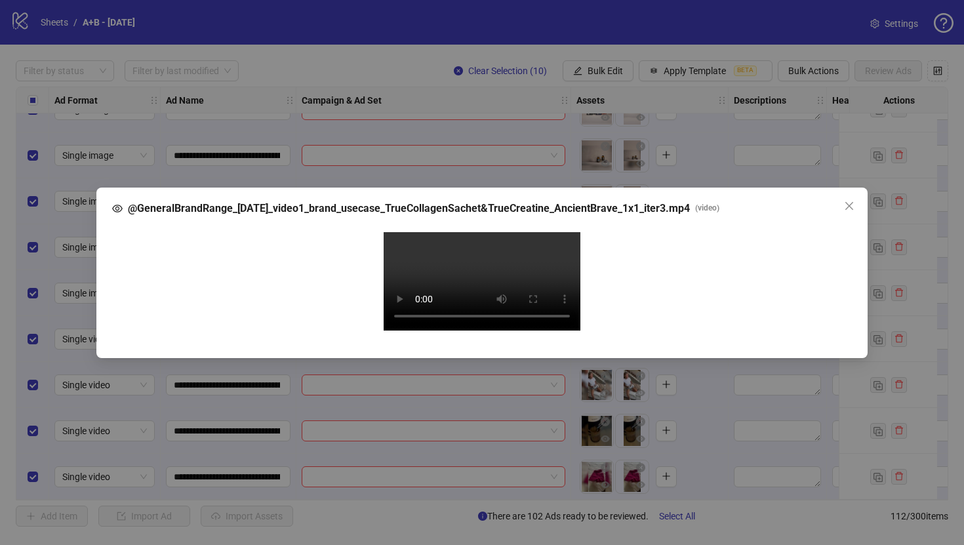
click at [806, 270] on div "Your browser does not support the video tag." at bounding box center [482, 283] width 719 height 102
click at [930, 234] on div "@GeneralBrandRange_[DATE]_video1_brand_usecase_TrueCollagenSachet&TrueCreatine_…" at bounding box center [482, 272] width 964 height 545
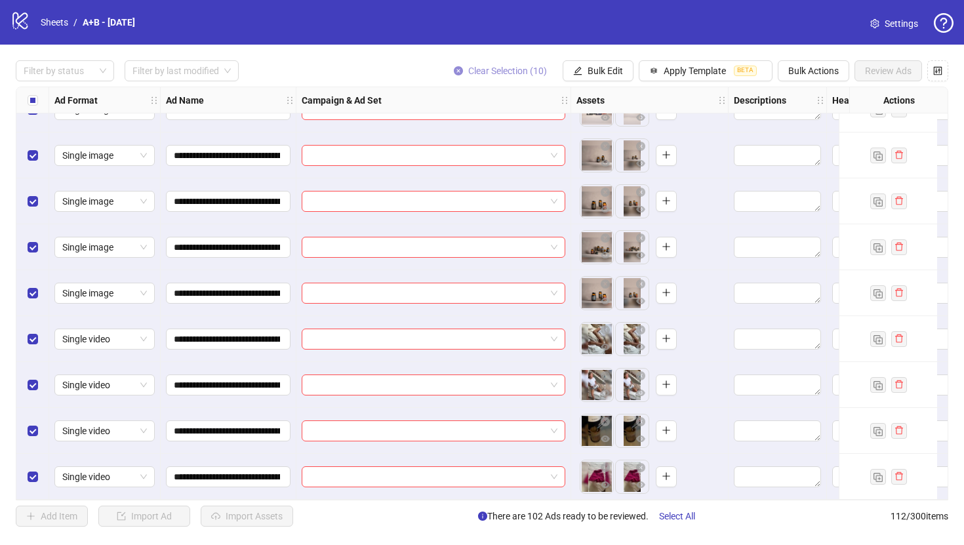
click at [461, 74] on button "Clear Selection (10)" at bounding box center [500, 70] width 114 height 21
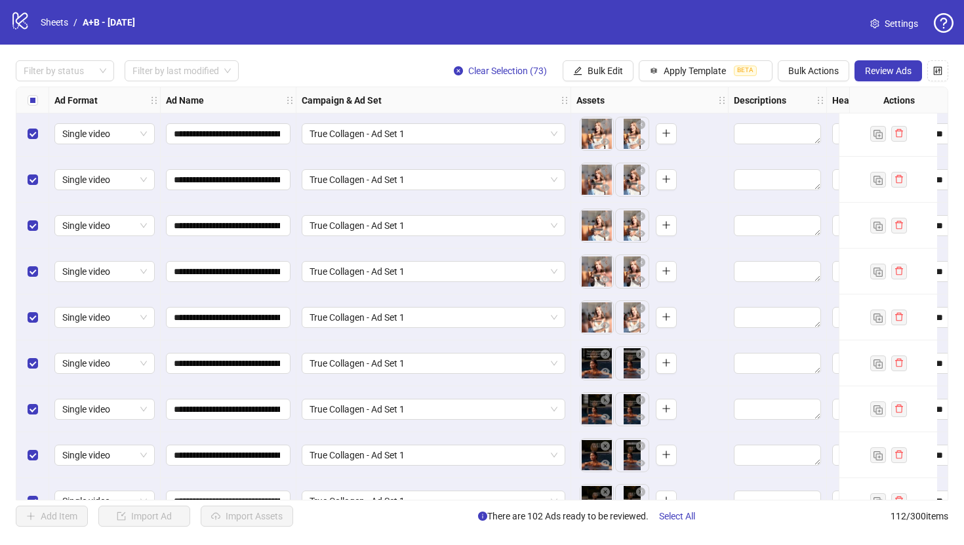
scroll to position [3915, 0]
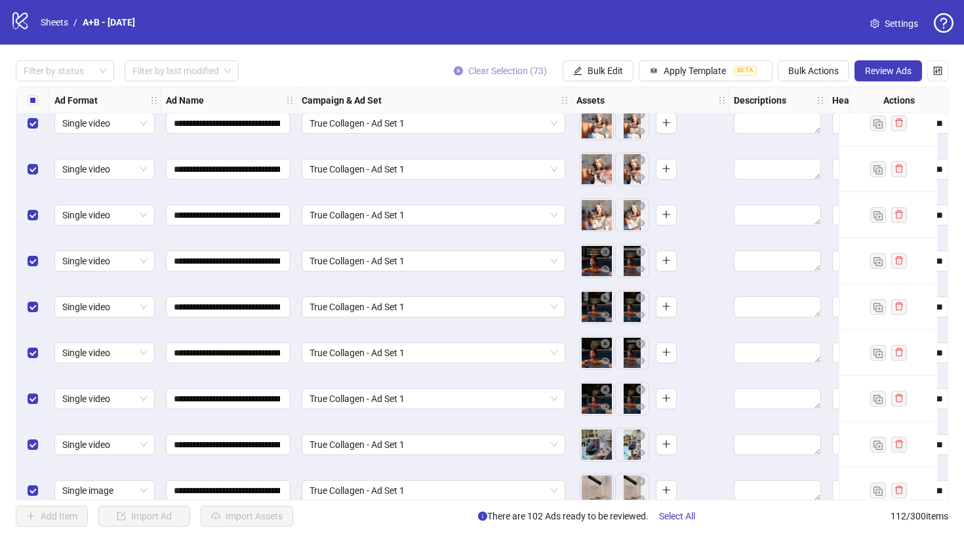
click at [454, 64] on button "Clear Selection (73)" at bounding box center [500, 70] width 114 height 21
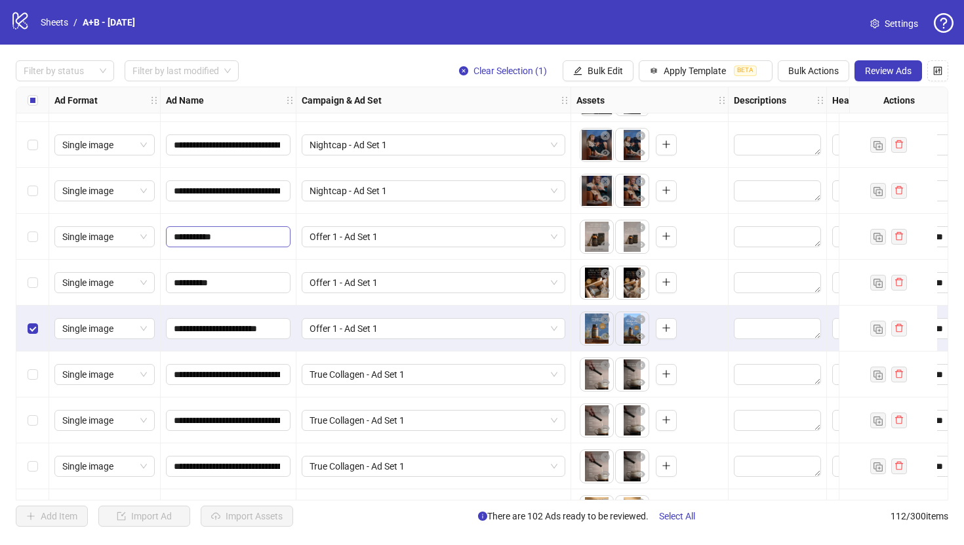
scroll to position [919, 0]
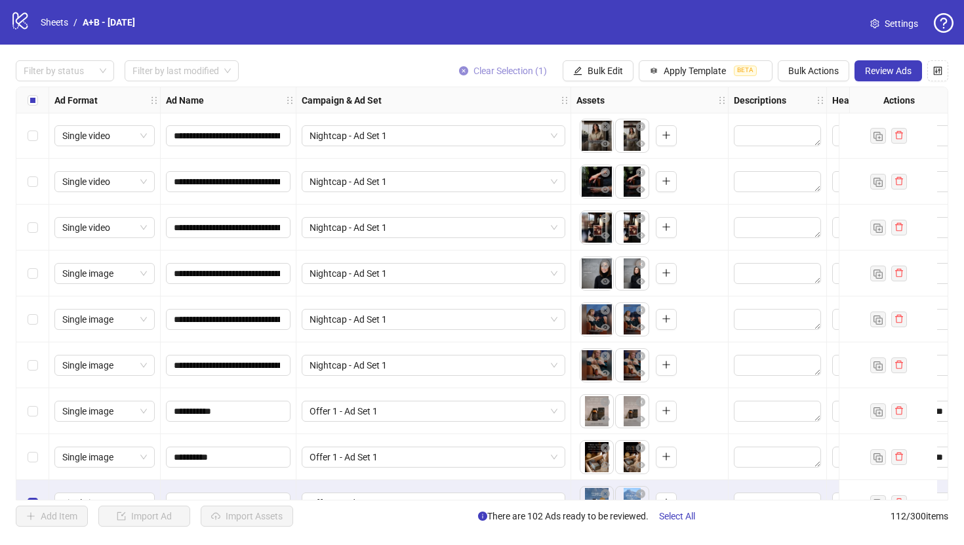
click at [459, 70] on icon "close-circle" at bounding box center [463, 70] width 9 height 9
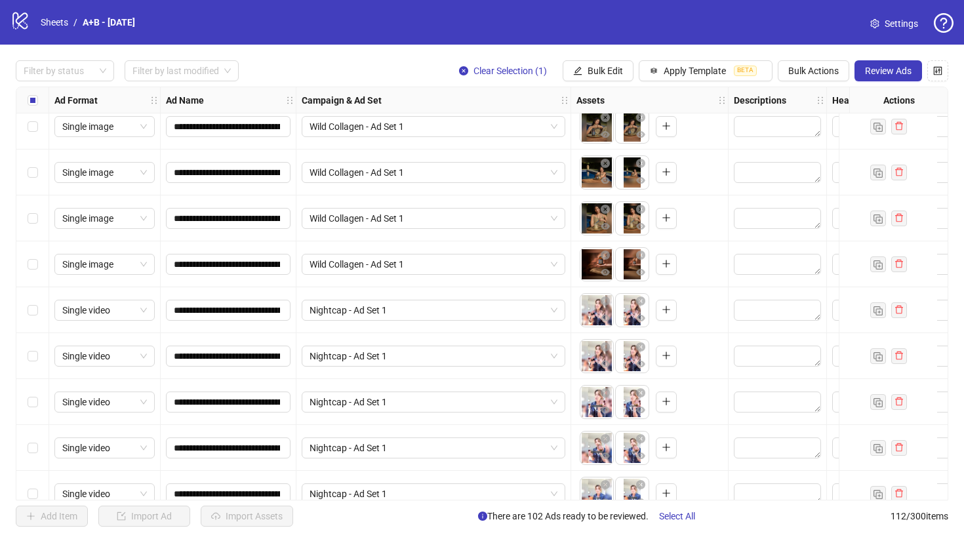
scroll to position [375, 0]
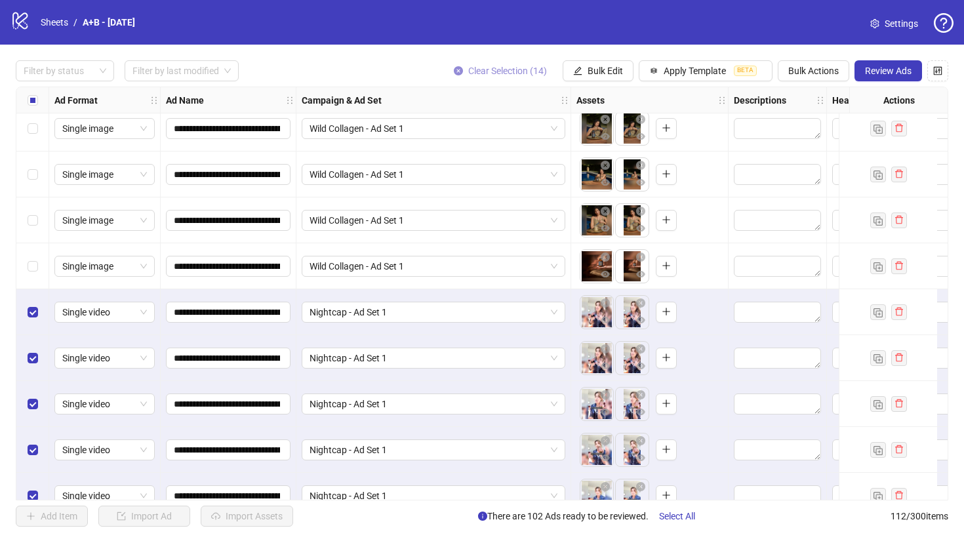
click at [454, 69] on icon "close-circle" at bounding box center [458, 70] width 9 height 9
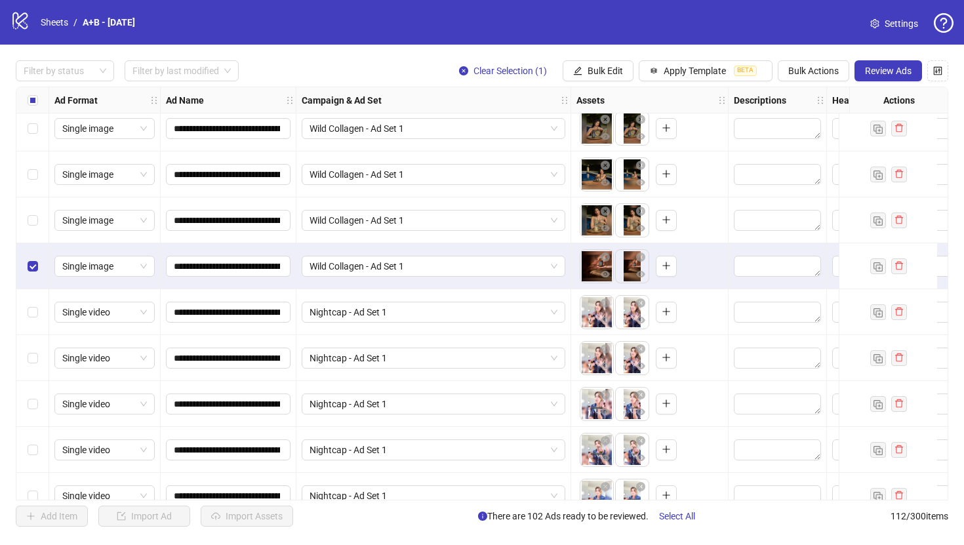
scroll to position [0, 0]
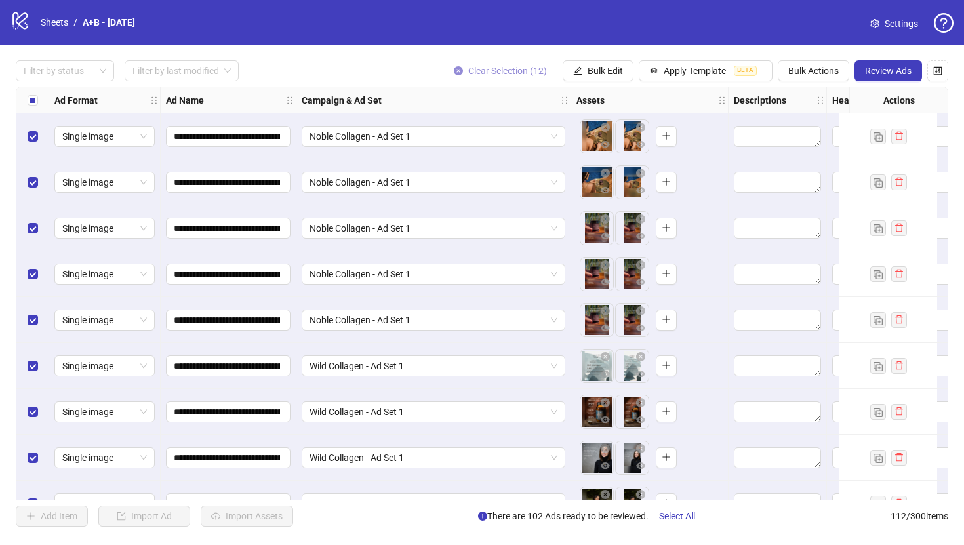
click at [454, 71] on icon "close-circle" at bounding box center [458, 70] width 9 height 9
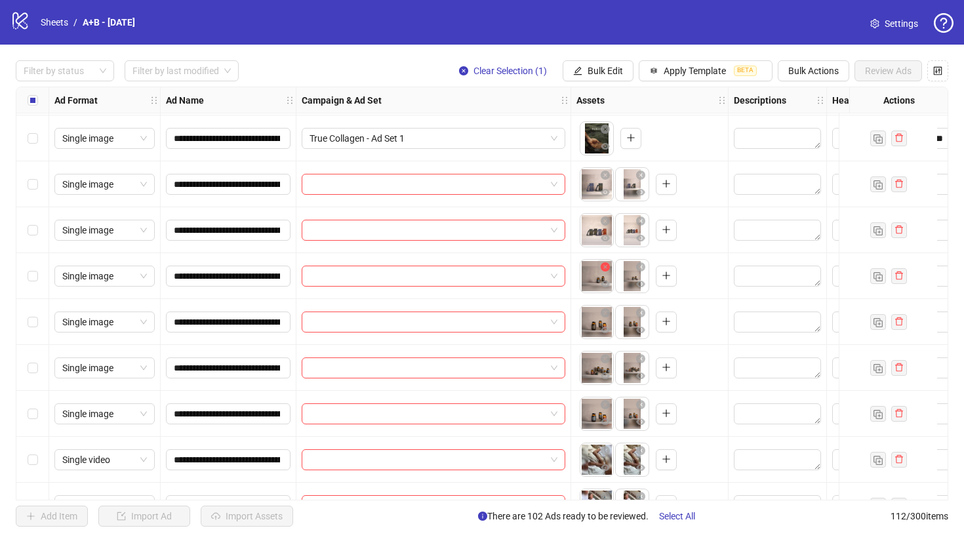
scroll to position [4705, 0]
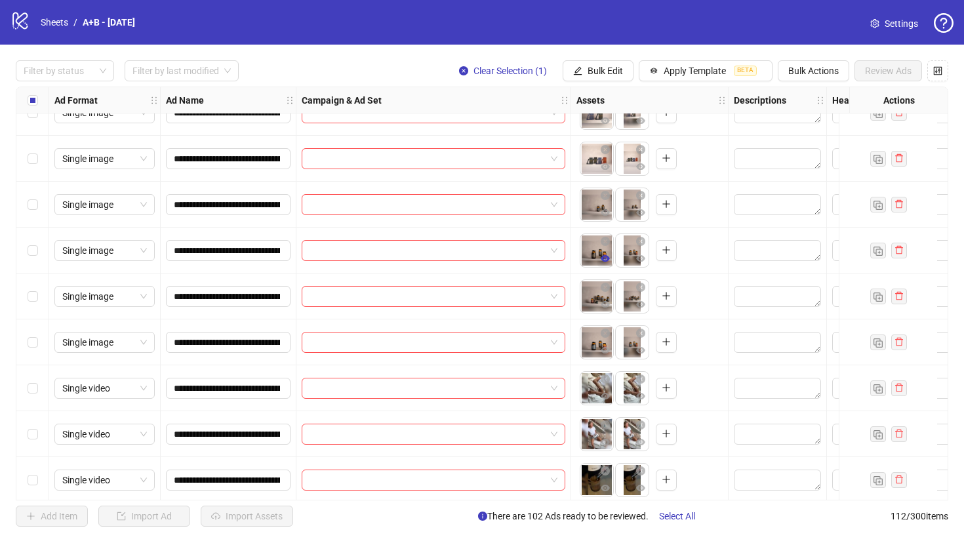
click at [602, 258] on icon "eye" at bounding box center [605, 258] width 9 height 7
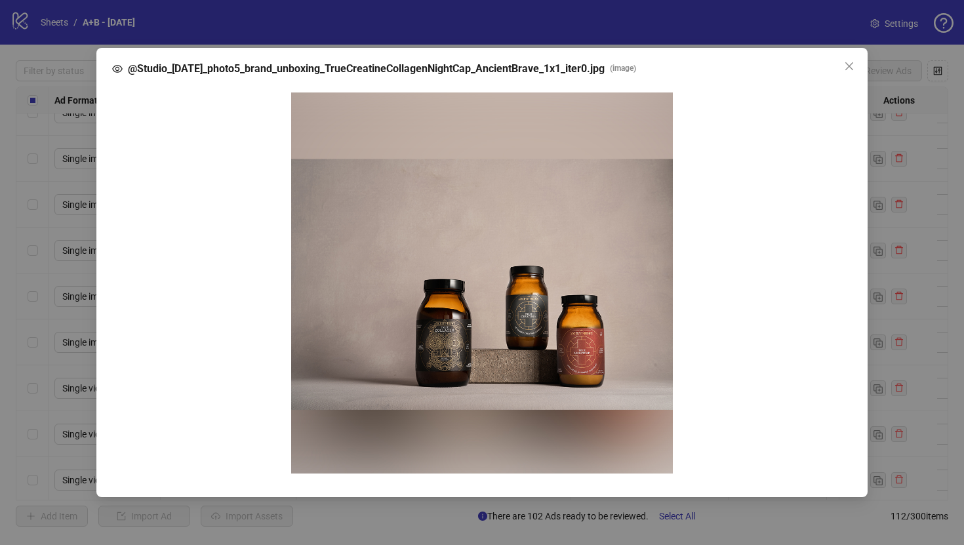
click at [887, 191] on div "@Studio_[DATE]_photo5_brand_unboxing_TrueCreatineCollagenNightCap_AncientBrave_…" at bounding box center [482, 272] width 964 height 545
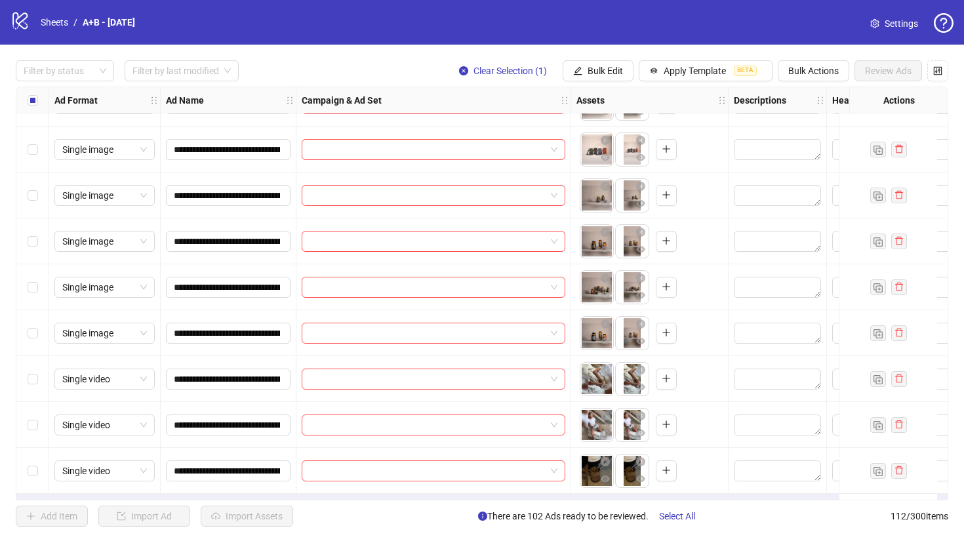
scroll to position [4721, 0]
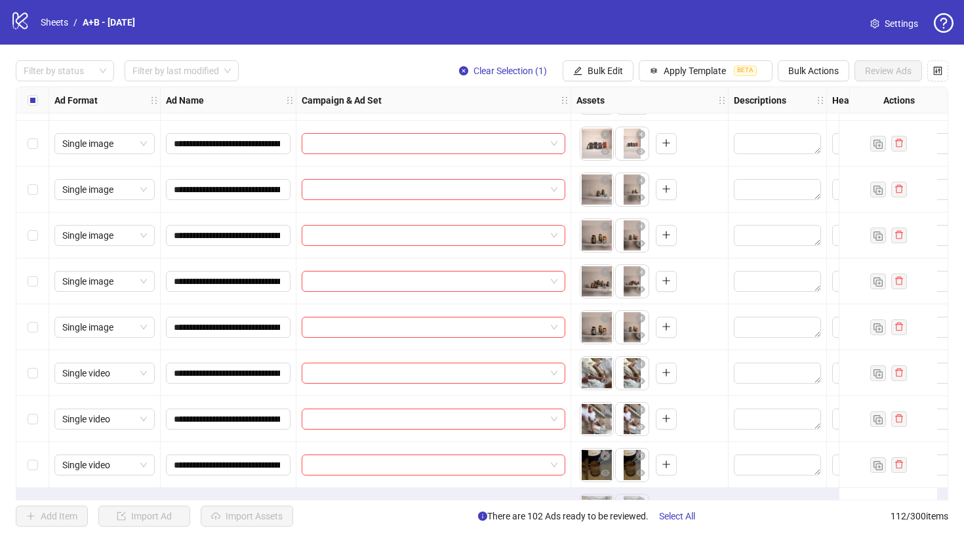
click at [26, 327] on div "Select row 108" at bounding box center [32, 327] width 33 height 46
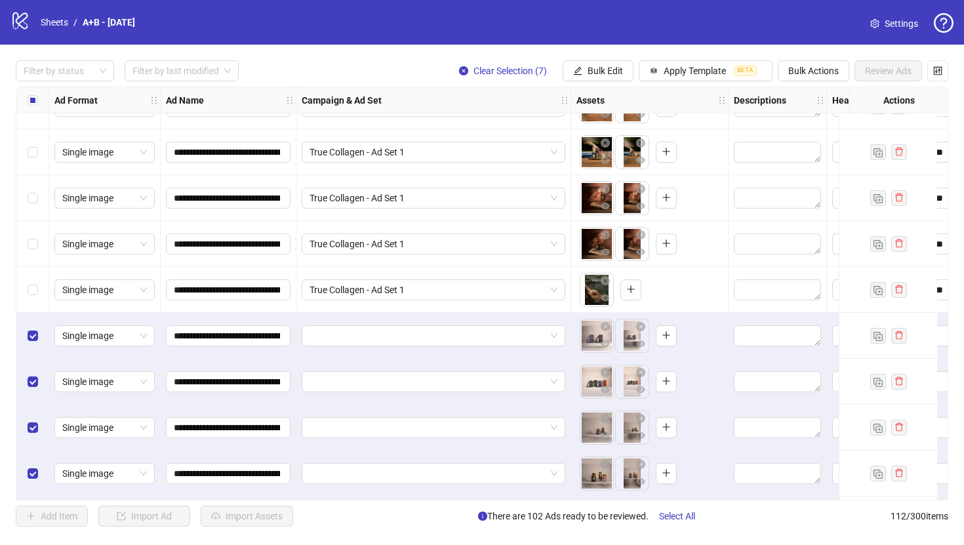
scroll to position [4760, 0]
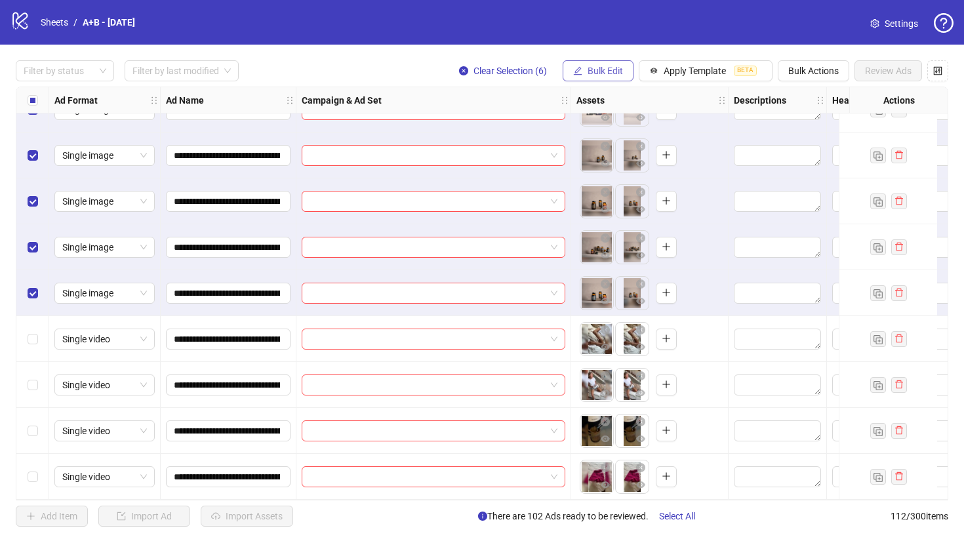
click at [616, 71] on span "Bulk Edit" at bounding box center [605, 71] width 35 height 10
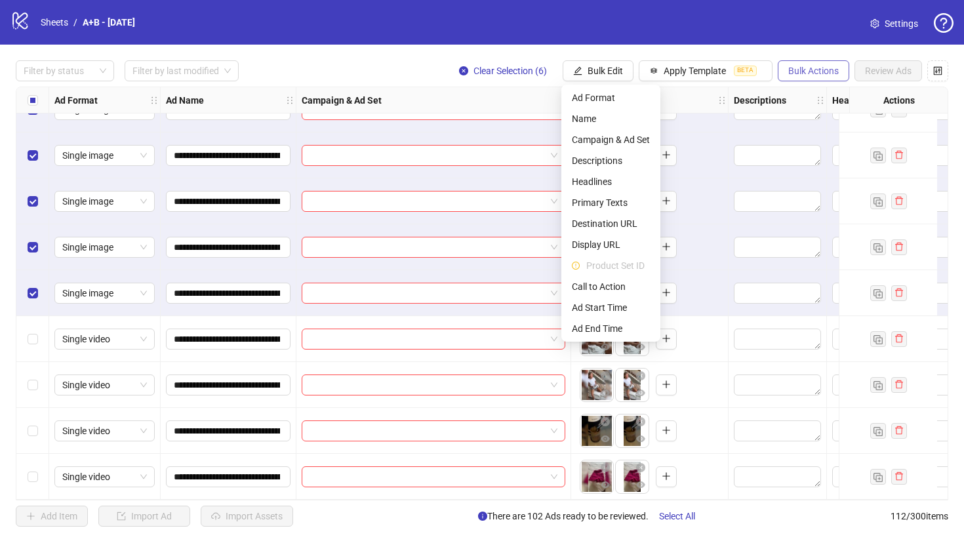
click at [824, 74] on span "Bulk Actions" at bounding box center [813, 71] width 50 height 10
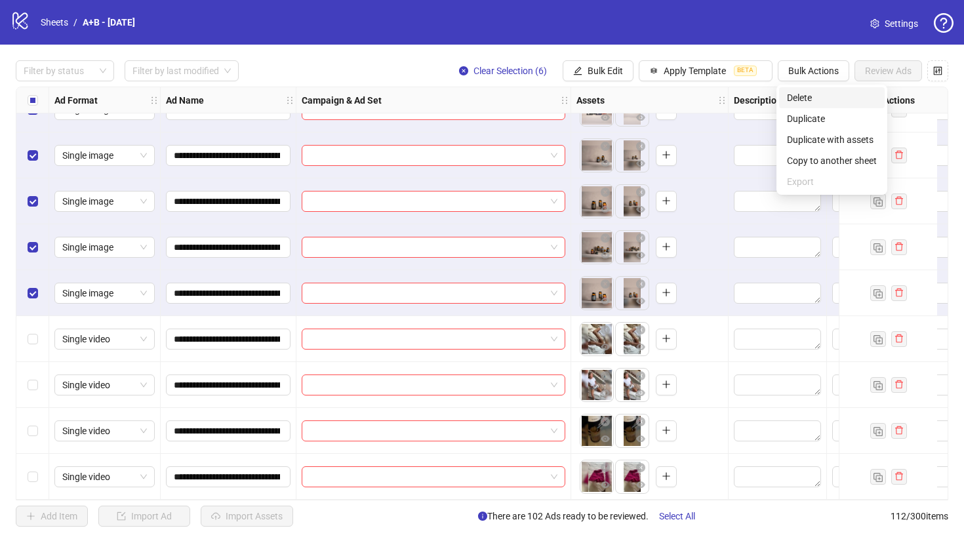
click at [810, 104] on span "Delete" at bounding box center [832, 97] width 90 height 14
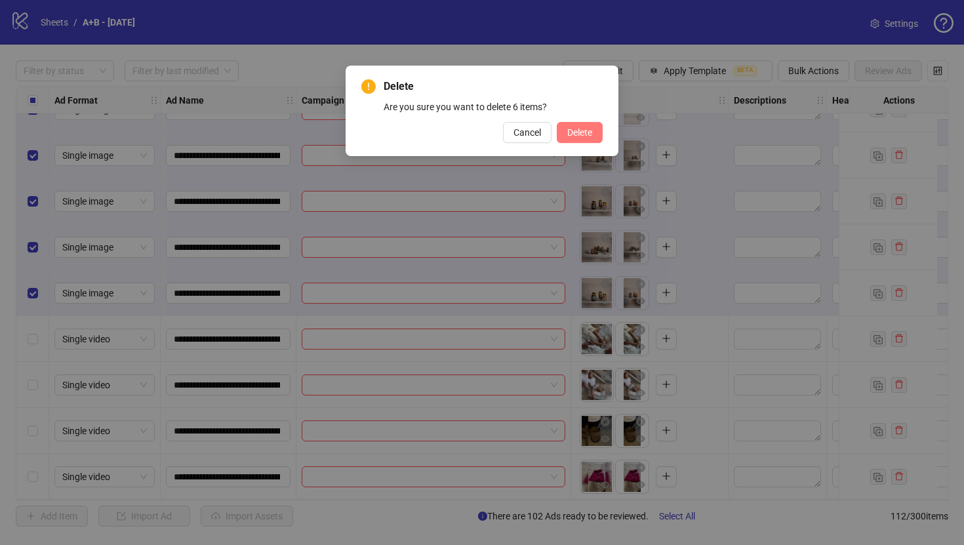
click at [591, 128] on span "Delete" at bounding box center [579, 132] width 25 height 10
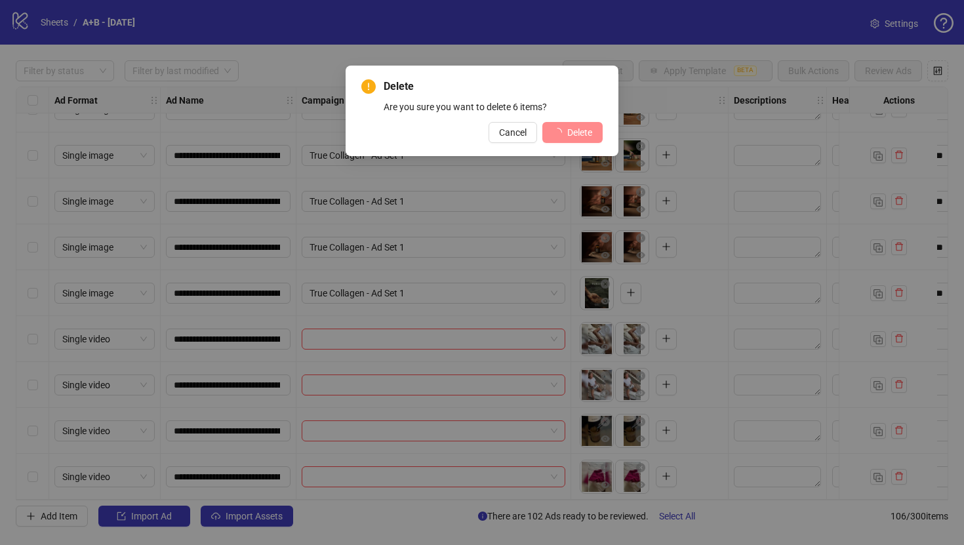
scroll to position [4484, 0]
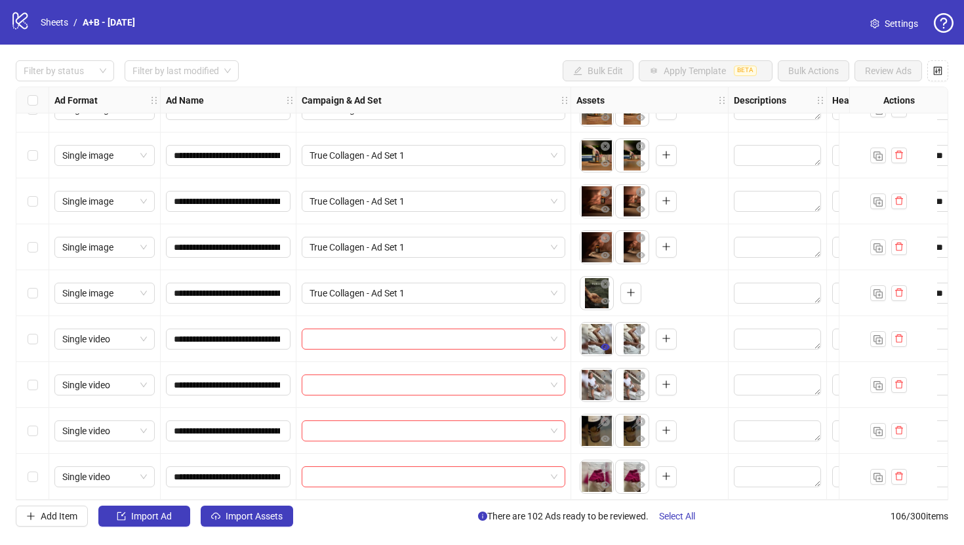
click at [603, 344] on icon "eye" at bounding box center [605, 347] width 9 height 7
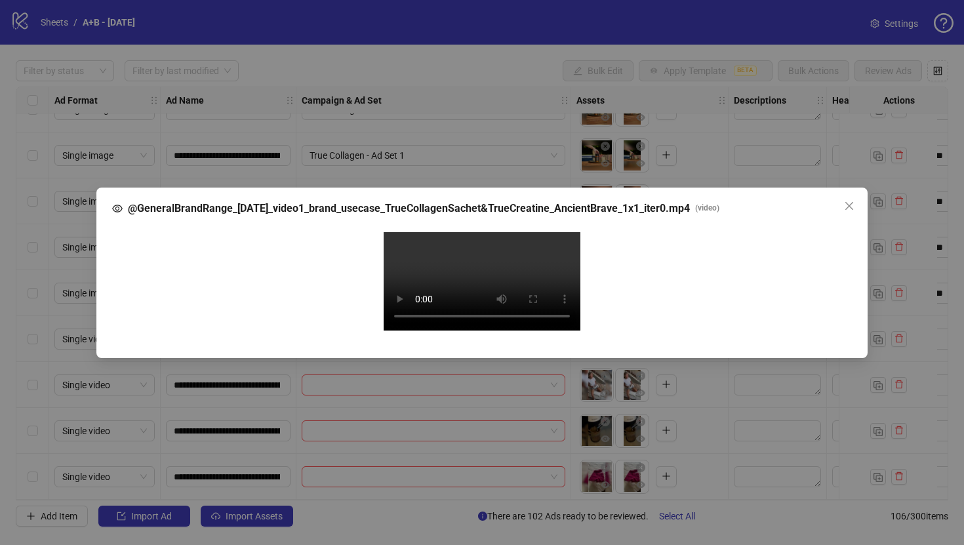
click at [911, 208] on div "@GeneralBrandRange_[DATE]_video1_brand_usecase_TrueCollagenSachet&TrueCreatine_…" at bounding box center [482, 272] width 964 height 545
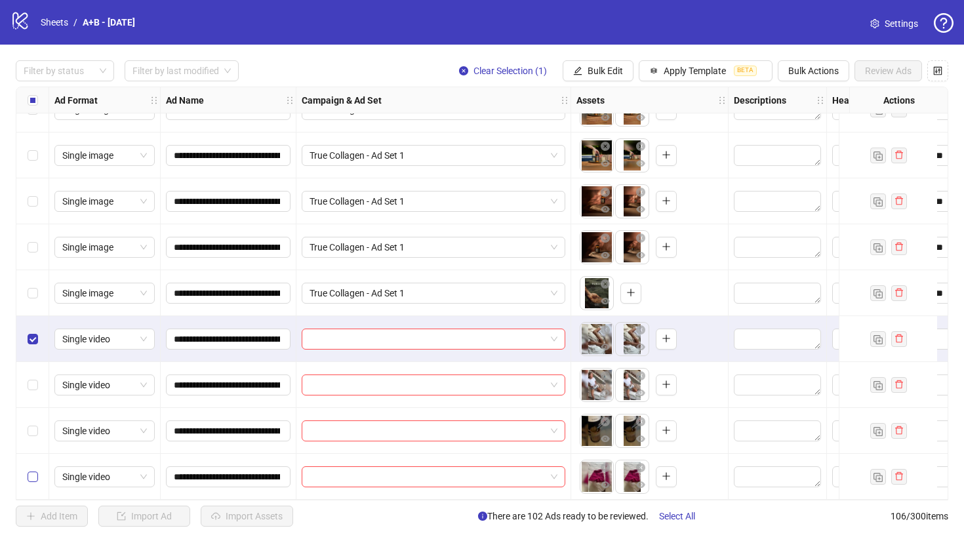
click at [31, 469] on label "Select row 106" at bounding box center [33, 476] width 10 height 14
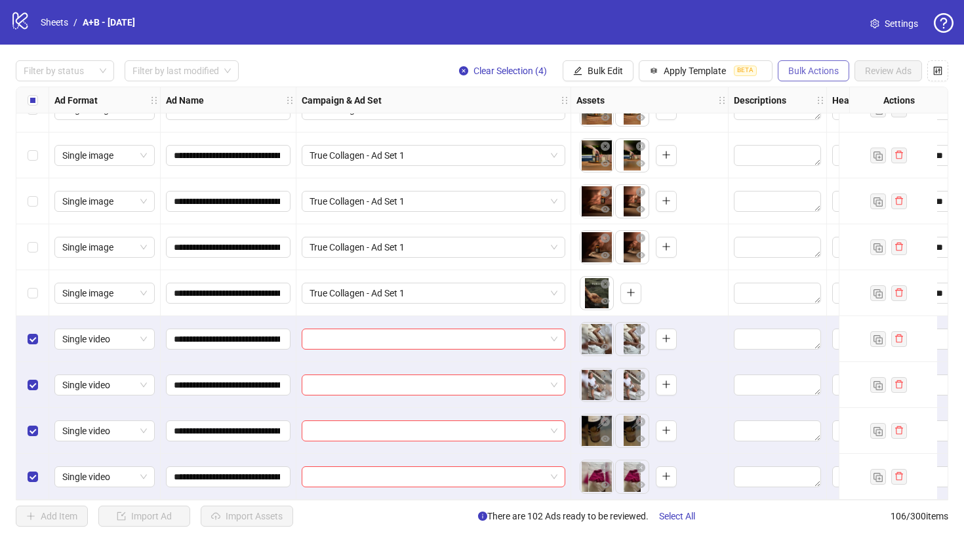
click at [814, 79] on button "Bulk Actions" at bounding box center [813, 70] width 71 height 21
click at [814, 98] on span "Delete" at bounding box center [832, 97] width 90 height 14
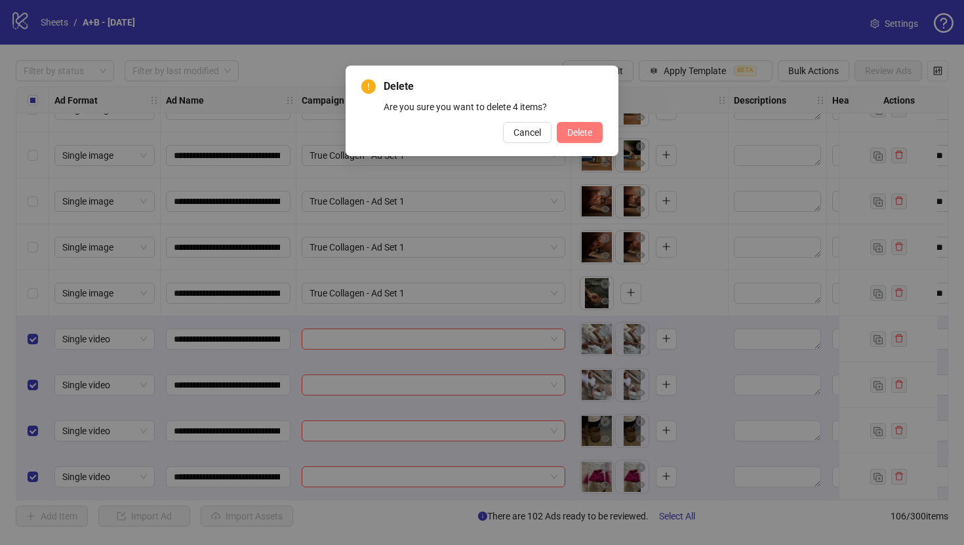
click at [583, 131] on span "Delete" at bounding box center [579, 132] width 25 height 10
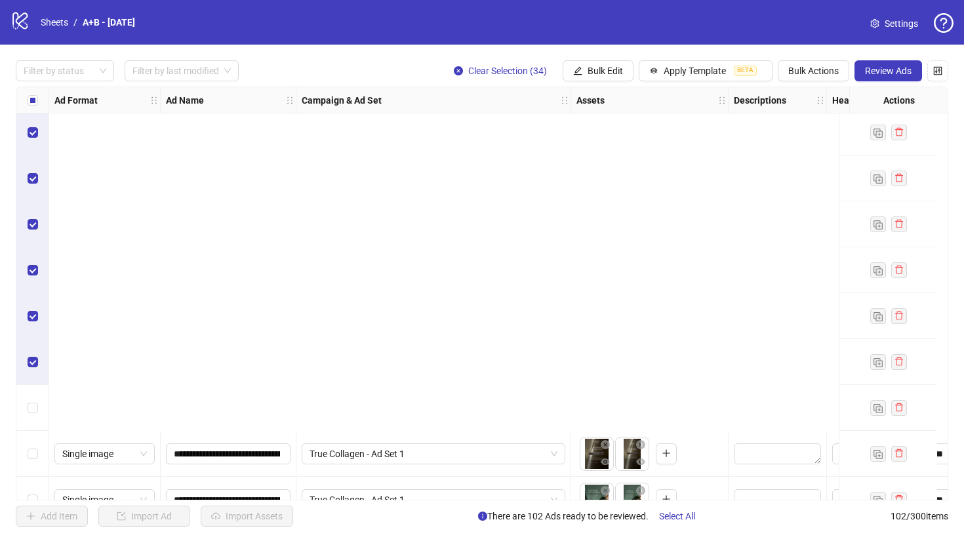
scroll to position [3018, 0]
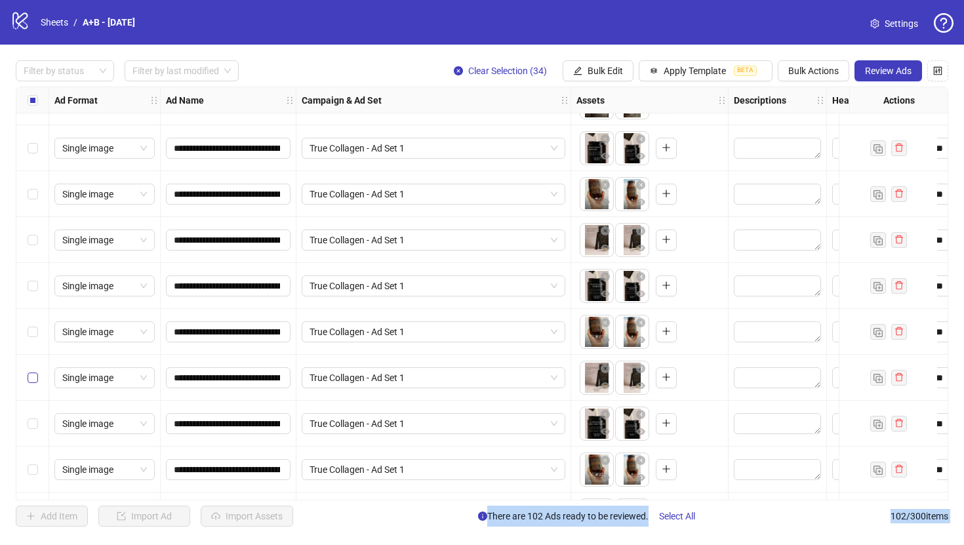
click at [33, 371] on label "Select row 72" at bounding box center [33, 377] width 10 height 14
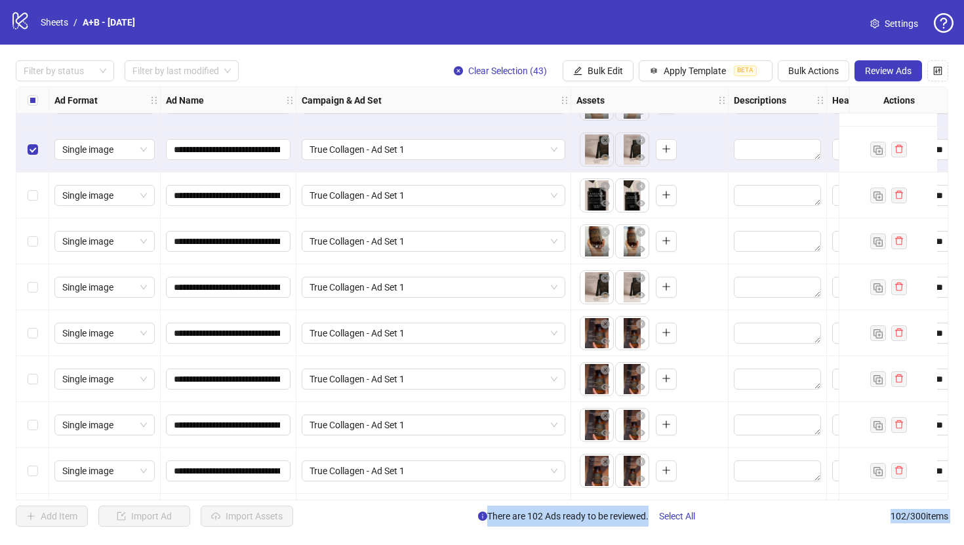
scroll to position [3267, 0]
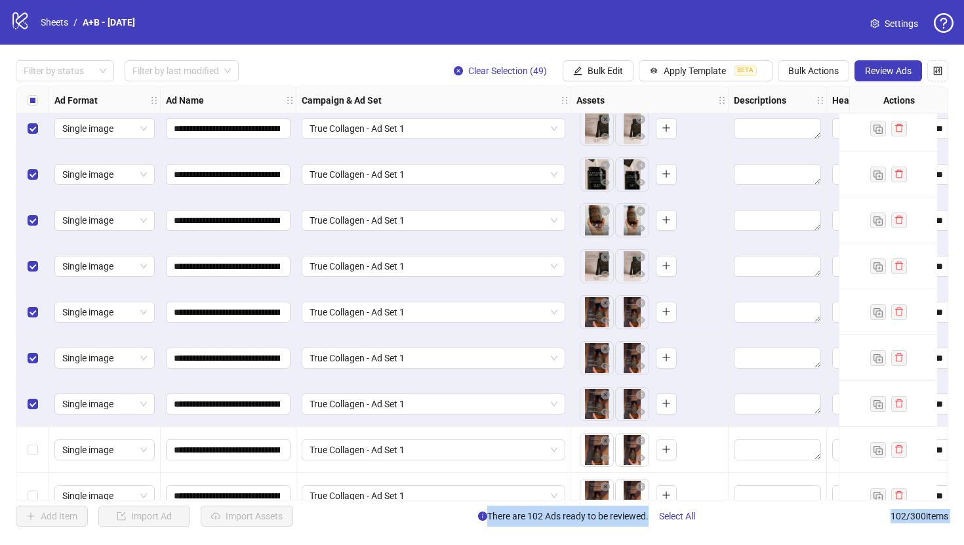
click at [33, 441] on div "Select row 79" at bounding box center [32, 450] width 33 height 46
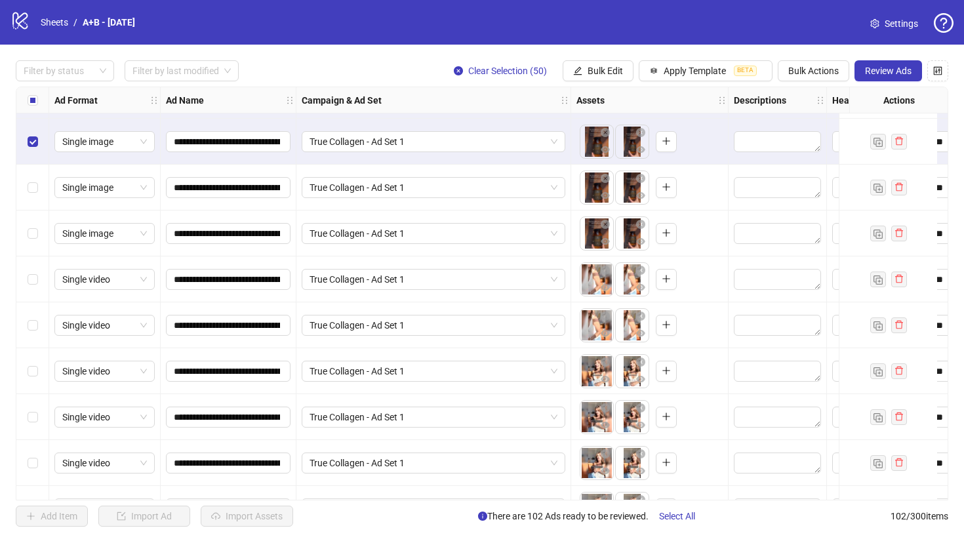
scroll to position [3576, 0]
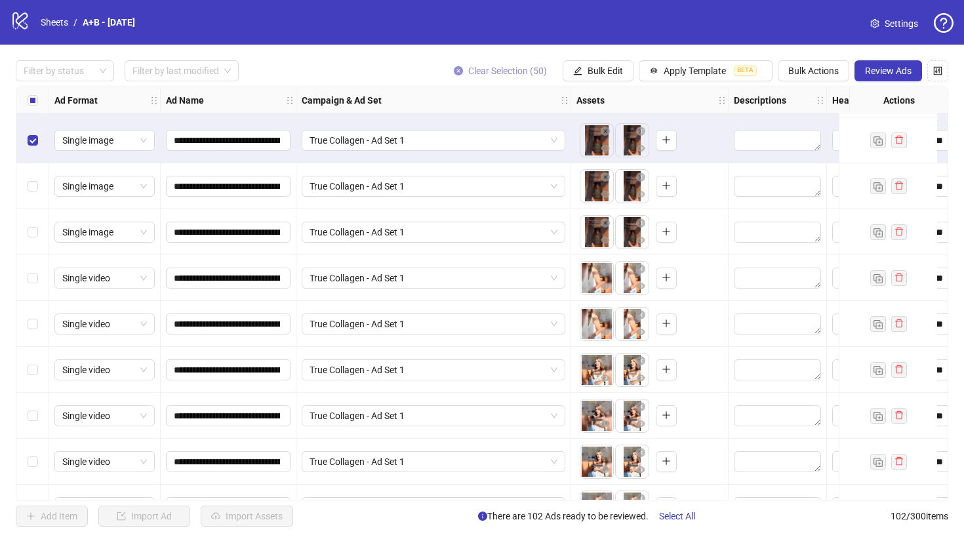
click at [454, 68] on icon "close-circle" at bounding box center [458, 70] width 9 height 9
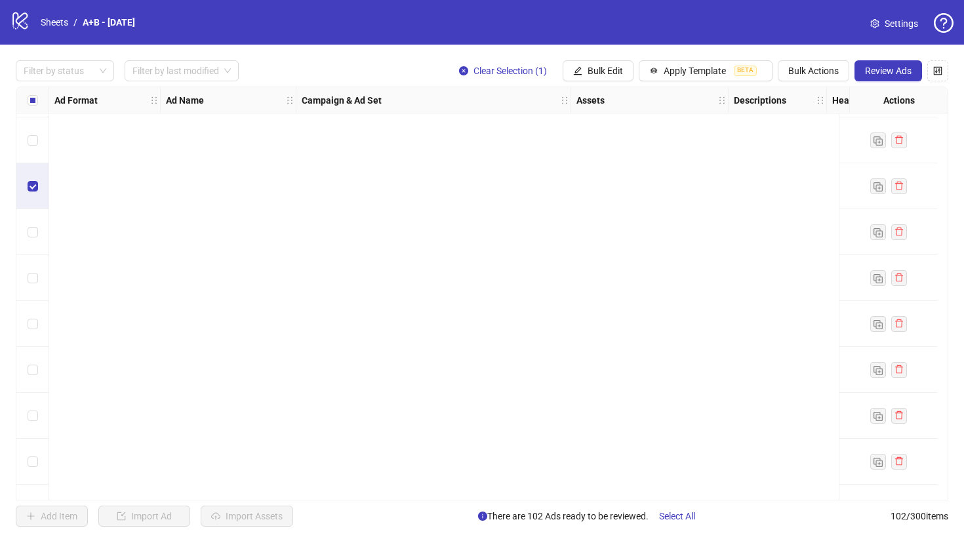
scroll to position [4301, 0]
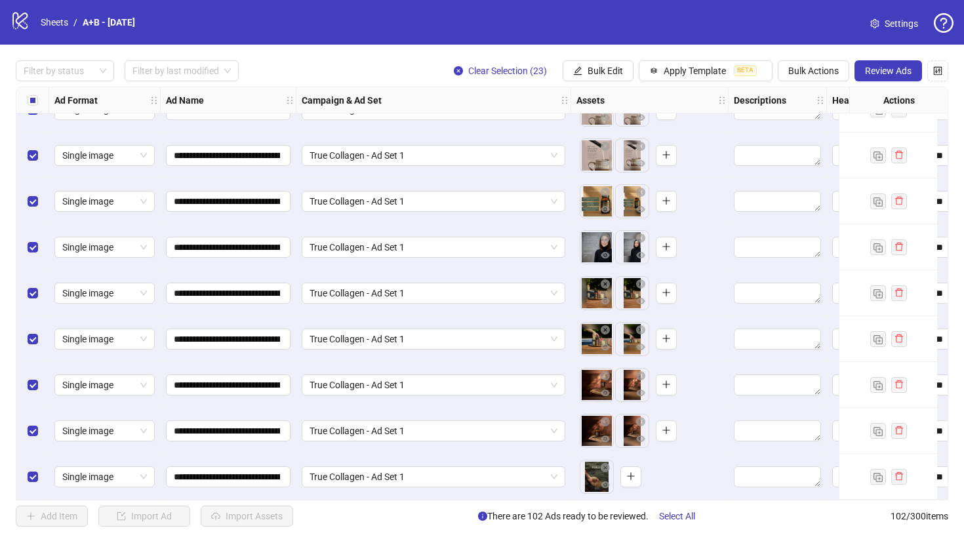
click at [574, 58] on div "**********" at bounding box center [482, 294] width 964 height 498
click at [576, 68] on icon "edit" at bounding box center [578, 70] width 9 height 9
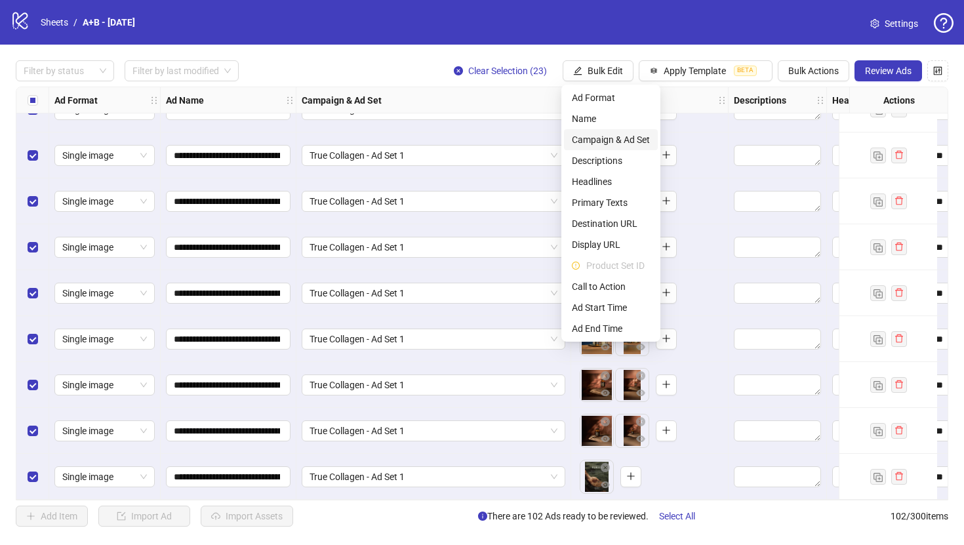
click at [597, 144] on span "Campaign & Ad Set" at bounding box center [611, 139] width 78 height 14
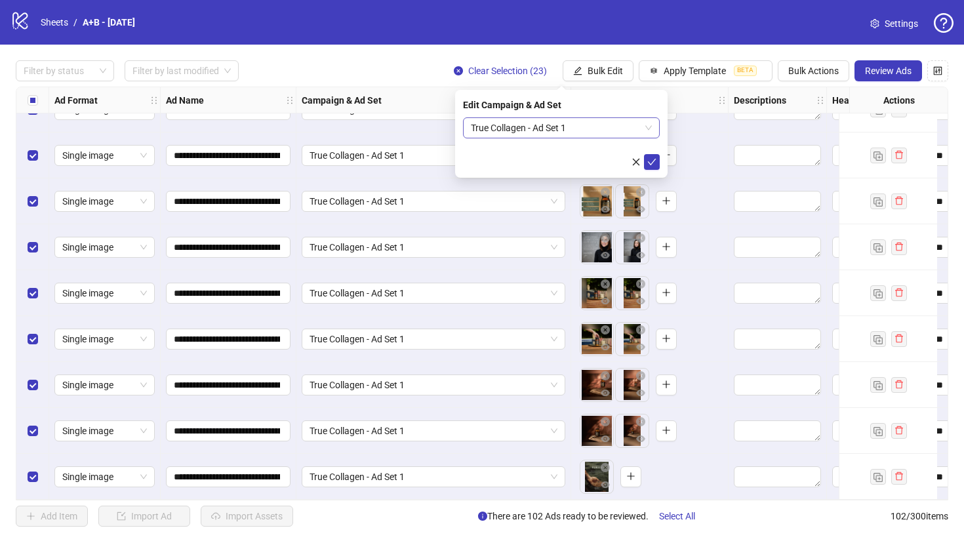
click at [546, 127] on span "True Collagen - Ad Set 1" at bounding box center [561, 128] width 181 height 20
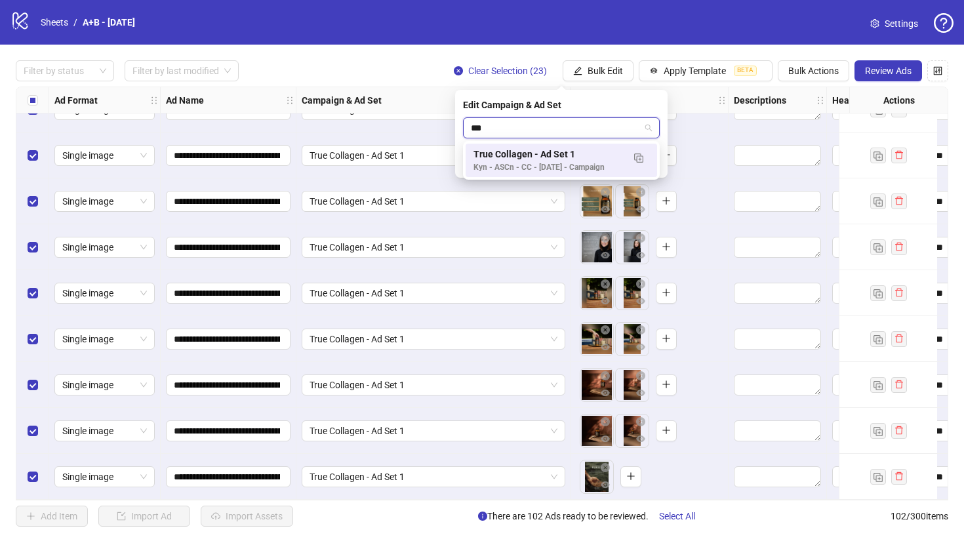
type input "****"
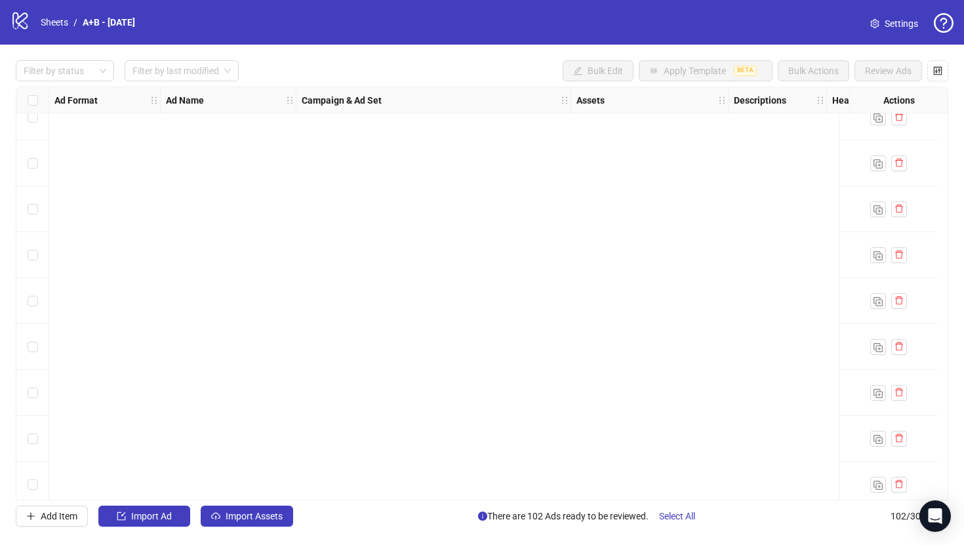
scroll to position [4301, 0]
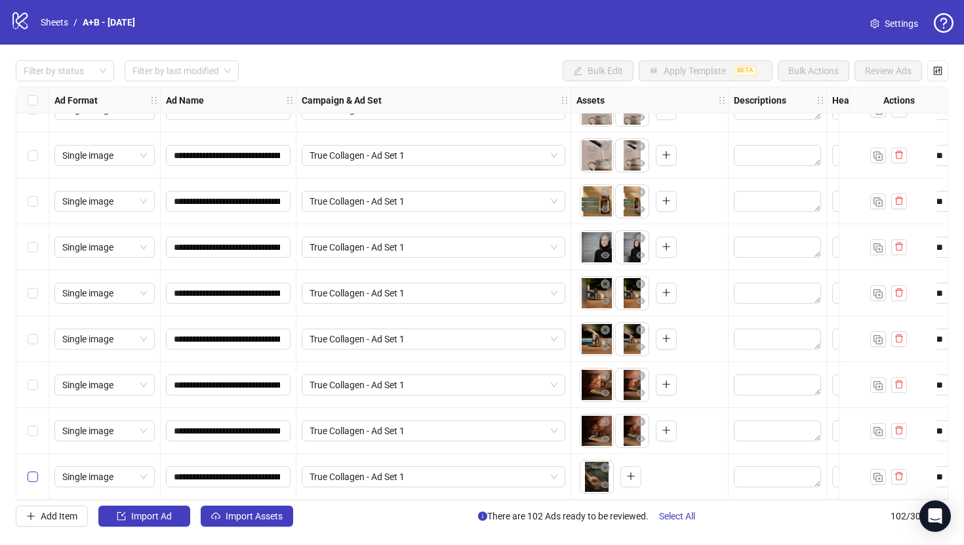
click at [34, 469] on label "Select row 102" at bounding box center [33, 476] width 10 height 14
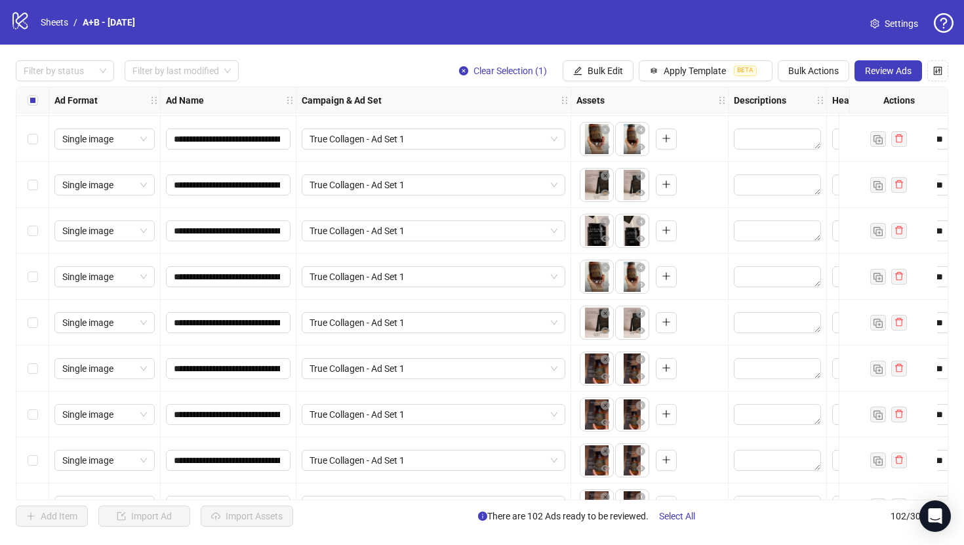
scroll to position [3166, 0]
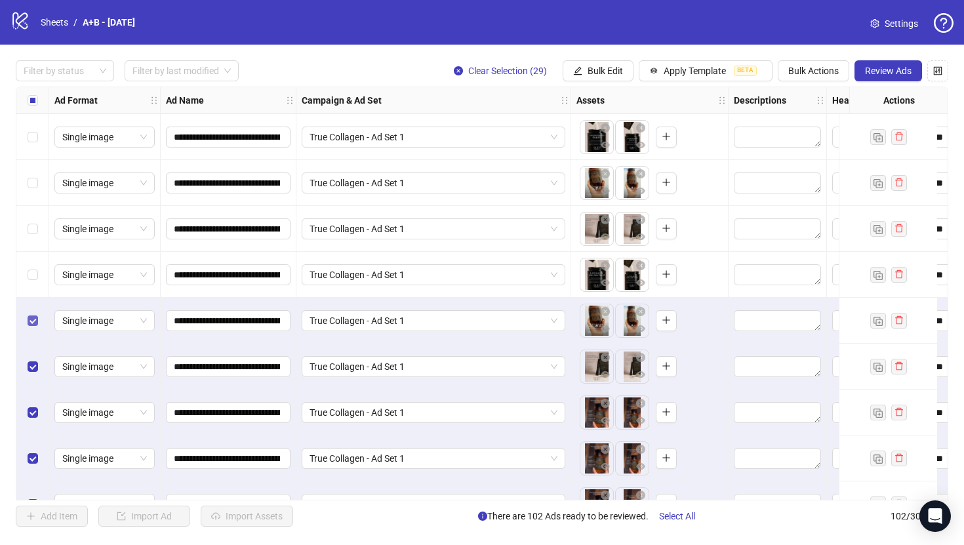
click at [33, 327] on label "Select row 74" at bounding box center [33, 320] width 10 height 14
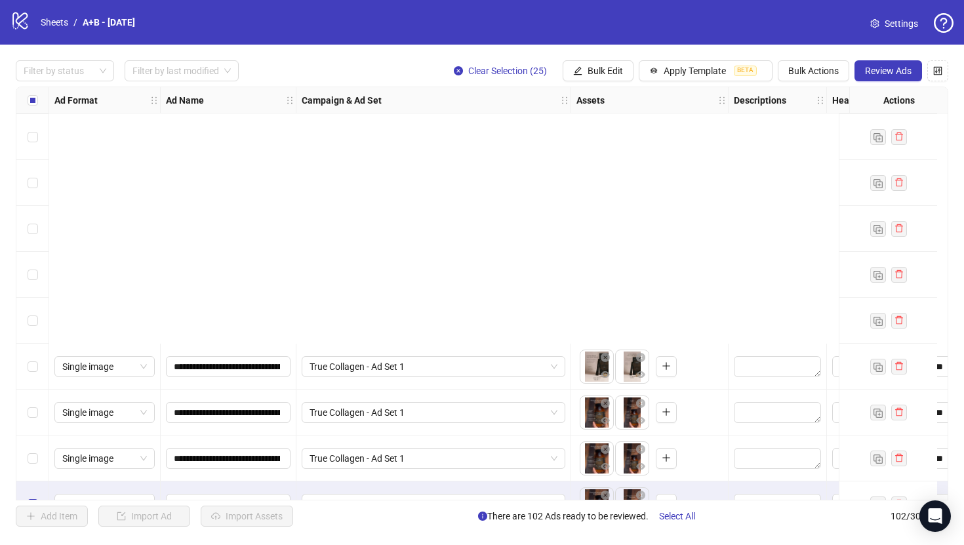
scroll to position [3490, 0]
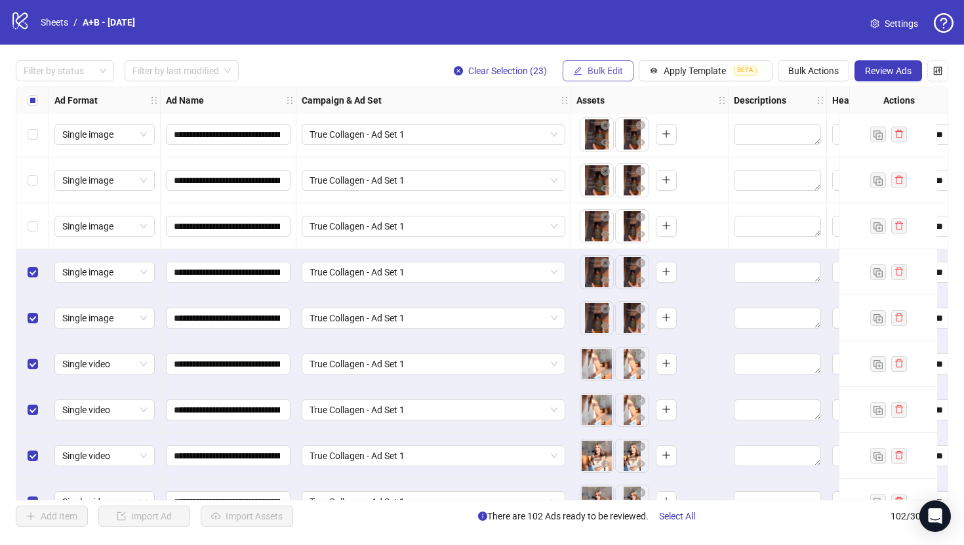
click at [584, 61] on button "Bulk Edit" at bounding box center [598, 70] width 71 height 21
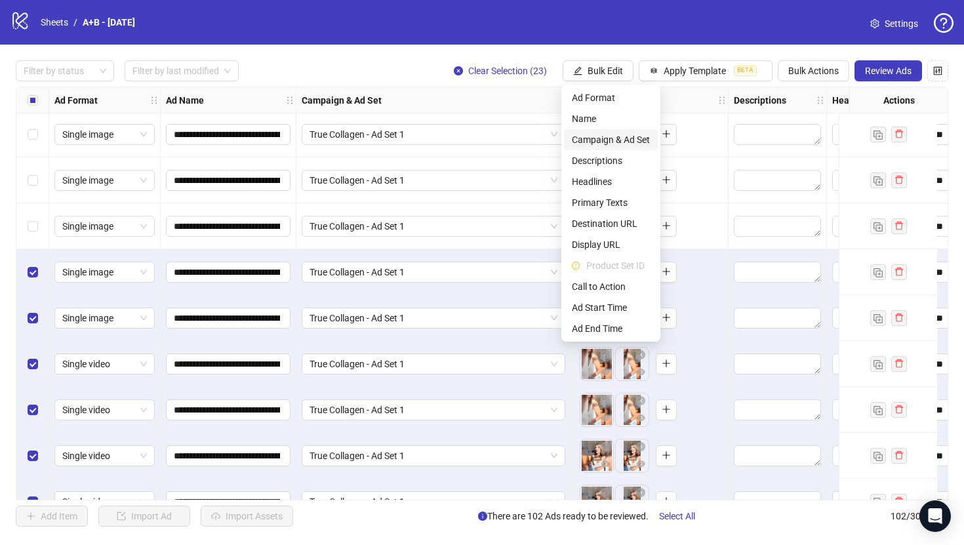
click at [618, 140] on span "Campaign & Ad Set" at bounding box center [611, 139] width 78 height 14
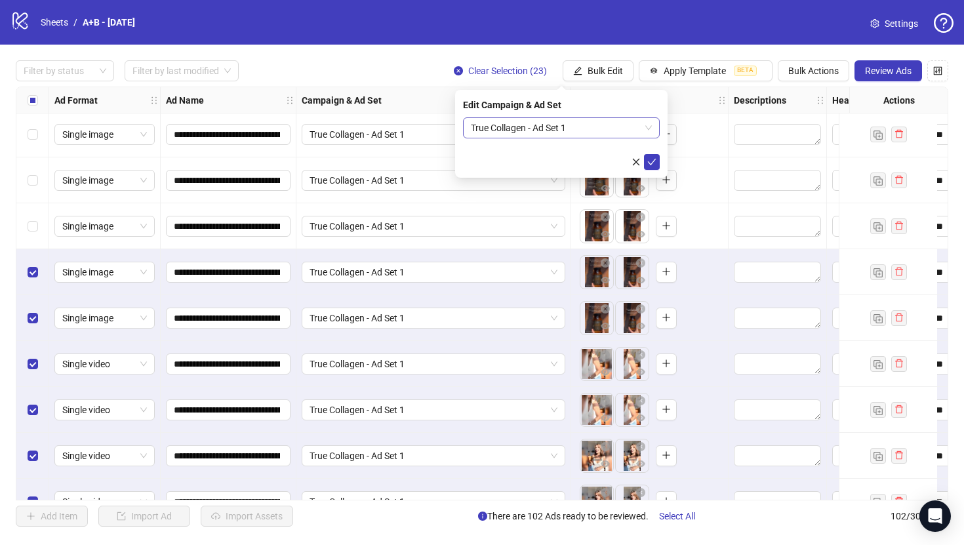
click at [584, 125] on span "True Collagen - Ad Set 1" at bounding box center [561, 128] width 181 height 20
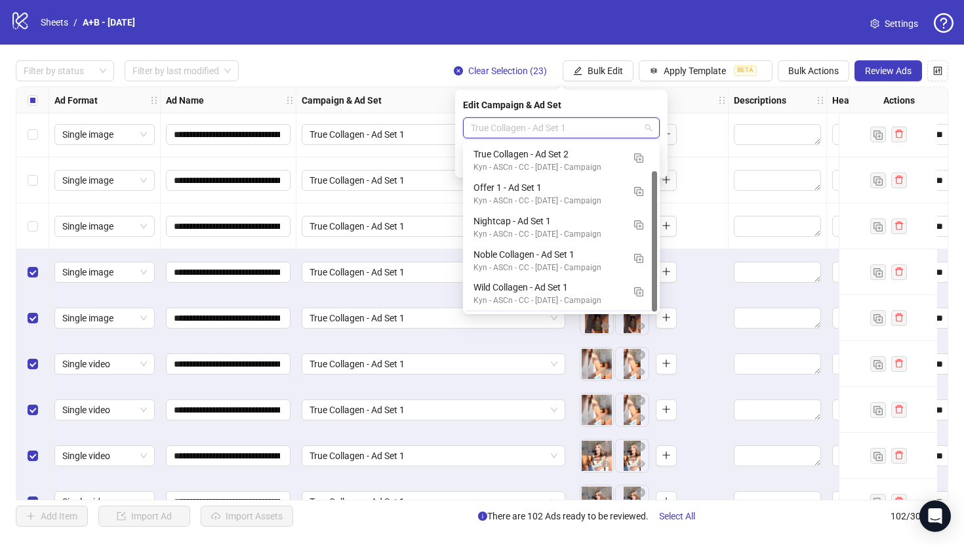
scroll to position [33, 0]
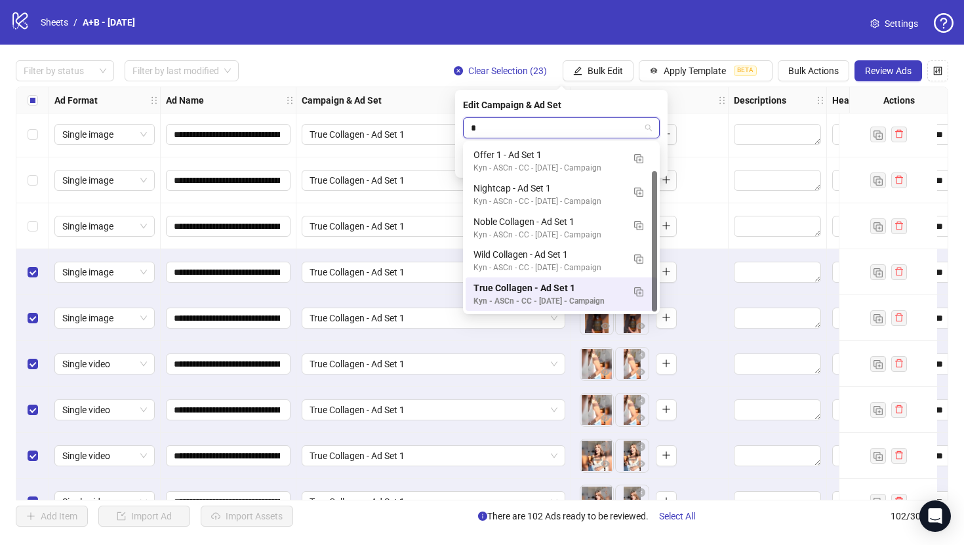
type input "**"
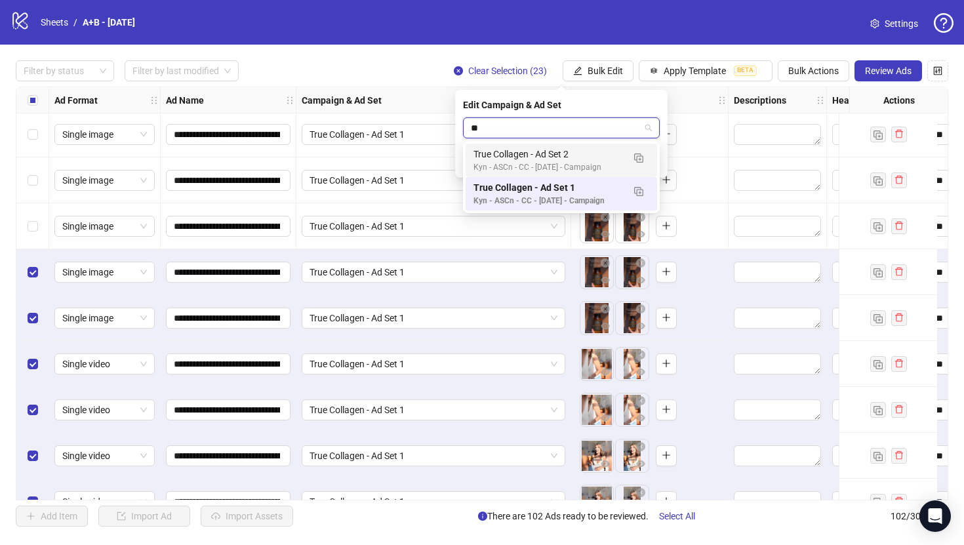
click at [550, 153] on div "True Collagen - Ad Set 2" at bounding box center [548, 154] width 150 height 14
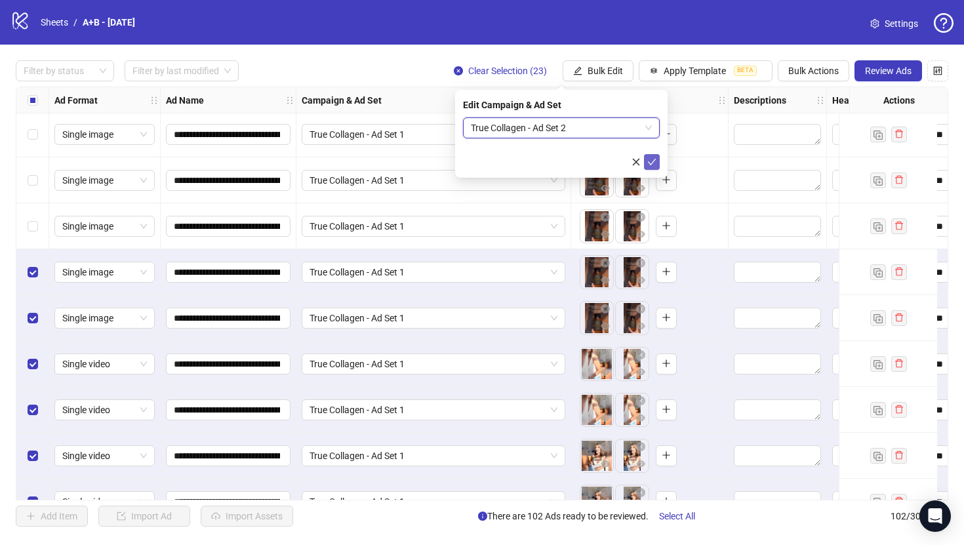
click at [653, 160] on icon "check" at bounding box center [652, 162] width 9 height 7
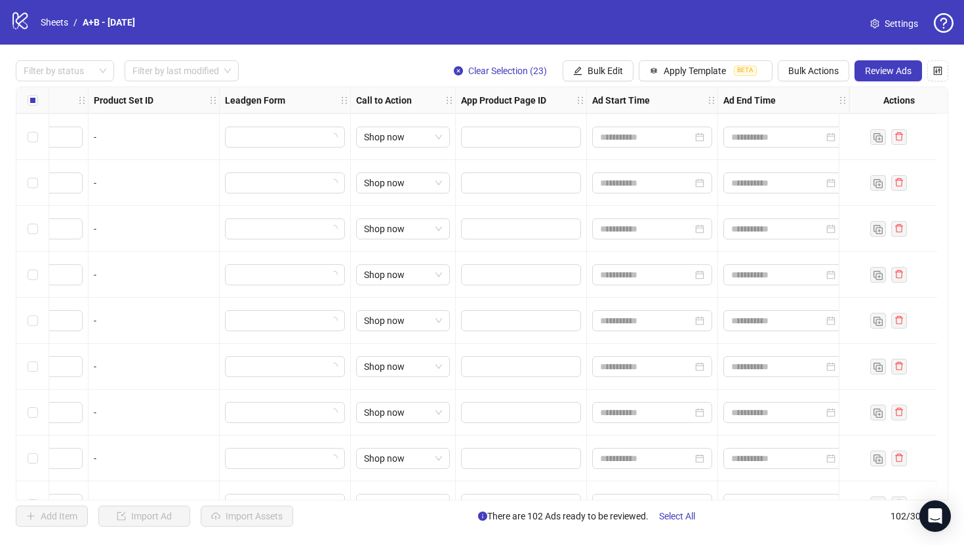
scroll to position [0, 1339]
click at [889, 67] on span "Review Ads" at bounding box center [888, 71] width 47 height 10
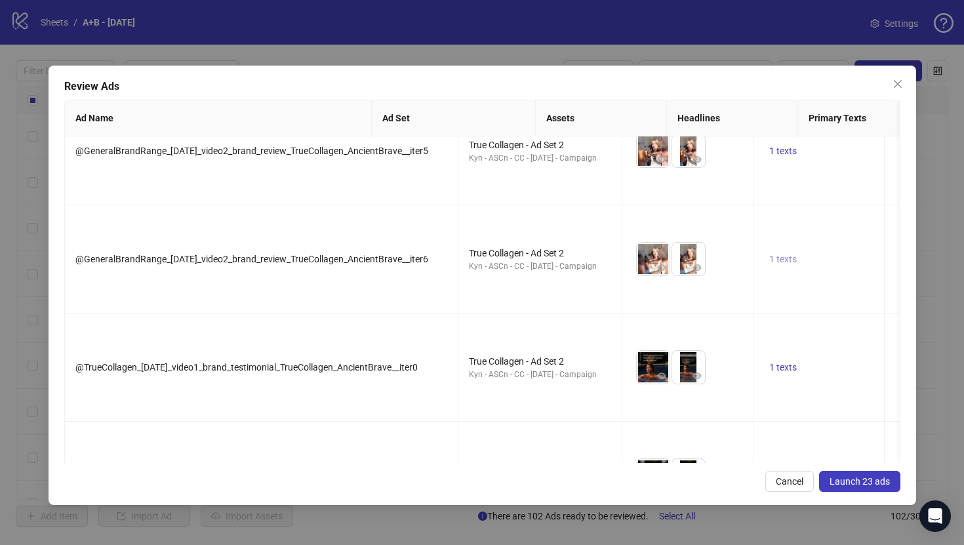
scroll to position [807, 0]
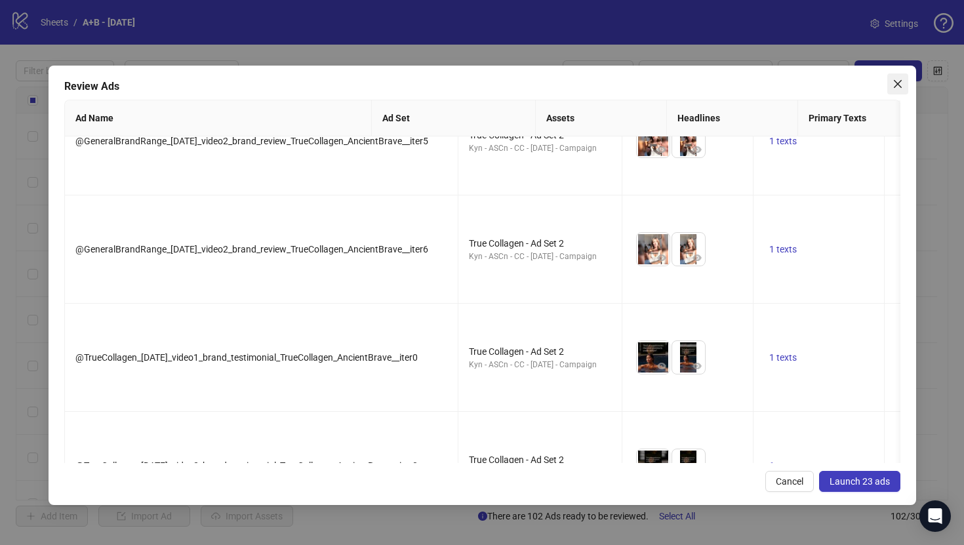
click at [895, 87] on icon "close" at bounding box center [897, 84] width 10 height 10
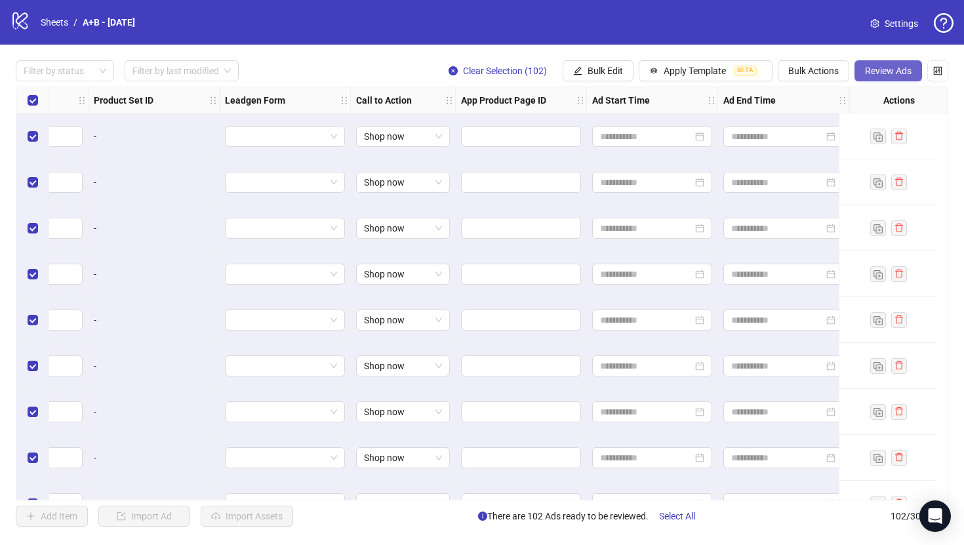
click at [871, 64] on button "Review Ads" at bounding box center [888, 70] width 68 height 21
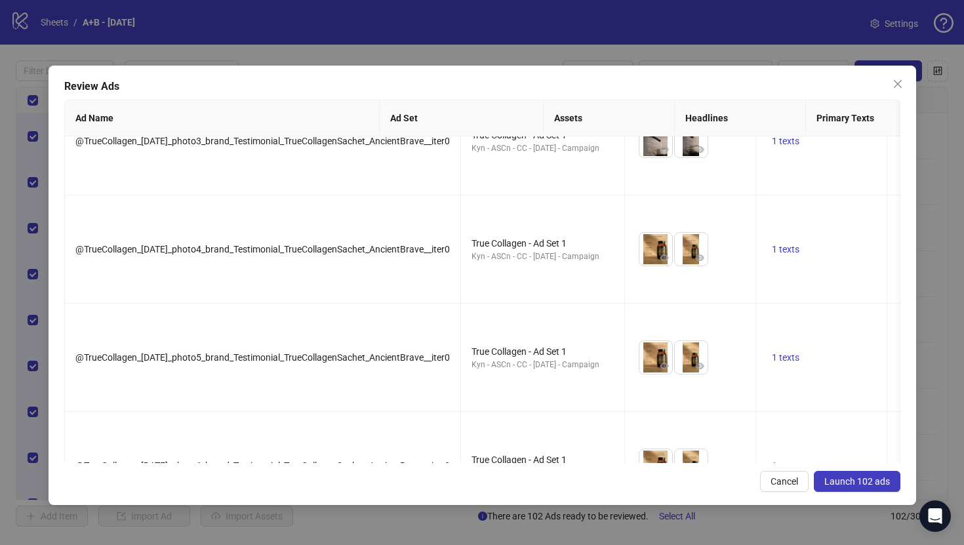
scroll to position [3408, 0]
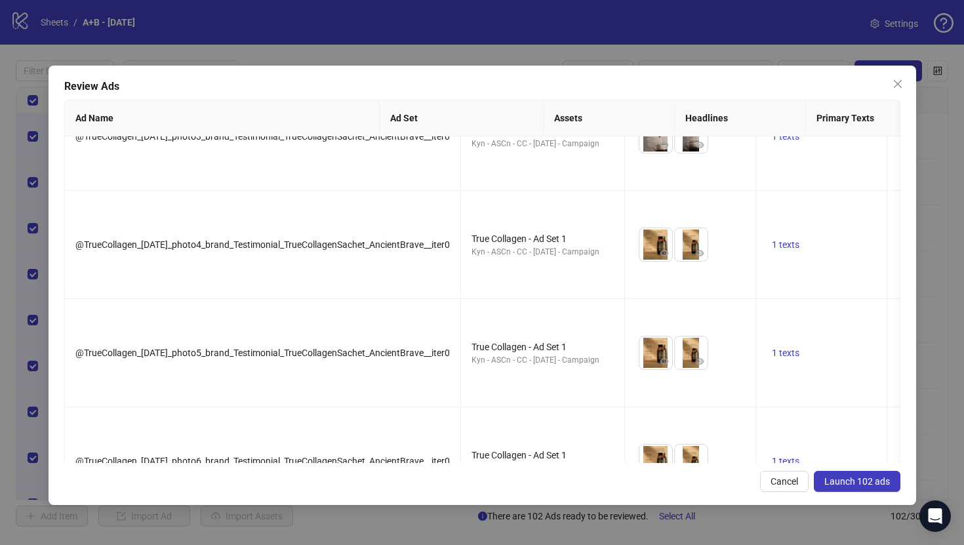
click at [842, 479] on span "Launch 102 ads" at bounding box center [857, 481] width 66 height 10
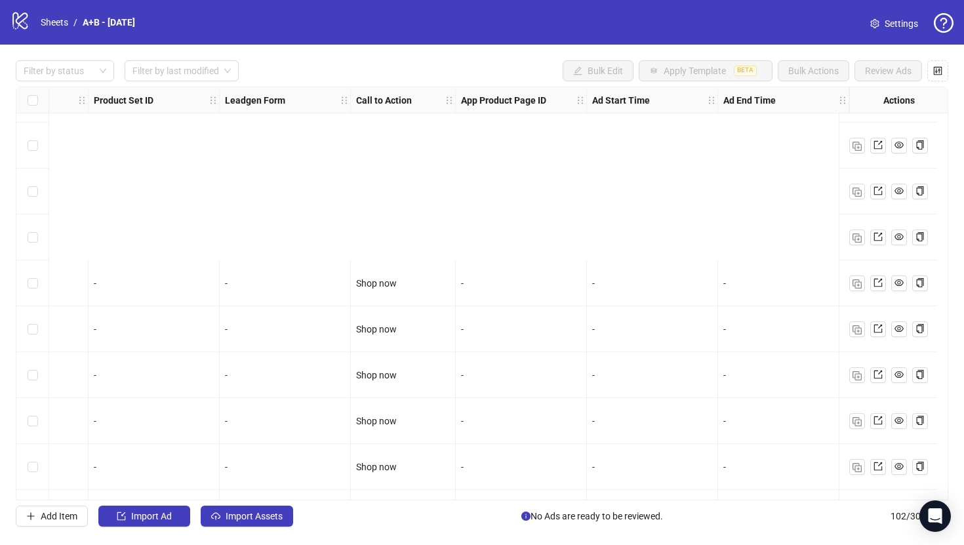
scroll to position [4301, 1339]
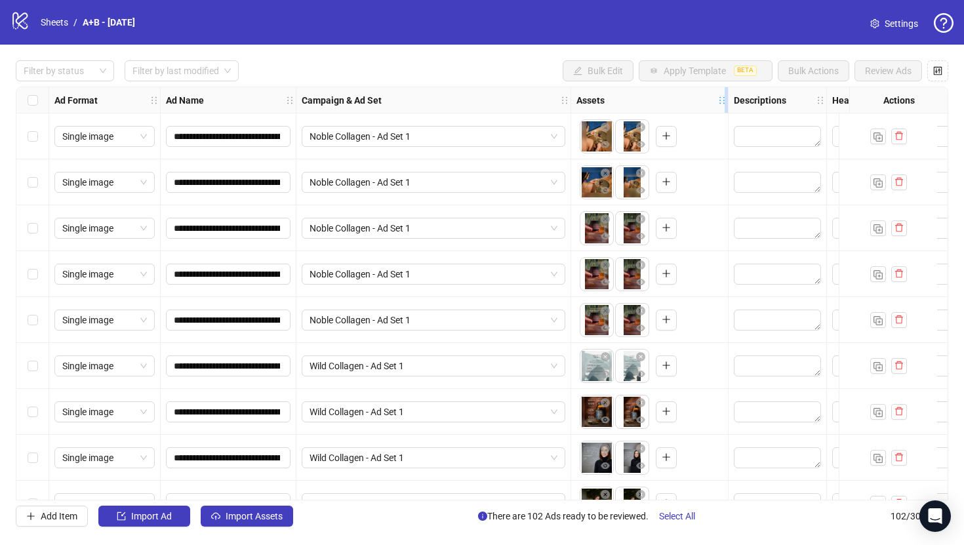
click at [723, 102] on icon "holder" at bounding box center [721, 100] width 9 height 9
